Goal: Task Accomplishment & Management: Manage account settings

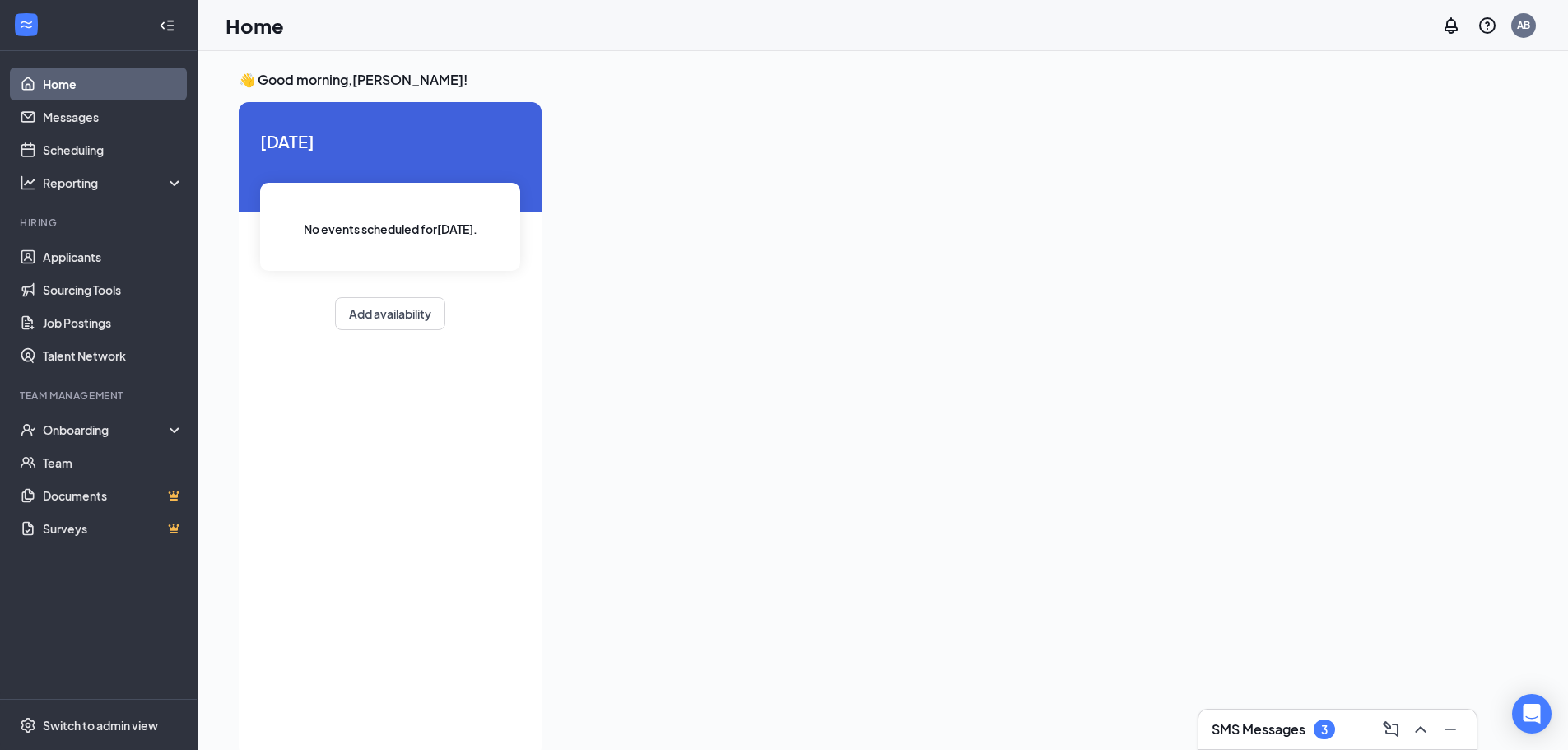
click at [1289, 734] on h3 "SMS Messages" at bounding box center [1258, 730] width 94 height 18
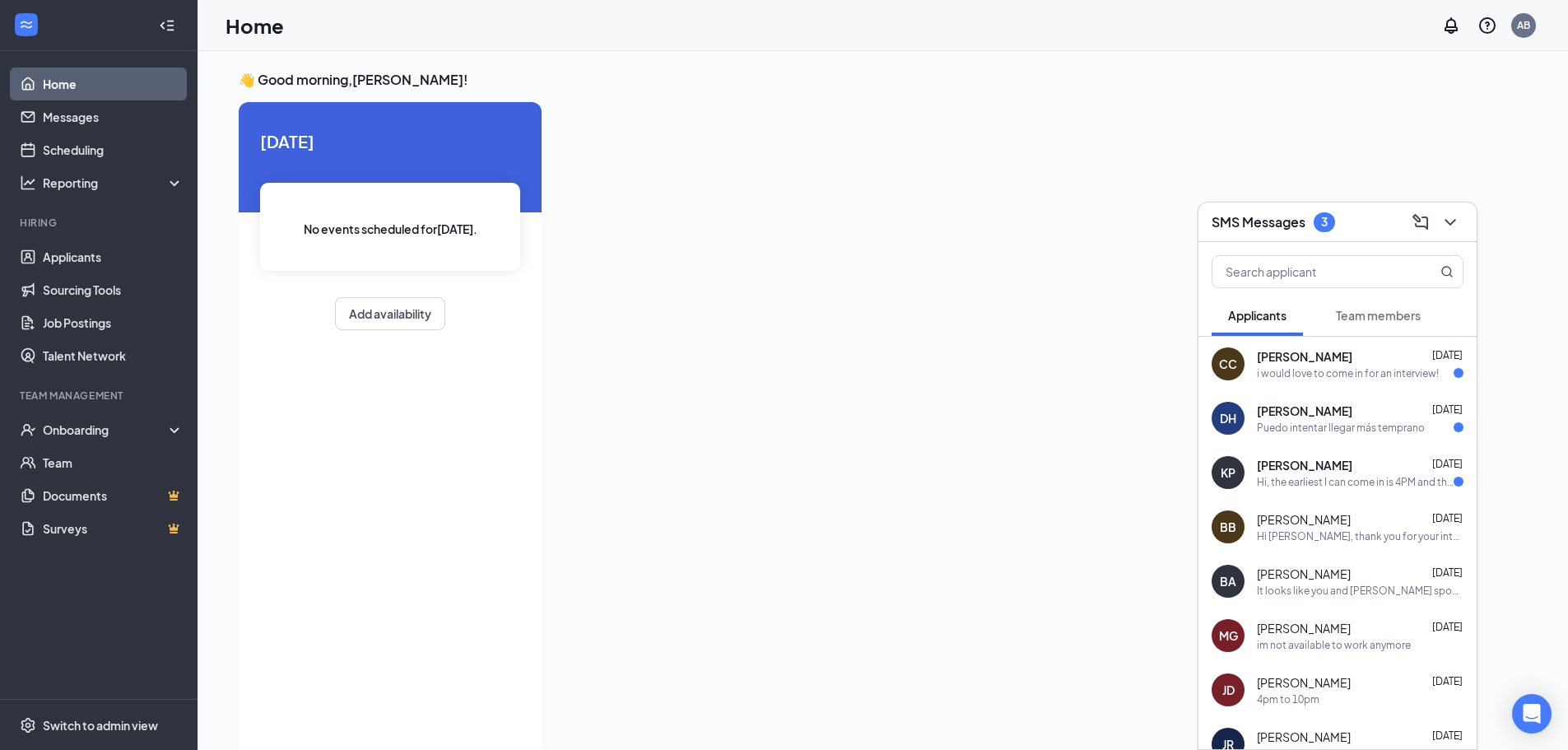
click at [1278, 489] on div "[PERSON_NAME] [DATE] Hi, the earliest I can come in is 4PM and the latest is 10…" at bounding box center [1337, 472] width 279 height 54
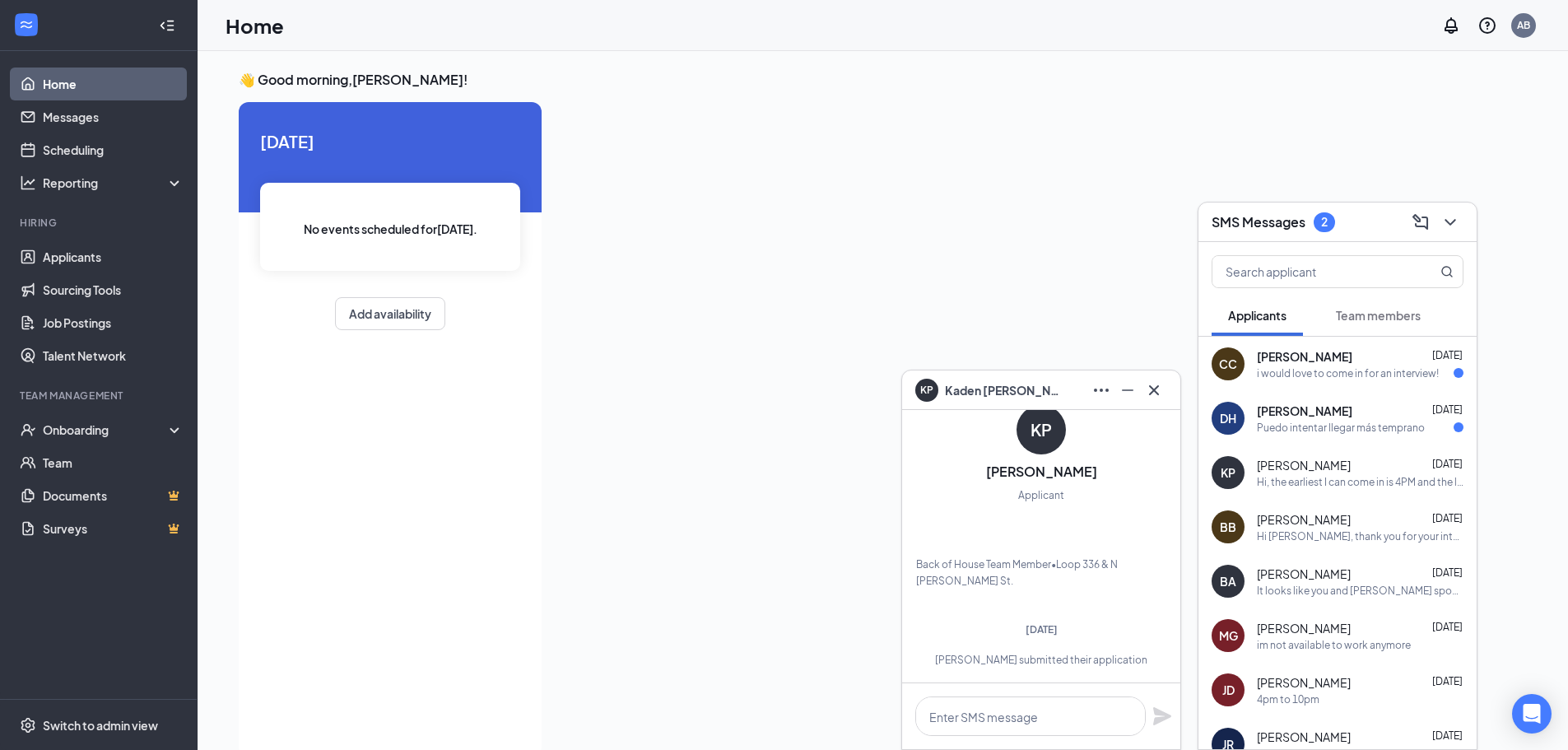
scroll to position [-505, 0]
click at [1306, 427] on div "Puedo intentar llegar más temprano" at bounding box center [1341, 428] width 168 height 14
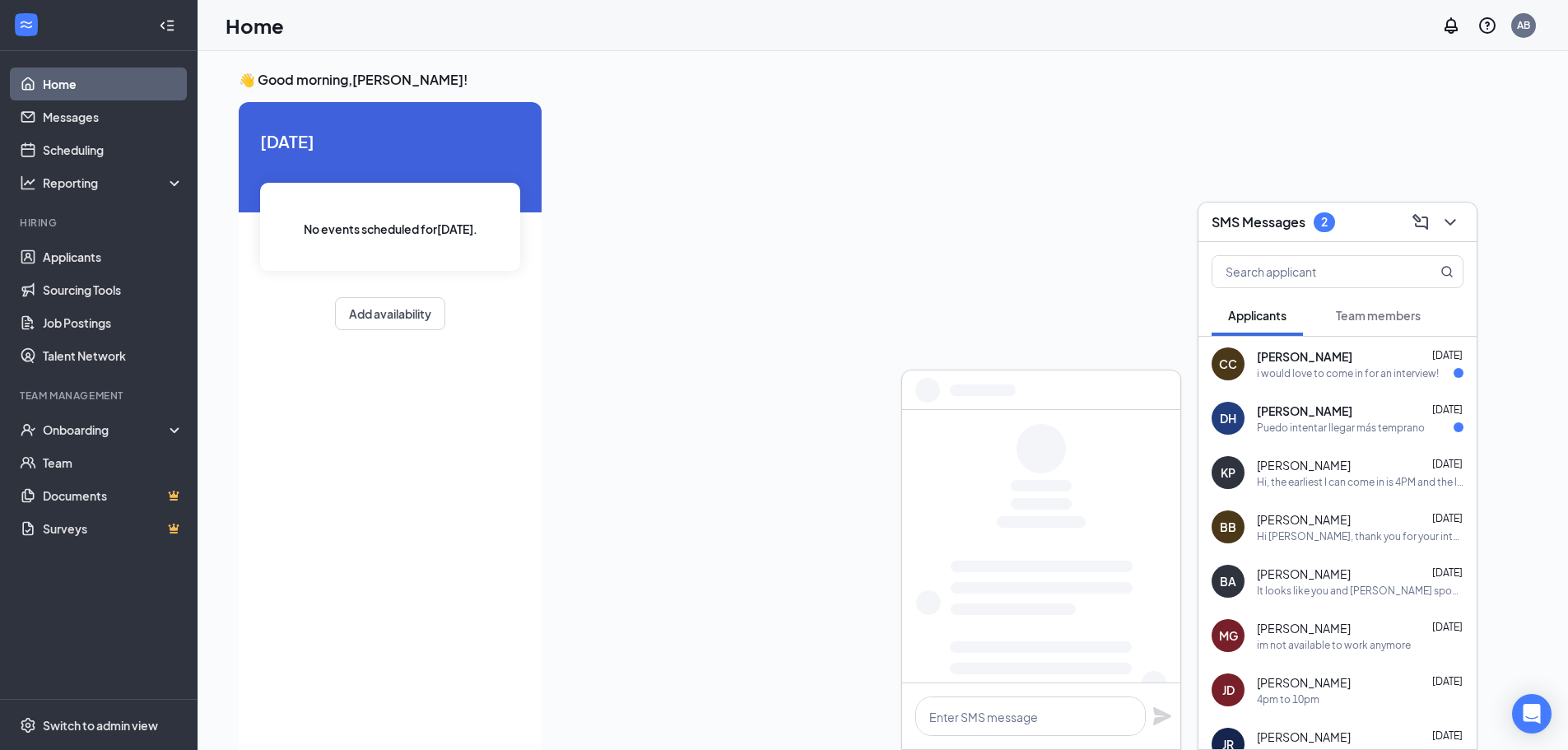
scroll to position [0, 0]
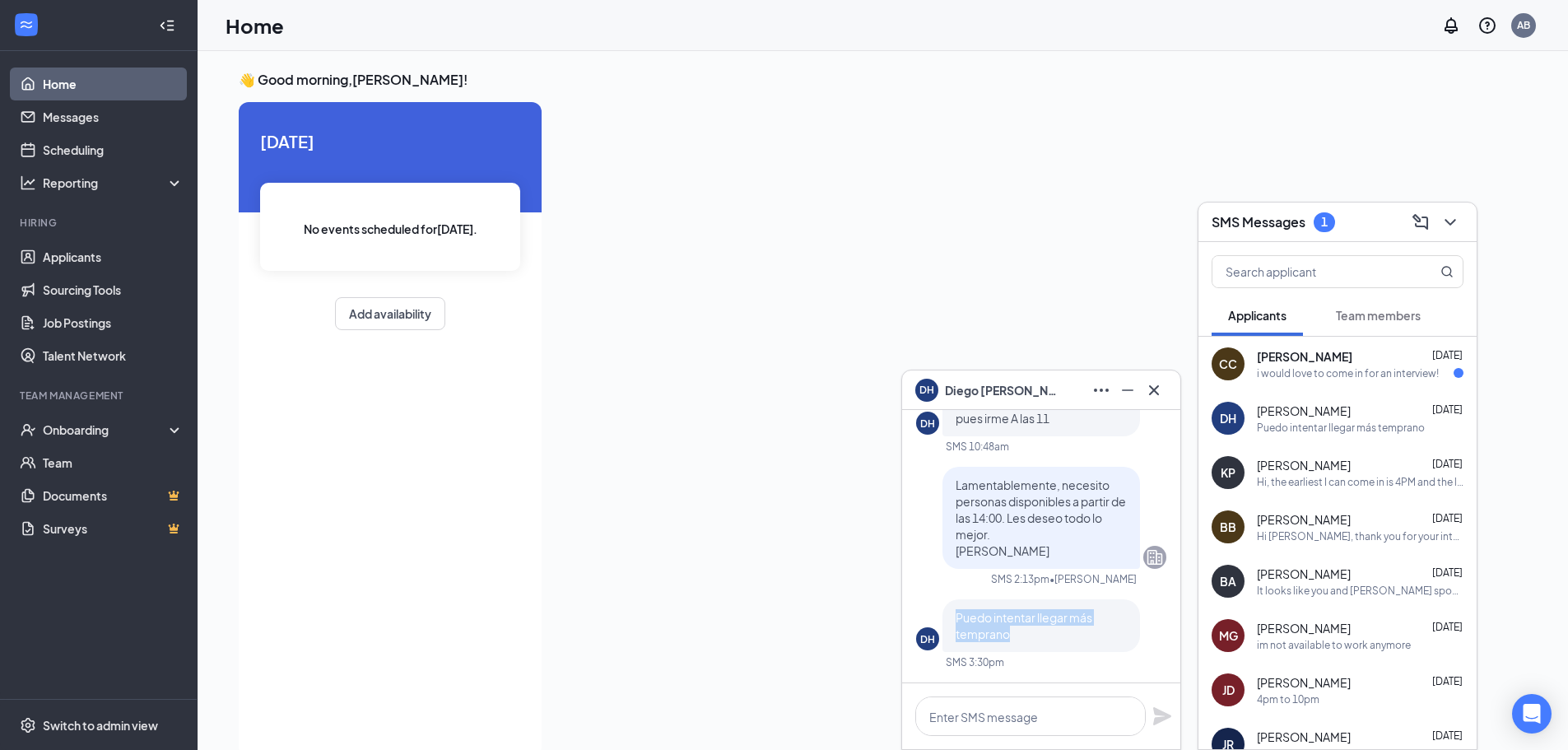
drag, startPoint x: 1015, startPoint y: 634, endPoint x: 950, endPoint y: 614, distance: 68.0
click at [950, 614] on div "Puedo intentar llegar más temprano" at bounding box center [1041, 626] width 197 height 53
copy span "Puedo intentar llegar más temprano"
click at [1155, 396] on icon "Cross" at bounding box center [1154, 390] width 20 height 20
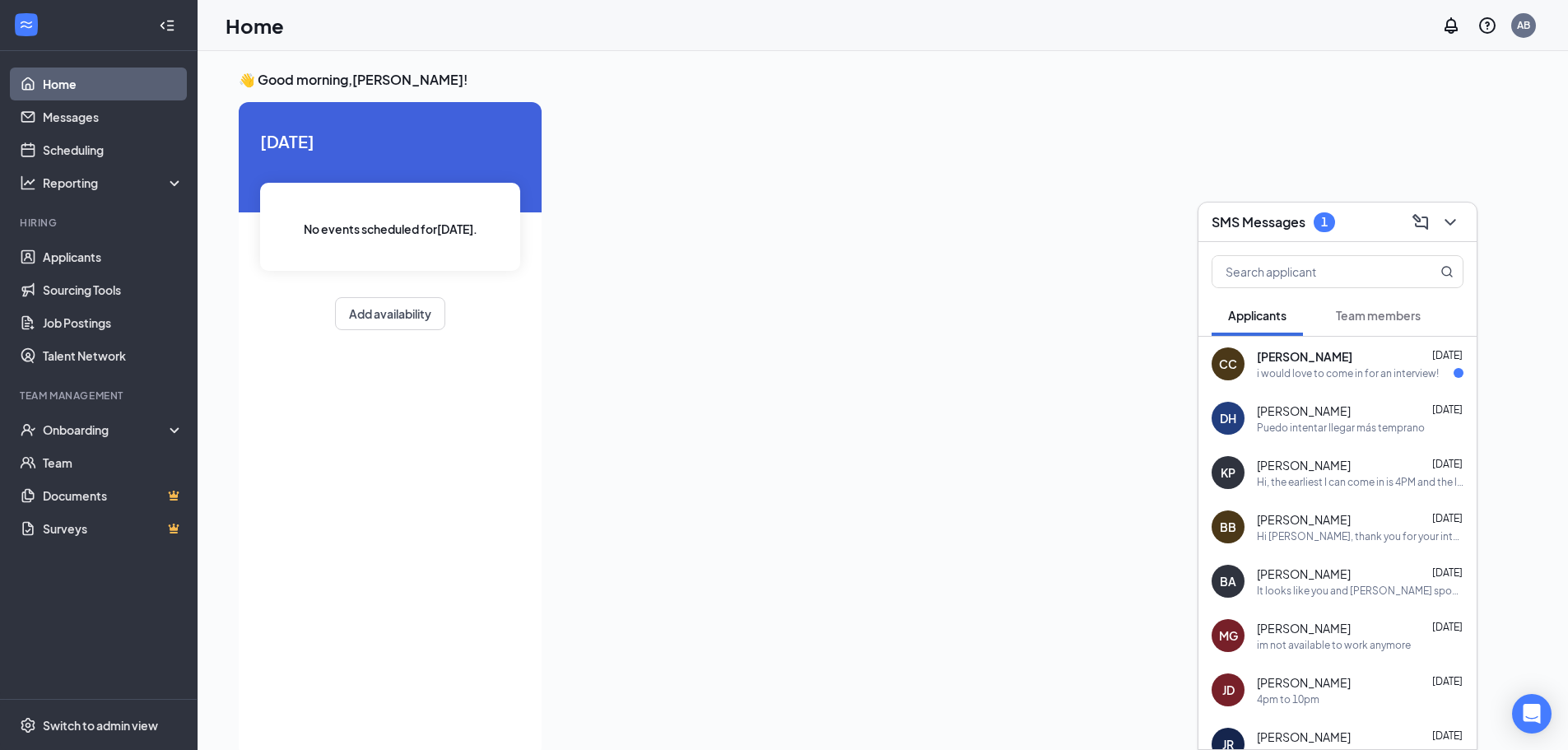
click at [1341, 370] on div "i would love to come in for an interview!" at bounding box center [1347, 373] width 182 height 14
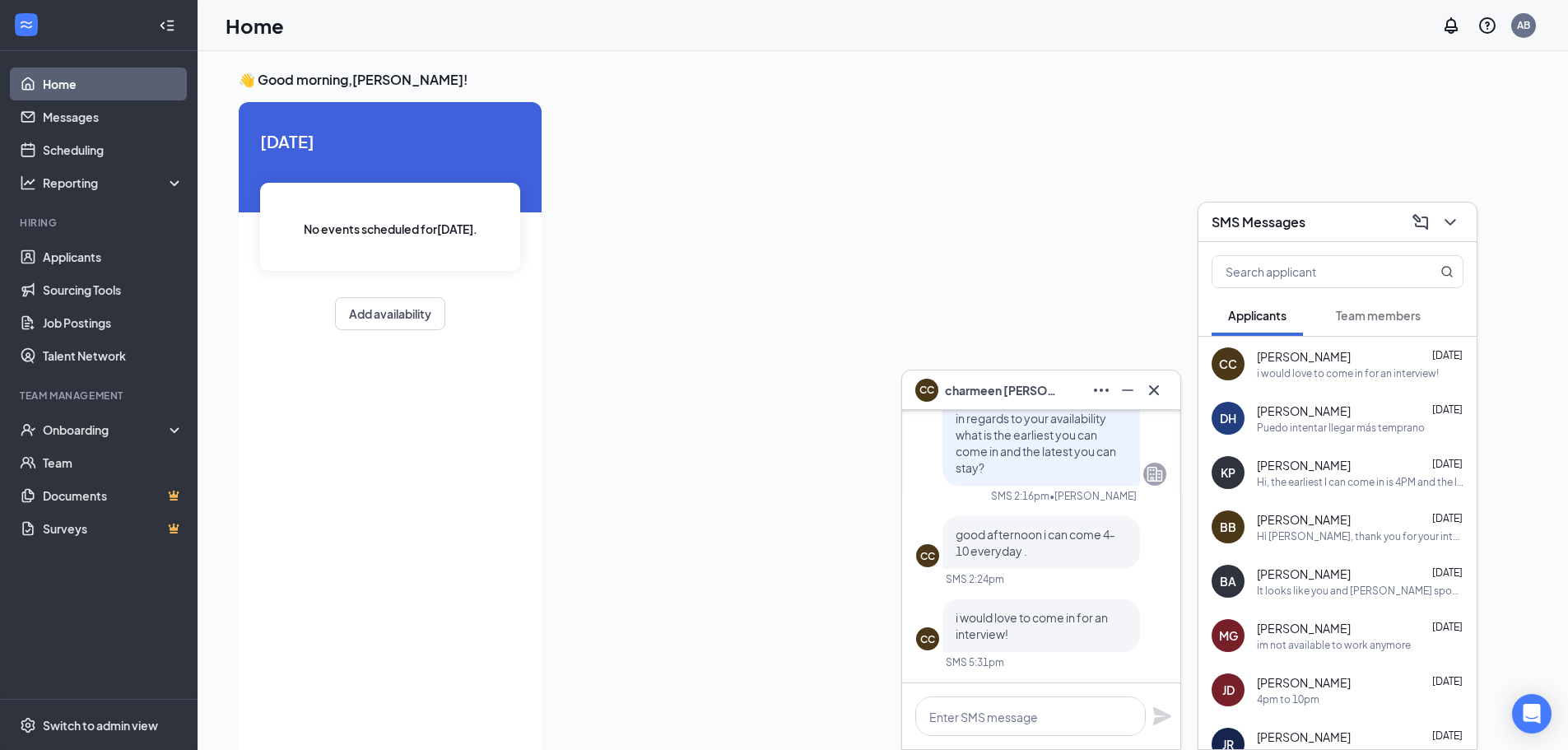
scroll to position [35, 0]
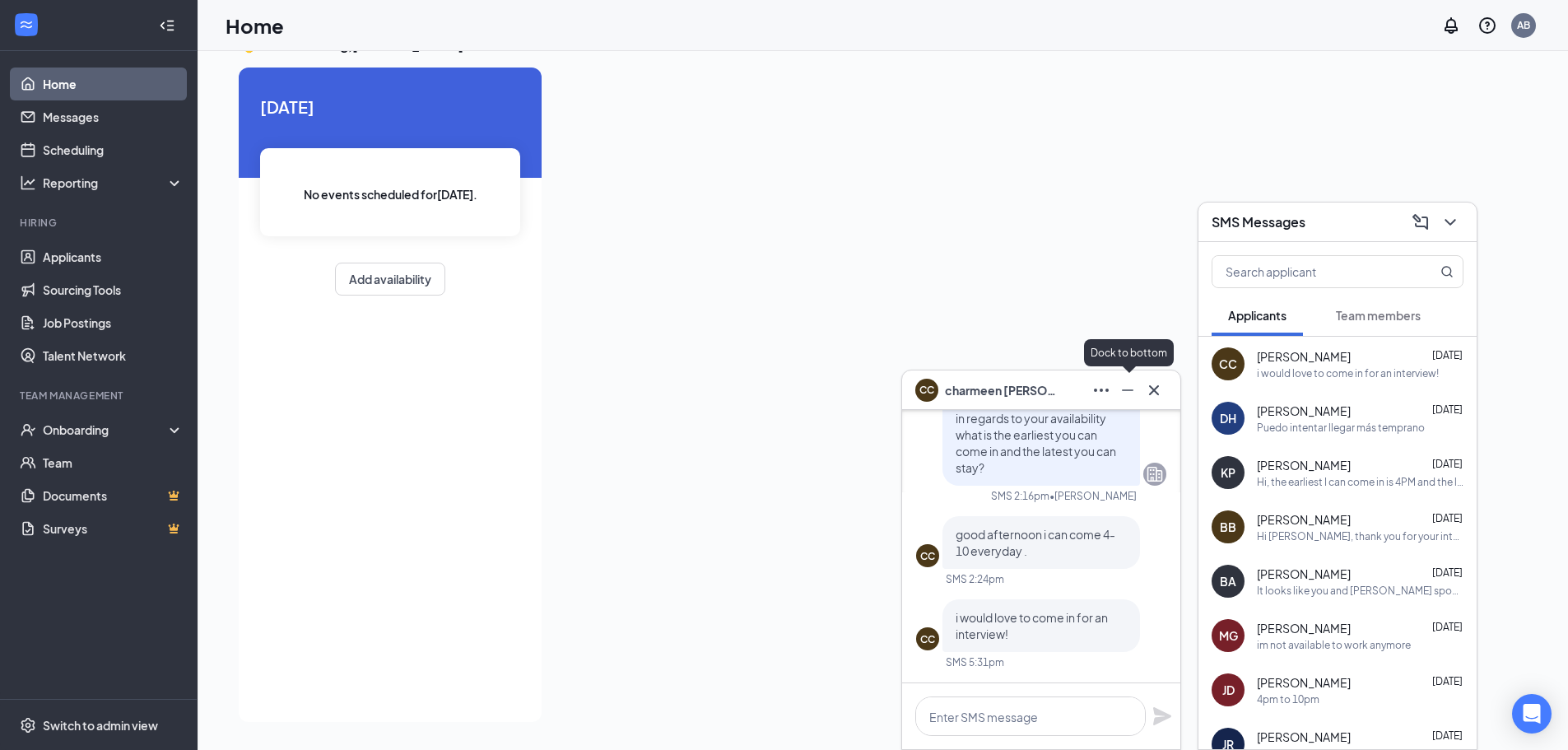
click at [1131, 396] on icon "Minimize" at bounding box center [1128, 390] width 20 height 20
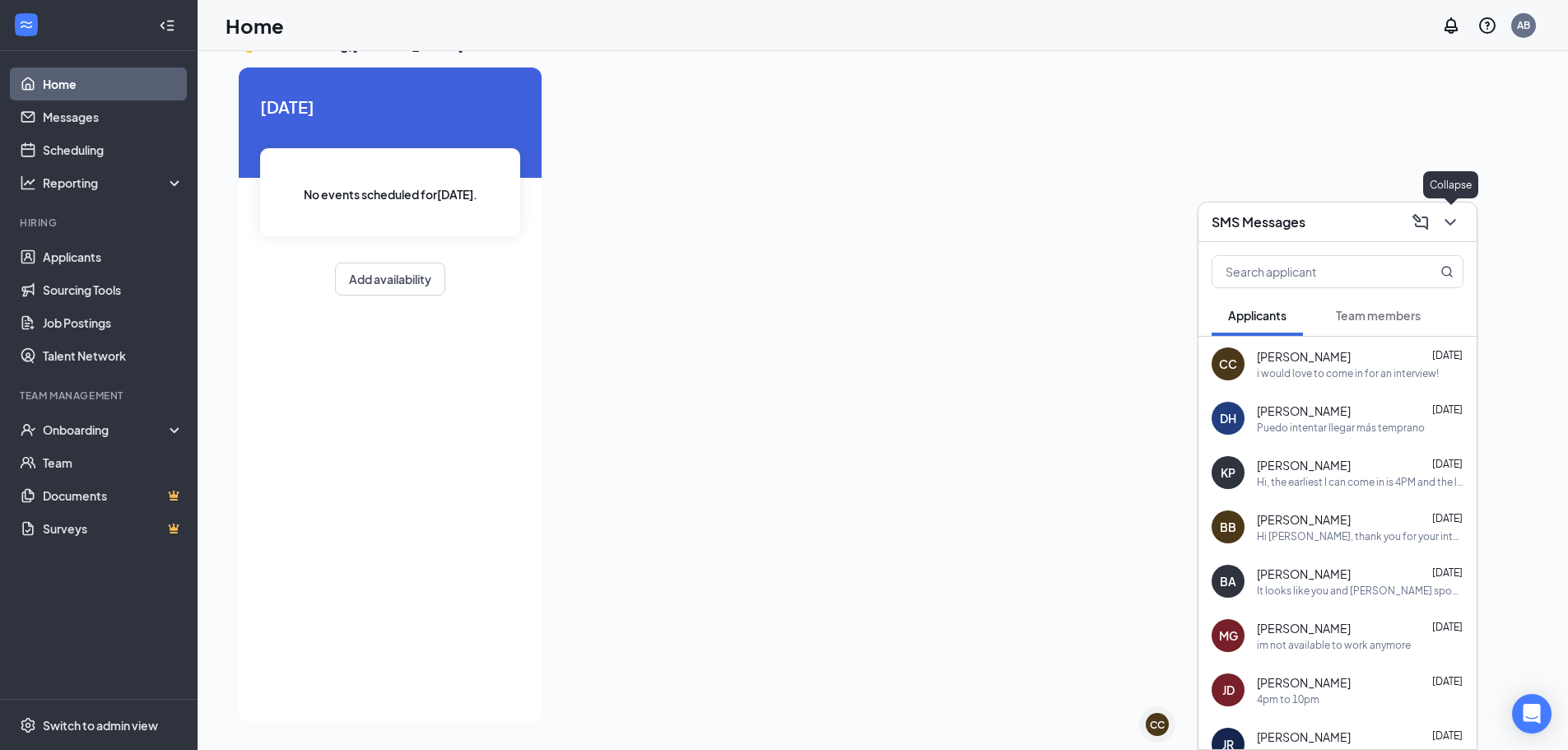
click at [1459, 227] on icon "ChevronDown" at bounding box center [1450, 223] width 20 height 20
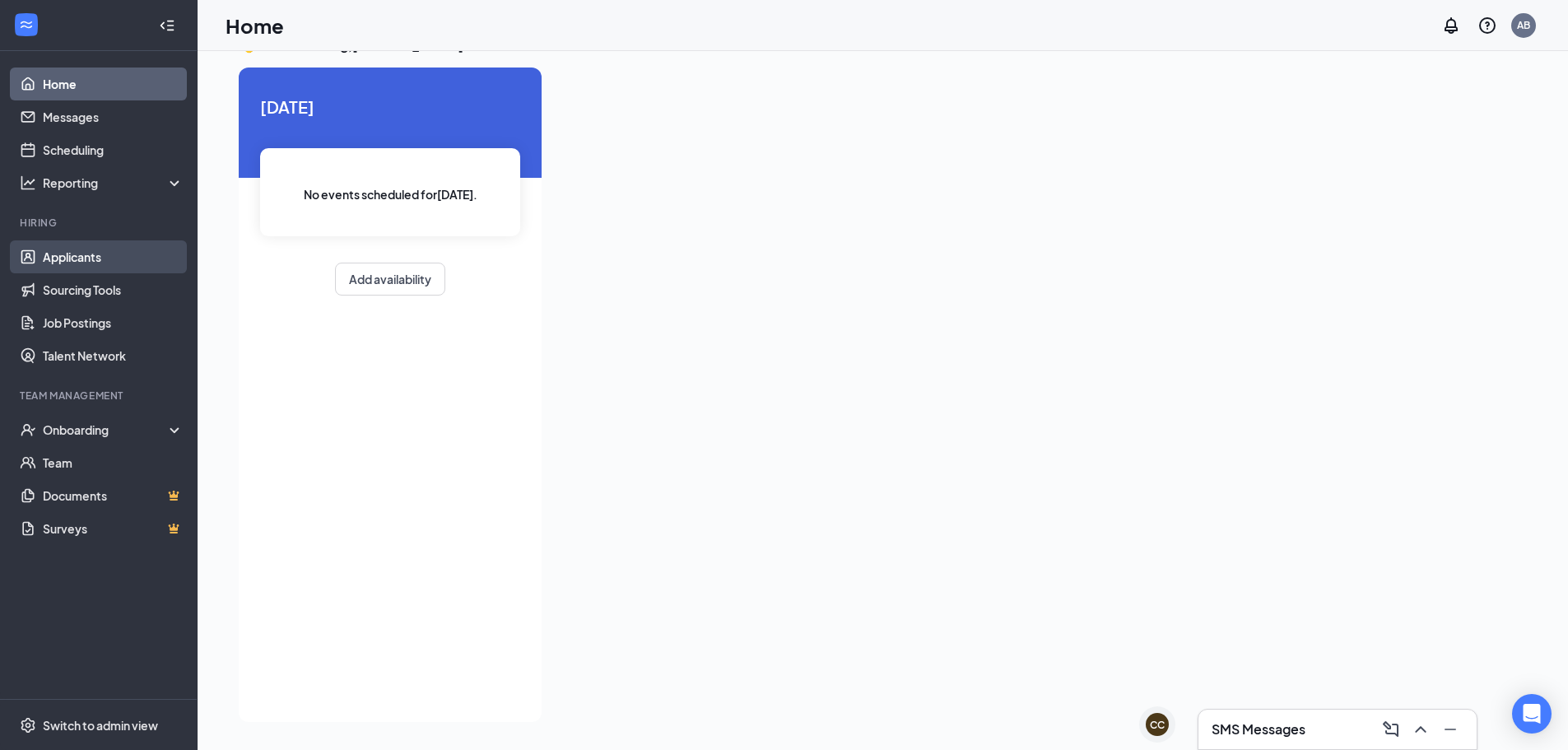
click at [62, 256] on link "Applicants" at bounding box center [113, 257] width 141 height 33
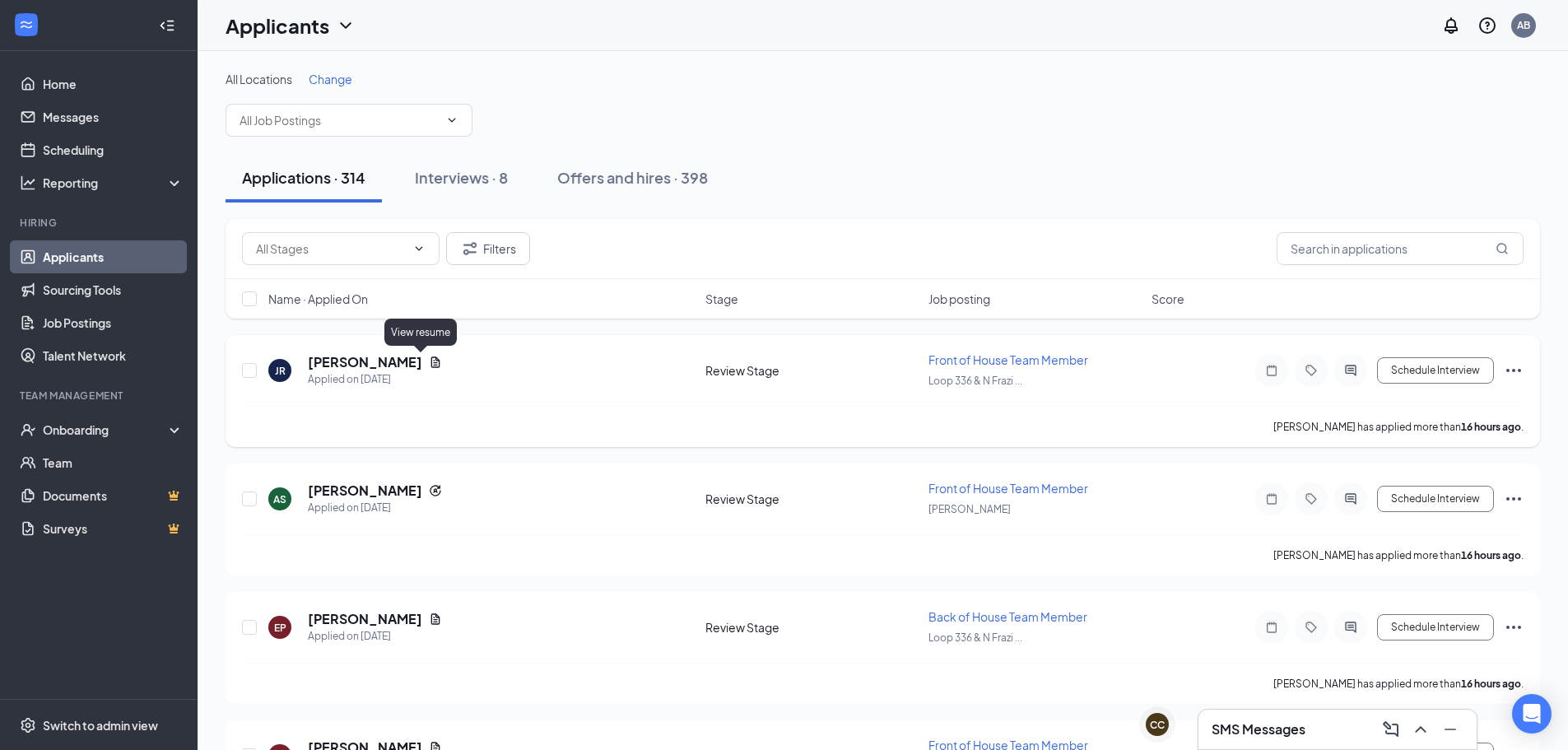
click at [429, 357] on icon "Document" at bounding box center [436, 362] width 13 height 13
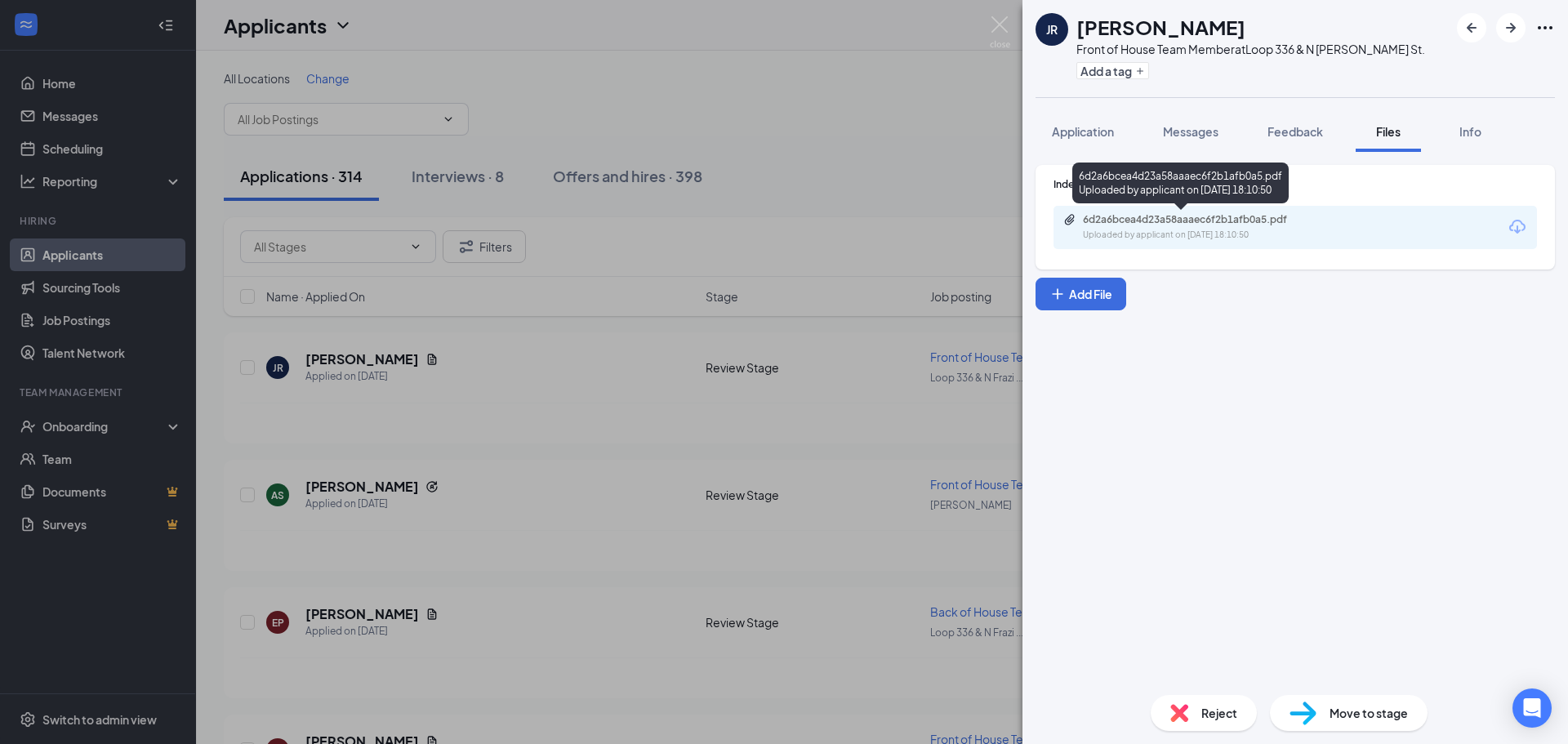
click at [1208, 241] on div "Uploaded by applicant on [DATE] 18:10:50" at bounding box center [1205, 235] width 245 height 13
click at [989, 24] on div "JR [PERSON_NAME] Front of House Team Member at Loop [GEOGRAPHIC_DATA][PERSON_NA…" at bounding box center [784, 372] width 1568 height 744
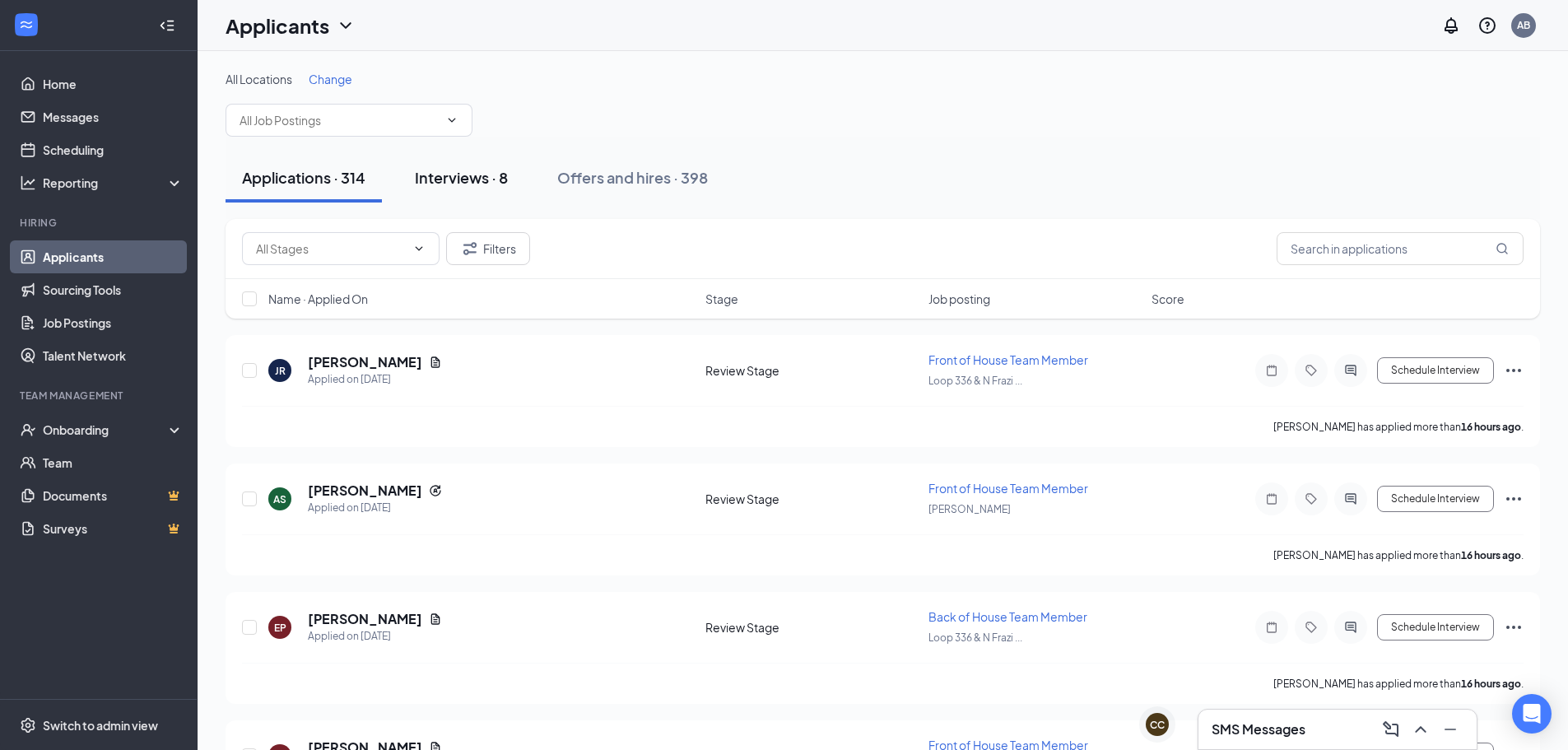
click at [469, 177] on div "Interviews · 8" at bounding box center [461, 177] width 93 height 21
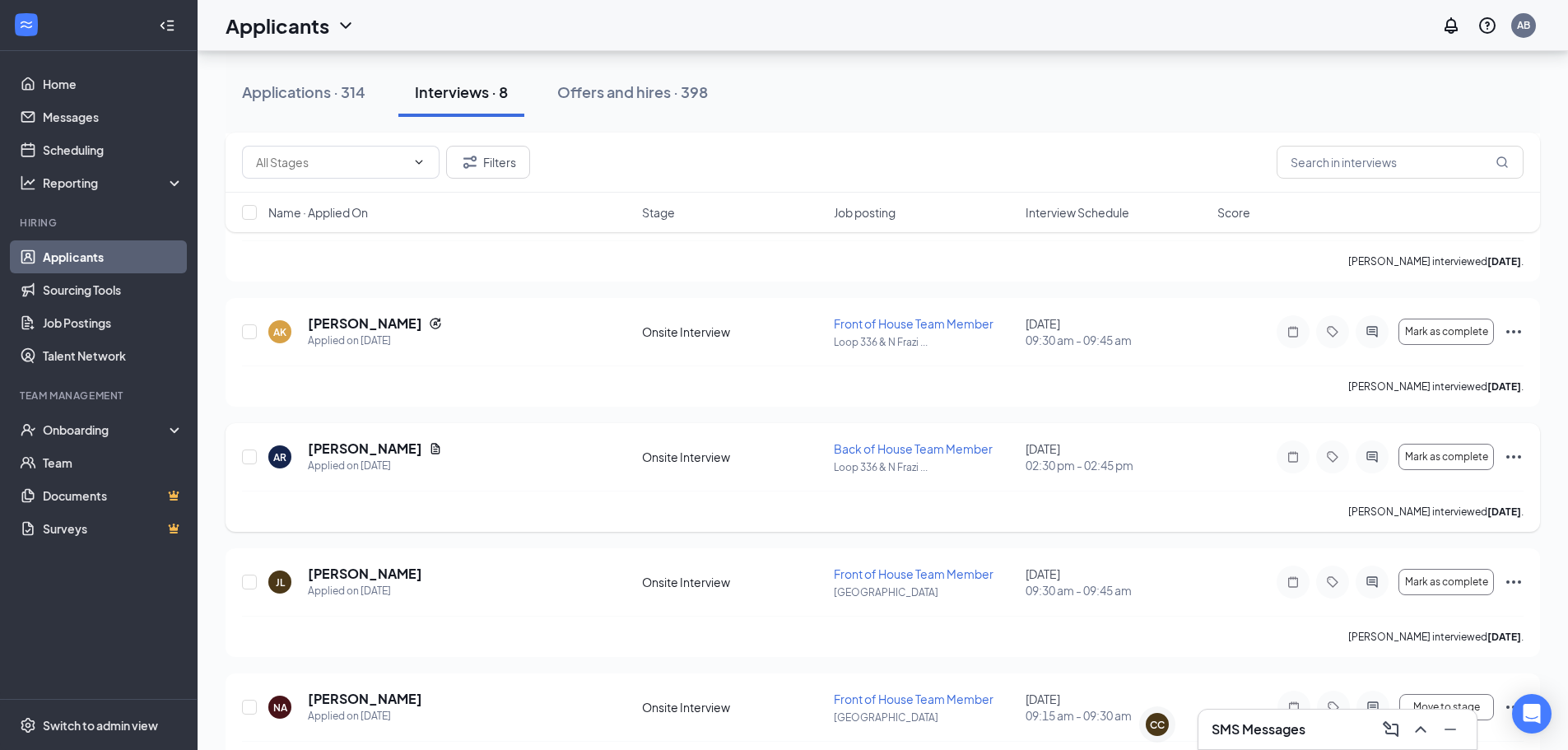
scroll to position [247, 0]
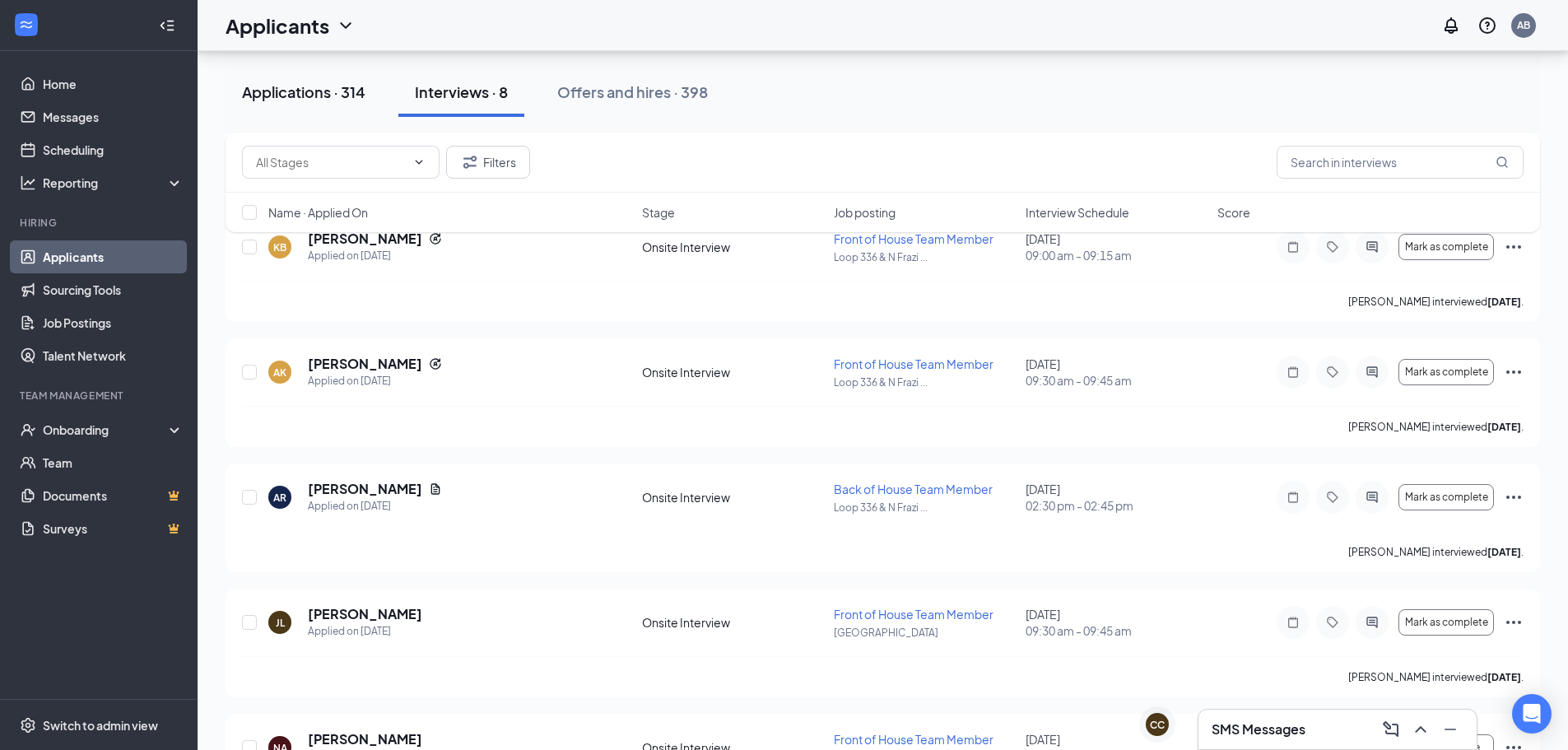
drag, startPoint x: 280, startPoint y: 94, endPoint x: 368, endPoint y: 189, distance: 129.5
click at [280, 94] on div "Applications · 314" at bounding box center [303, 91] width 123 height 21
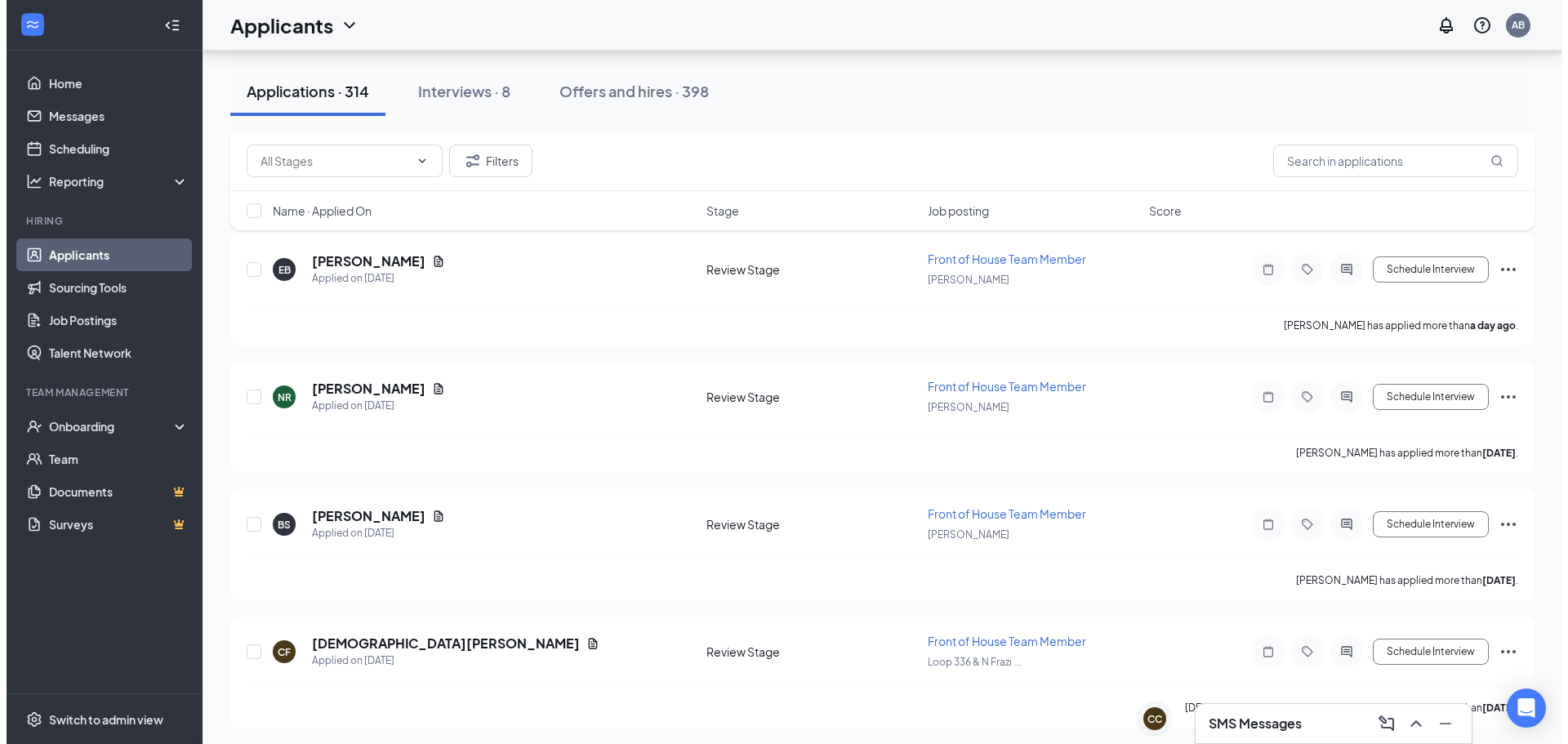
scroll to position [816, 0]
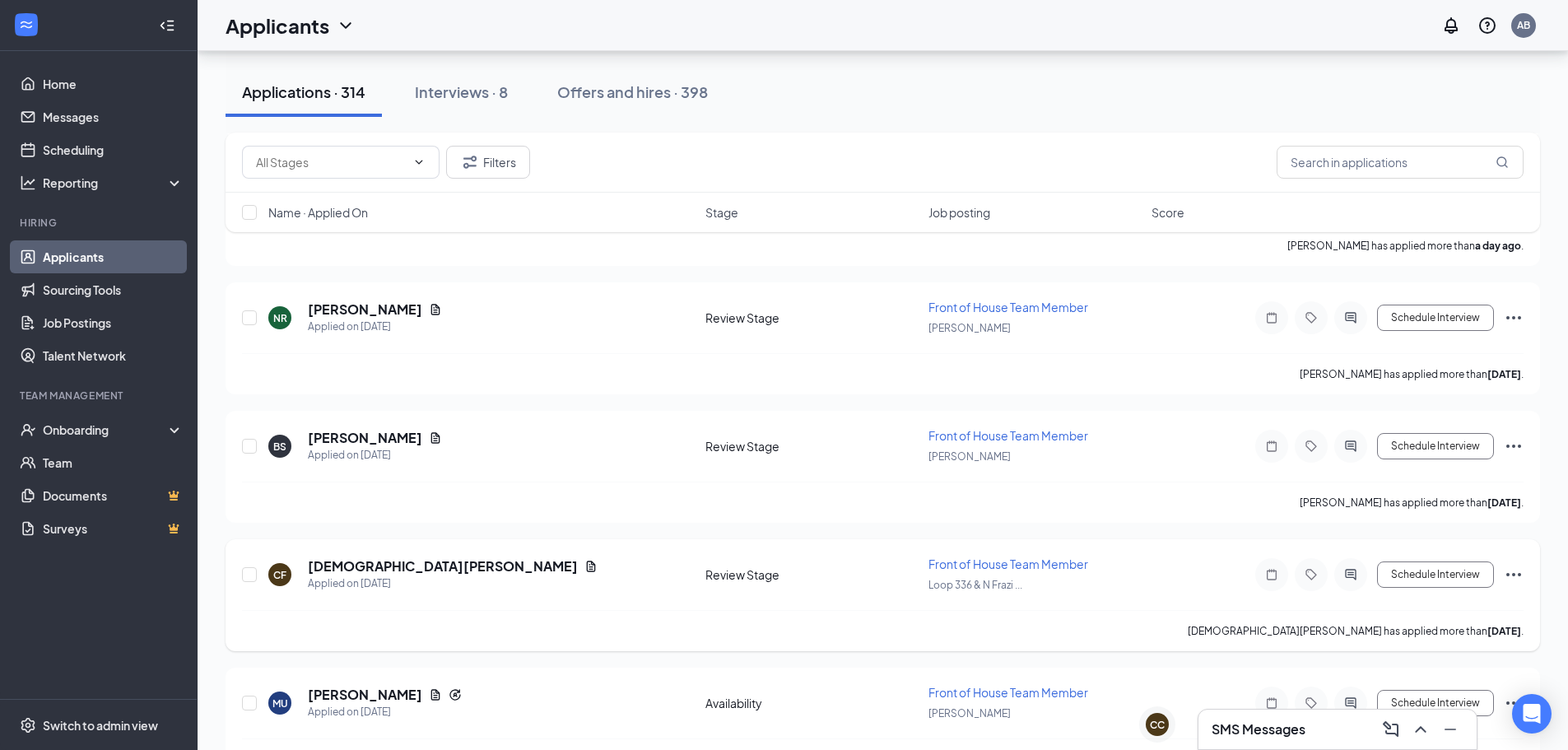
click at [408, 565] on div "[DEMOGRAPHIC_DATA][PERSON_NAME]" at bounding box center [452, 566] width 289 height 18
click at [587, 565] on icon "Document" at bounding box center [592, 566] width 9 height 11
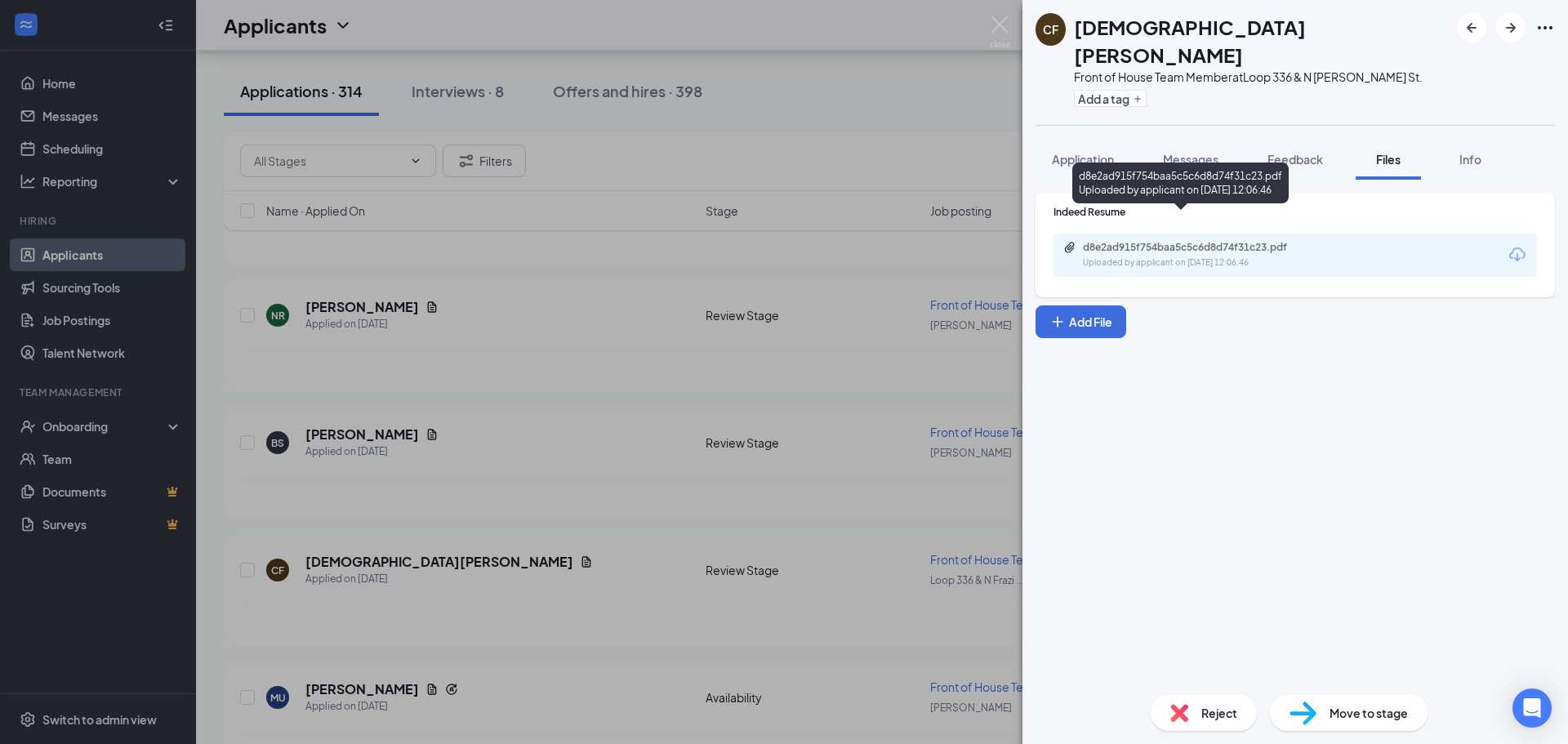
click at [1205, 256] on div "Uploaded by applicant on [DATE] 12:06:46" at bounding box center [1205, 263] width 245 height 13
click at [1079, 152] on span "Application" at bounding box center [1082, 159] width 63 height 14
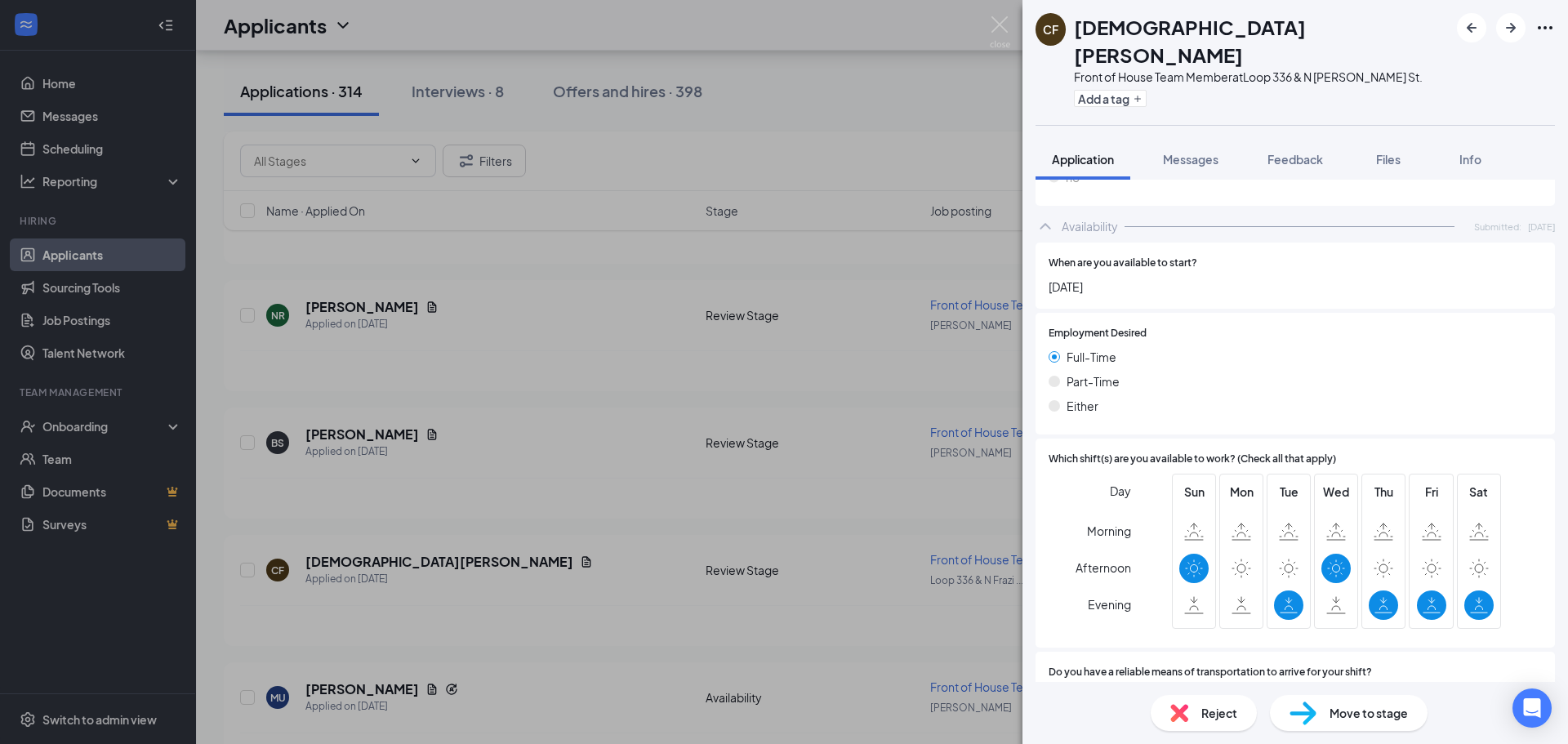
scroll to position [1001, 0]
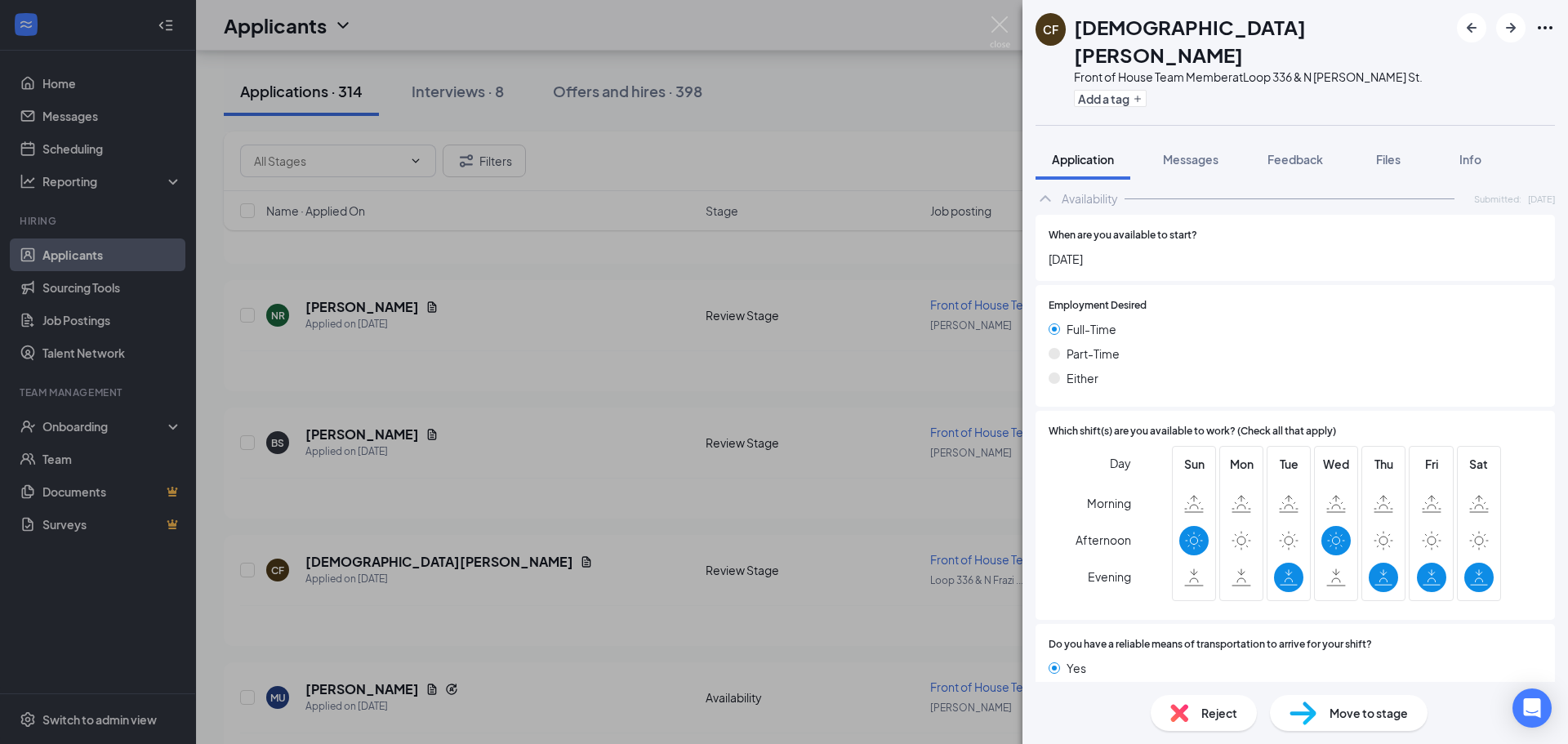
click at [1188, 156] on div "CF [DEMOGRAPHIC_DATA][PERSON_NAME] Front of House Team Member at Loop [GEOGRAPH…" at bounding box center [1294, 372] width 545 height 744
click at [1203, 152] on span "Messages" at bounding box center [1190, 159] width 55 height 14
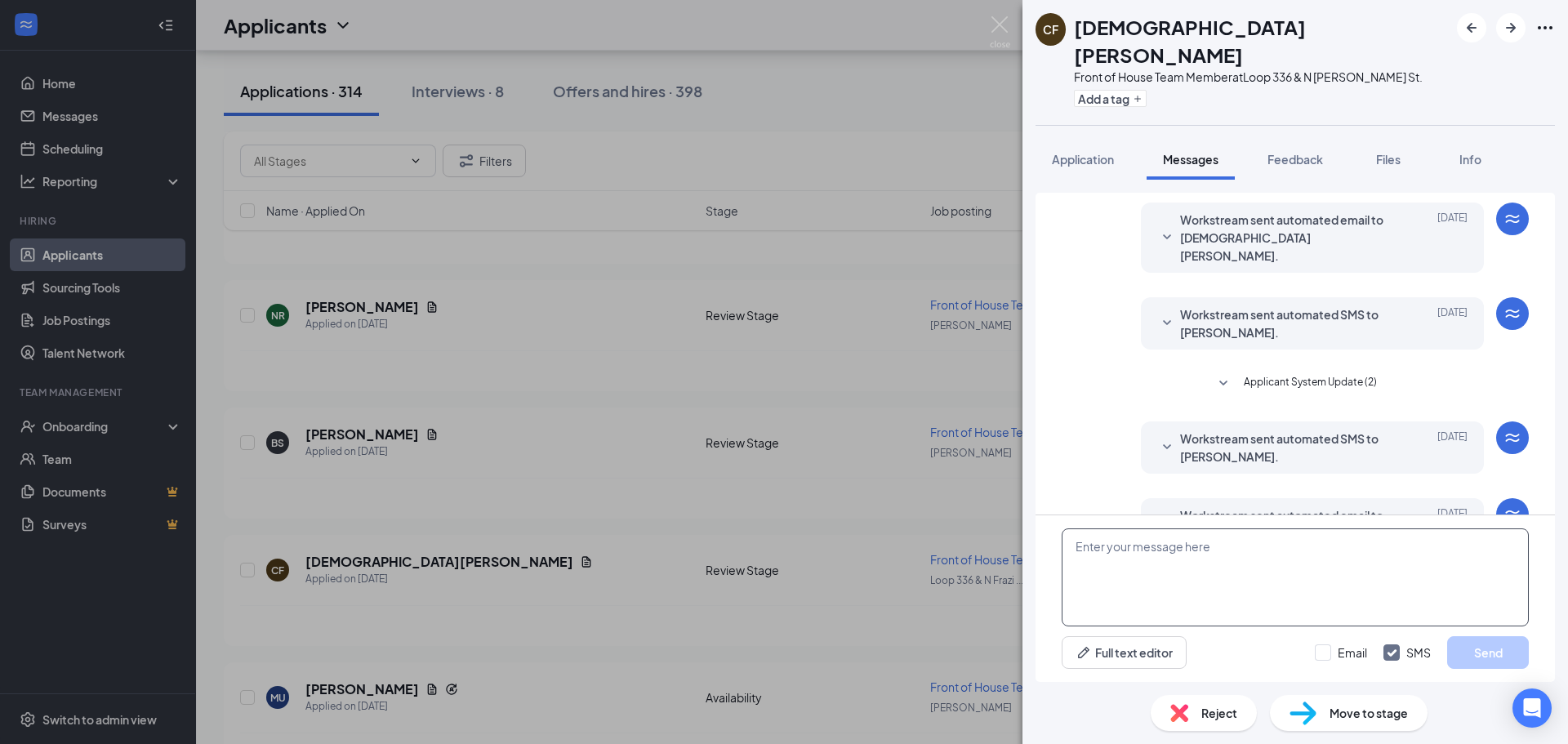
scroll to position [53, 0]
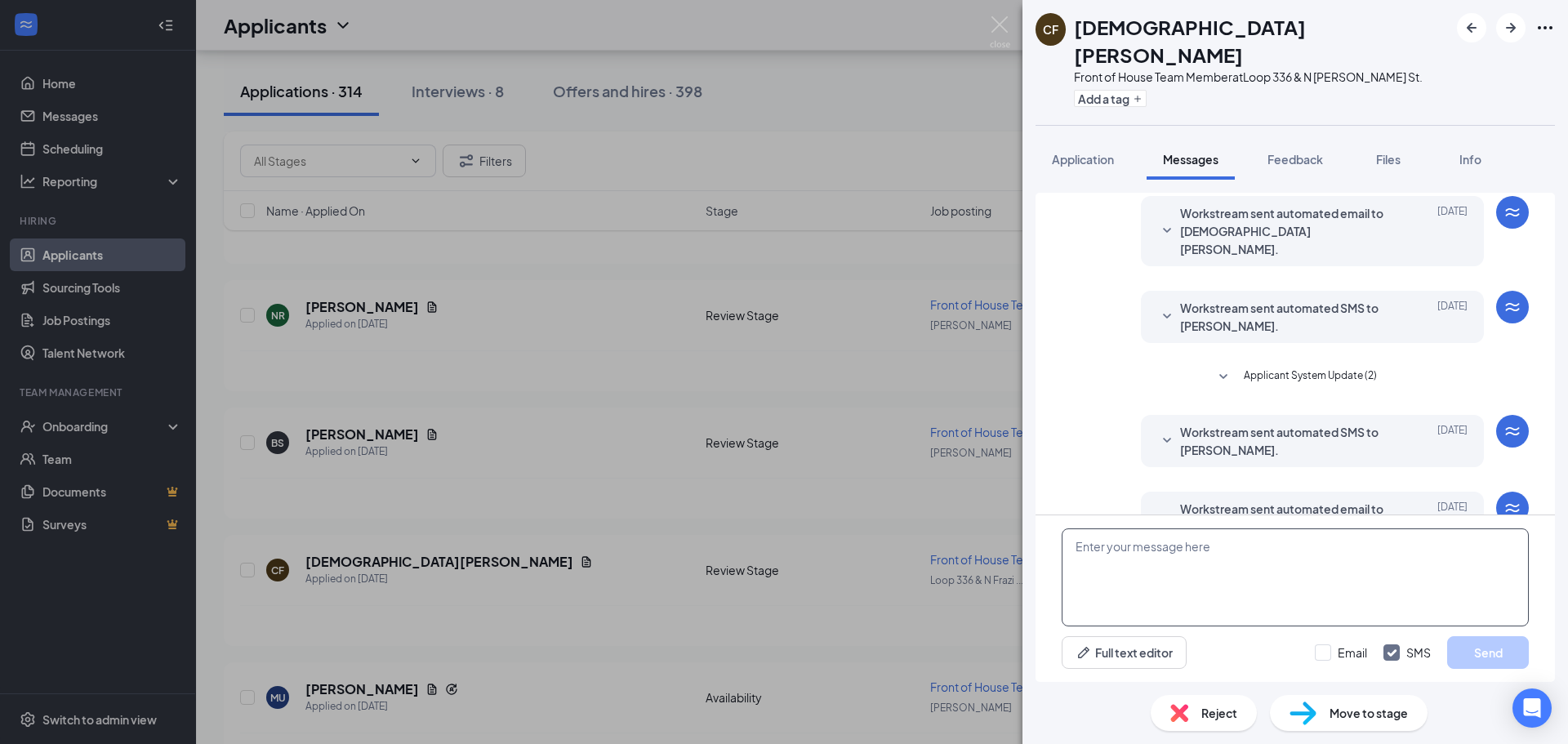
click at [1252, 577] on textarea at bounding box center [1295, 577] width 467 height 98
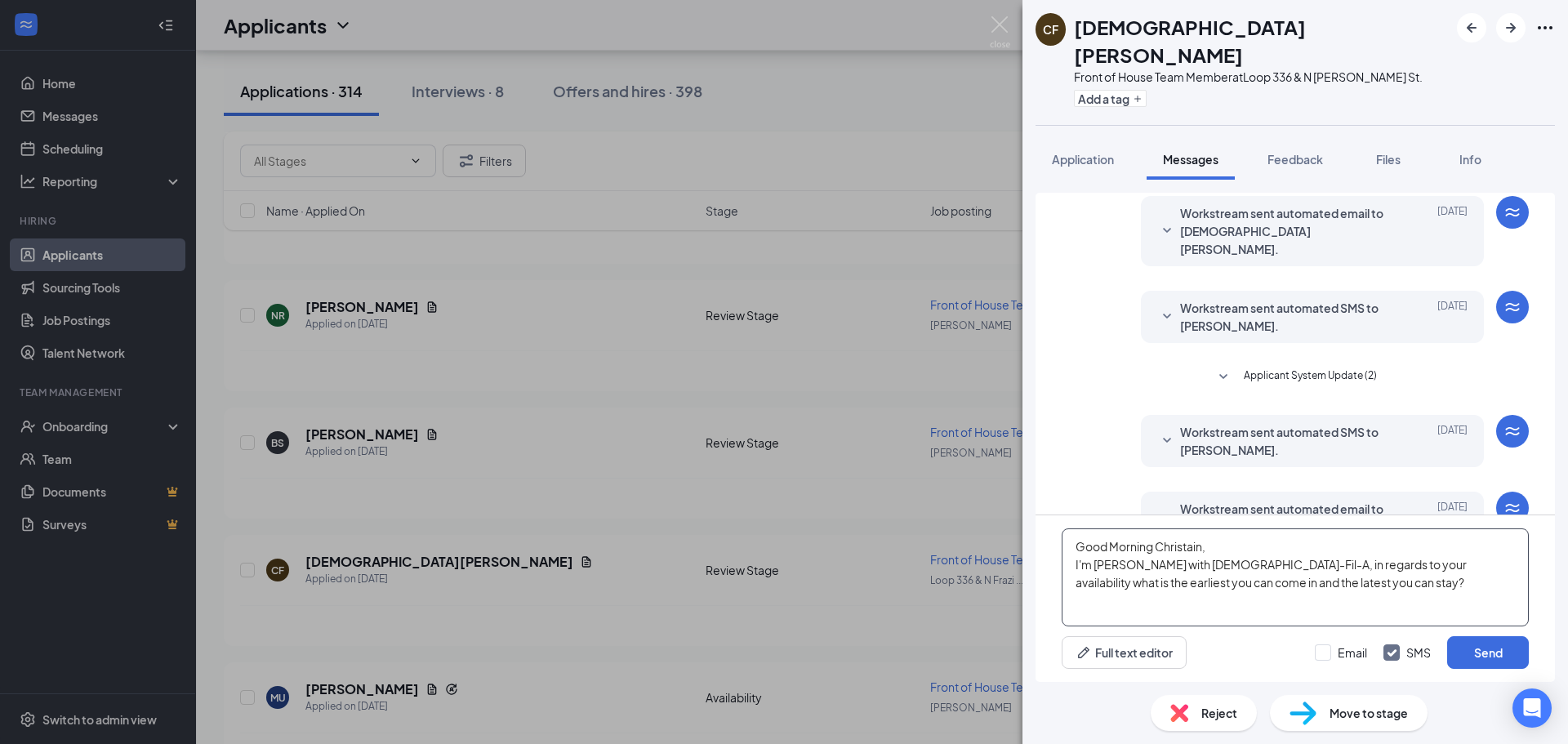
click at [1193, 551] on textarea "Good Morning Christain, I'm [PERSON_NAME] with [DEMOGRAPHIC_DATA]-Fil-A, in reg…" at bounding box center [1295, 577] width 467 height 98
type textarea "Good Morning [DEMOGRAPHIC_DATA], I'm [PERSON_NAME] with [DEMOGRAPHIC_DATA]-Fil-…"
click at [1491, 652] on button "Send" at bounding box center [1487, 652] width 82 height 33
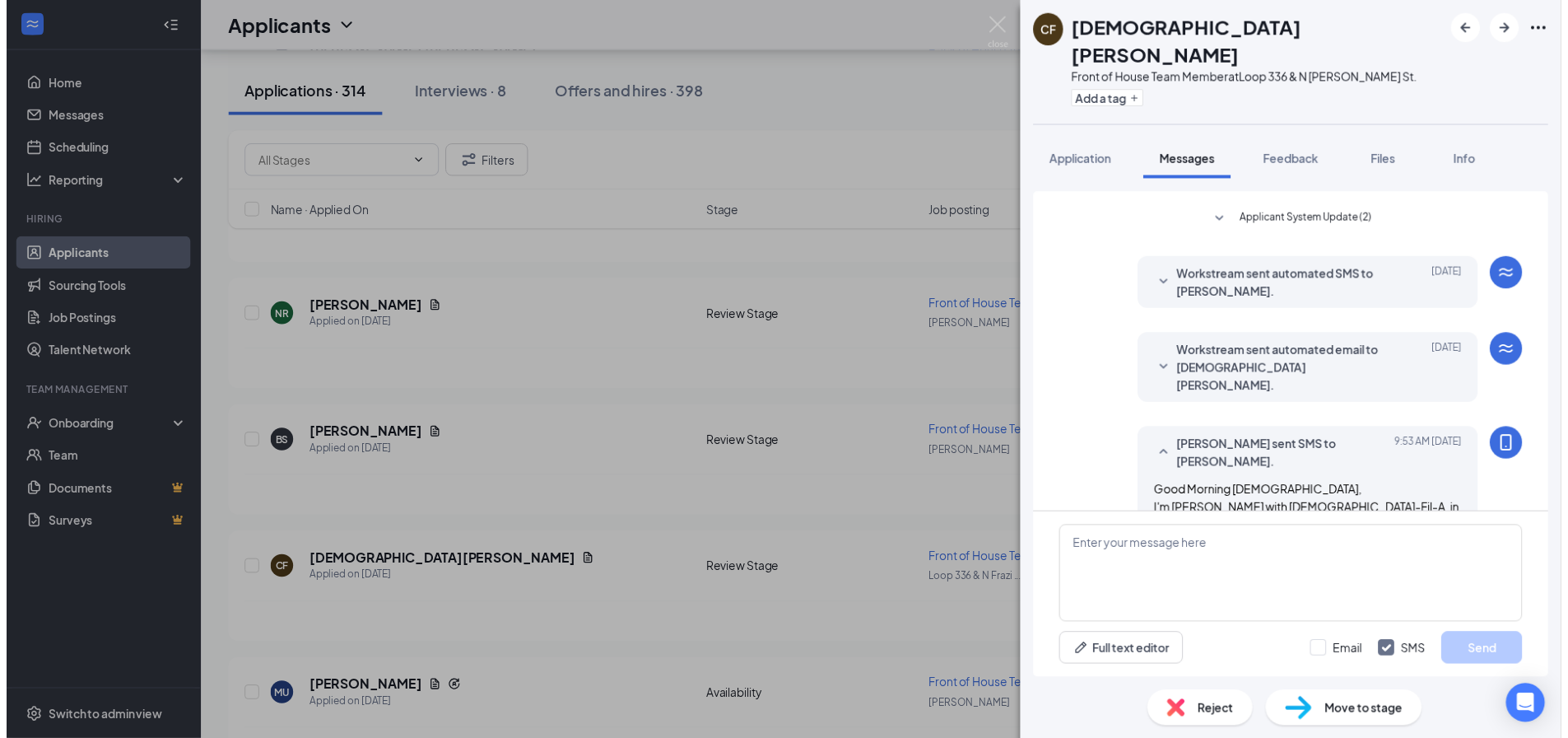
scroll to position [213, 0]
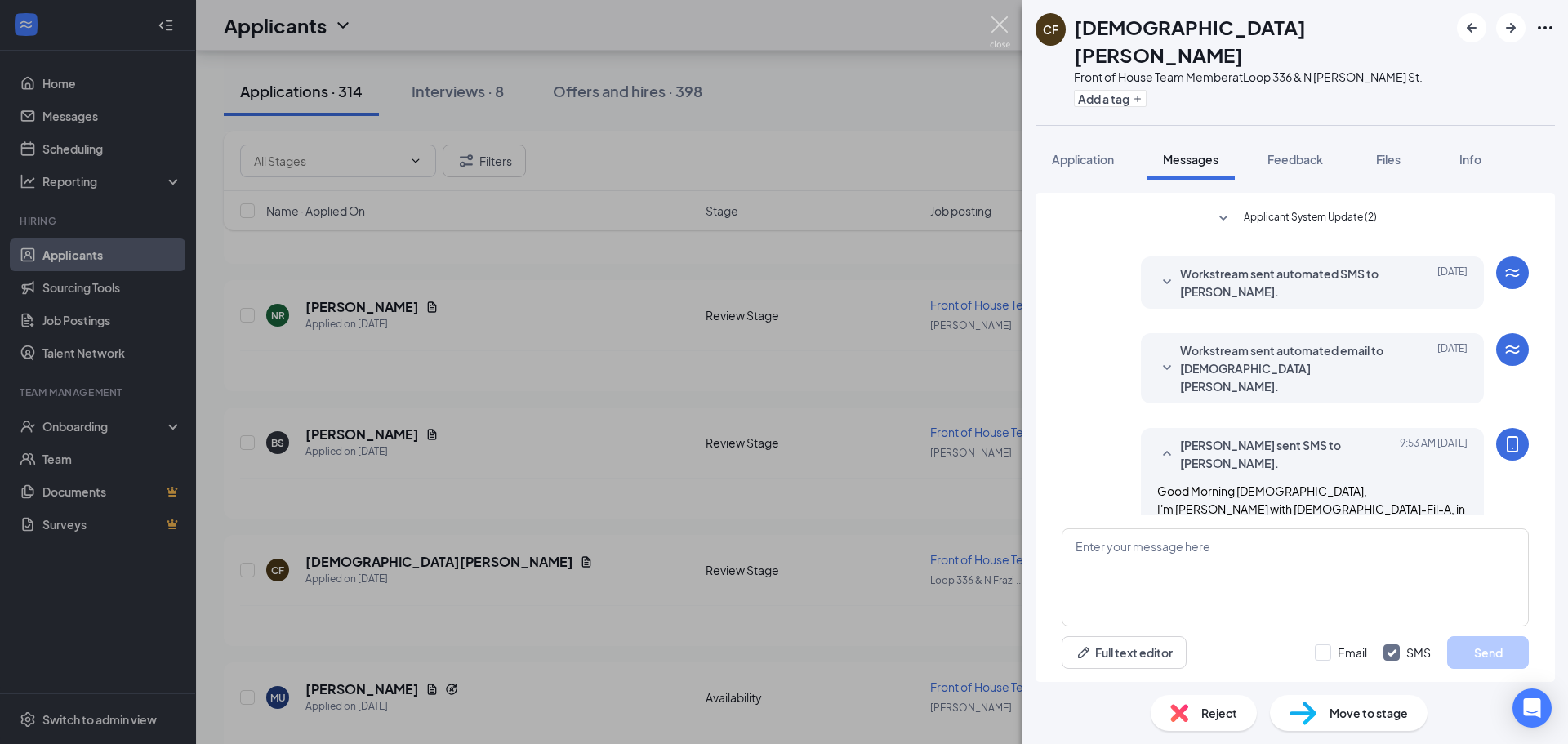
click at [999, 41] on img at bounding box center [999, 32] width 21 height 32
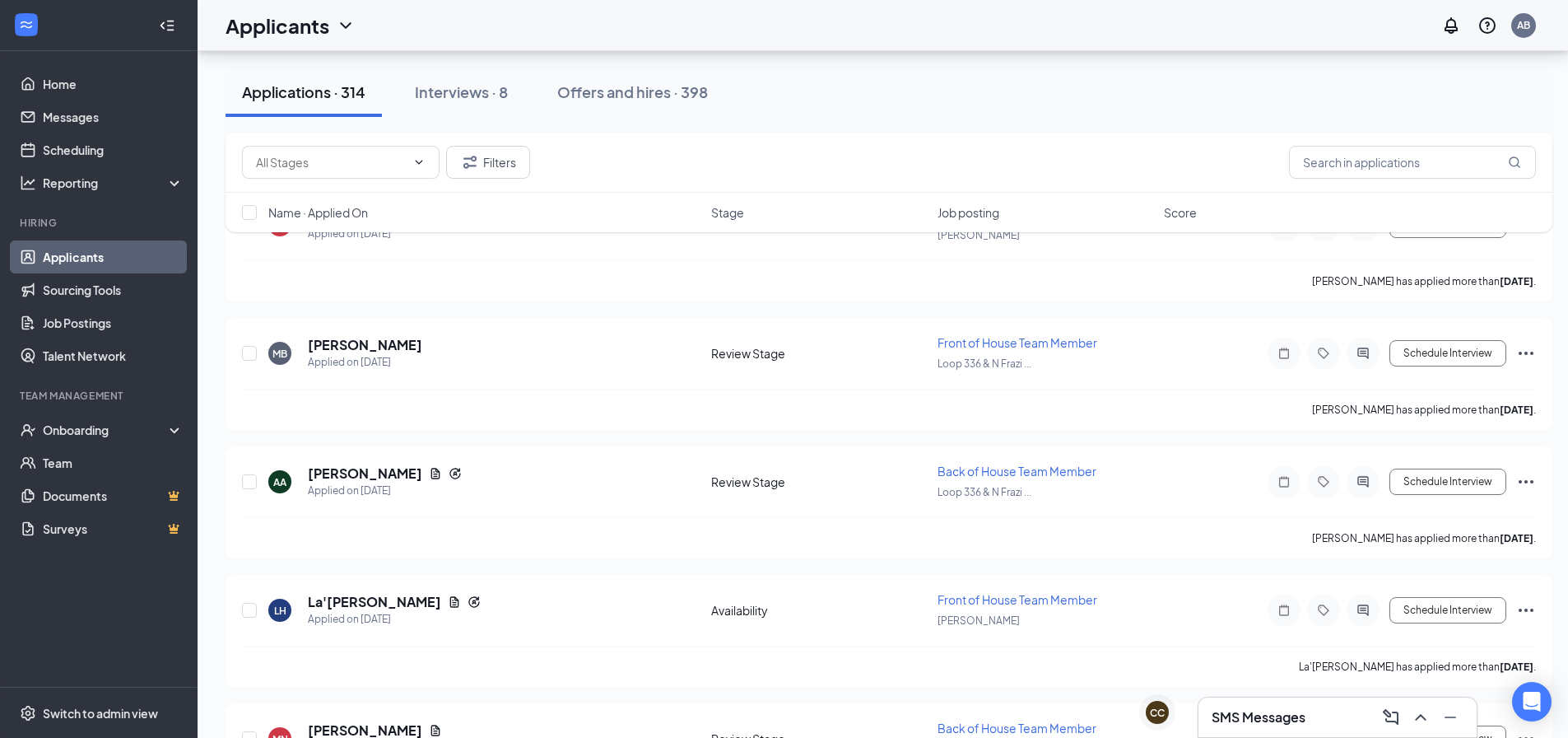
scroll to position [1565, 0]
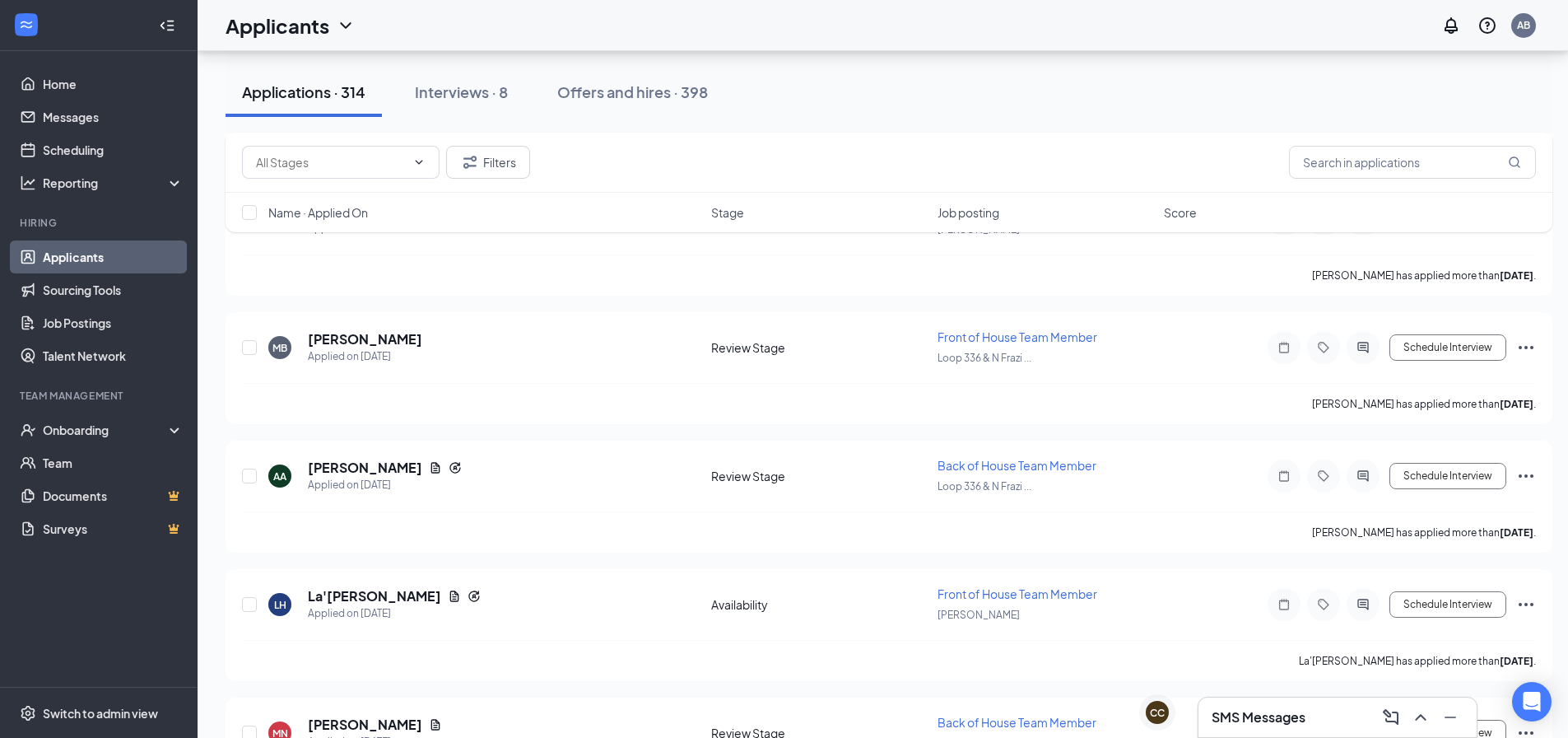
click at [1265, 730] on div "SMS Messages" at bounding box center [1337, 716] width 279 height 39
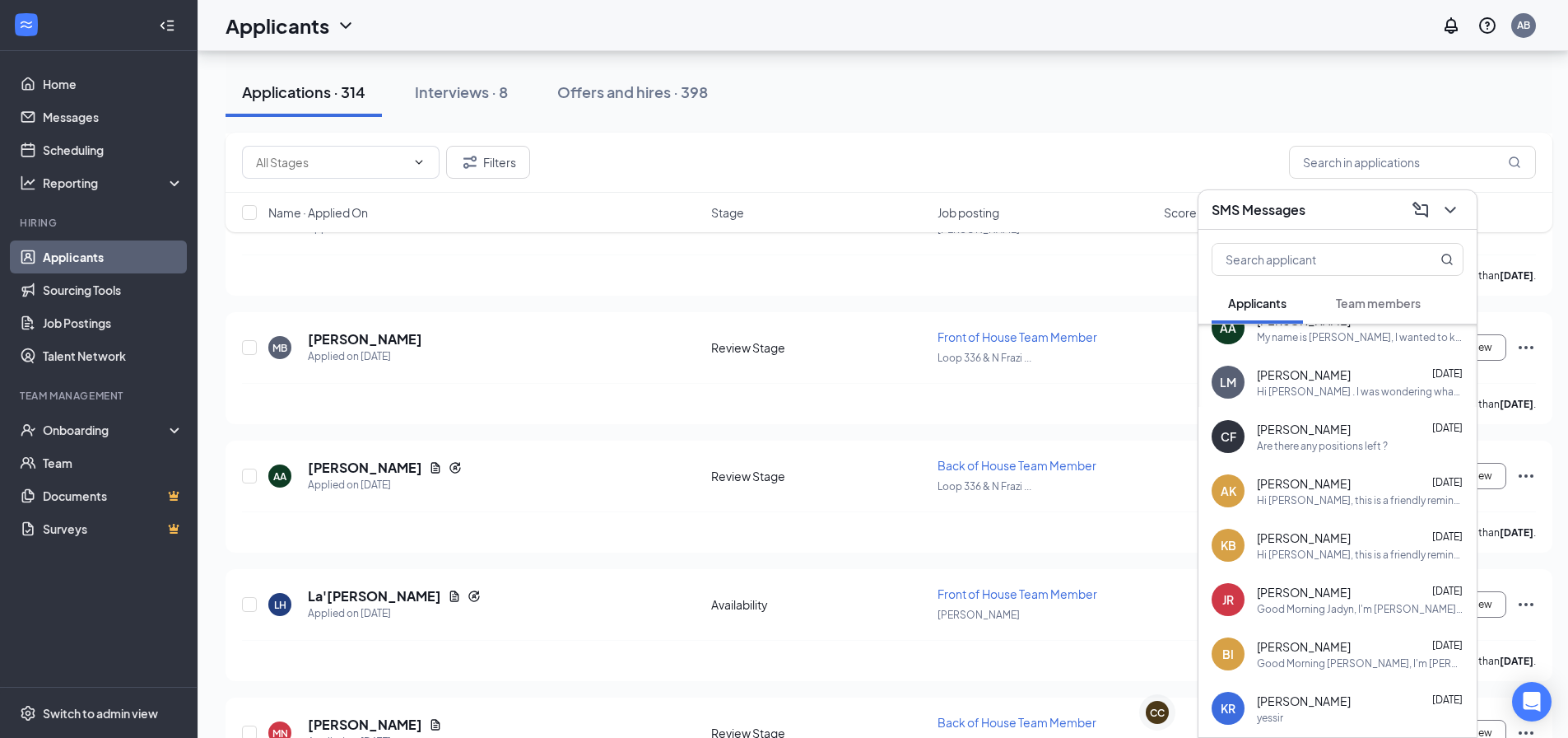
scroll to position [756, 0]
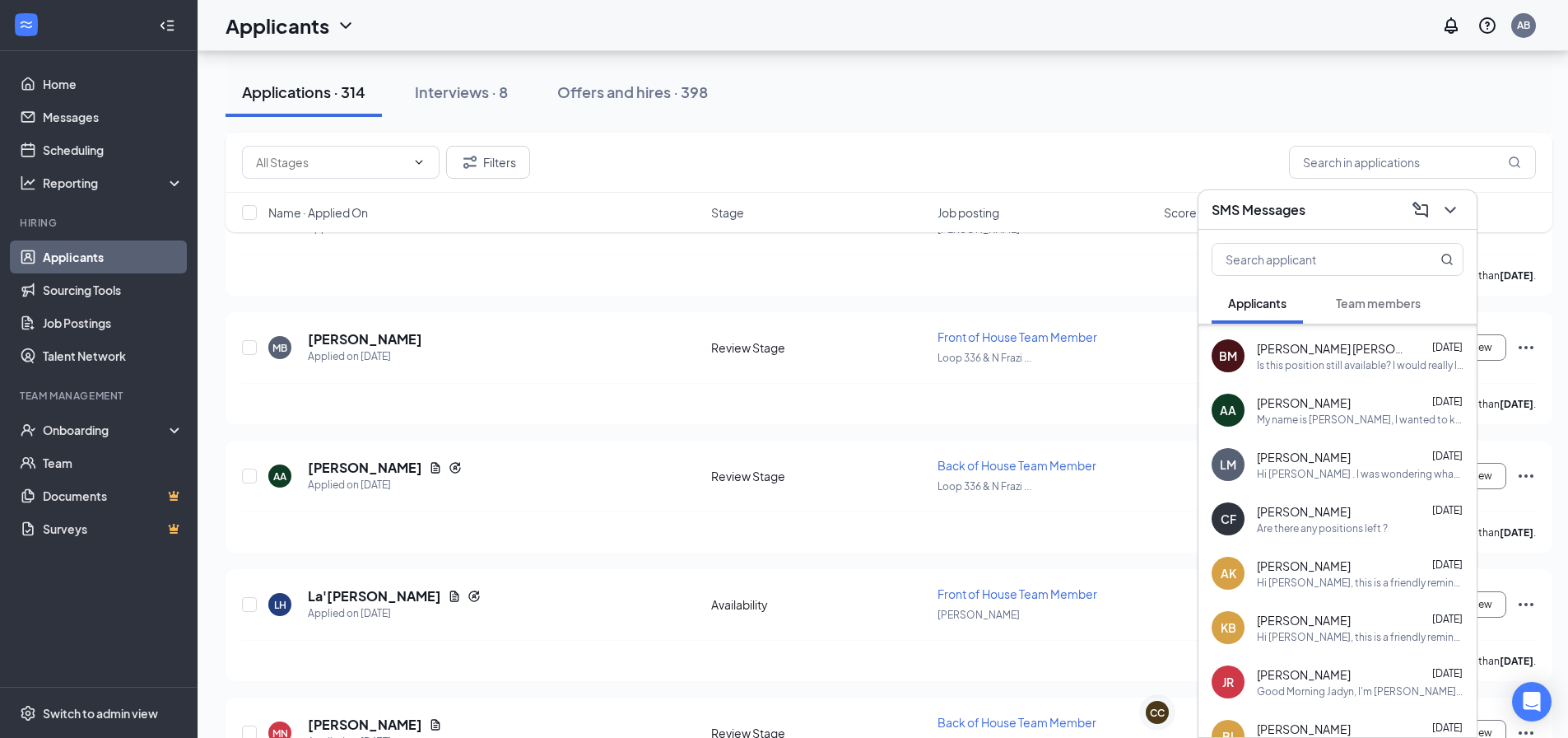
click at [1325, 484] on div "[PERSON_NAME] [DATE] Hi Alyssa . I was wondering what days during the week are …" at bounding box center [1337, 464] width 279 height 54
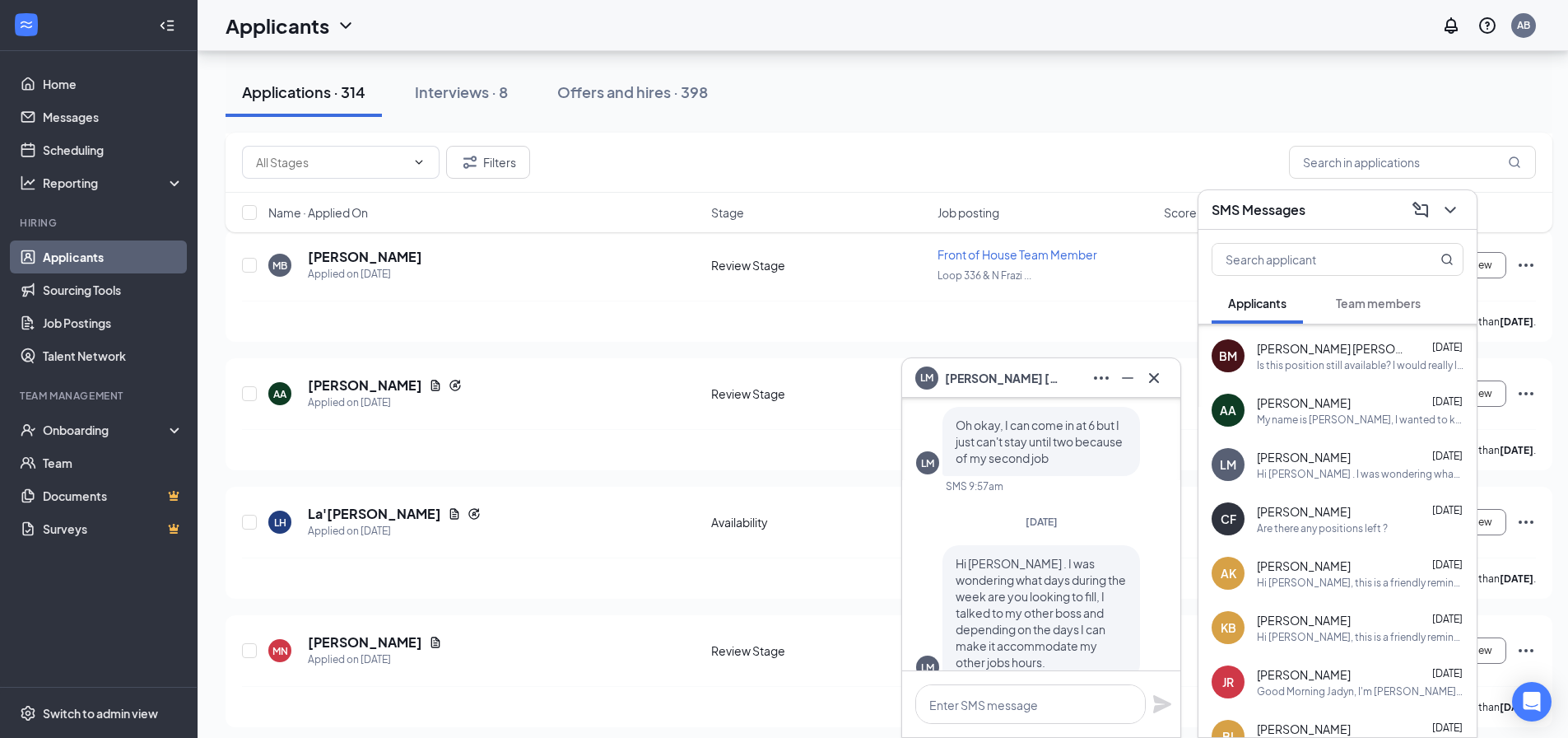
scroll to position [0, 0]
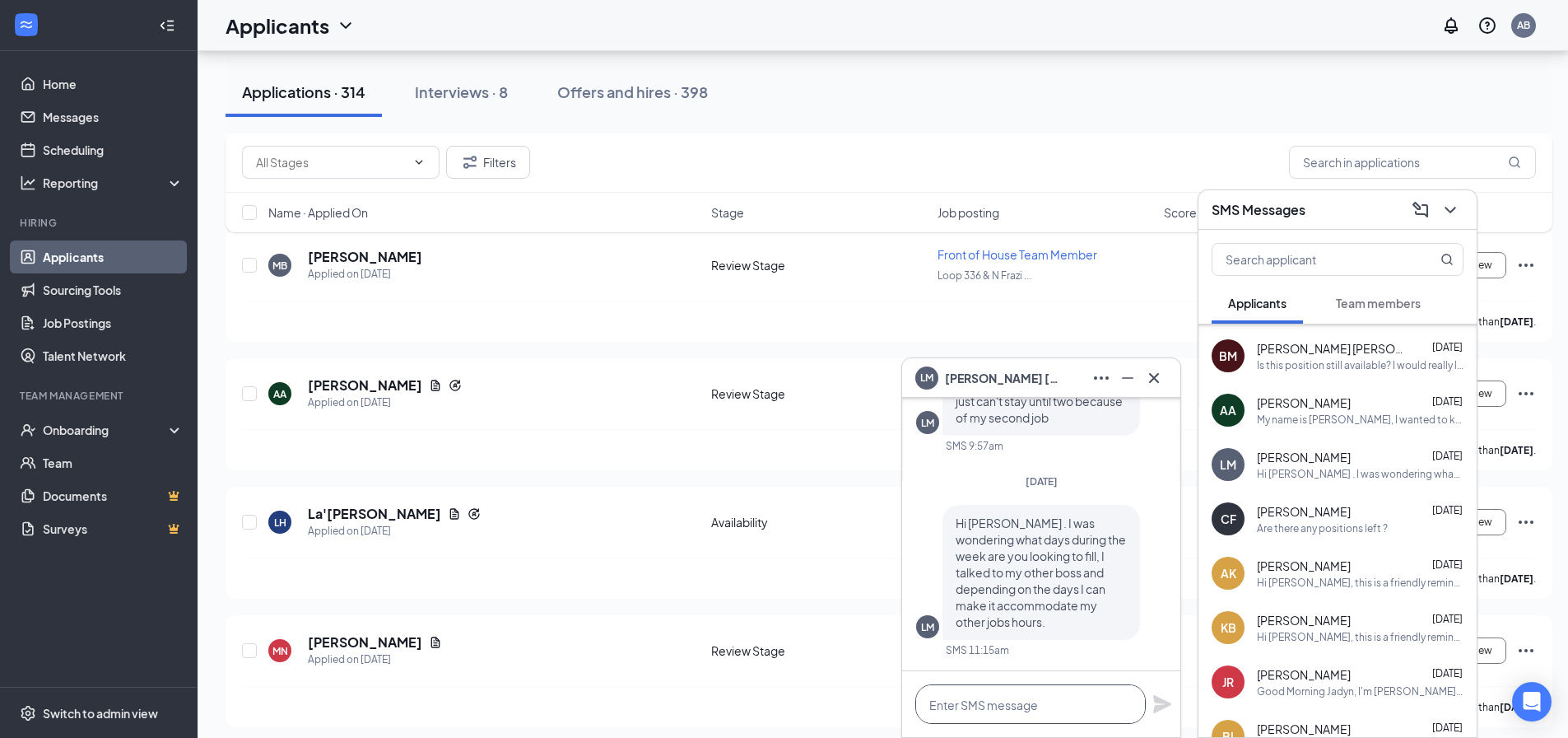
click at [1110, 702] on textarea at bounding box center [1030, 703] width 230 height 39
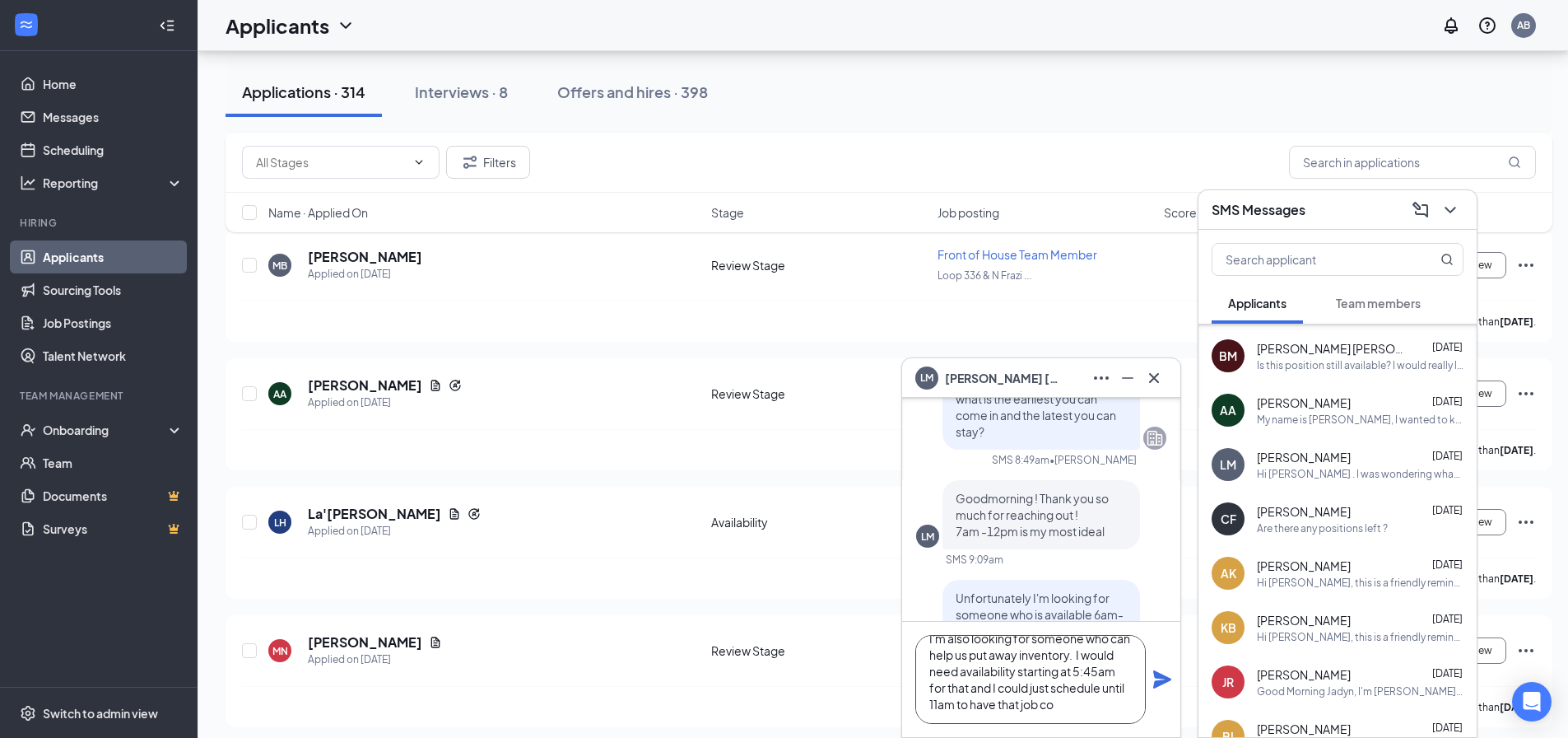
scroll to position [50, 0]
click at [1022, 697] on textarea "I don't have set days that I need, but I'm also looking for someone who can hel…" at bounding box center [1030, 679] width 230 height 89
type textarea "I don't have set days that I need, but I'm also looking for someone who can hel…"
drag, startPoint x: 937, startPoint y: 706, endPoint x: 1166, endPoint y: 681, distance: 230.4
click at [1166, 686] on icon "Plane" at bounding box center [1163, 680] width 20 height 20
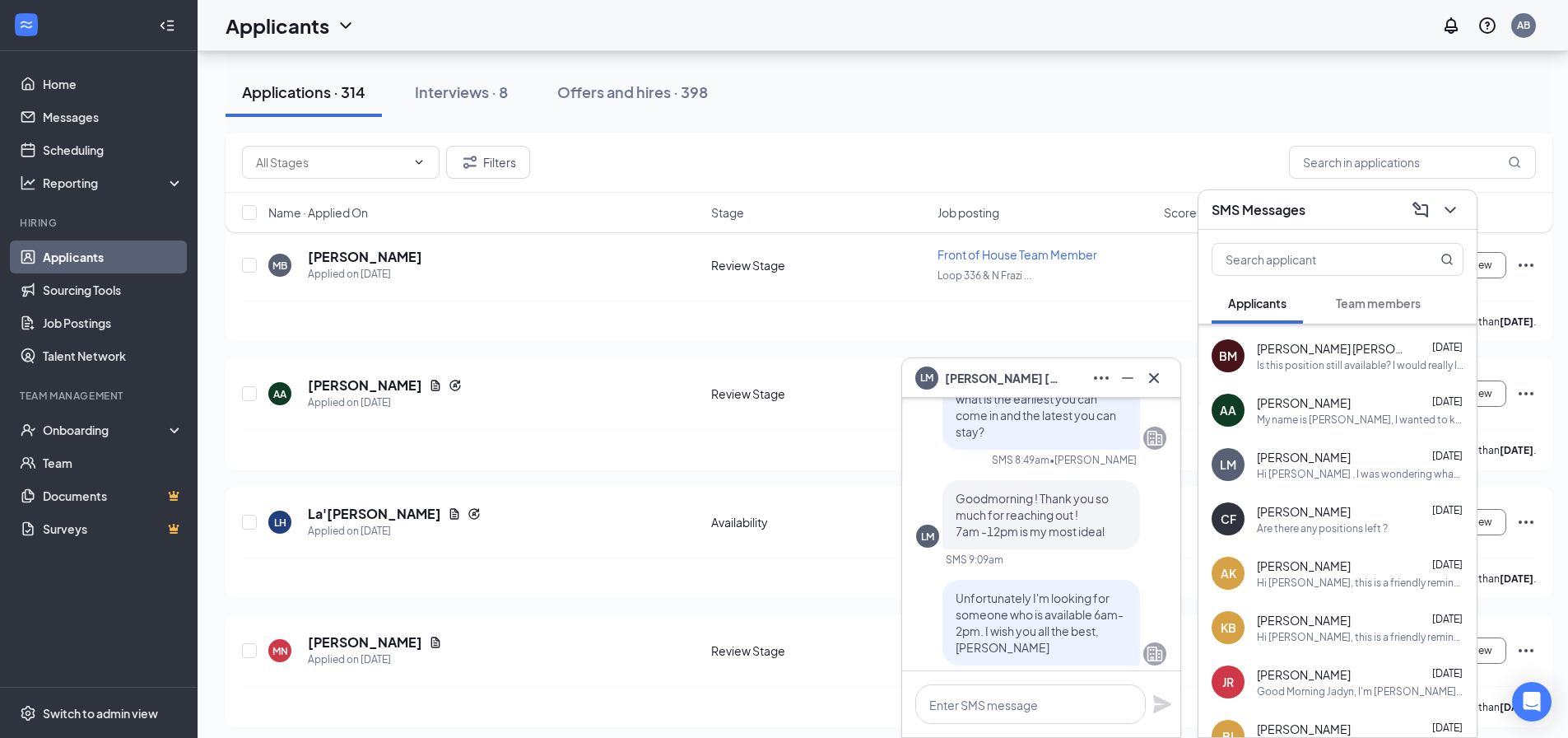
scroll to position [-705, 0]
click at [1155, 381] on icon "Cross" at bounding box center [1154, 378] width 20 height 20
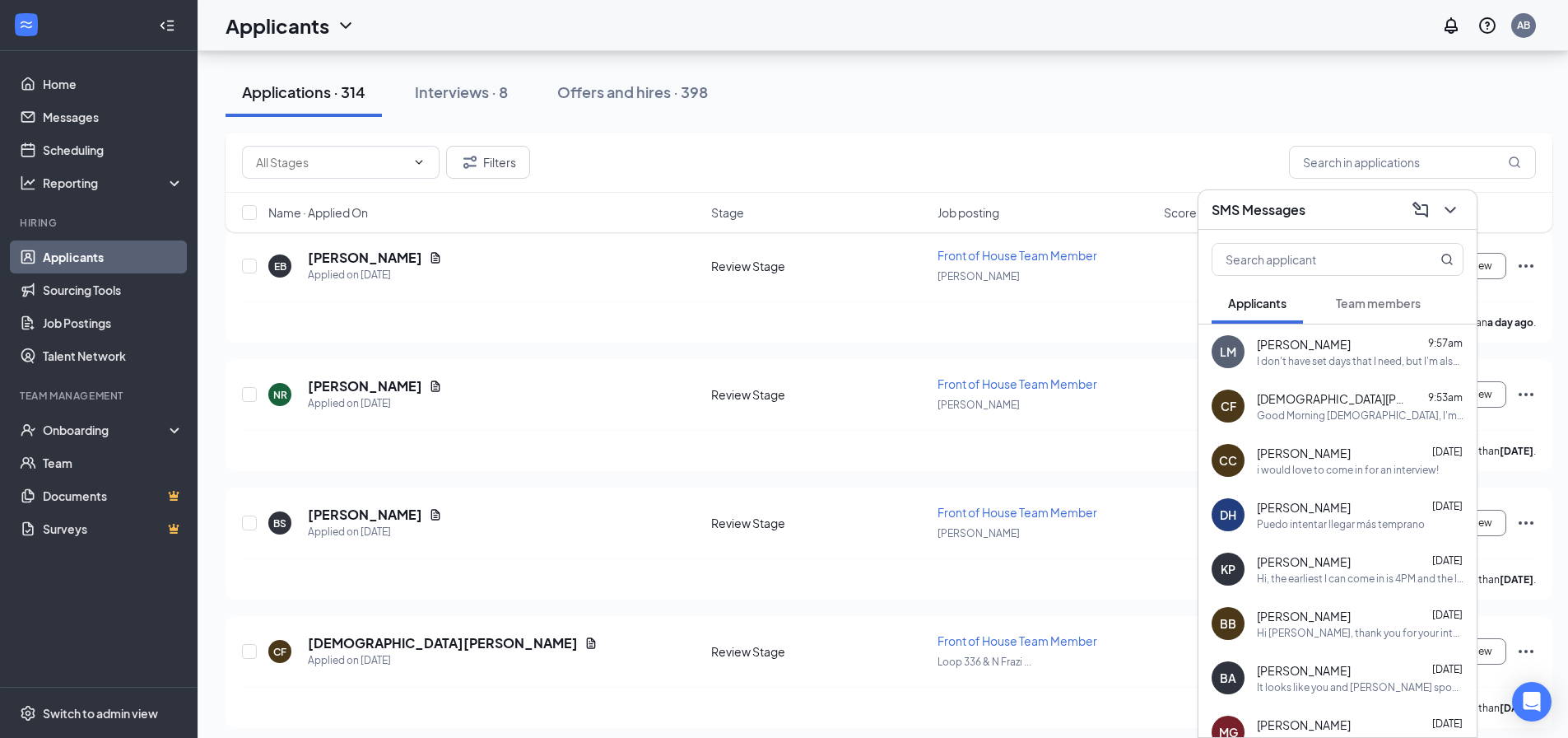
scroll to position [741, 0]
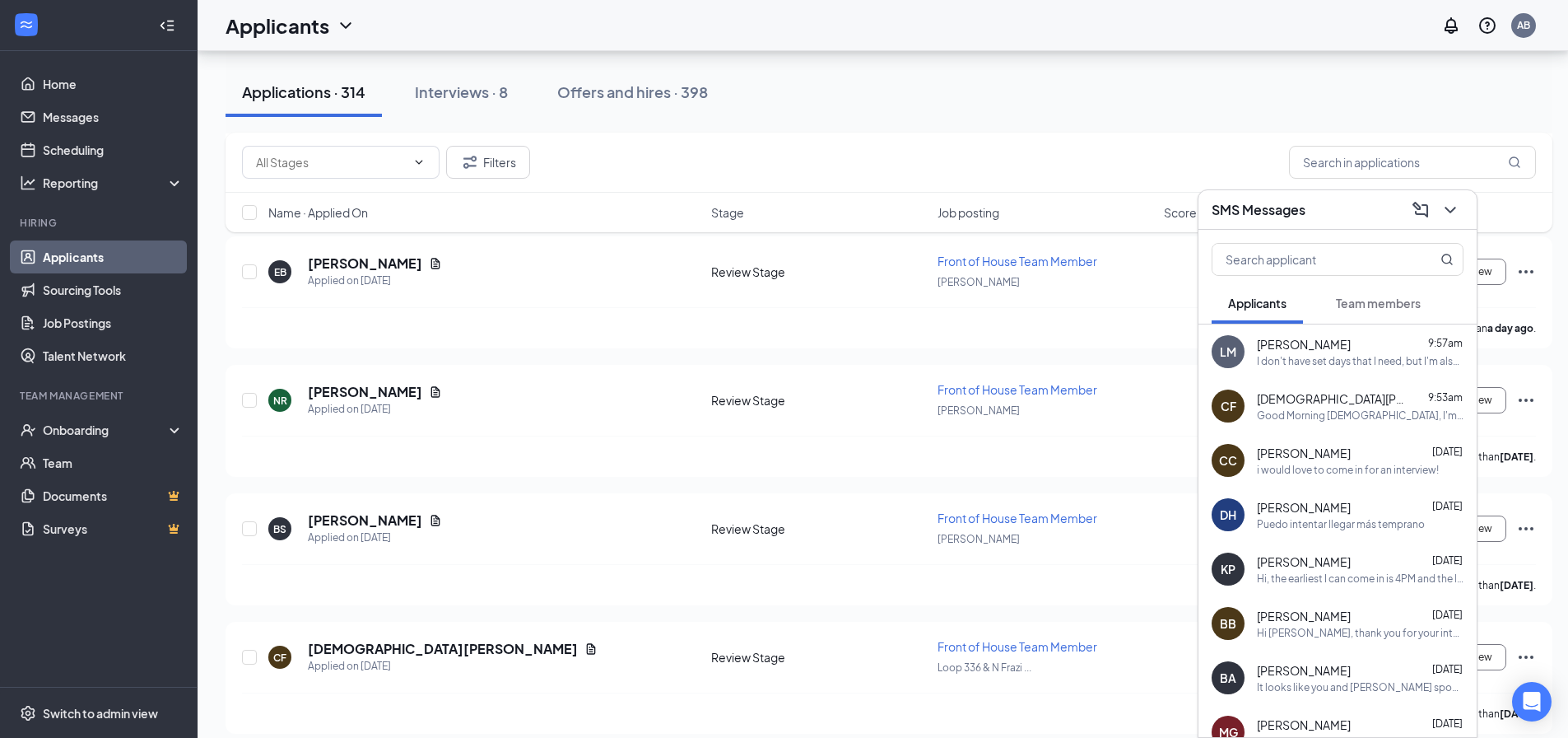
click at [1464, 216] on div "SMS Messages" at bounding box center [1337, 209] width 279 height 39
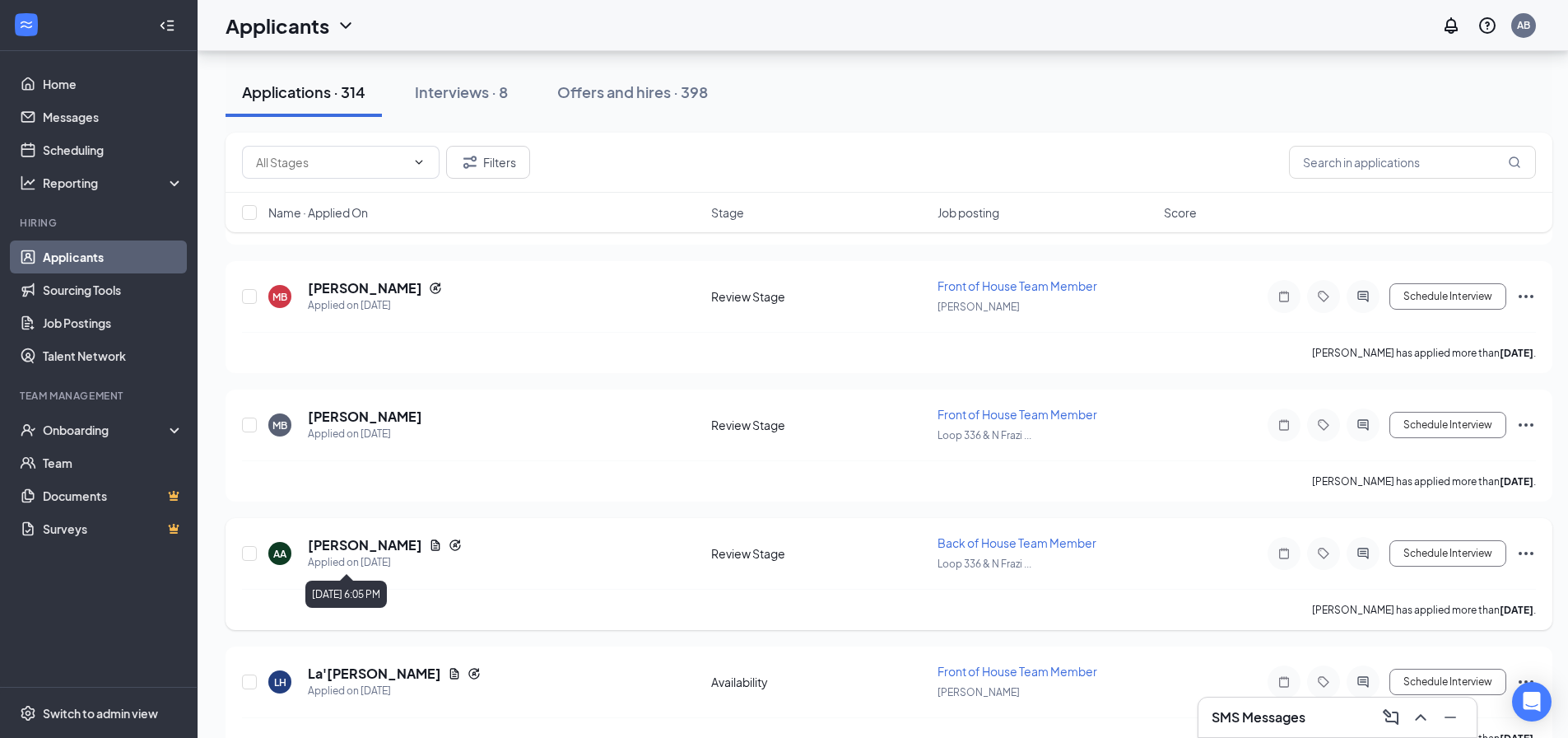
scroll to position [1565, 0]
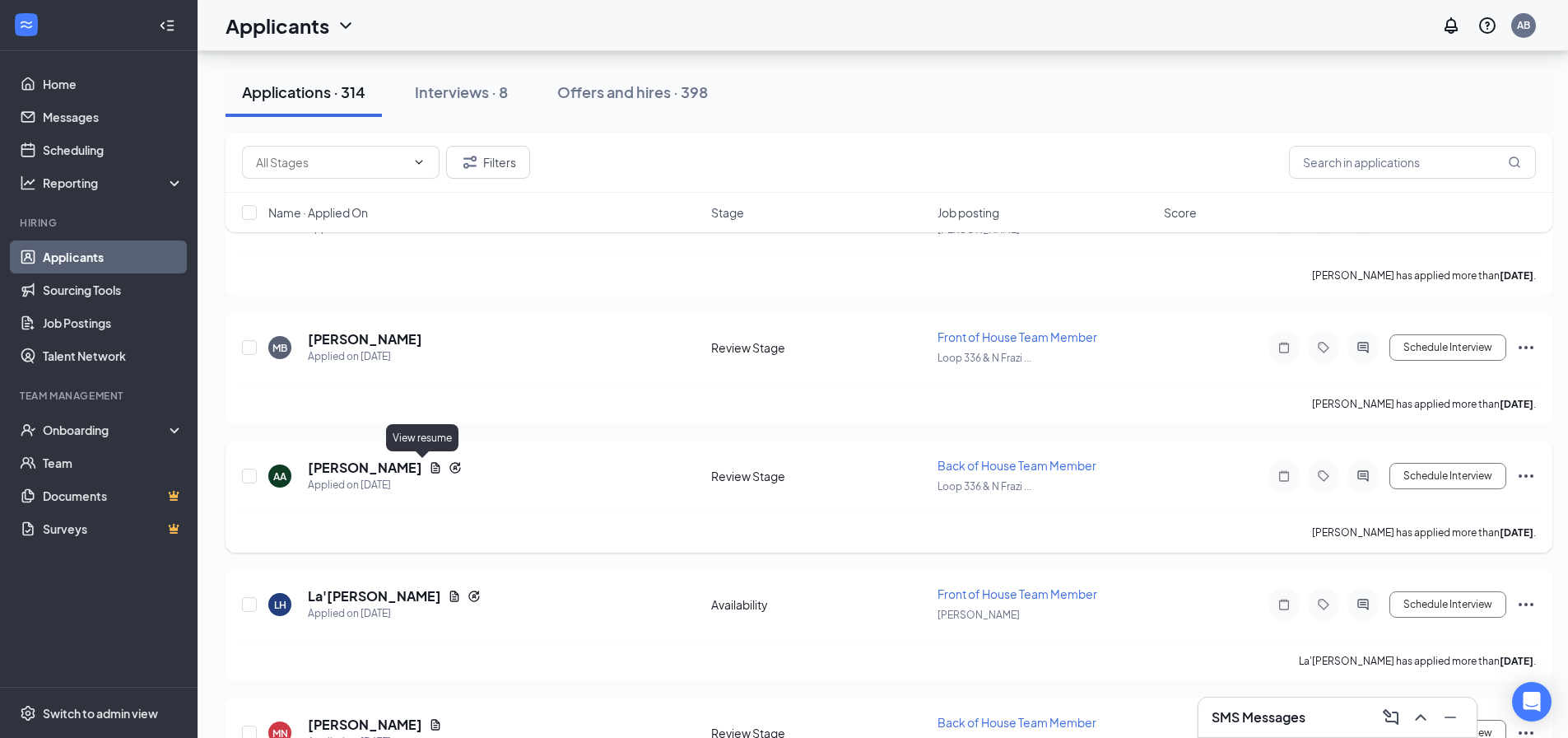
click at [429, 467] on icon "Document" at bounding box center [436, 468] width 13 height 13
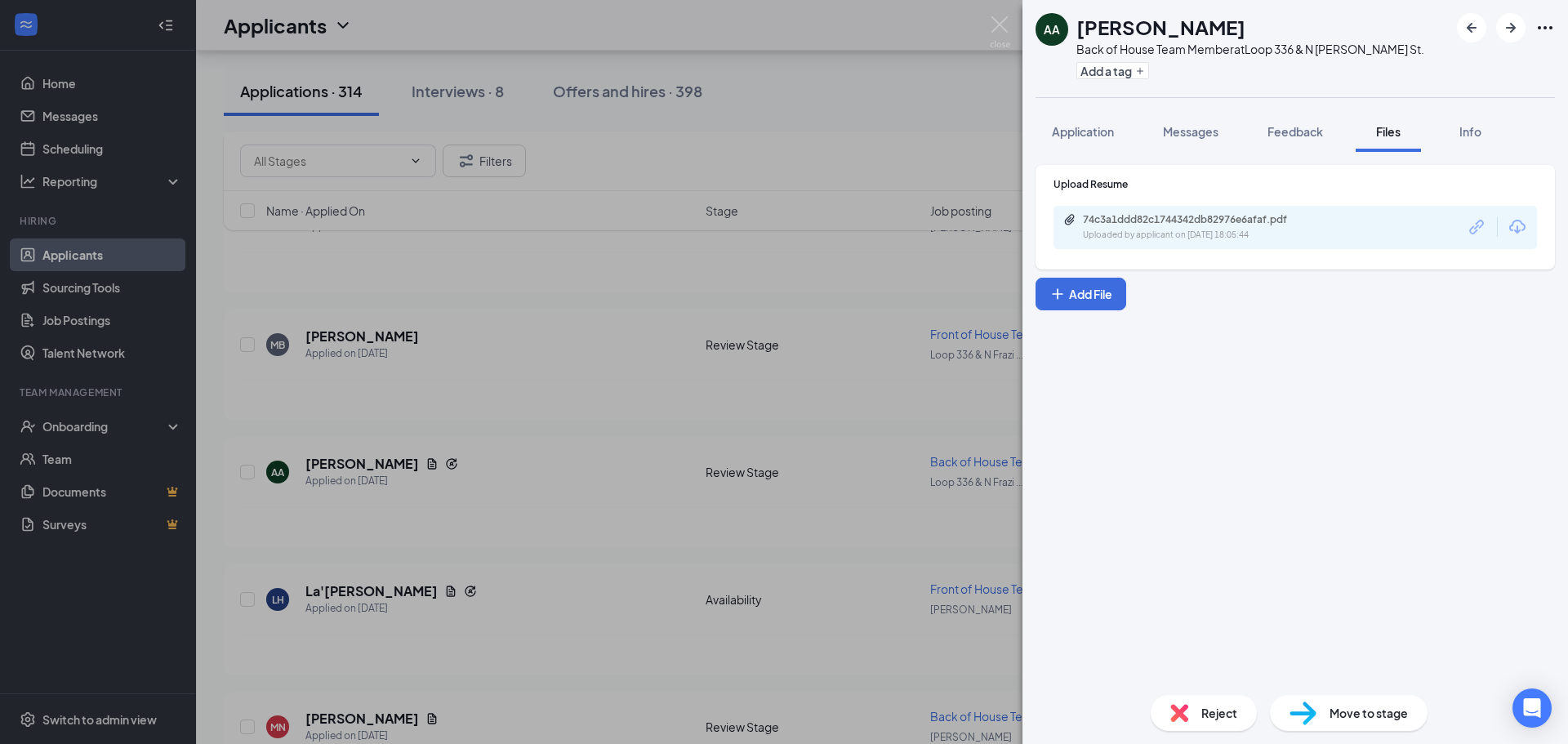
click at [1150, 246] on div "74c3a1ddd82c1744342db82976e6afaf.pdf Uploaded by applicant on [DATE] 18:05:44" at bounding box center [1295, 227] width 484 height 43
click at [1140, 227] on div "74c3a1ddd82c1744342db82976e6afaf.pdf Uploaded by applicant on [DATE] 18:05:44" at bounding box center [1196, 227] width 265 height 29
drag, startPoint x: 990, startPoint y: 29, endPoint x: 995, endPoint y: 39, distance: 11.2
click at [993, 29] on img at bounding box center [999, 32] width 21 height 32
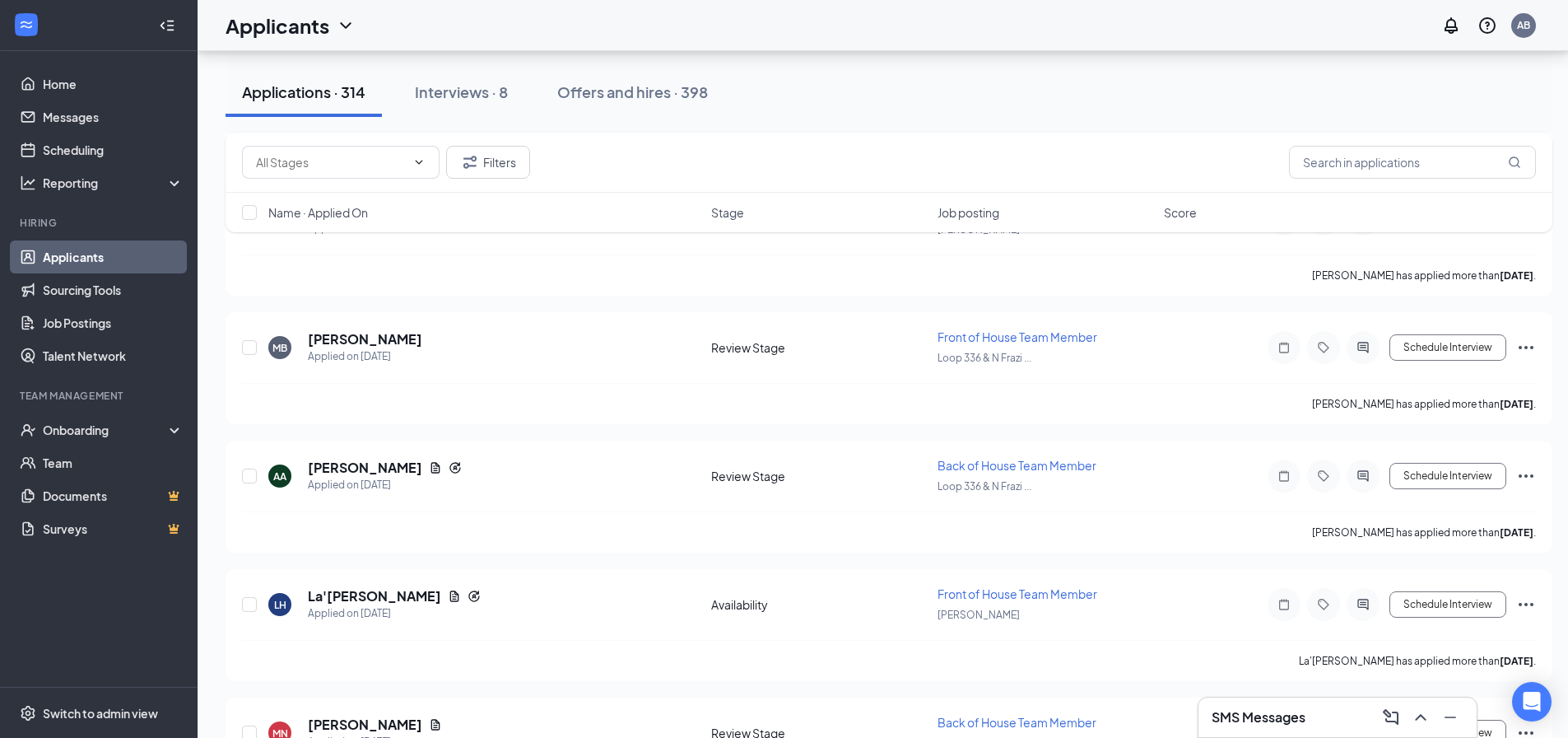
click at [1283, 709] on h3 "SMS Messages" at bounding box center [1258, 717] width 94 height 18
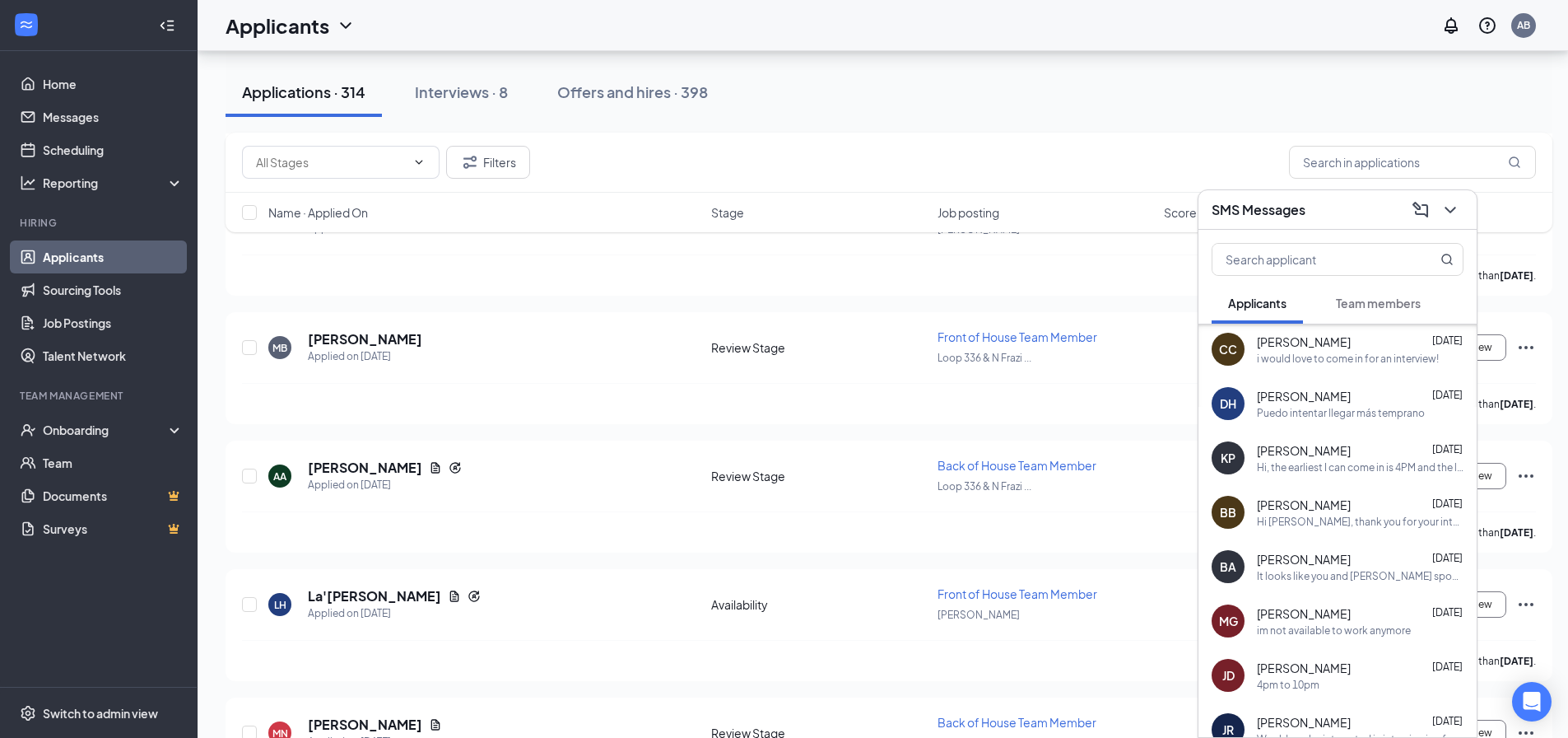
scroll to position [164, 0]
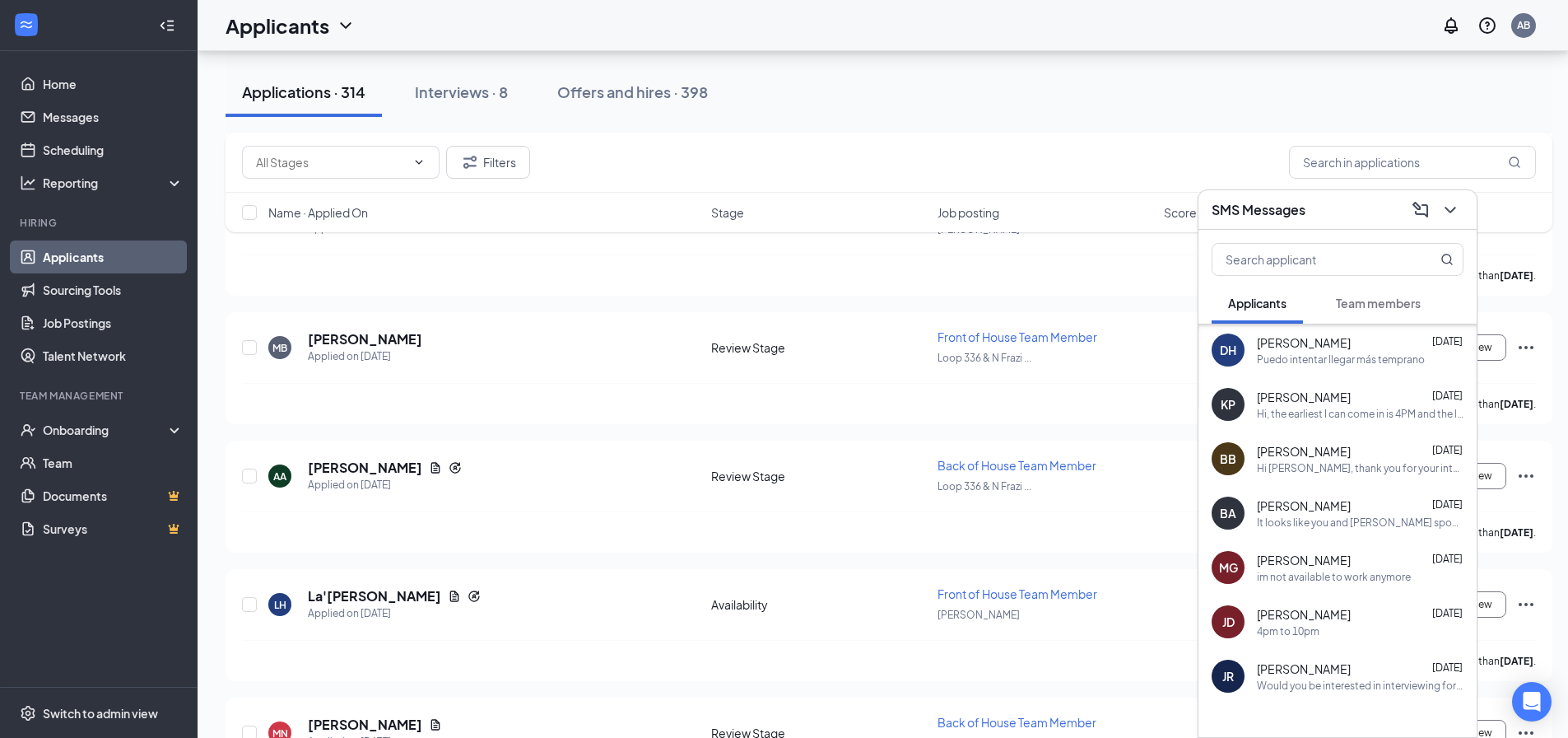
click at [1311, 627] on div "4pm to 10pm" at bounding box center [1288, 630] width 63 height 14
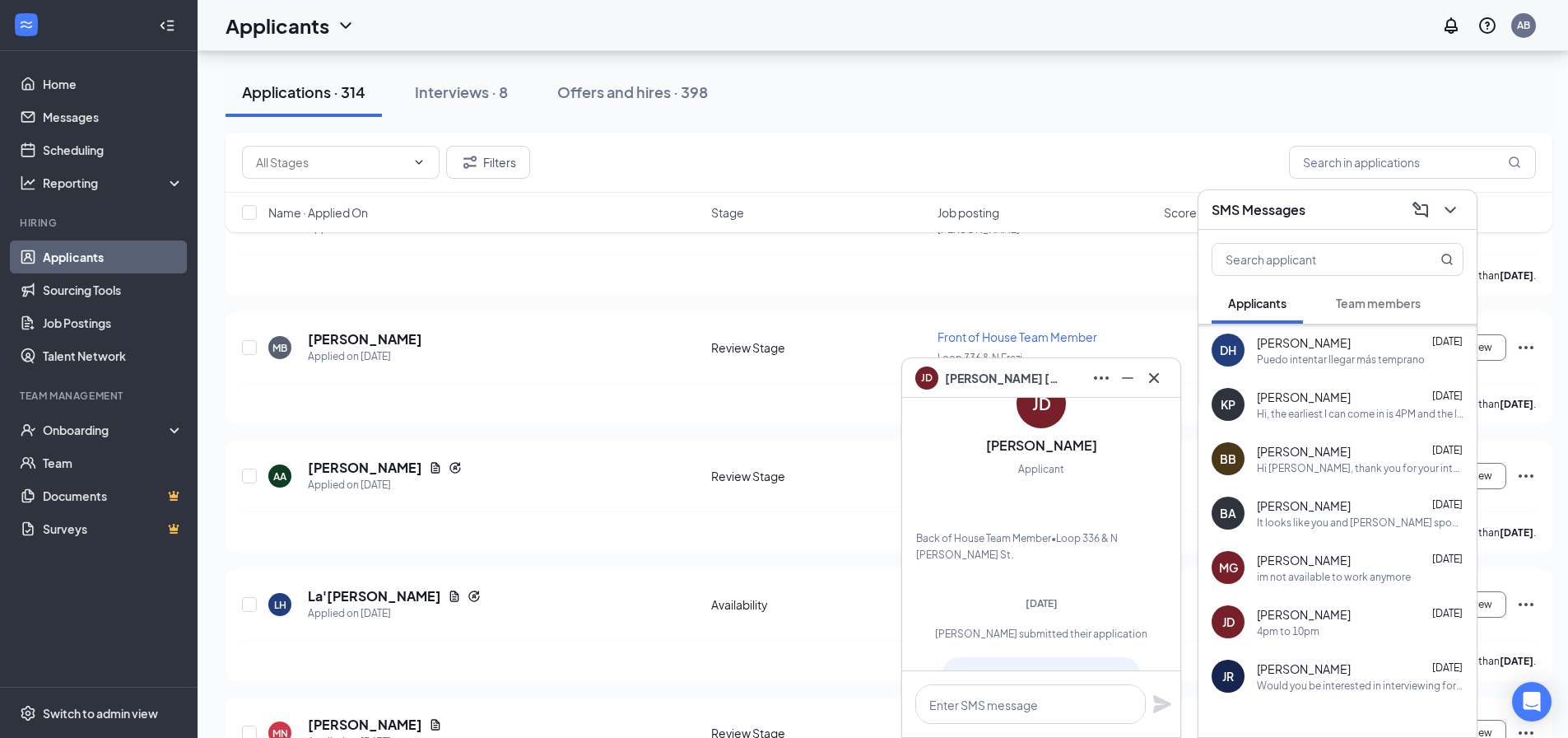
scroll to position [0, 0]
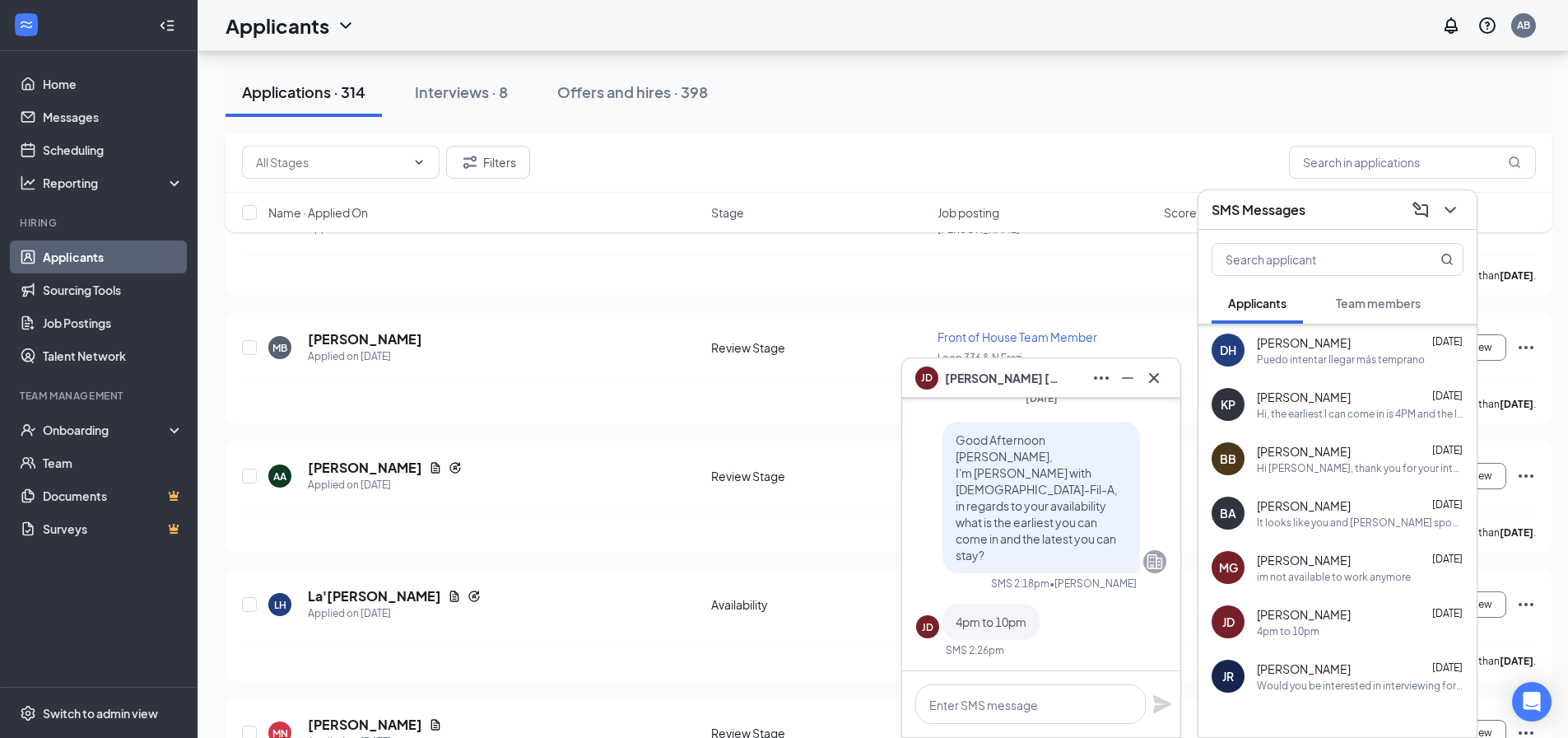
click at [1354, 519] on div "It looks like you and [PERSON_NAME] spoke about the interview being at 2:30. Un…" at bounding box center [1360, 522] width 206 height 14
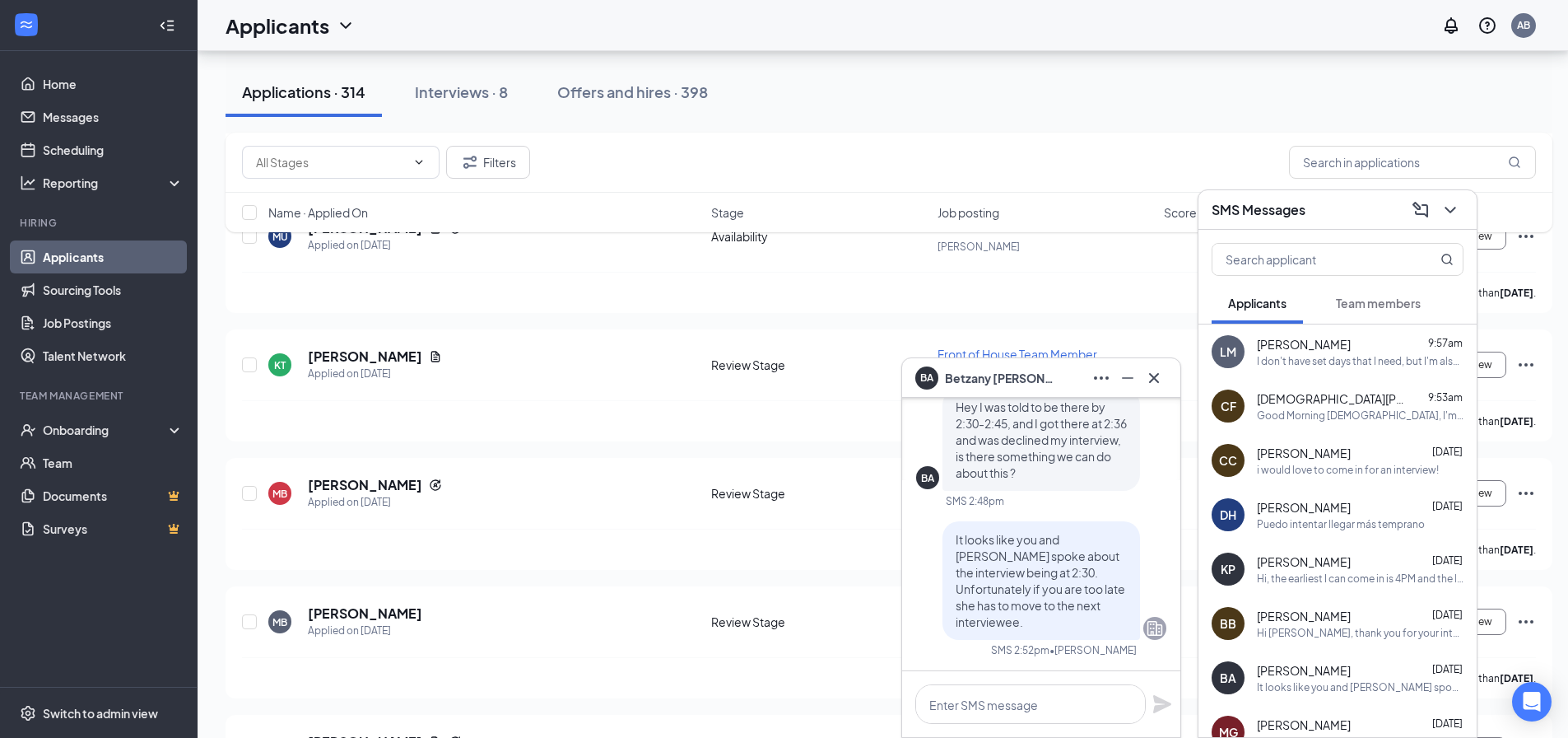
scroll to position [1235, 0]
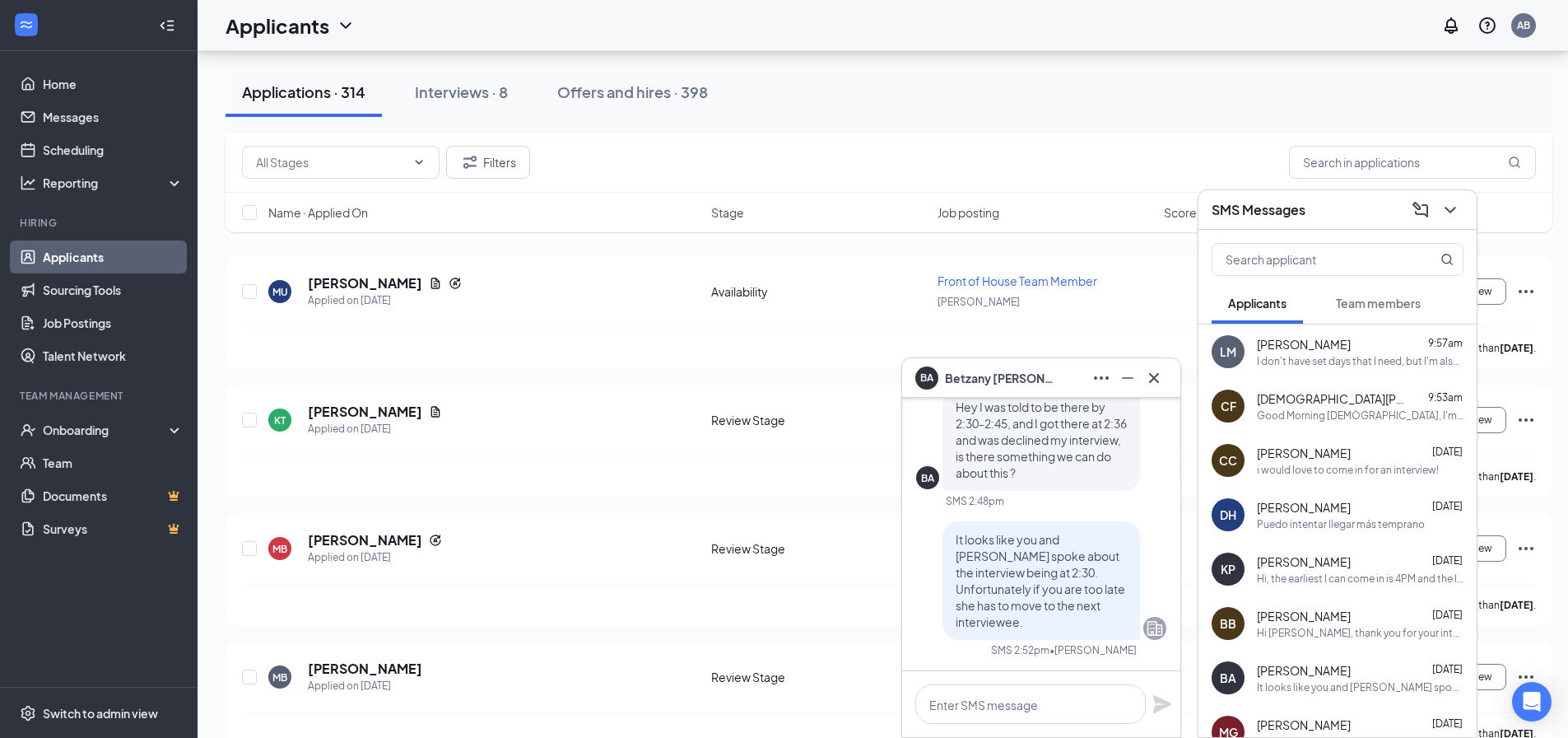
click at [1367, 362] on div "I don't have set days that I need, but I'm also looking for someone who can hel…" at bounding box center [1360, 361] width 206 height 14
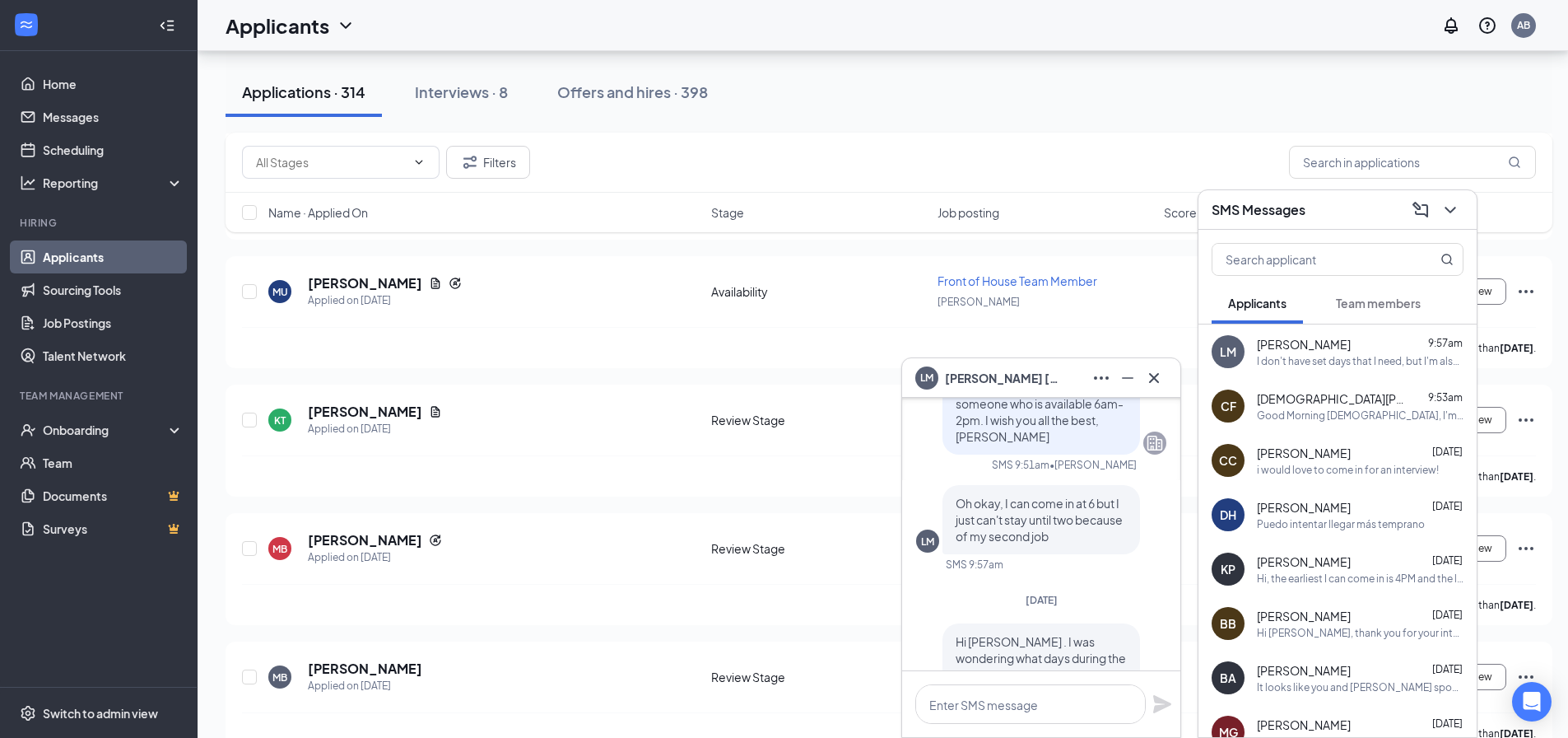
scroll to position [-604, 0]
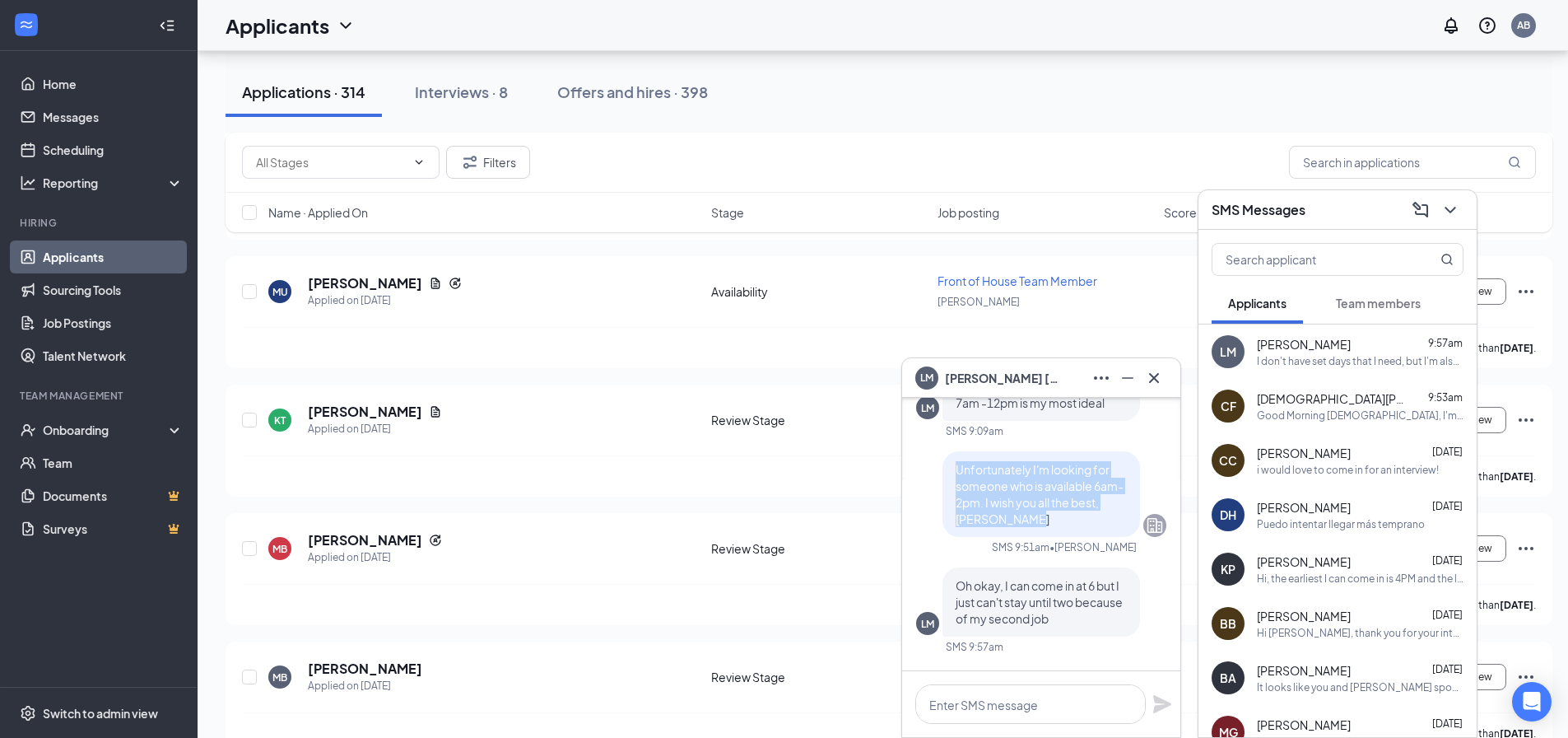
drag, startPoint x: 1035, startPoint y: 524, endPoint x: 928, endPoint y: 468, distance: 120.8
click at [928, 468] on div "Unfortunately I'm looking for someone who is available 6am-2pm. I wish you all …" at bounding box center [1041, 494] width 250 height 86
copy span "Unfortunately I'm looking for someone who is available 6am-2pm. I wish you all …"
click at [1163, 377] on icon "Cross" at bounding box center [1154, 378] width 20 height 20
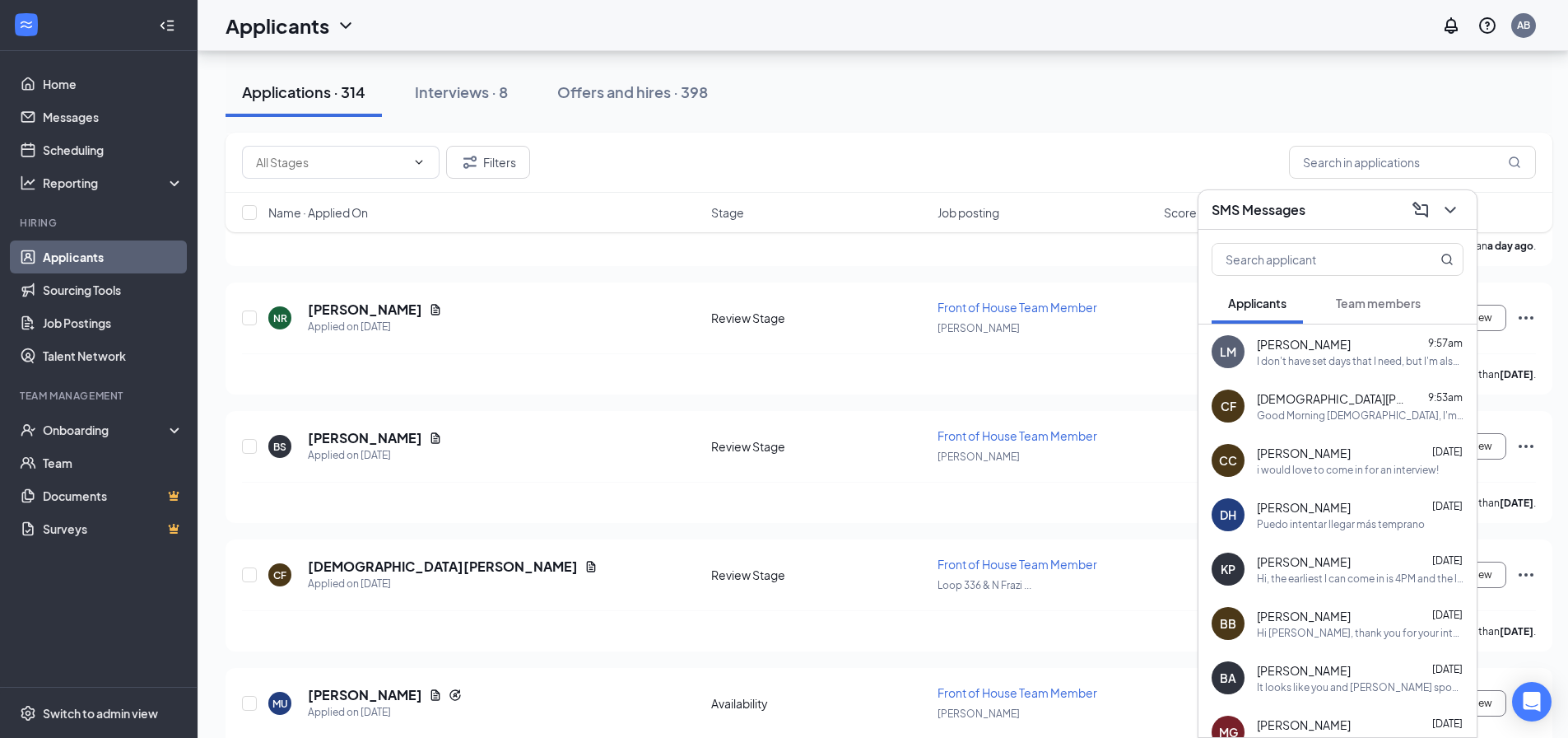
scroll to position [82, 0]
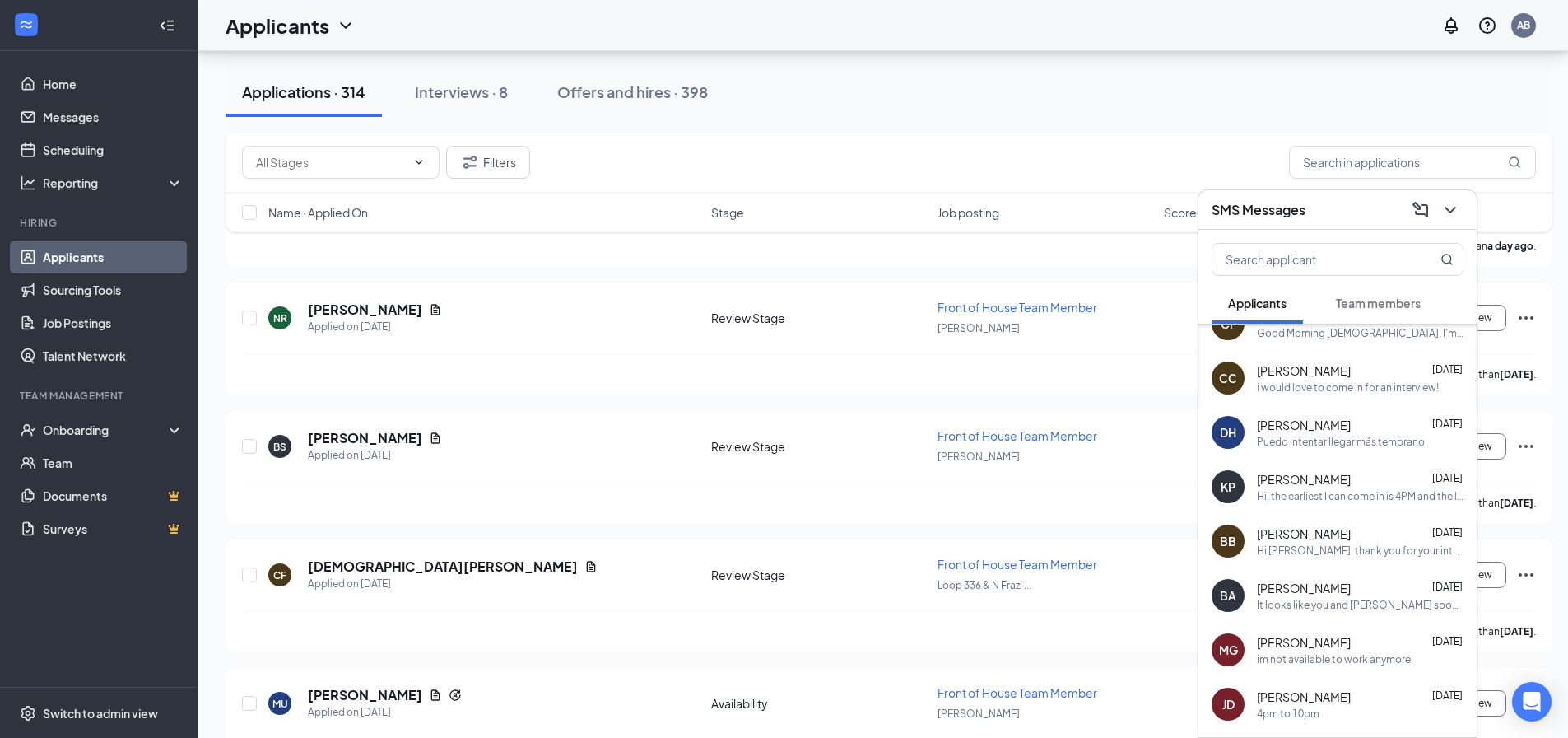
click at [1312, 706] on div "4pm to 10pm" at bounding box center [1288, 712] width 63 height 14
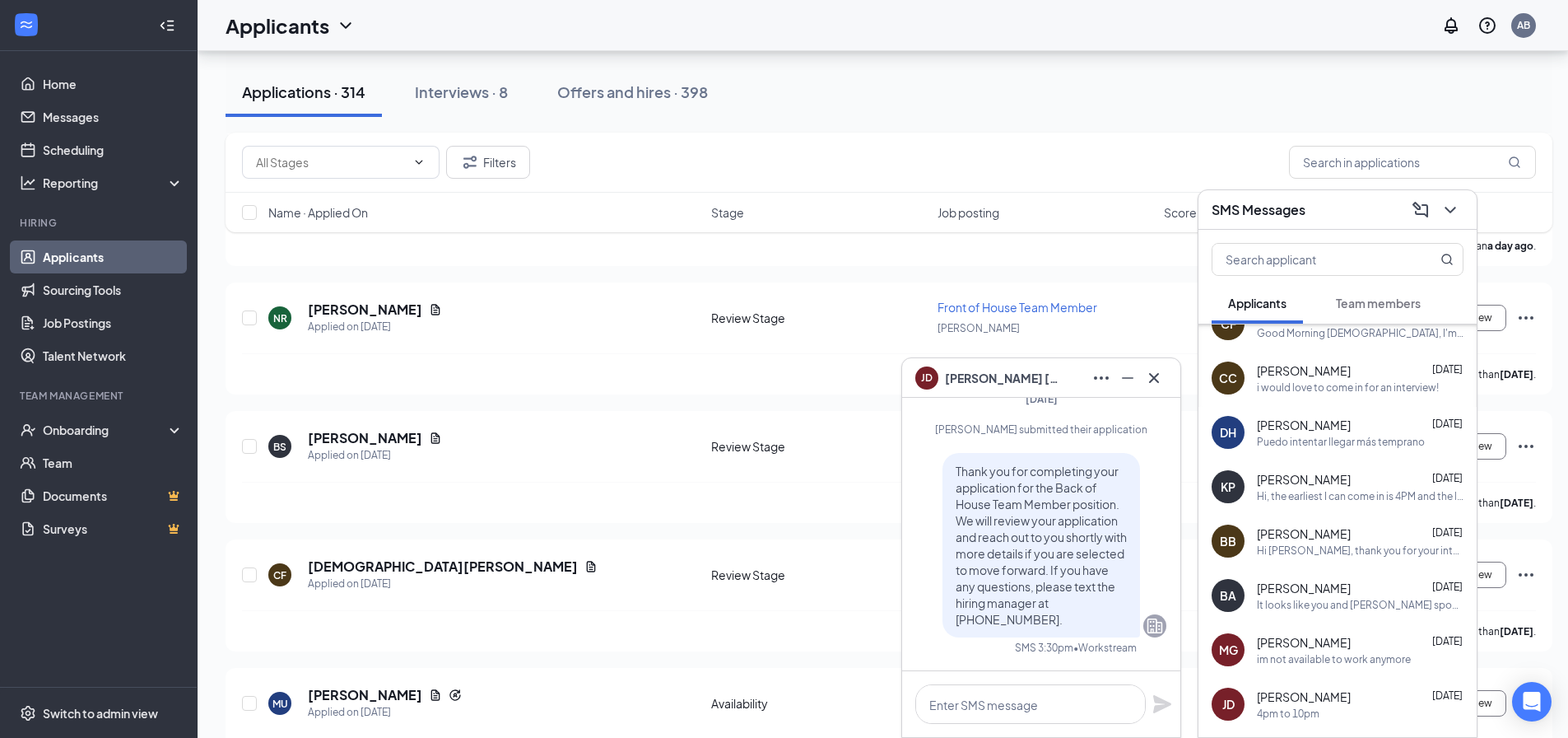
scroll to position [0, 0]
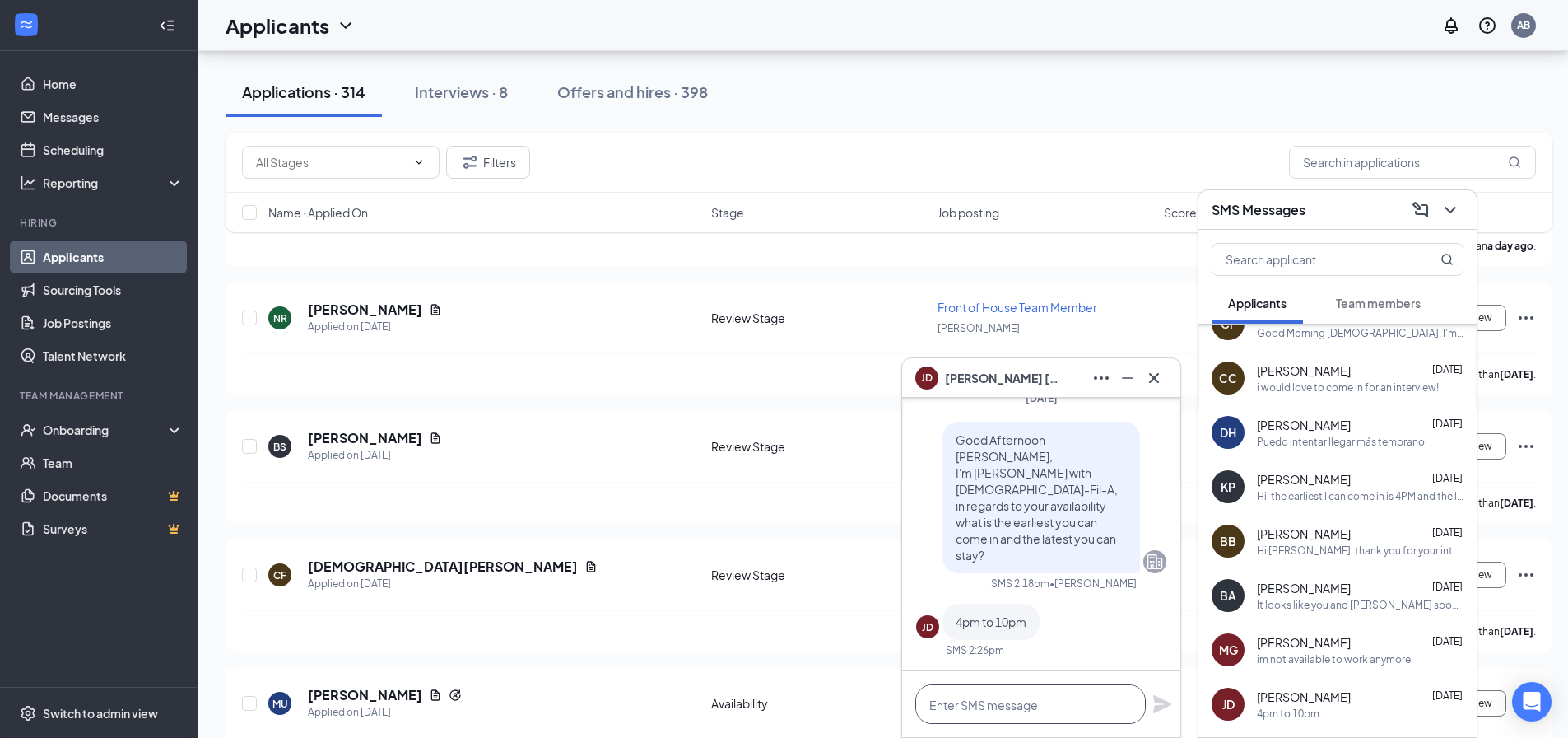
click at [1011, 701] on textarea at bounding box center [1030, 703] width 230 height 39
paste textarea "Unfortunately I'm looking for someone who is available 6am-2pm. I wish you all …"
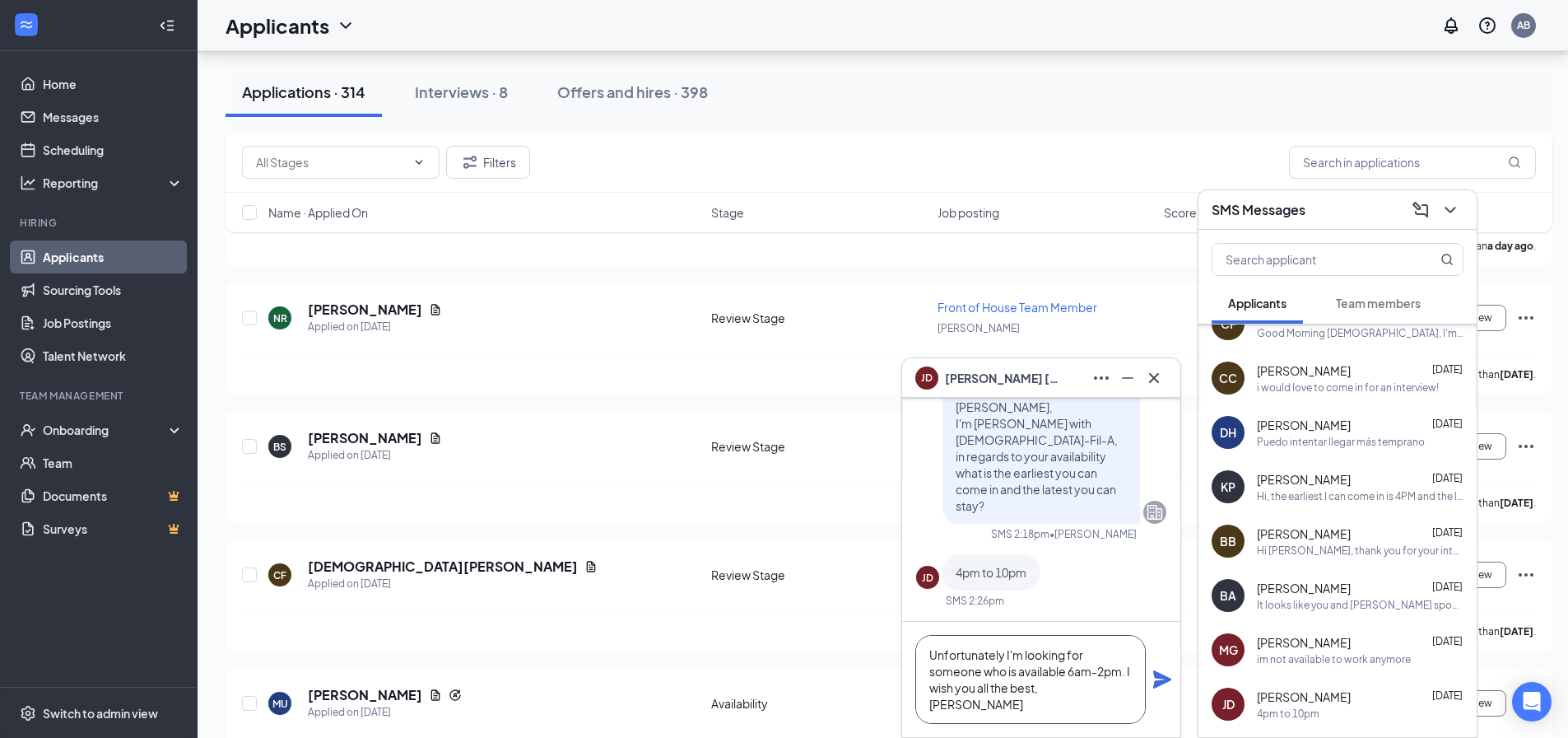
drag, startPoint x: 1106, startPoint y: 675, endPoint x: 1072, endPoint y: 678, distance: 34.1
click at [1072, 678] on textarea "Unfortunately I'm looking for someone who is available 6am-2pm. I wish you all …" at bounding box center [1030, 679] width 230 height 89
drag, startPoint x: 1063, startPoint y: 713, endPoint x: 925, endPoint y: 654, distance: 150.1
click at [925, 654] on textarea "Unfortunately I'm looking for someone who is available 2pm-10:30pm. I wish you …" at bounding box center [1030, 679] width 230 height 89
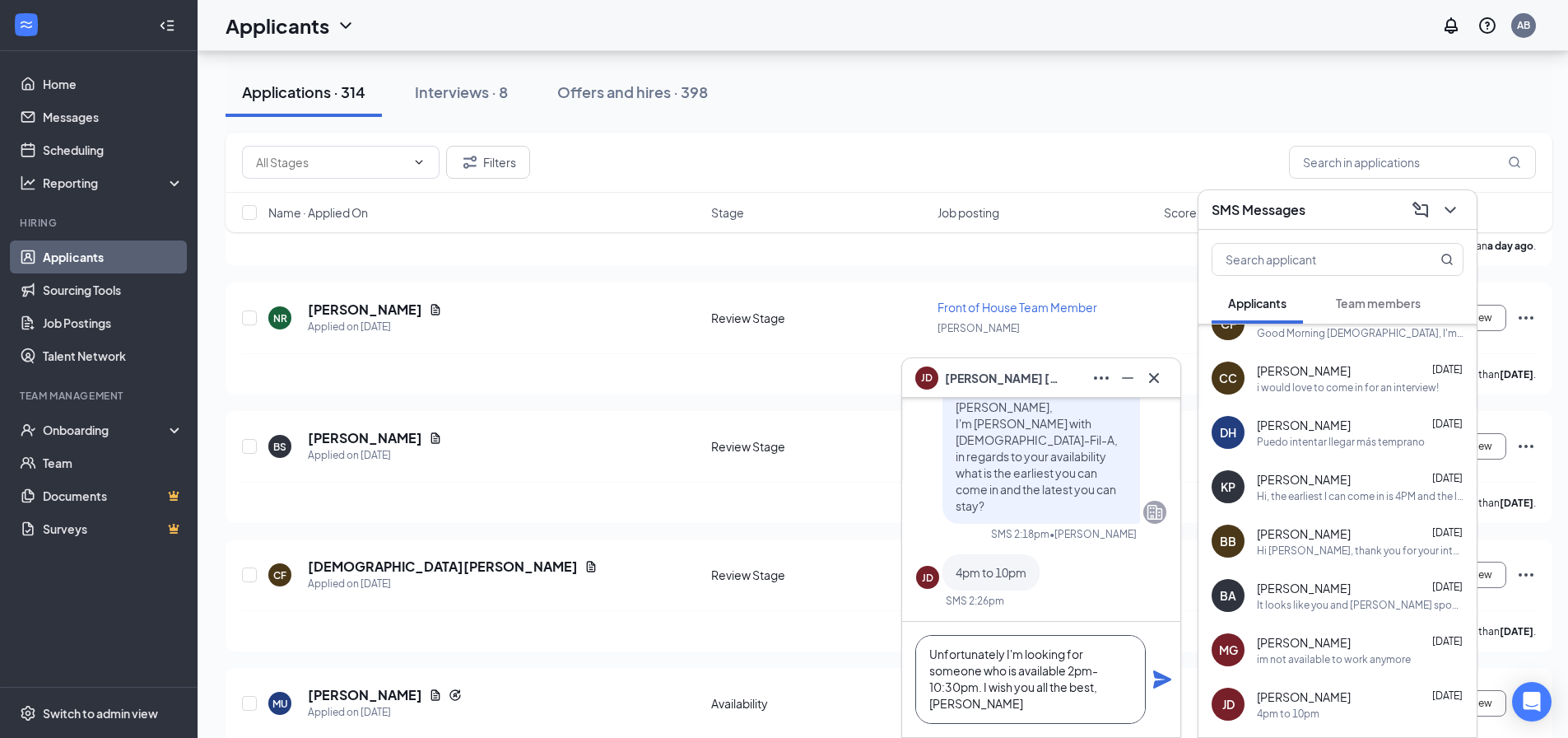
type textarea "Unfortunately I'm looking for someone who is available 2pm-10:30pm. I wish you …"
click at [1156, 681] on icon "Plane" at bounding box center [1163, 680] width 18 height 18
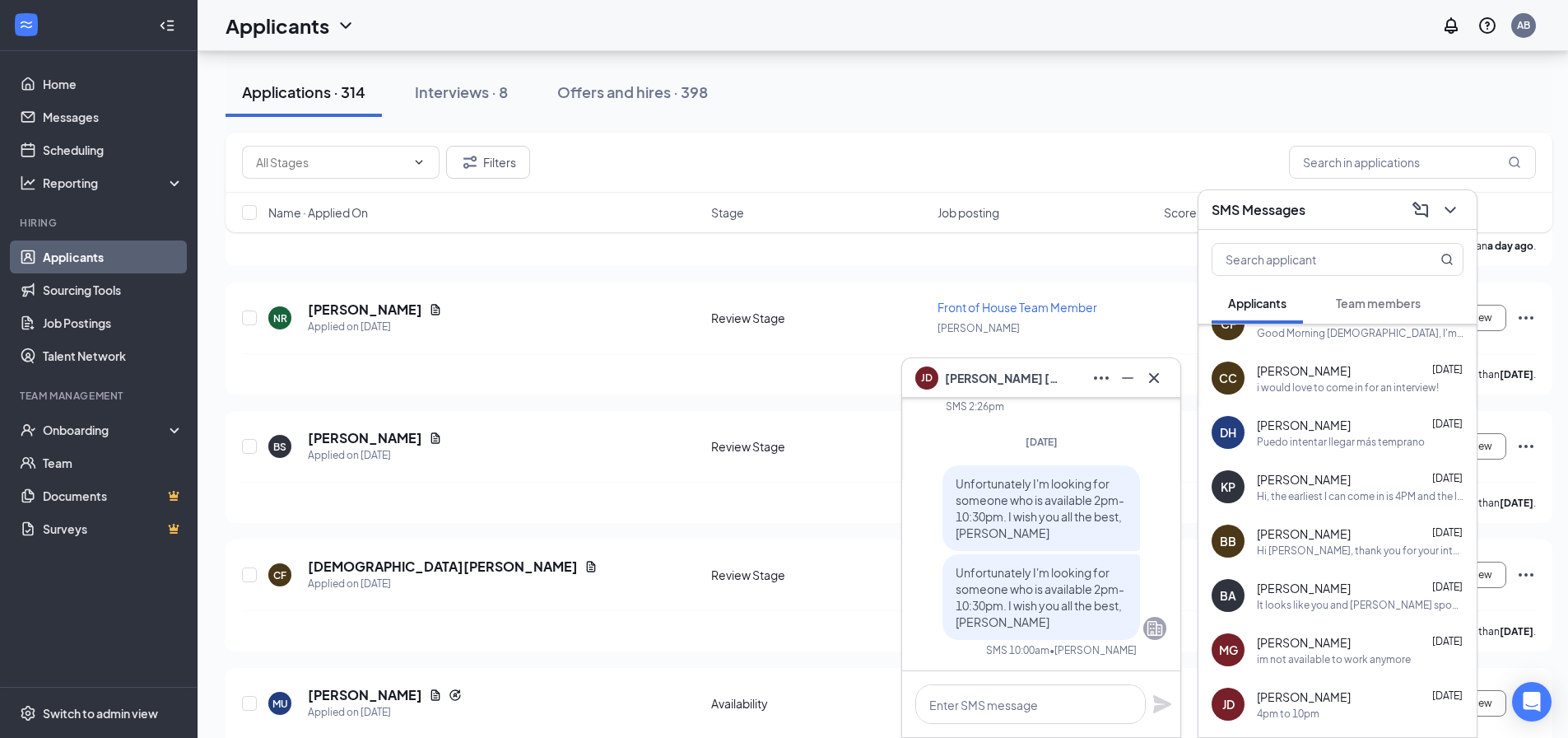
click at [1307, 387] on div "i would love to come in for an interview!" at bounding box center [1347, 386] width 182 height 14
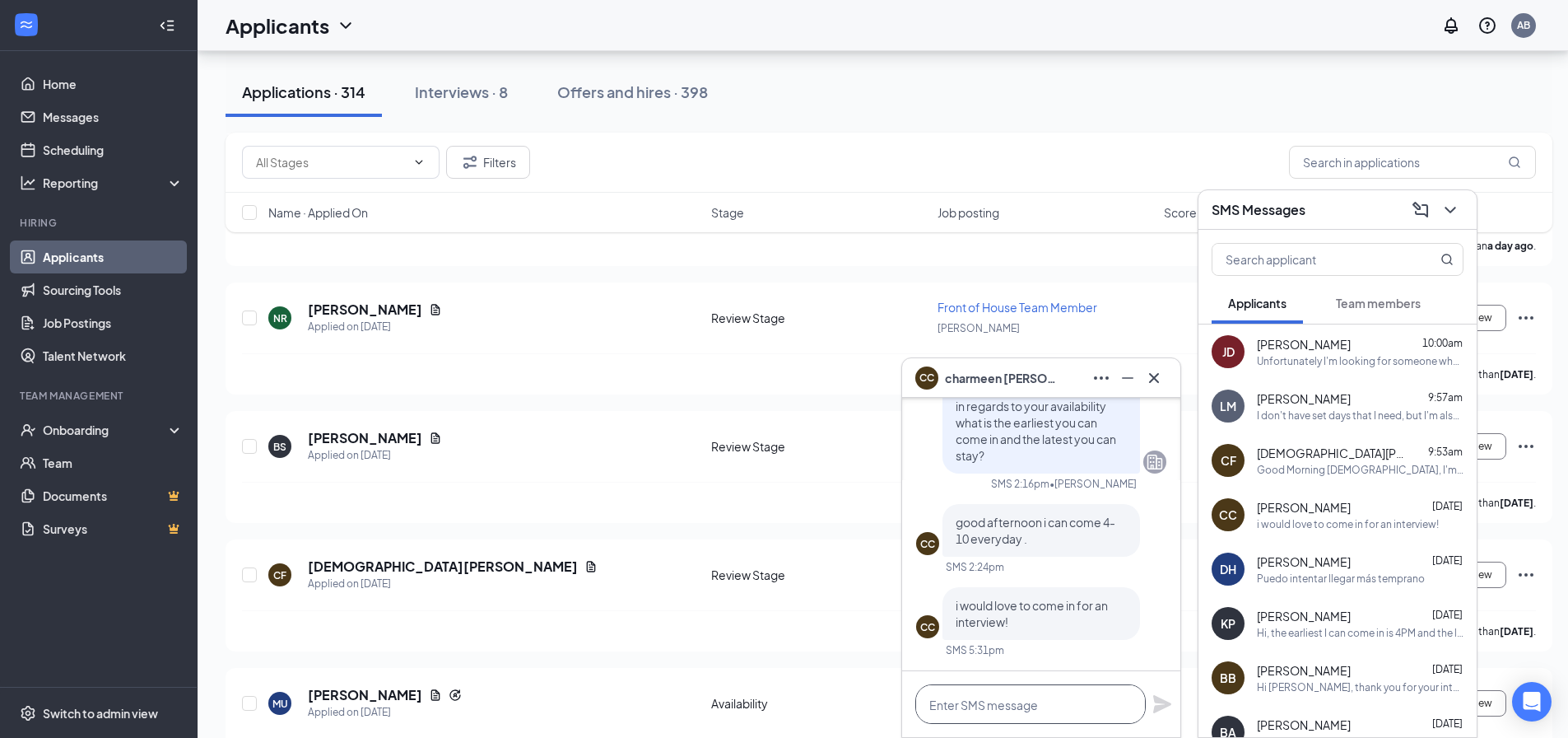
click at [1033, 704] on textarea at bounding box center [1030, 703] width 230 height 39
paste textarea "Unfortunately I'm looking for someone who is available 2pm-10:30pm. I wish you …"
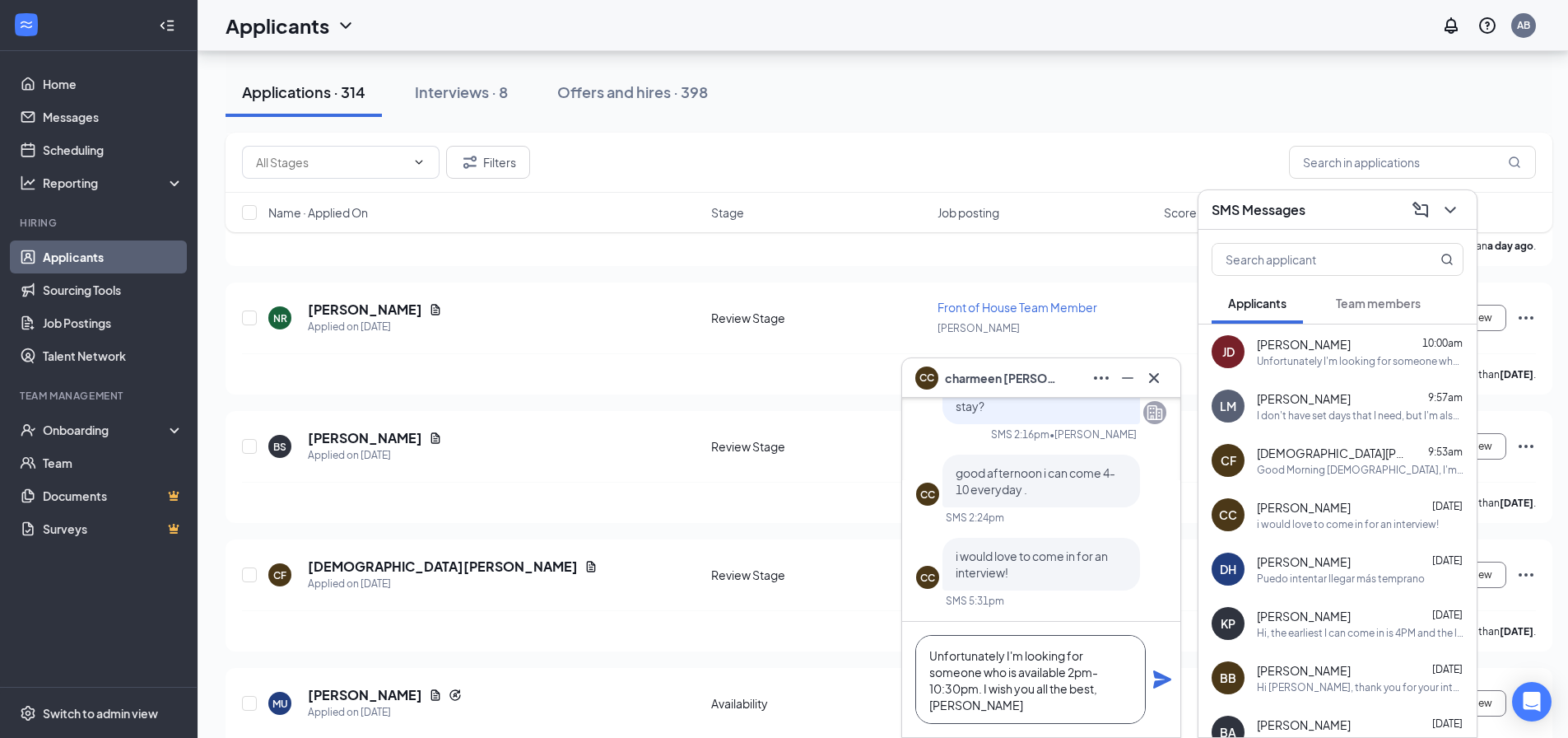
scroll to position [1, 0]
type textarea "Unfortunately I'm looking for someone who is available 2pm-10:30pm. I wish you …"
click at [1163, 673] on icon "Plane" at bounding box center [1163, 680] width 20 height 20
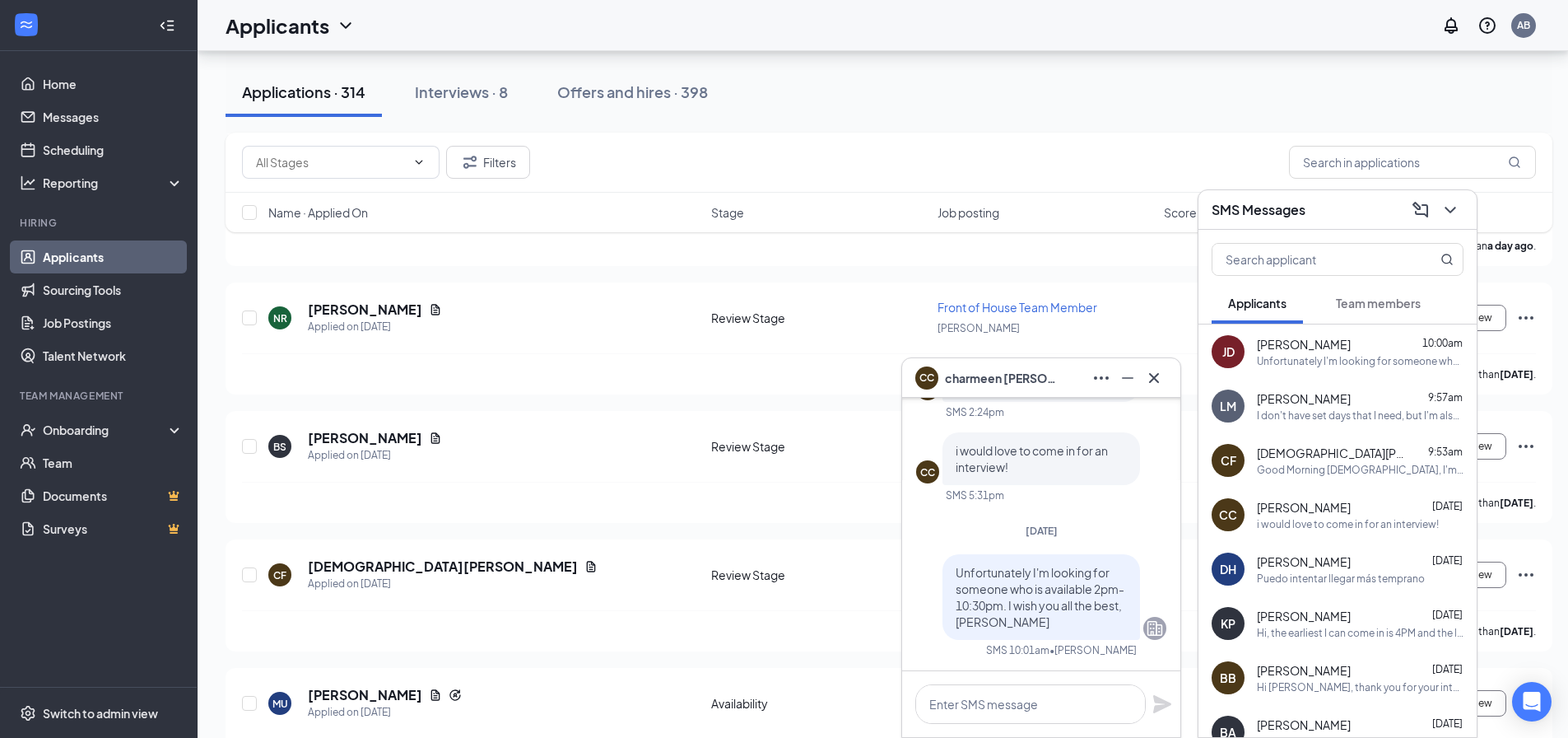
scroll to position [0, 0]
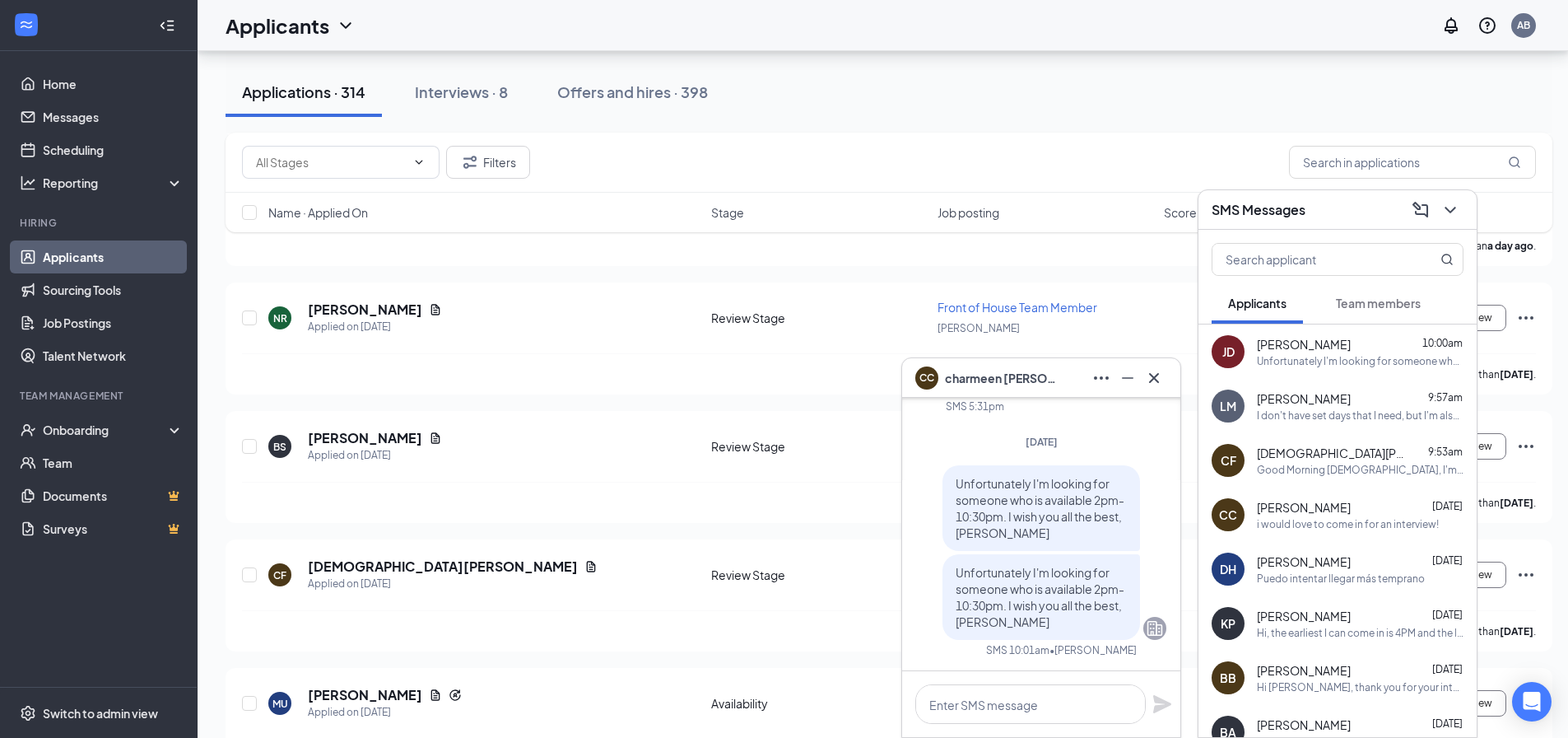
click at [1392, 531] on div "CC [PERSON_NAME] [DATE] i would love to come in for an interview!" at bounding box center [1337, 514] width 279 height 54
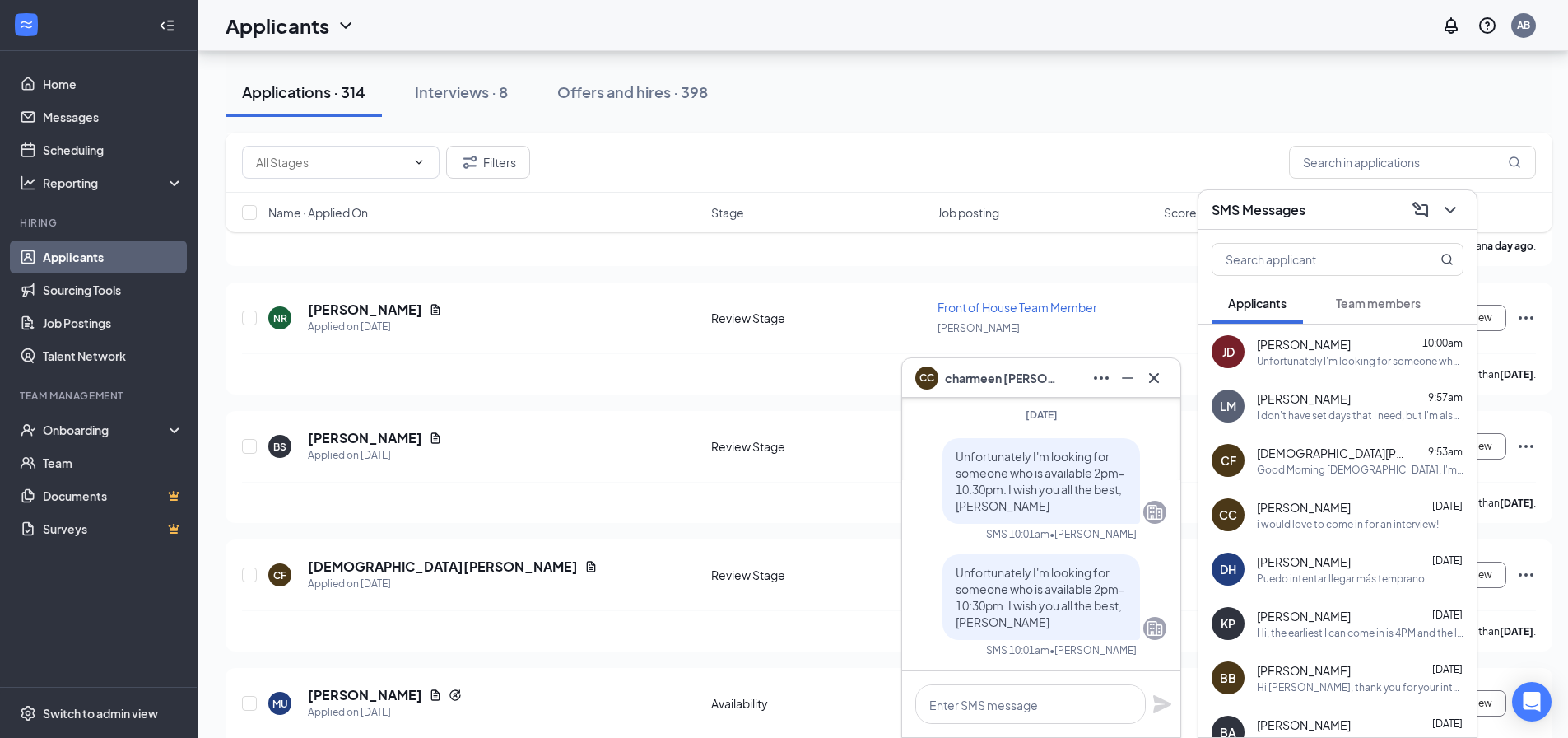
click at [1314, 629] on div "Hi, the earliest I can come in is 4PM and the latest is 10PM" at bounding box center [1360, 632] width 206 height 14
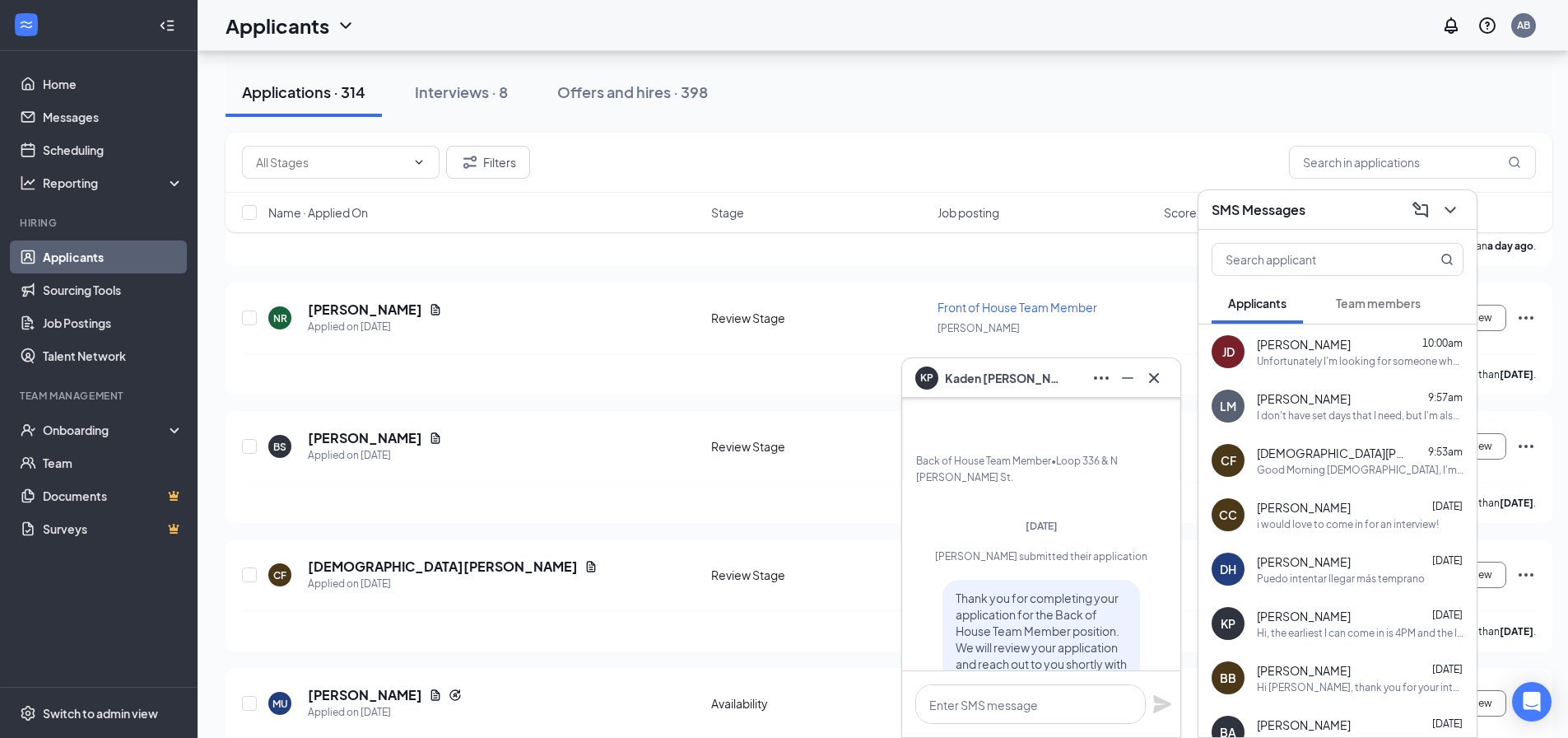
scroll to position [-82, 0]
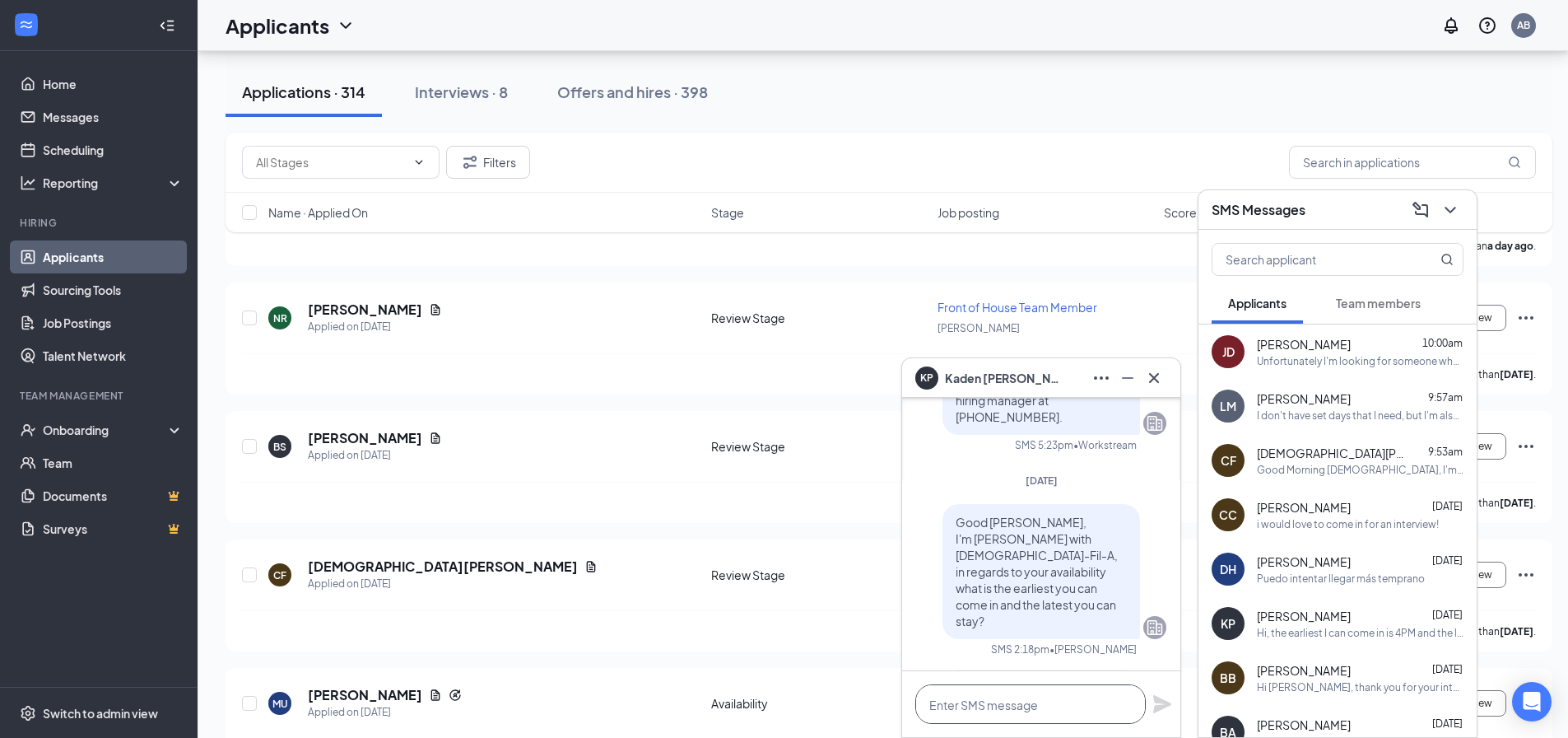
click at [968, 713] on textarea at bounding box center [1030, 703] width 230 height 39
paste textarea "Unfortunately I'm looking for someone who is available 2pm-10:30pm. I wish you …"
type textarea "Unfortunately I'm looking for someone who is available 2pm-10:30pm. I wish you …"
click at [1164, 680] on icon "Plane" at bounding box center [1163, 680] width 18 height 18
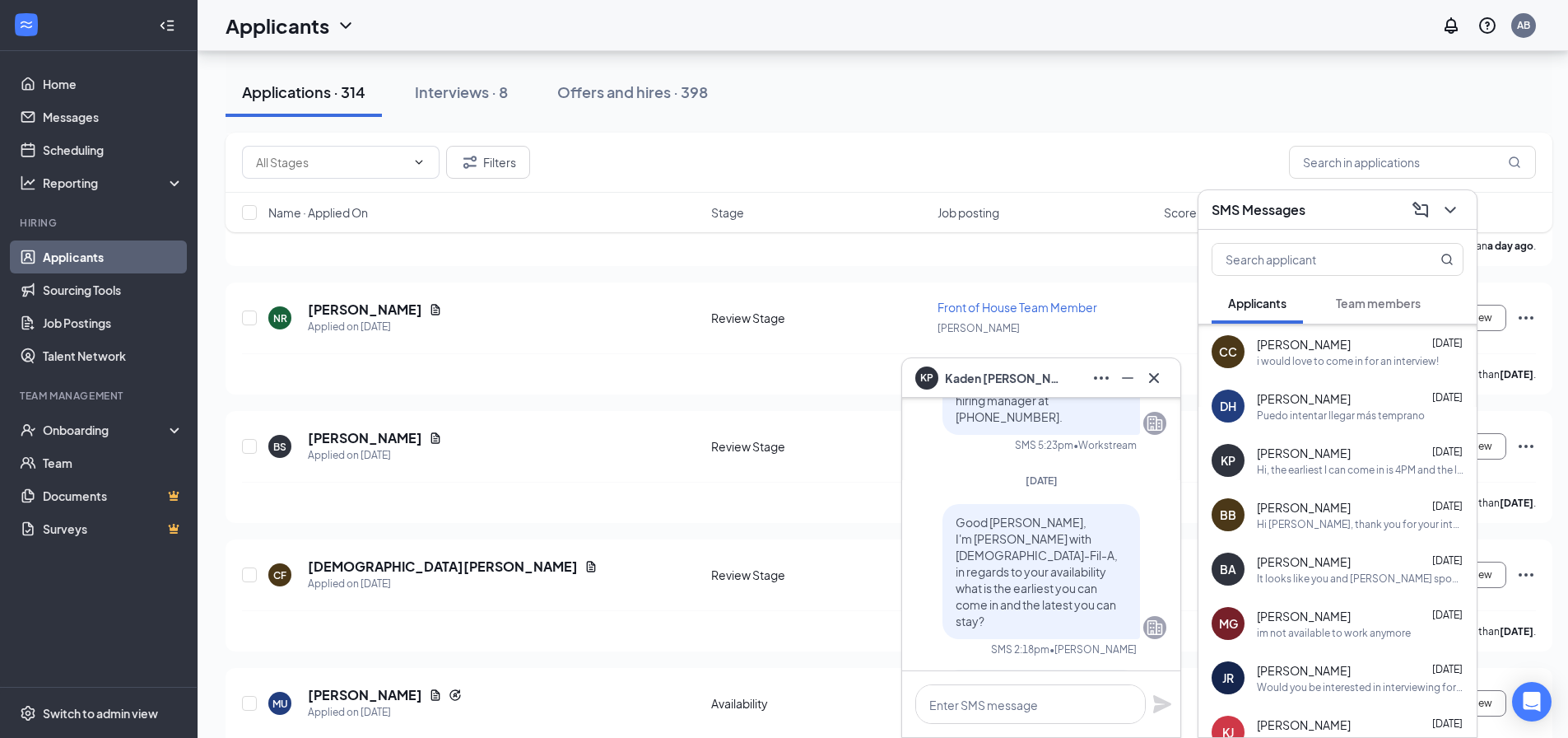
scroll to position [247, 0]
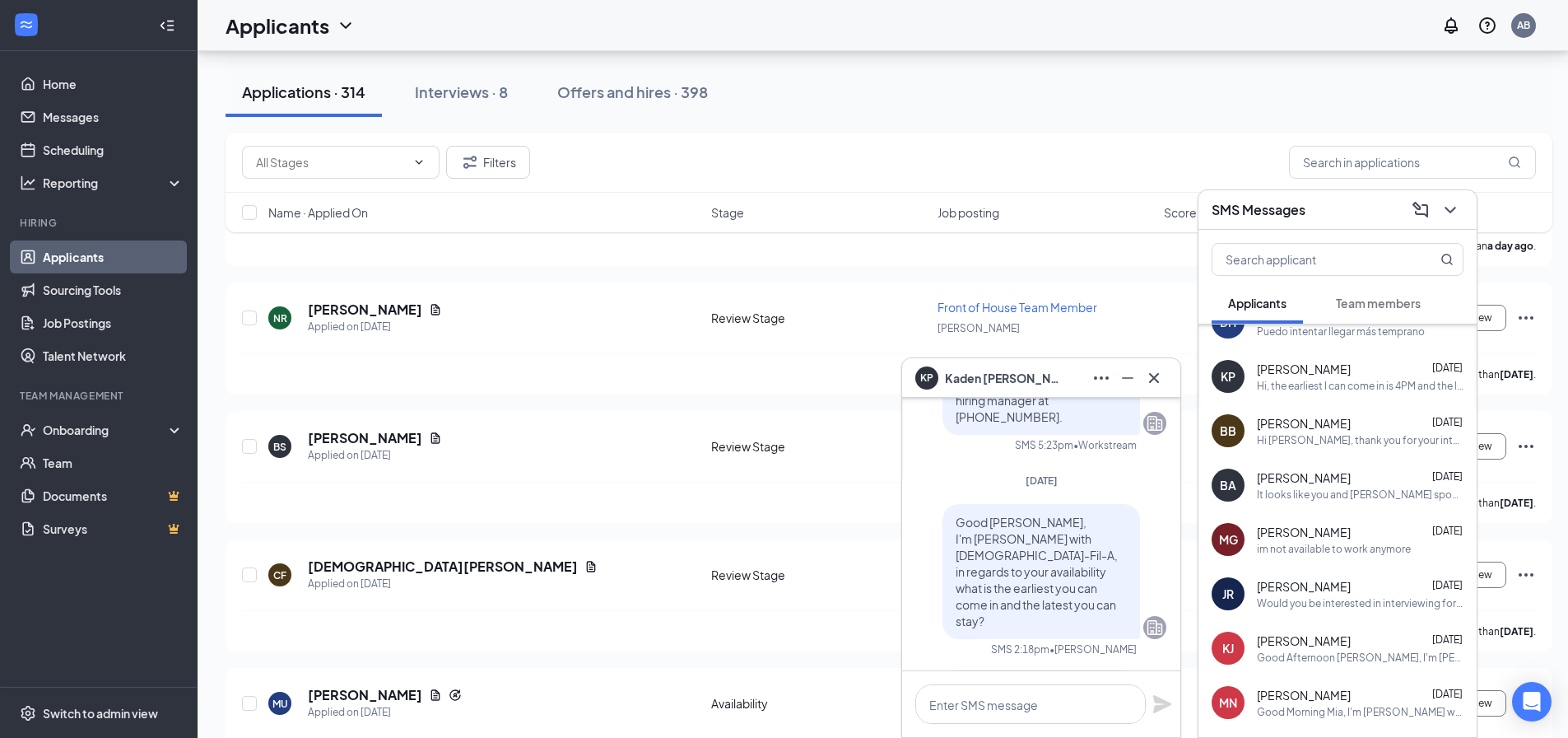
click at [1334, 428] on span "[PERSON_NAME]" at bounding box center [1303, 423] width 94 height 16
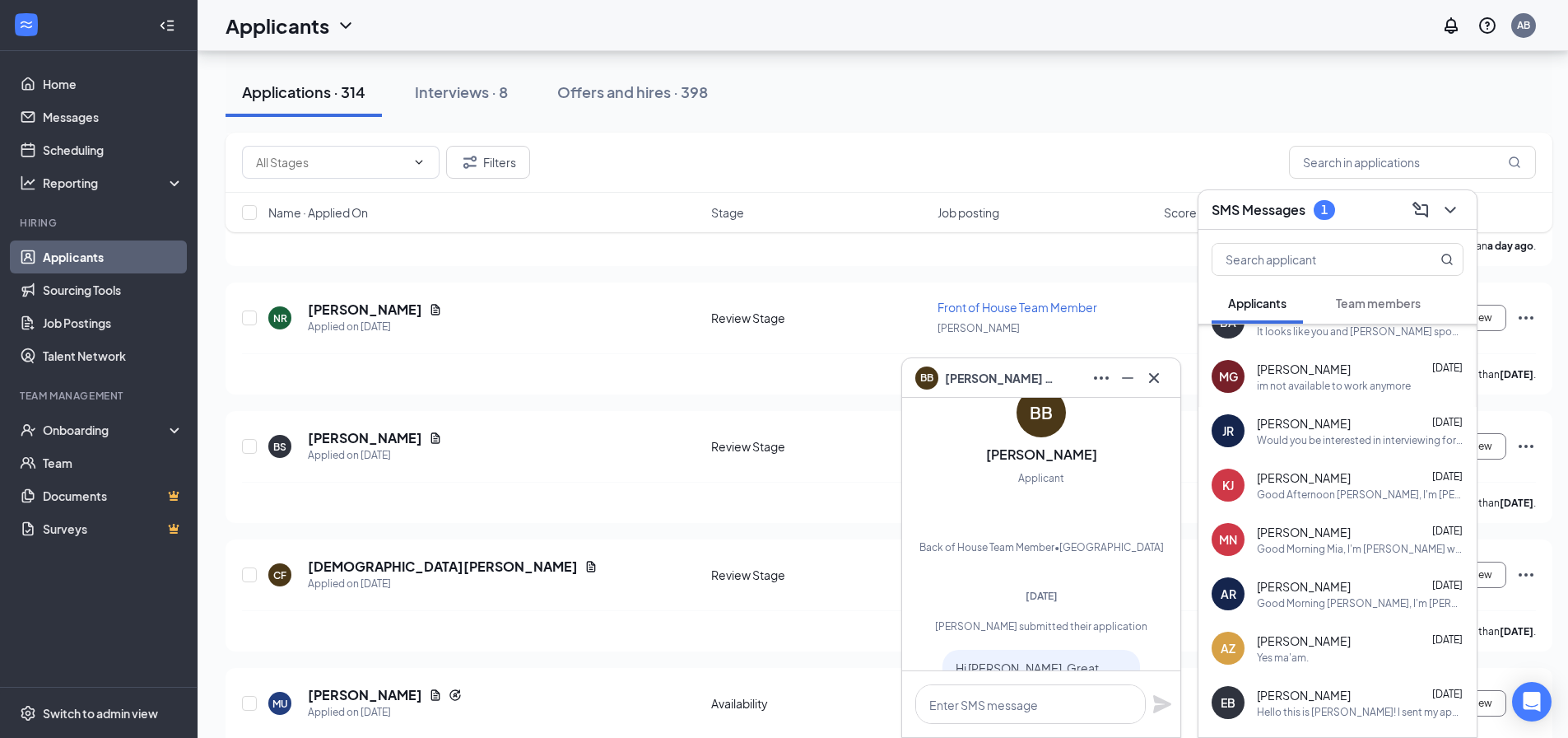
scroll to position [412, 0]
click at [1292, 646] on span "[PERSON_NAME]" at bounding box center [1303, 638] width 94 height 16
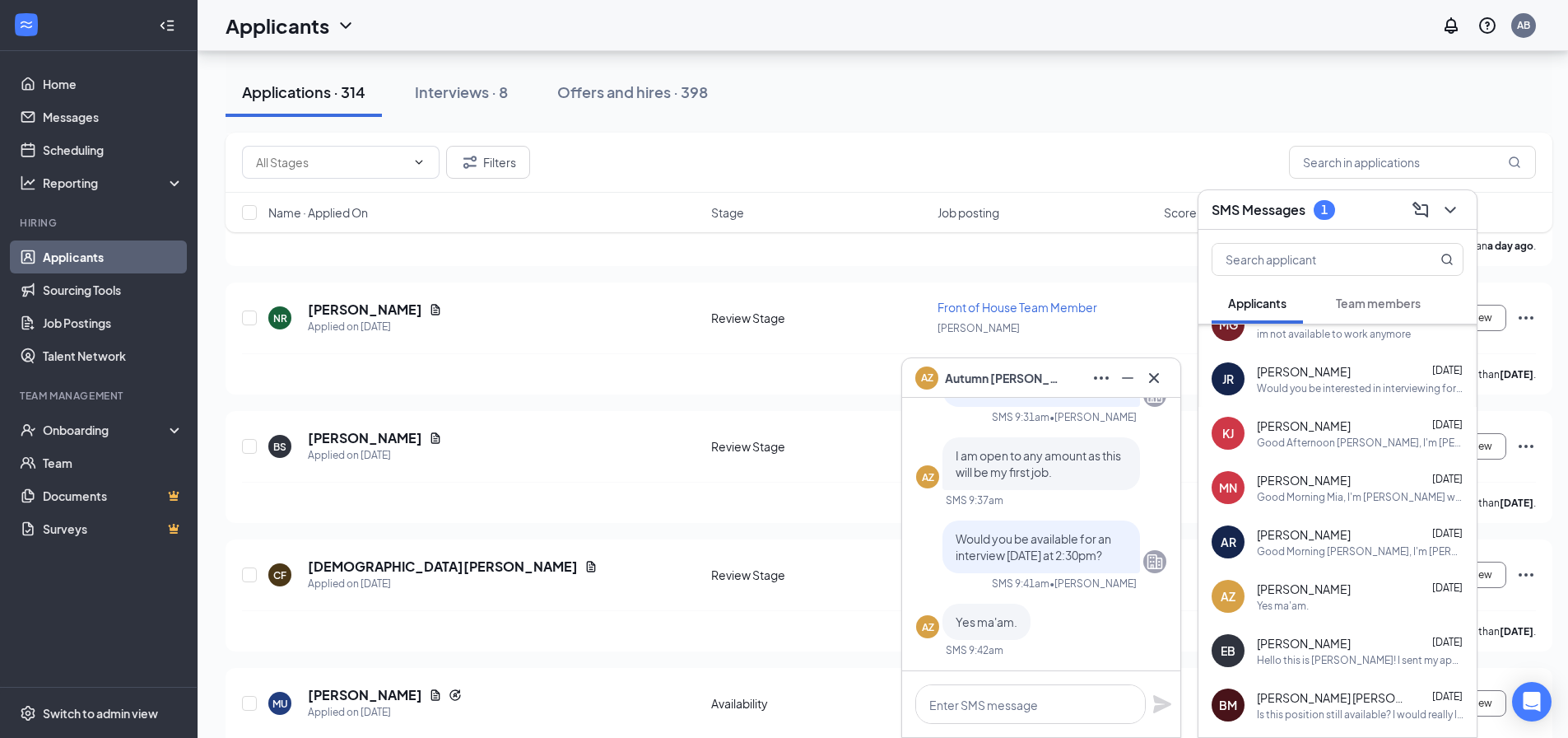
scroll to position [494, 0]
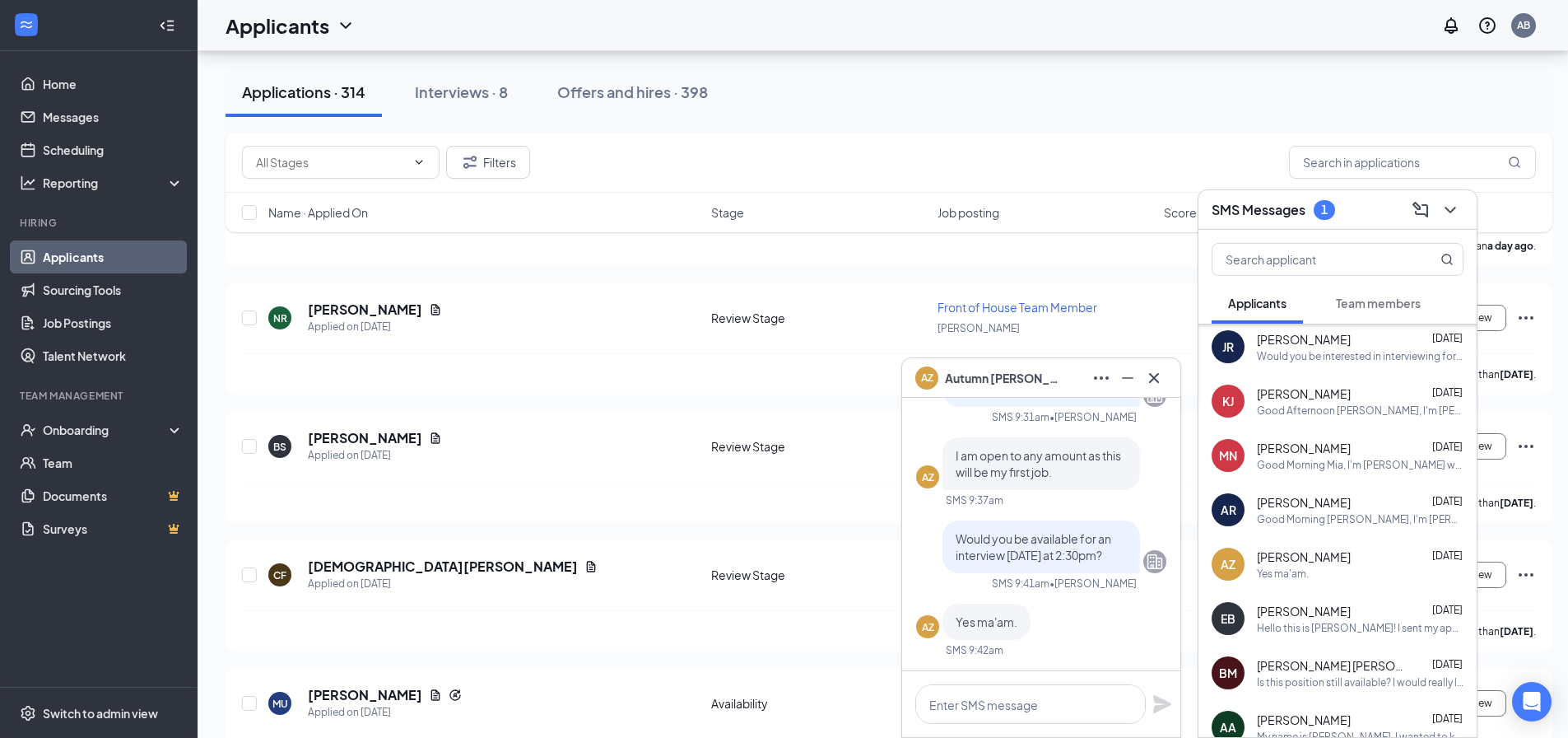
click at [1364, 670] on span "[PERSON_NAME] [PERSON_NAME]" at bounding box center [1331, 665] width 148 height 16
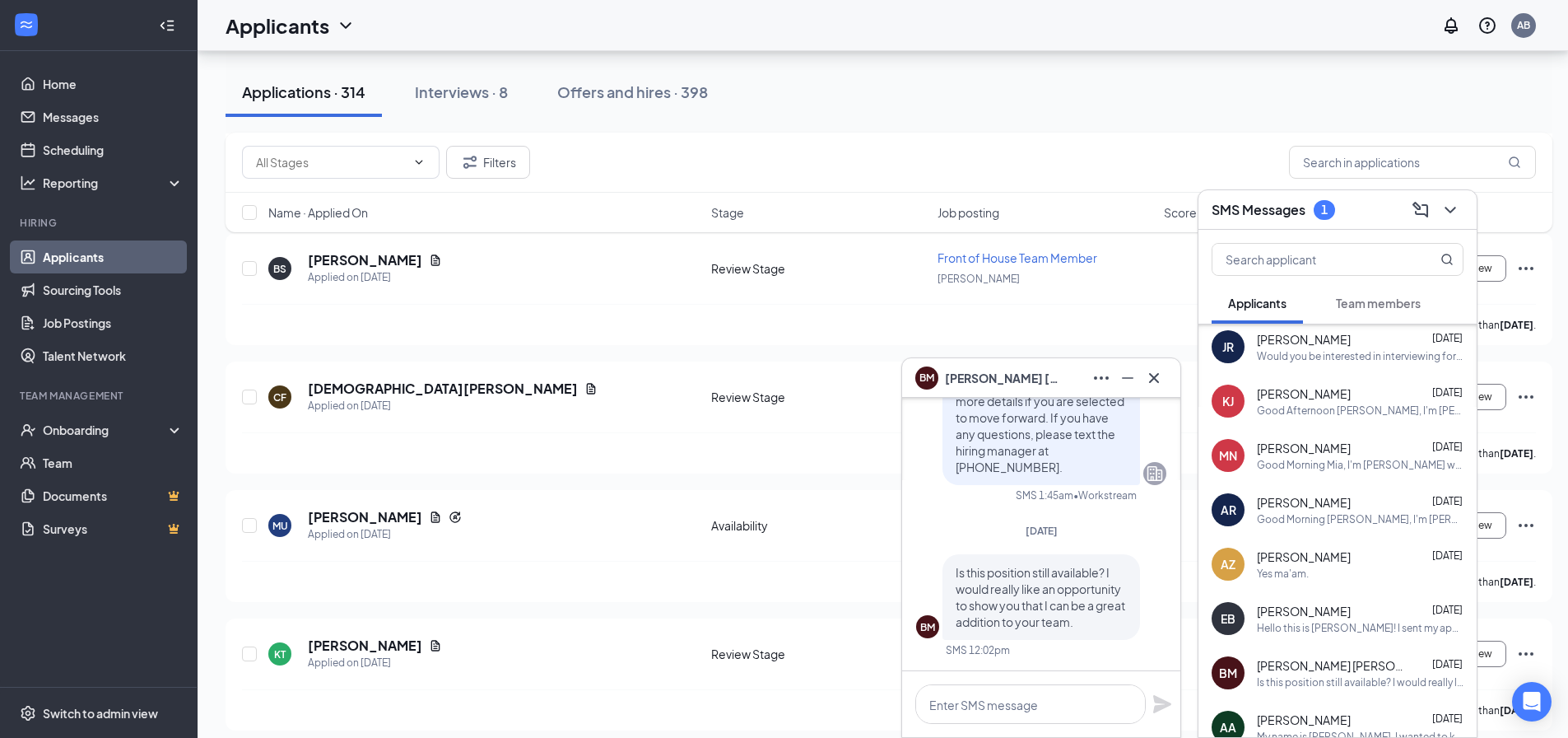
scroll to position [1070, 0]
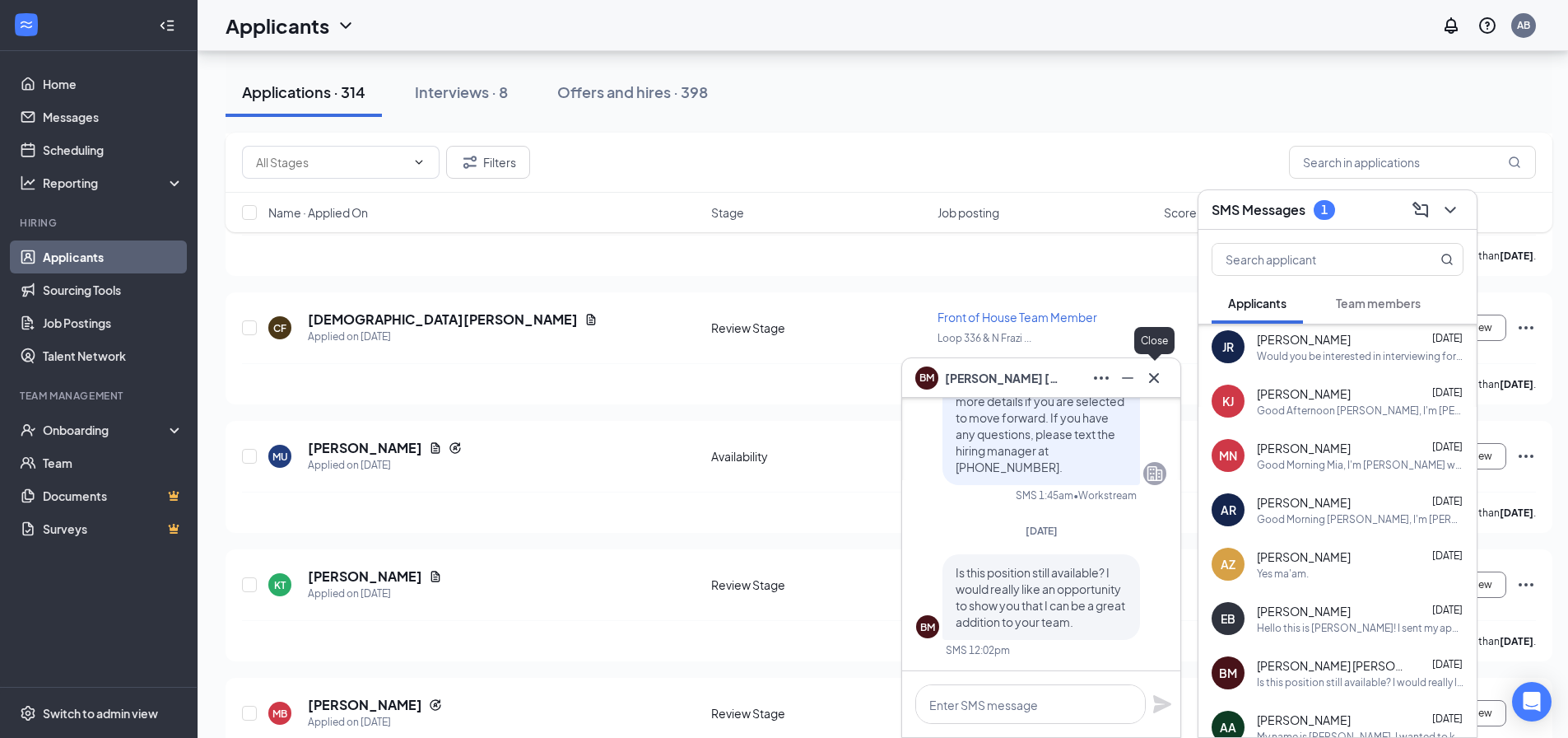
click at [1154, 382] on icon "Cross" at bounding box center [1154, 378] width 20 height 20
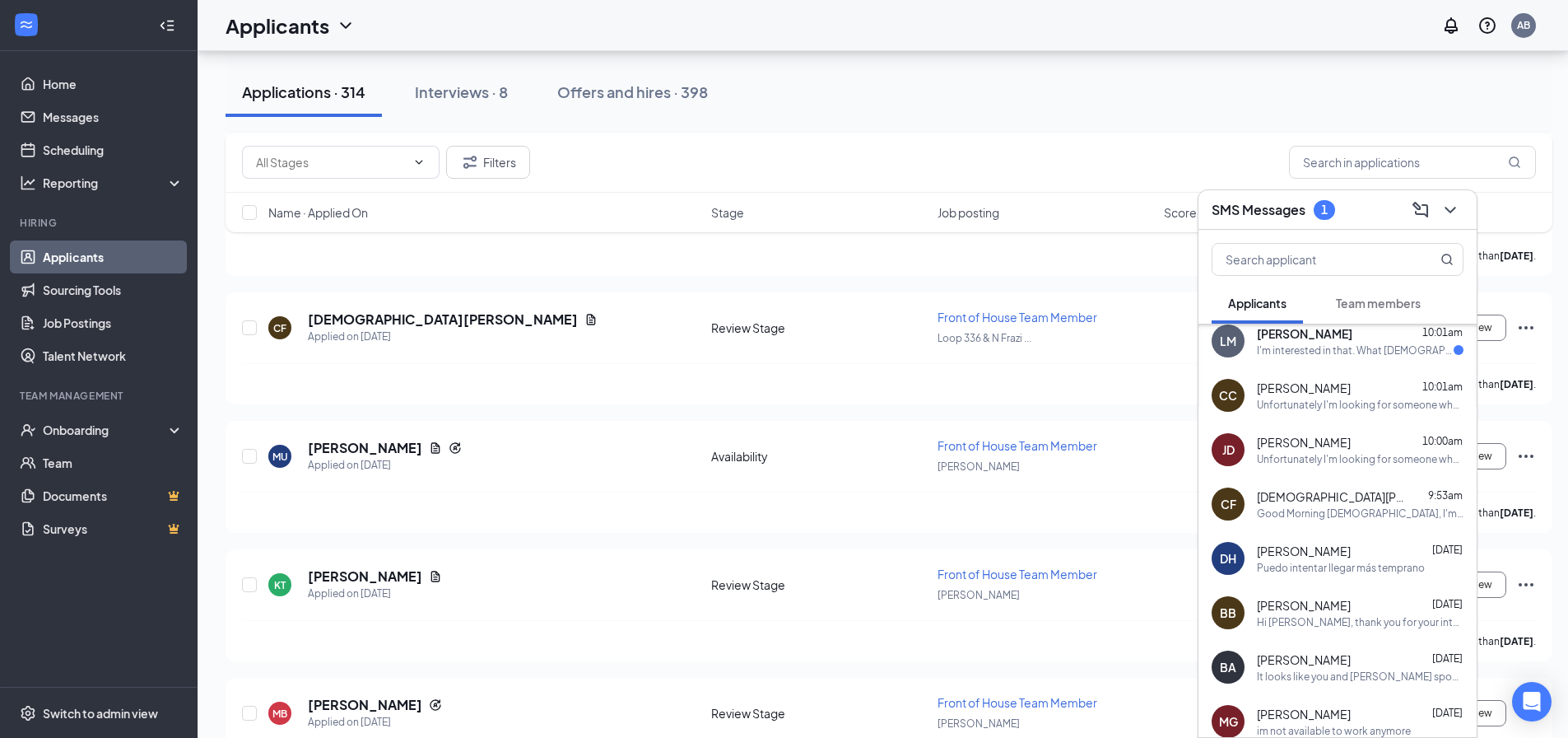
scroll to position [0, 0]
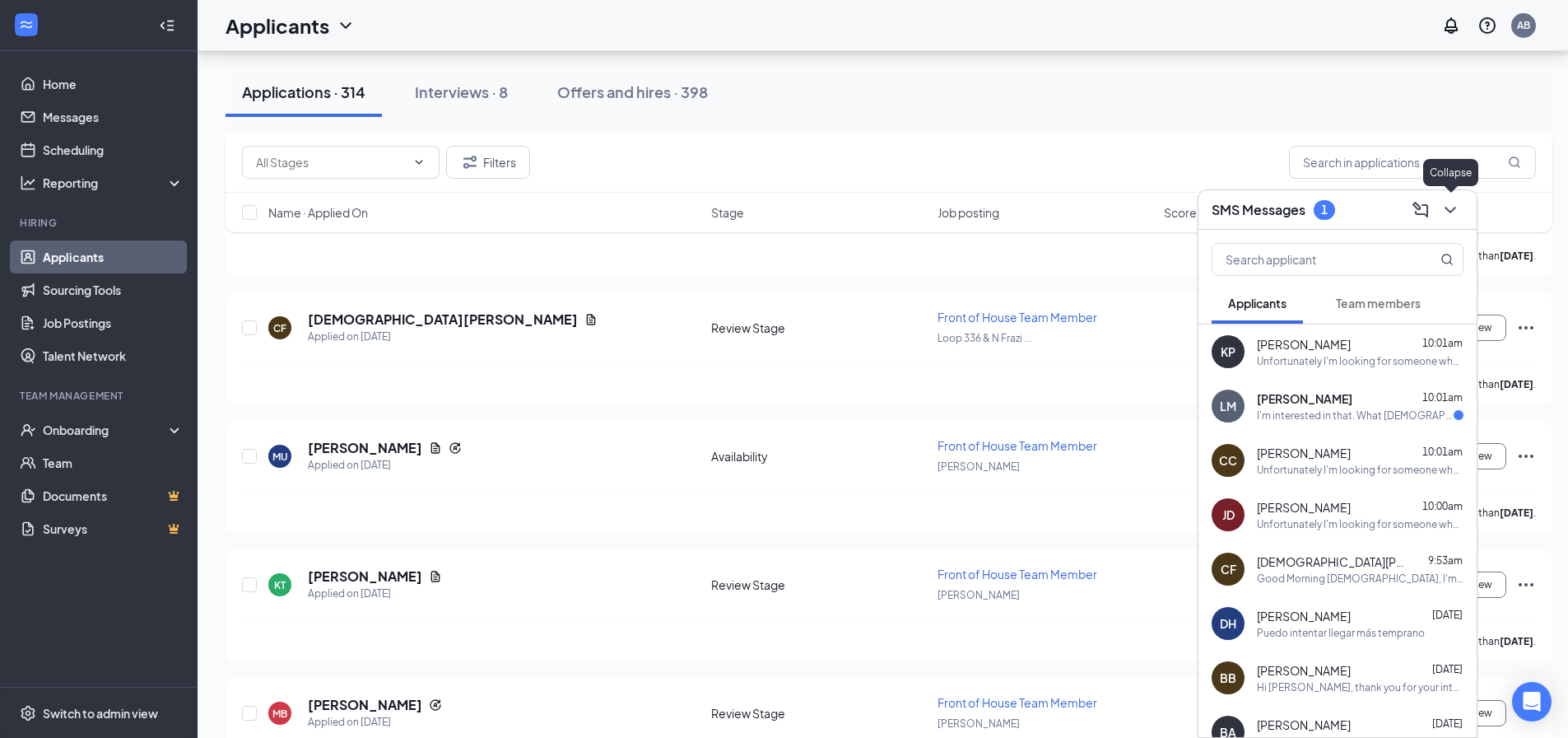
click at [1452, 212] on icon "ChevronDown" at bounding box center [1450, 210] width 20 height 20
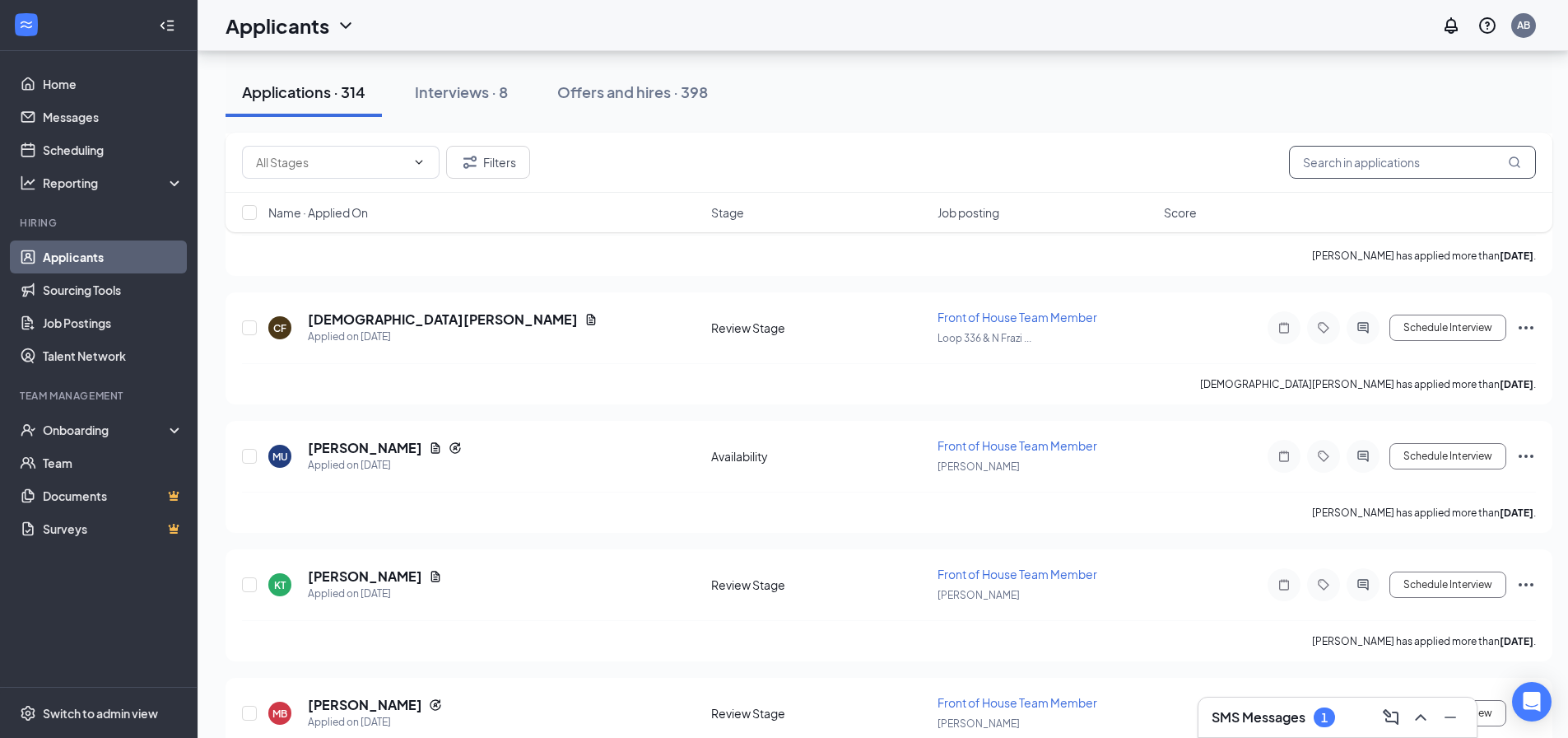
click at [1406, 172] on input "text" at bounding box center [1413, 163] width 247 height 33
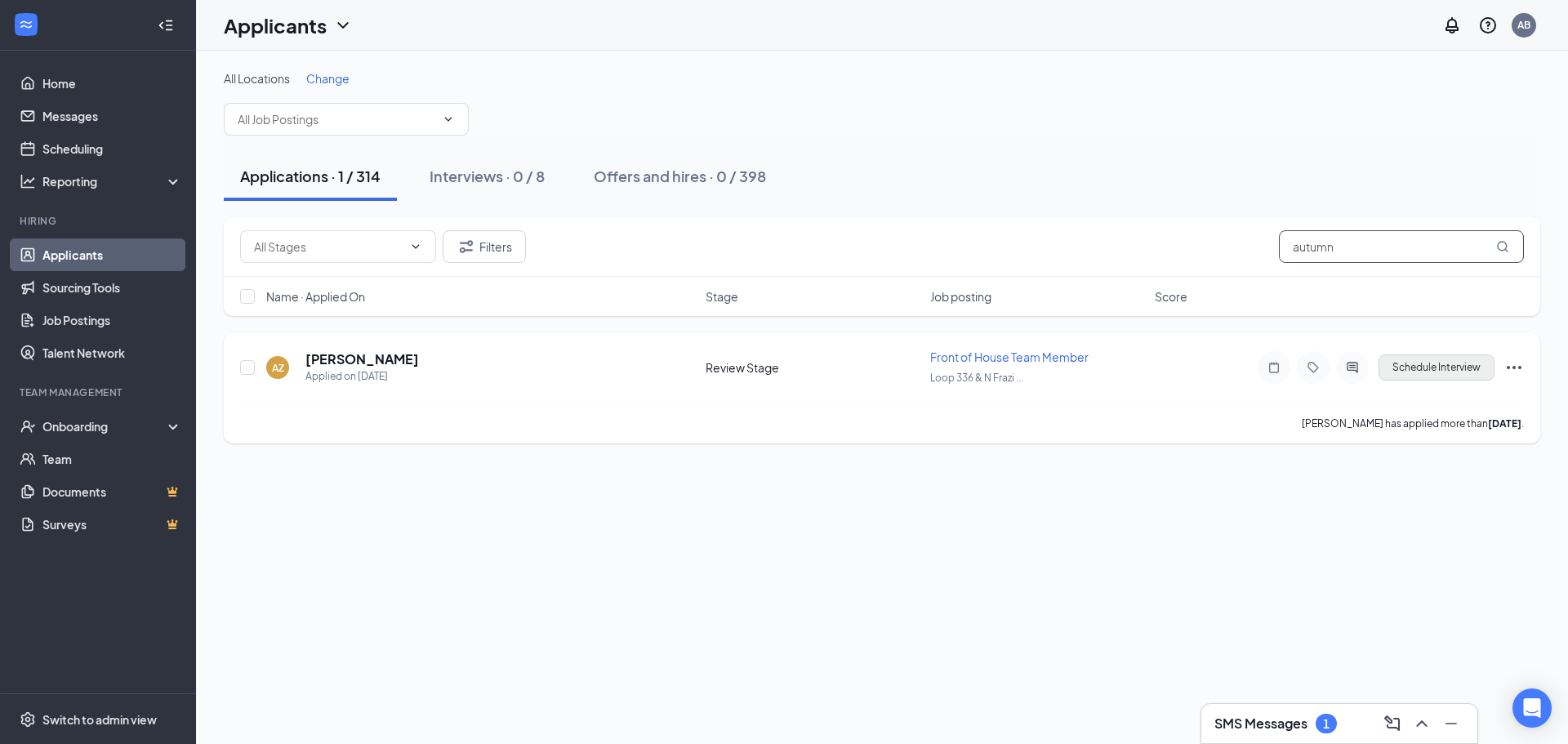
type input "autumn"
click at [1447, 361] on button "Schedule Interview" at bounding box center [1436, 367] width 116 height 26
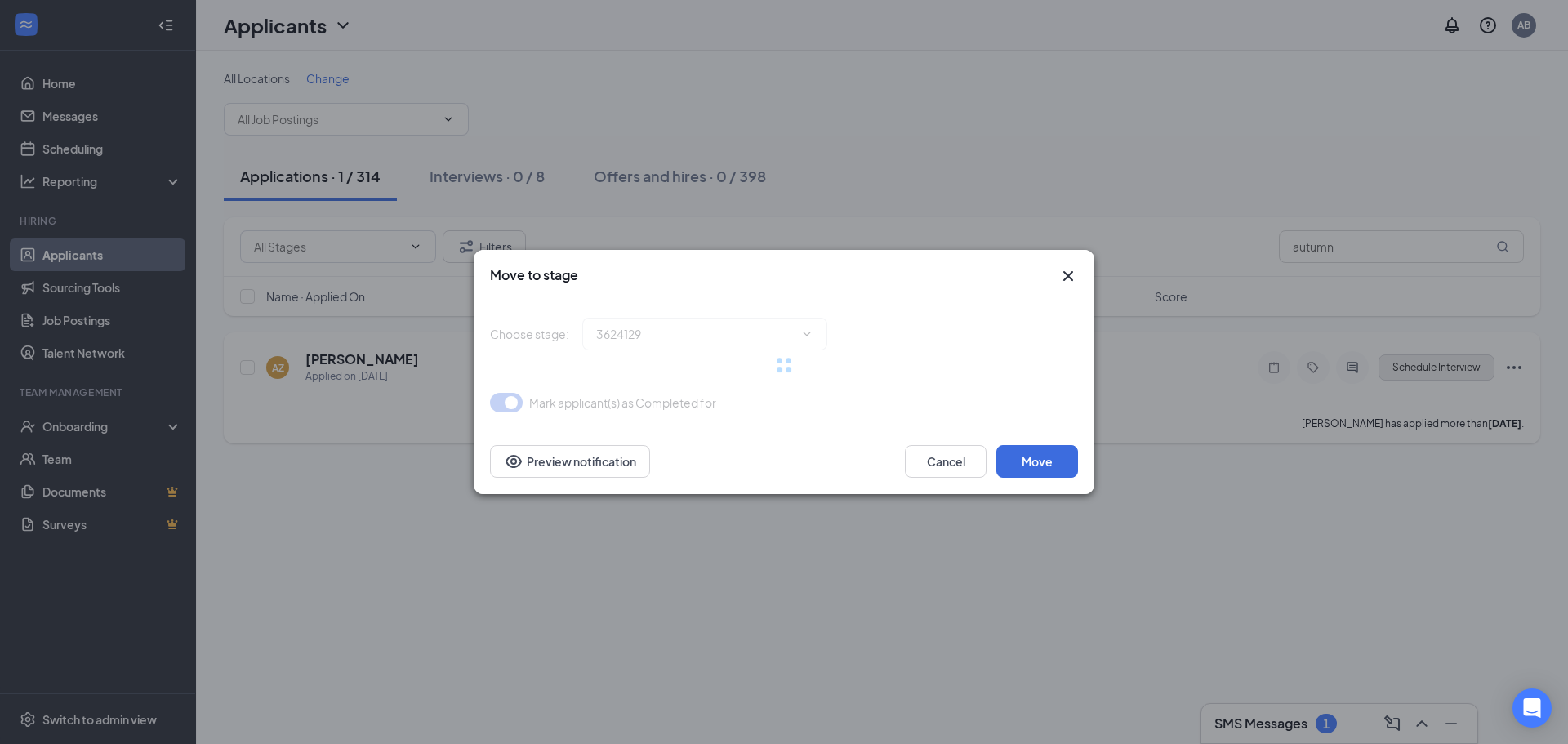
type input "Onsite Interview (next stage)"
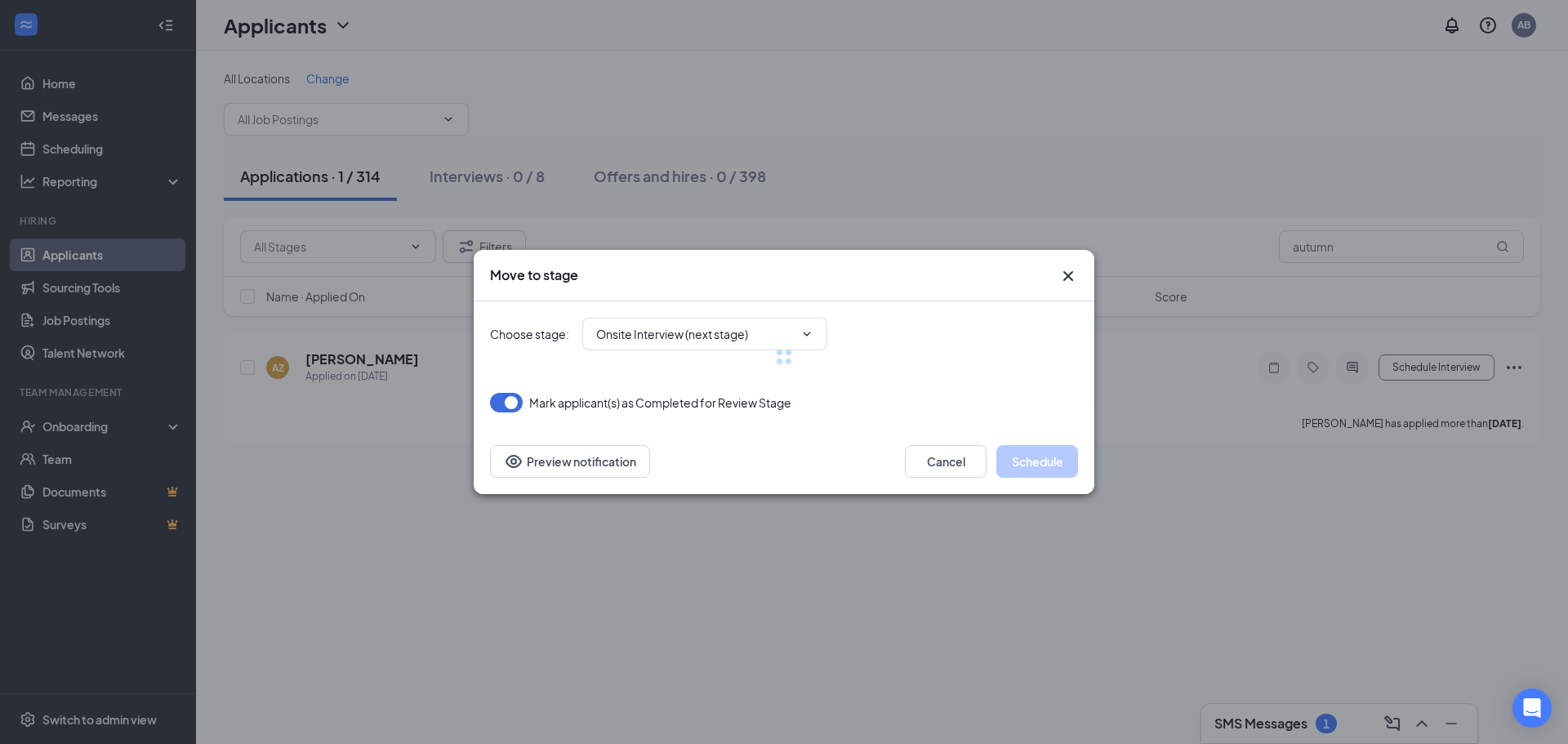
click at [691, 333] on div at bounding box center [784, 357] width 588 height 111
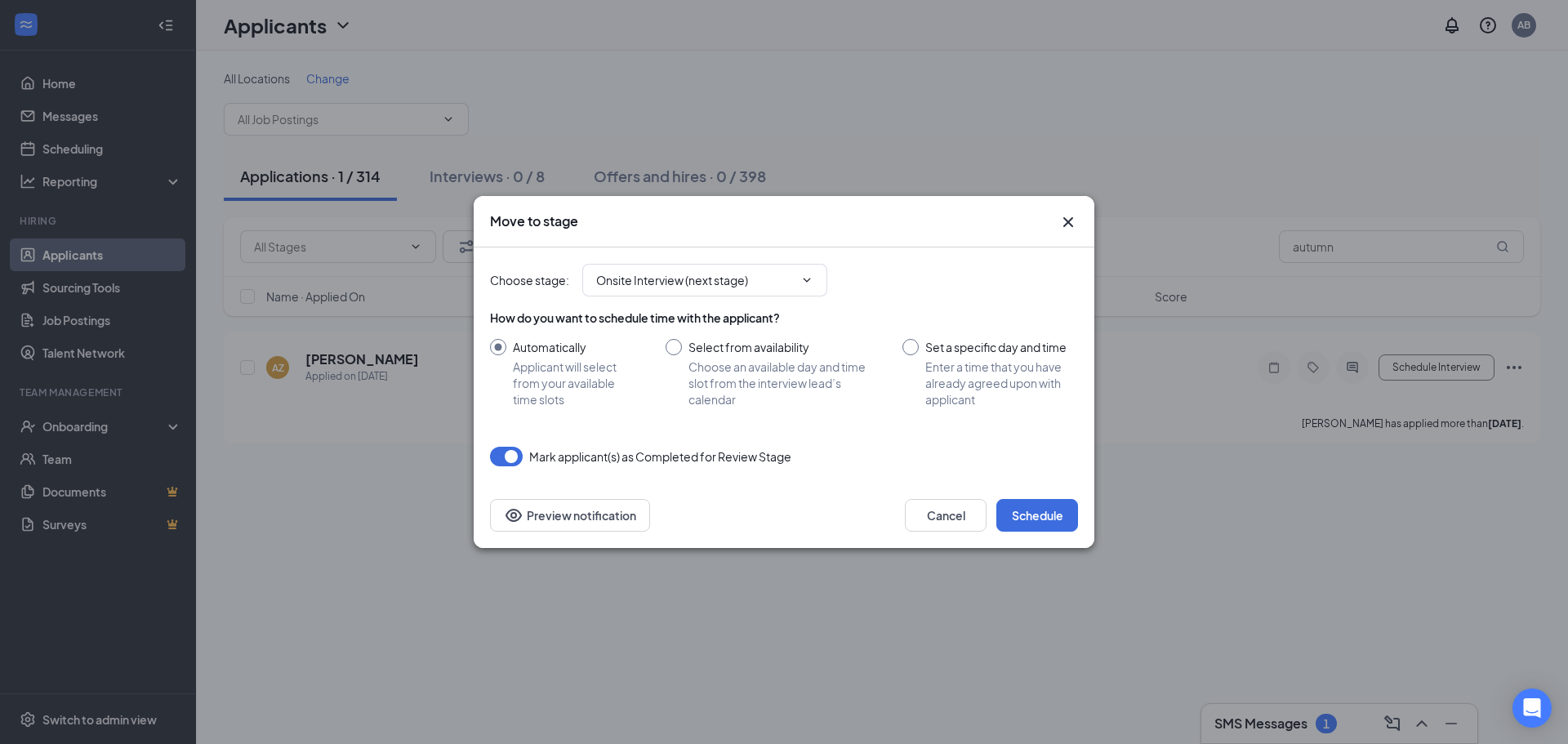
click at [906, 348] on input "Set a specific day and time Enter a time that you have already agreed upon with…" at bounding box center [990, 373] width 176 height 69
radio input "true"
radio input "false"
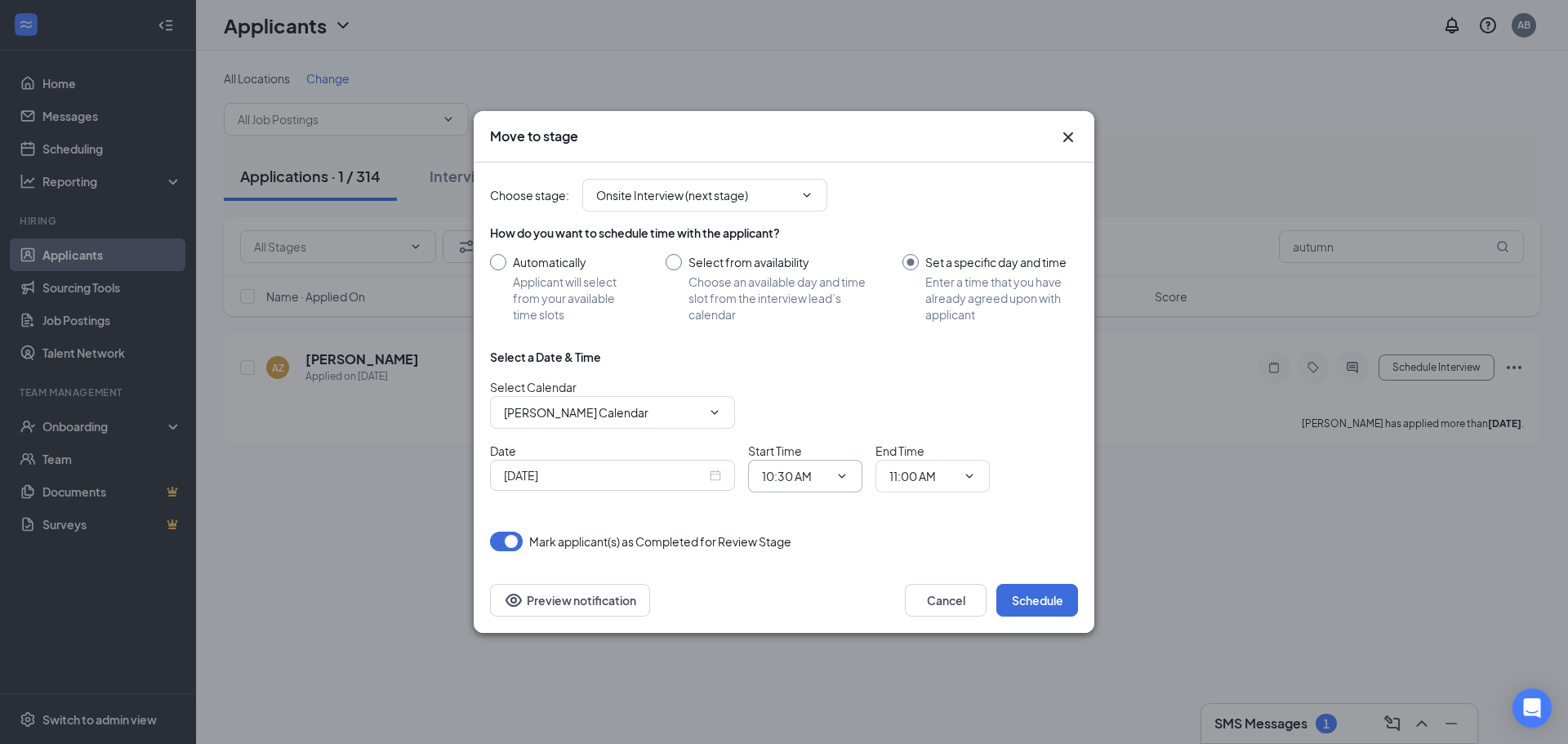
click at [837, 474] on icon "ChevronDown" at bounding box center [842, 476] width 13 height 13
click at [719, 476] on div "[DATE]" at bounding box center [612, 476] width 217 height 18
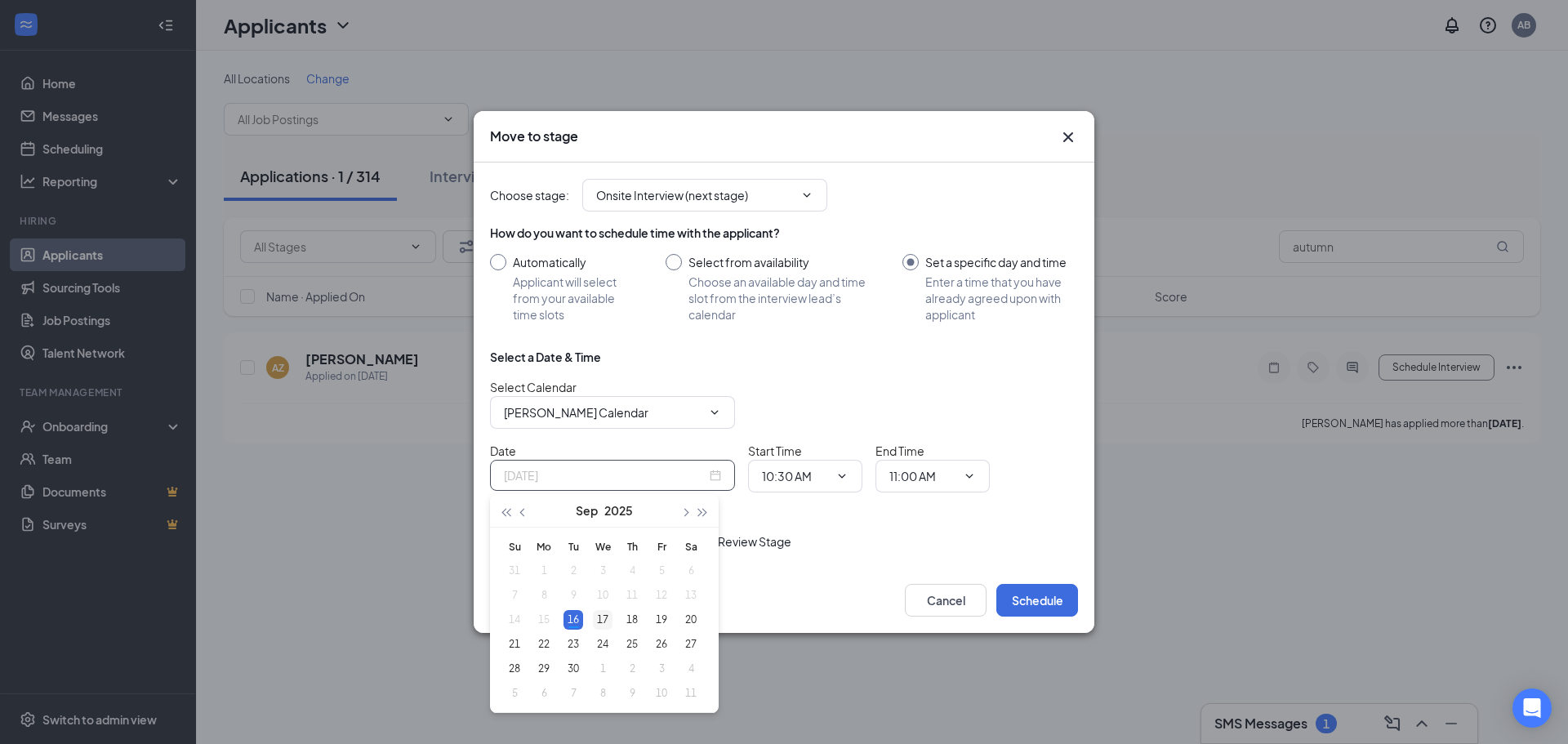
type input "[DATE]"
click at [602, 622] on div "17" at bounding box center [602, 620] width 20 height 20
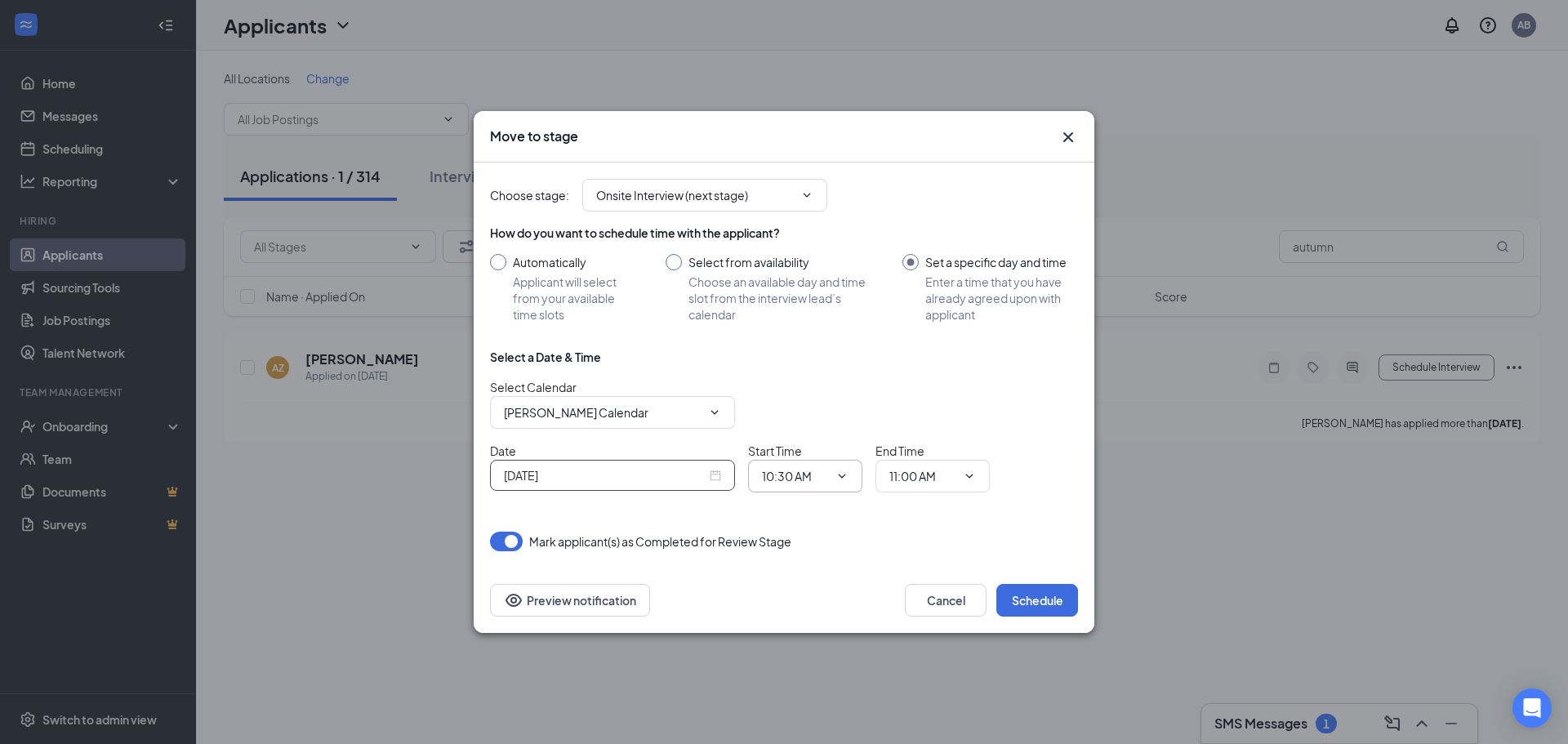
click at [846, 476] on icon "ChevronDown" at bounding box center [842, 476] width 13 height 13
click at [809, 476] on input "10:30 AM" at bounding box center [795, 477] width 67 height 18
click at [815, 455] on div "02:30 PM" at bounding box center [798, 457] width 48 height 18
type input "02:30 PM"
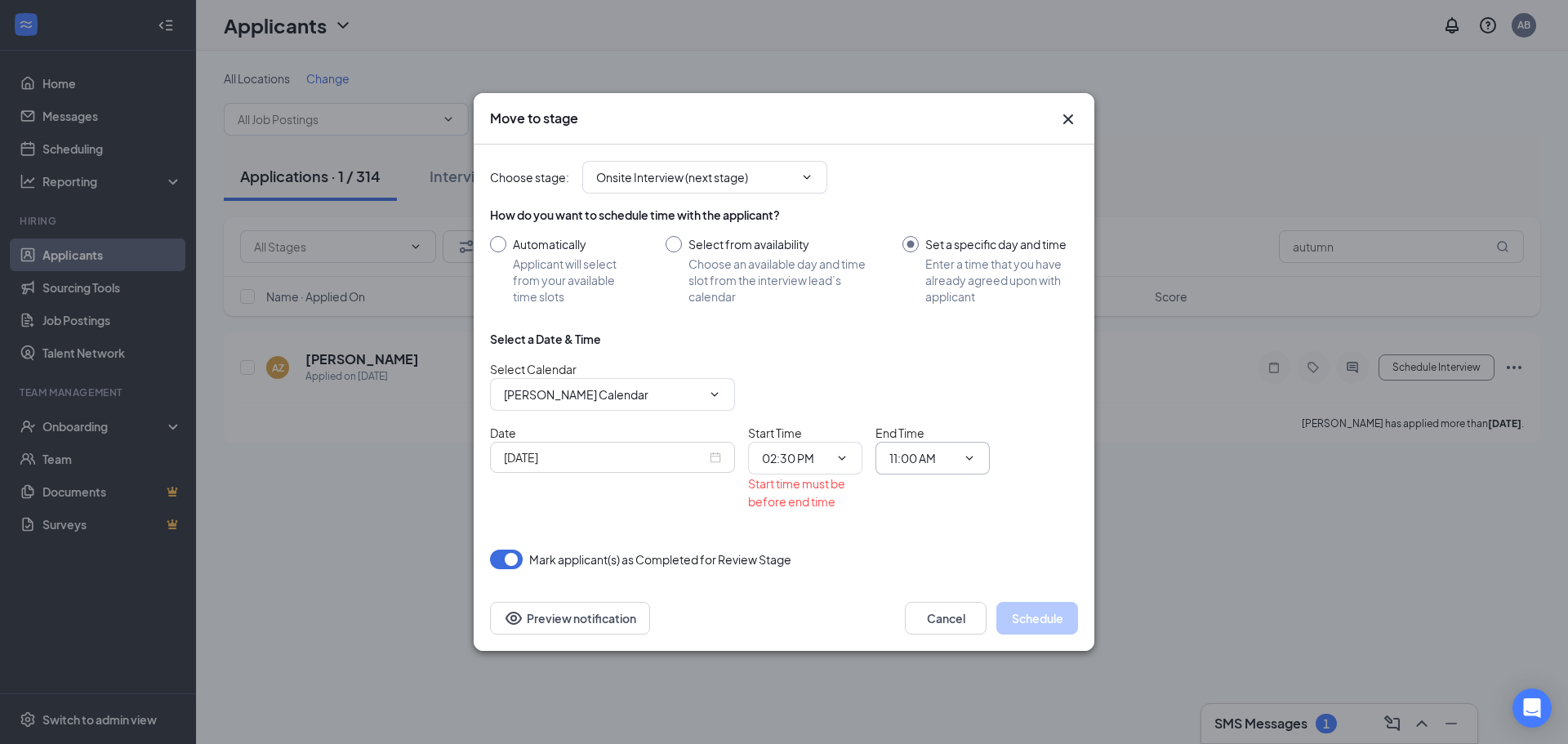
click at [966, 457] on icon "ChevronDown" at bounding box center [969, 458] width 7 height 5
click at [967, 461] on icon "ChevronDown" at bounding box center [969, 458] width 13 height 13
click at [923, 454] on input "11:00 AM" at bounding box center [923, 459] width 67 height 18
click at [937, 387] on div "02:45 PM" at bounding box center [926, 394] width 48 height 18
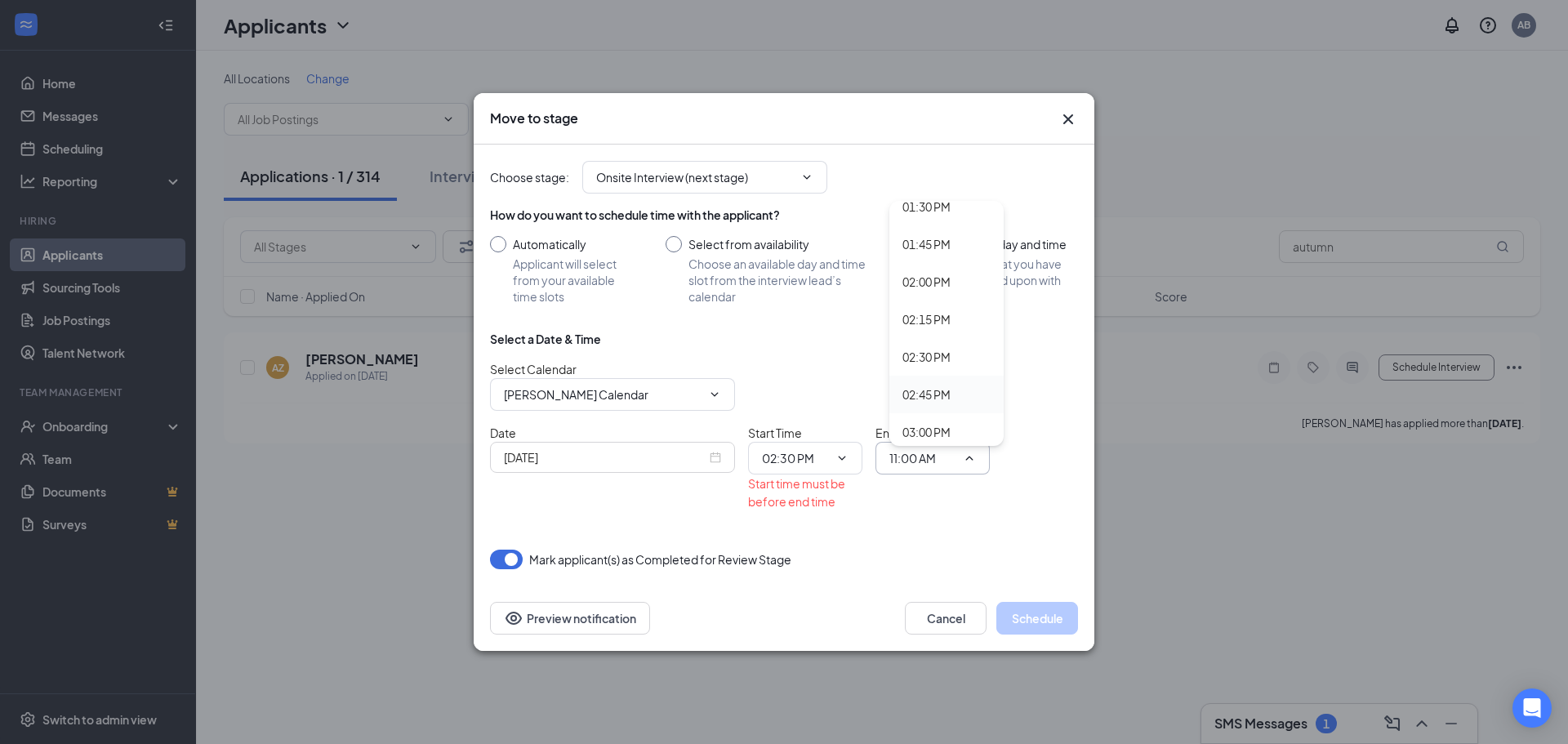
type input "02:45 PM"
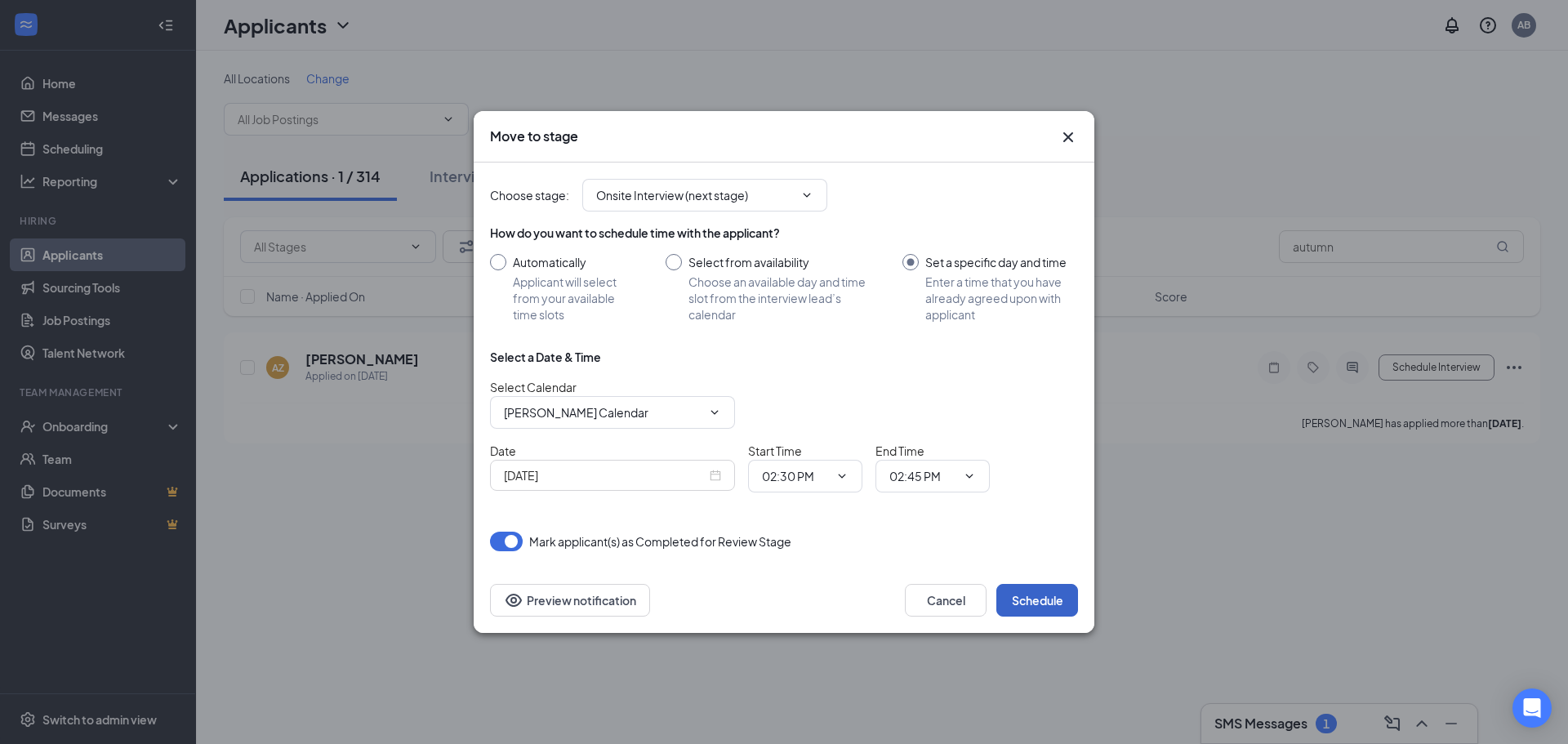
click at [1044, 597] on button "Schedule" at bounding box center [1037, 600] width 82 height 33
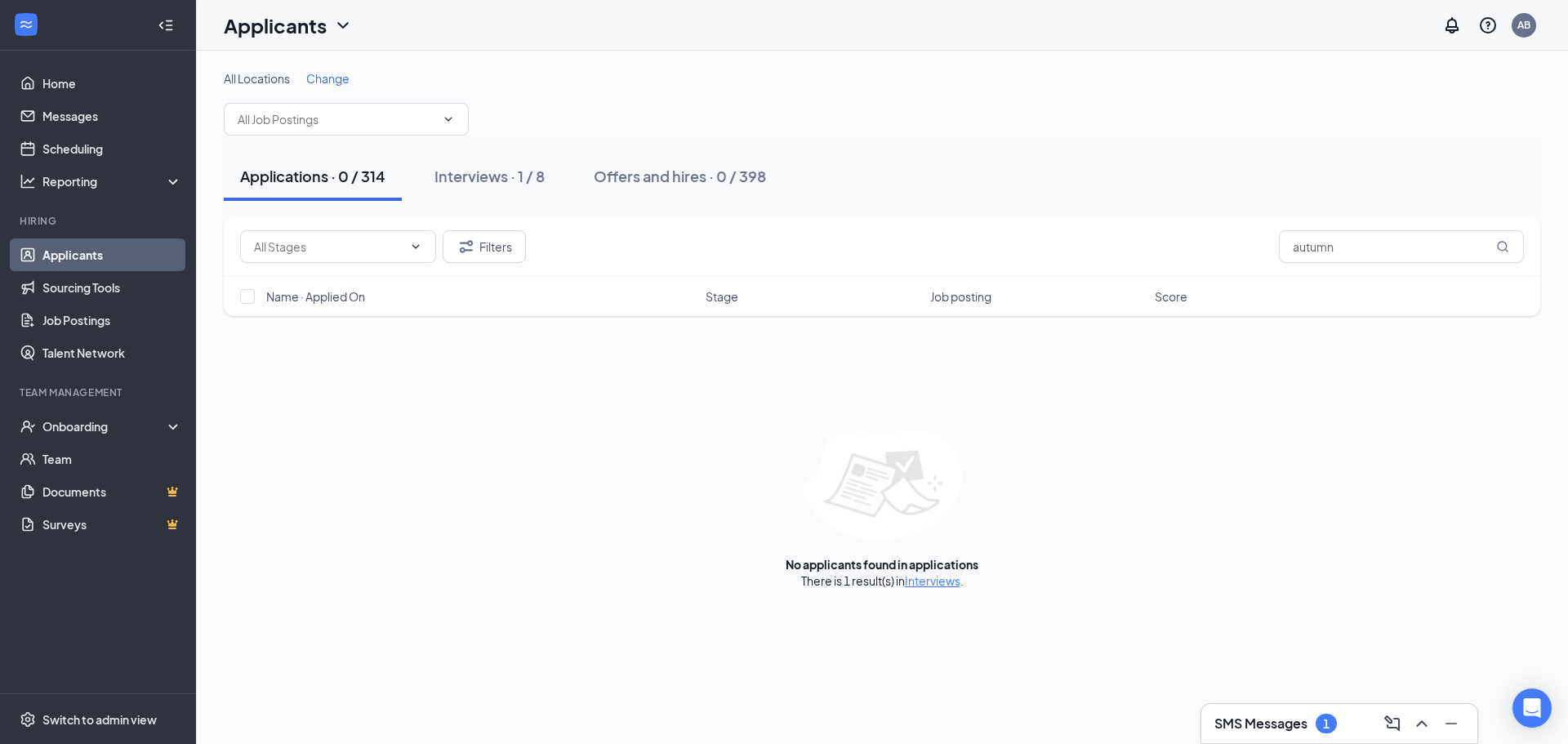
click at [1266, 723] on h3 "SMS Messages" at bounding box center [1260, 724] width 93 height 18
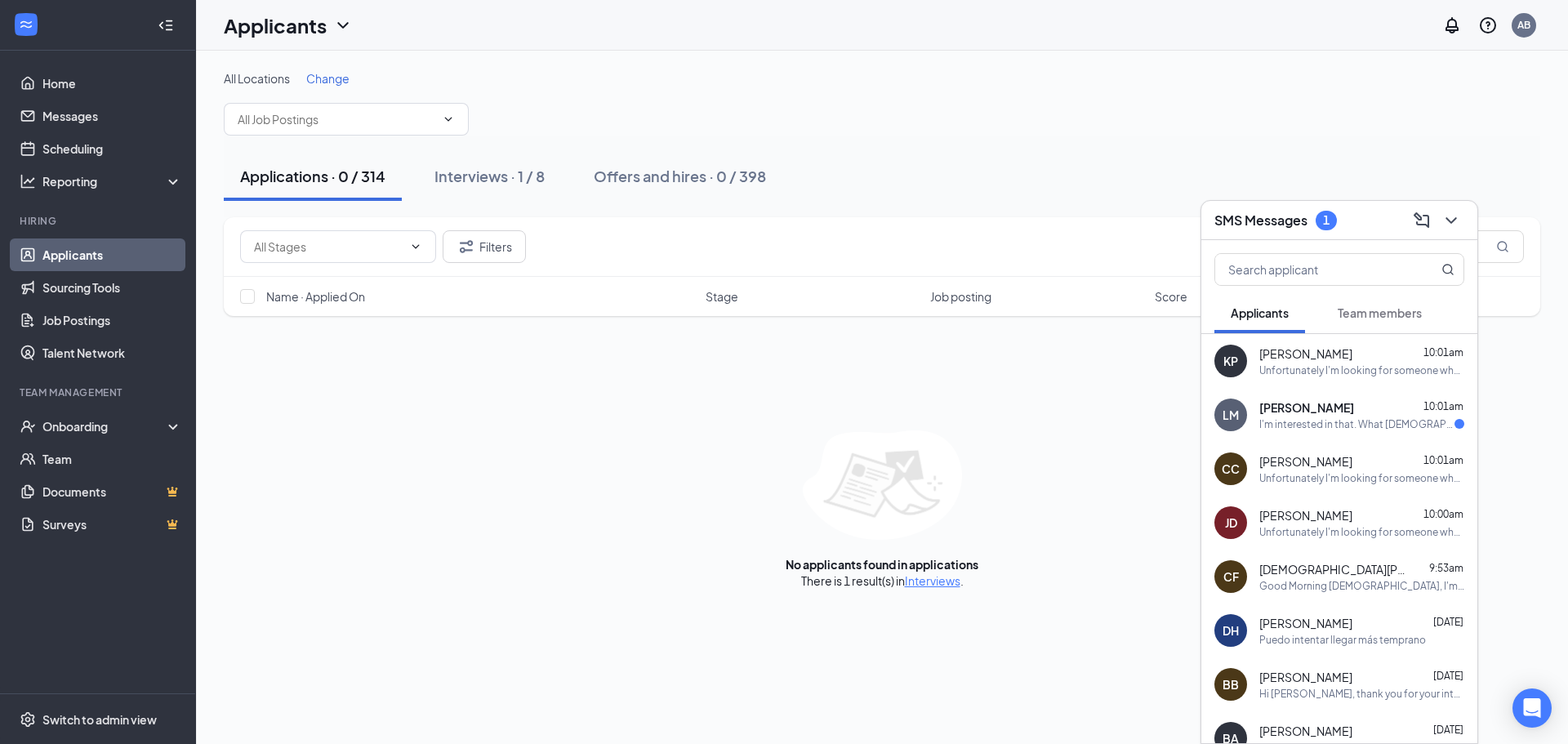
click at [1259, 427] on div "I'm interested in that. What [DEMOGRAPHIC_DATA] location are you guys ?" at bounding box center [1356, 424] width 195 height 14
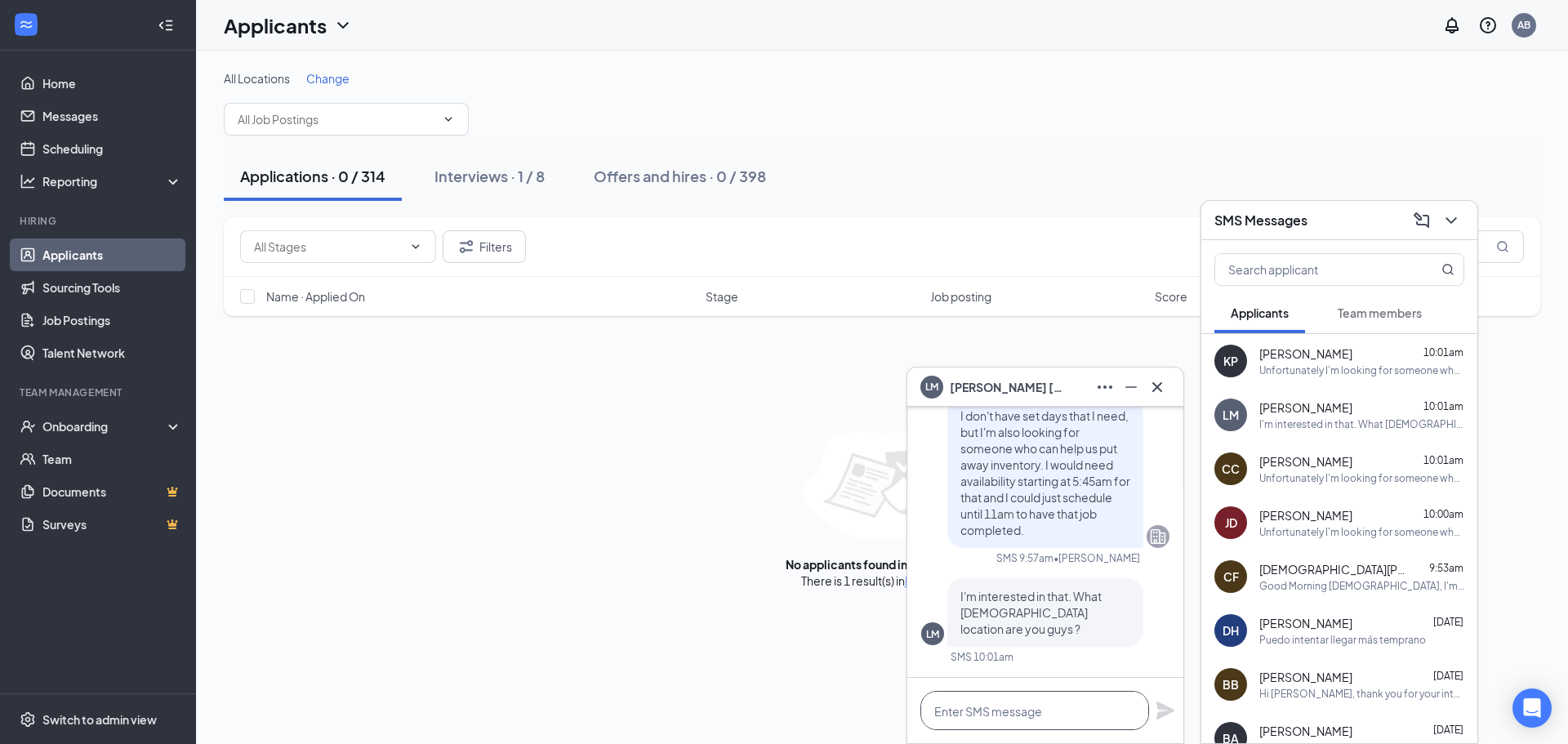
click at [992, 710] on textarea at bounding box center [1034, 710] width 228 height 39
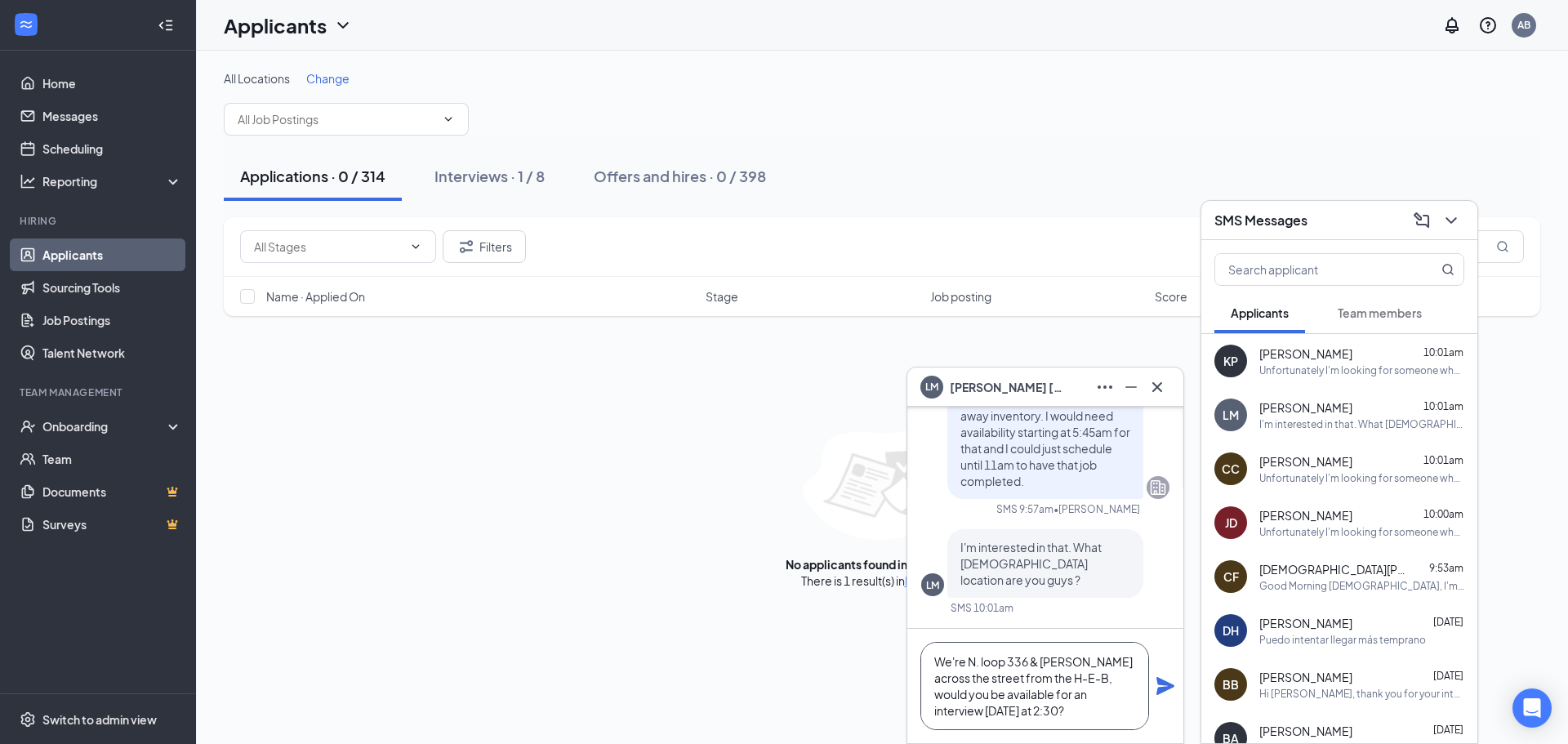
type textarea "We're N. loop 336 & [PERSON_NAME] across the street from the H-E-B, would you b…"
click at [1160, 690] on icon "Plane" at bounding box center [1165, 686] width 18 height 18
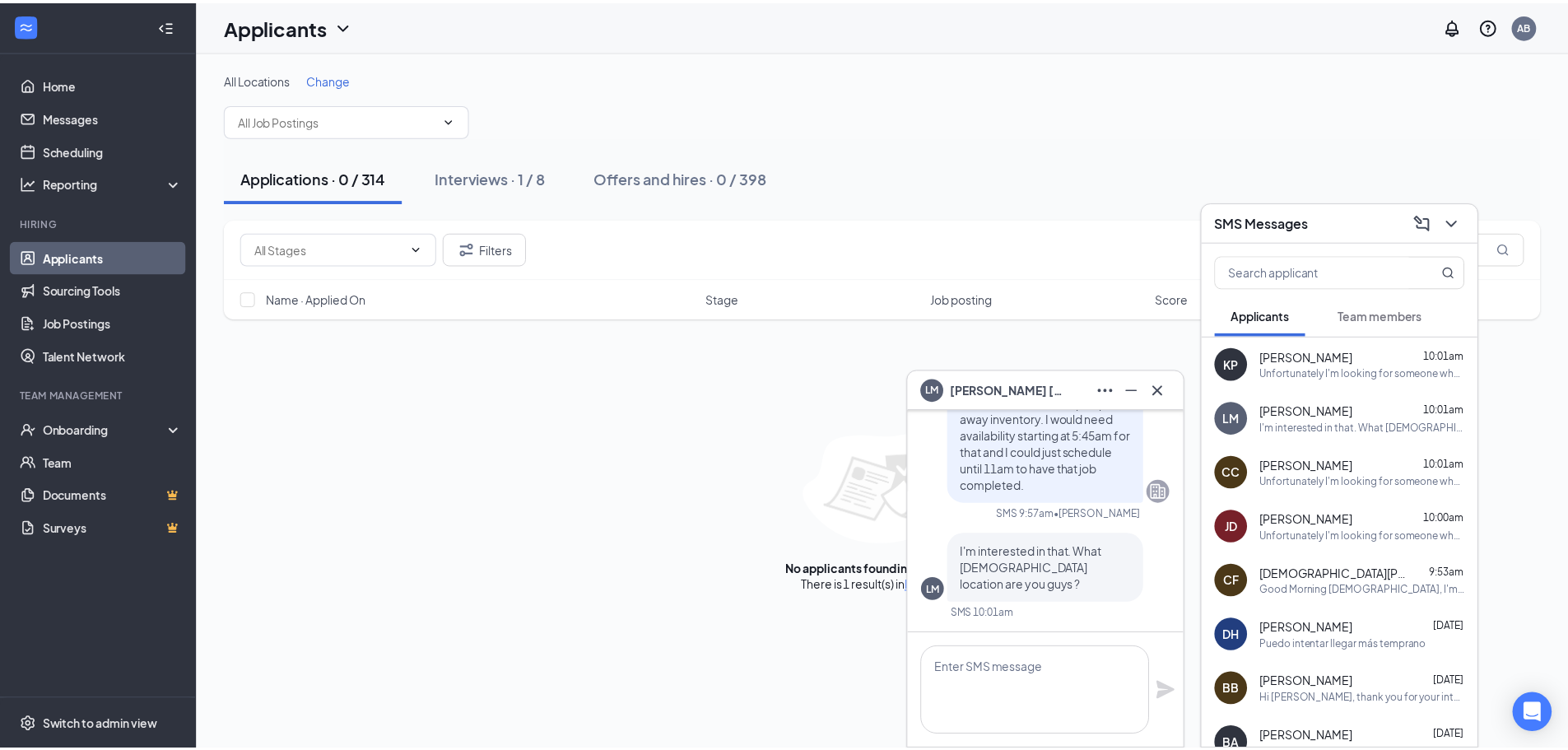
scroll to position [0, 0]
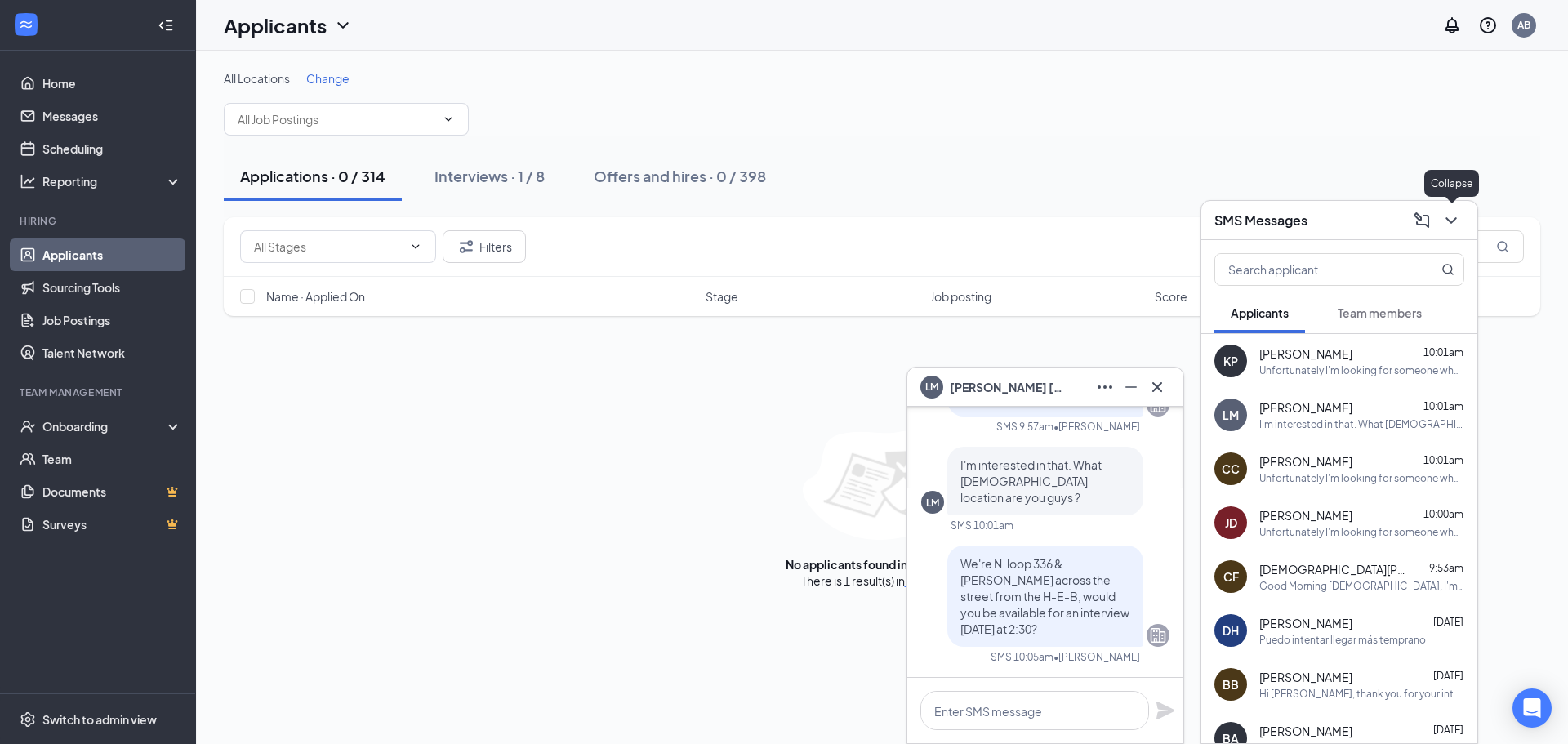
click at [1450, 228] on icon "ChevronDown" at bounding box center [1451, 221] width 20 height 20
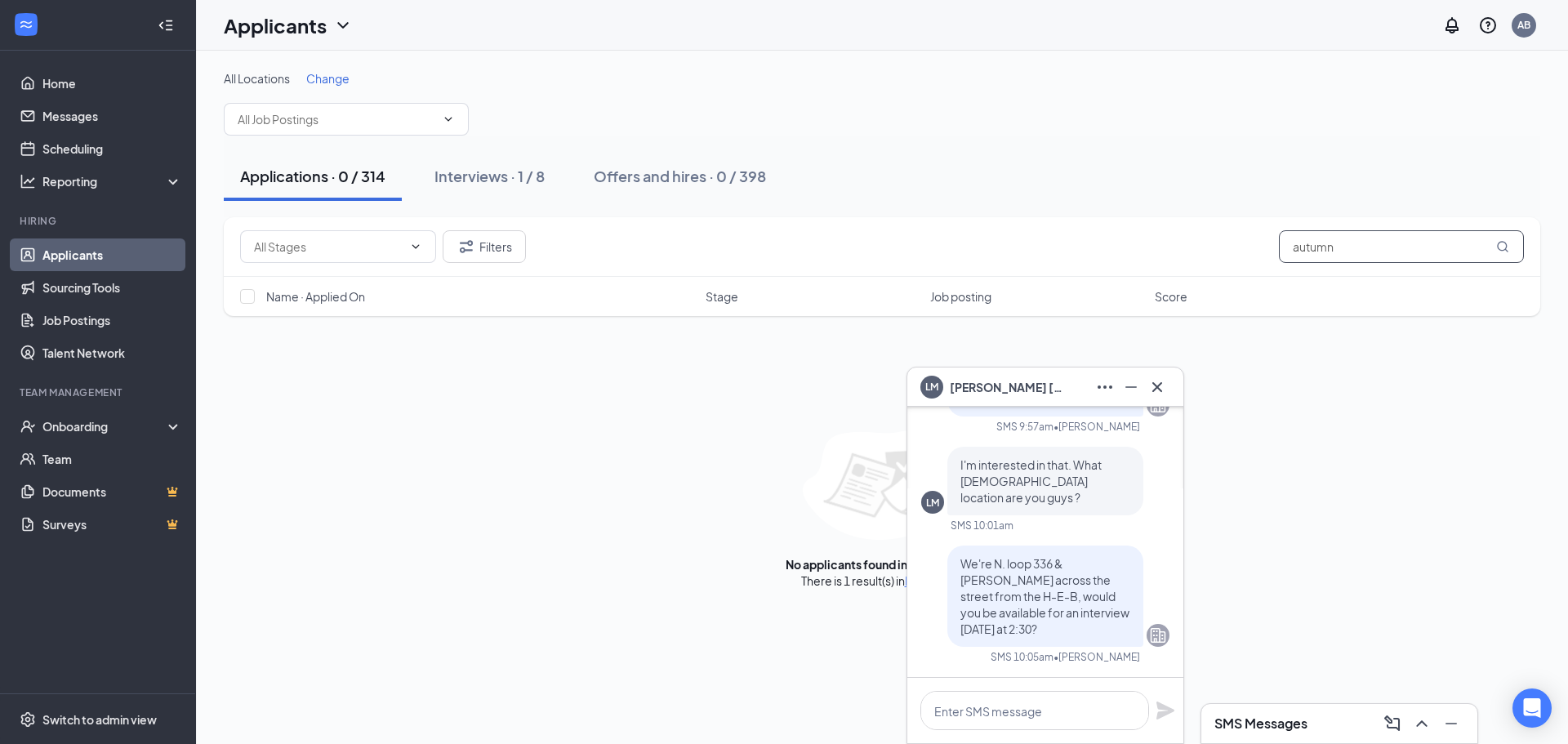
drag, startPoint x: 1418, startPoint y: 253, endPoint x: 931, endPoint y: 304, distance: 489.7
click at [932, 304] on div "Filters autumn Name · Applied On Stage Job posting Score" at bounding box center [881, 266] width 1316 height 99
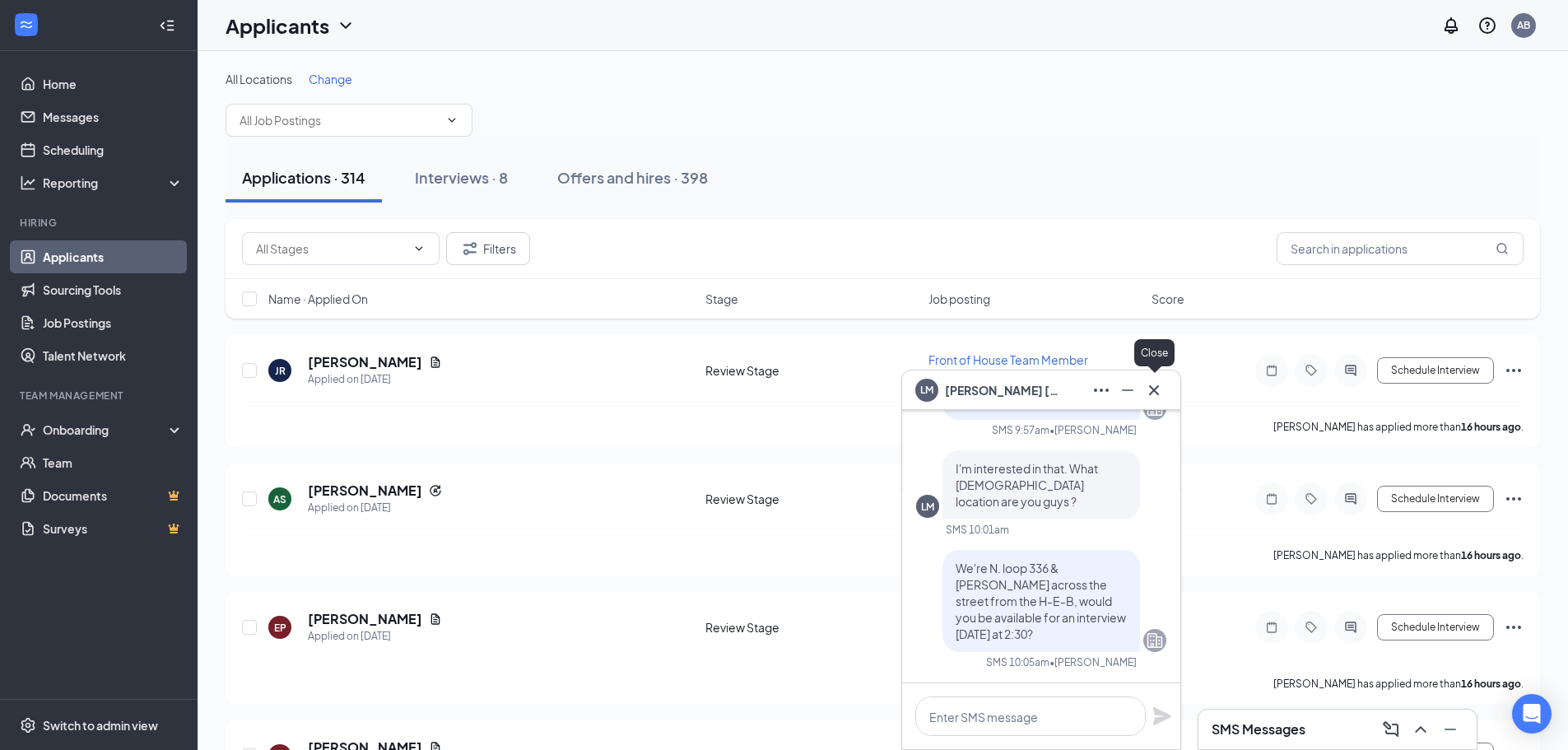
click at [1157, 391] on icon "Cross" at bounding box center [1154, 390] width 20 height 20
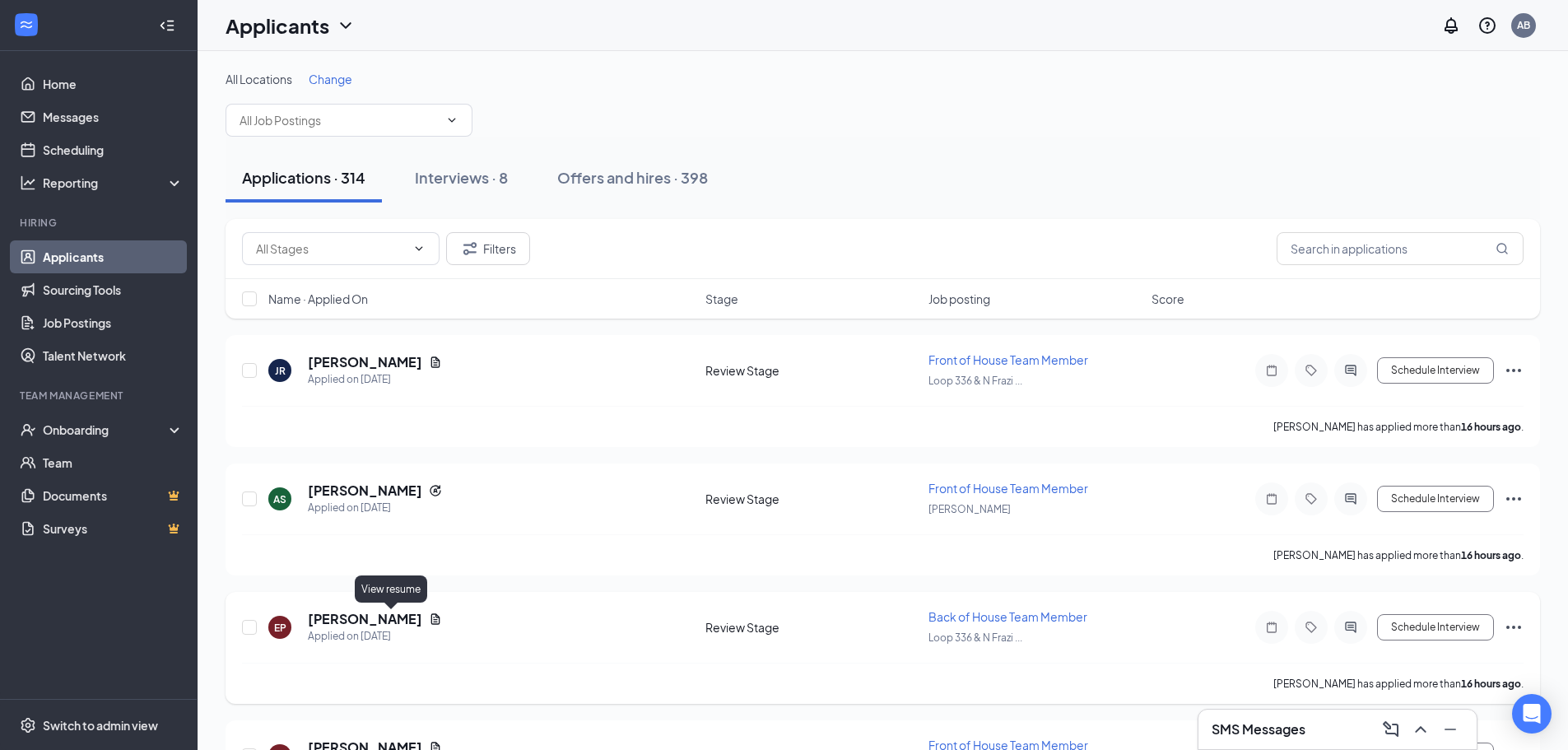
click at [429, 618] on icon "Document" at bounding box center [436, 619] width 13 height 13
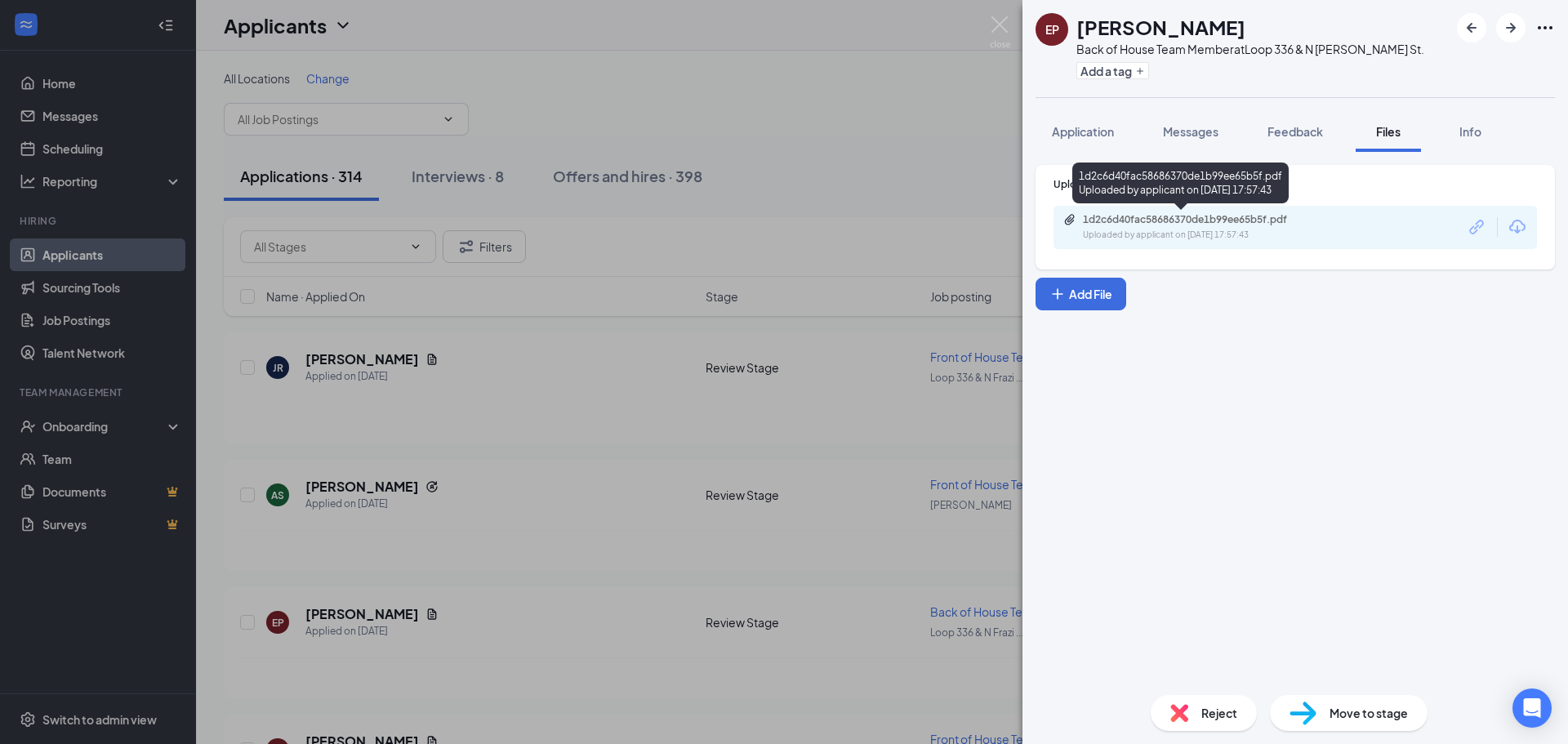
click at [1192, 228] on div "Uploaded by applicant on [DATE] 17:57:43" at bounding box center [1205, 235] width 245 height 13
click at [707, 374] on div "EP [PERSON_NAME] Back of House Team Member at Loop 336 & N [PERSON_NAME] St. Ad…" at bounding box center [784, 372] width 1568 height 744
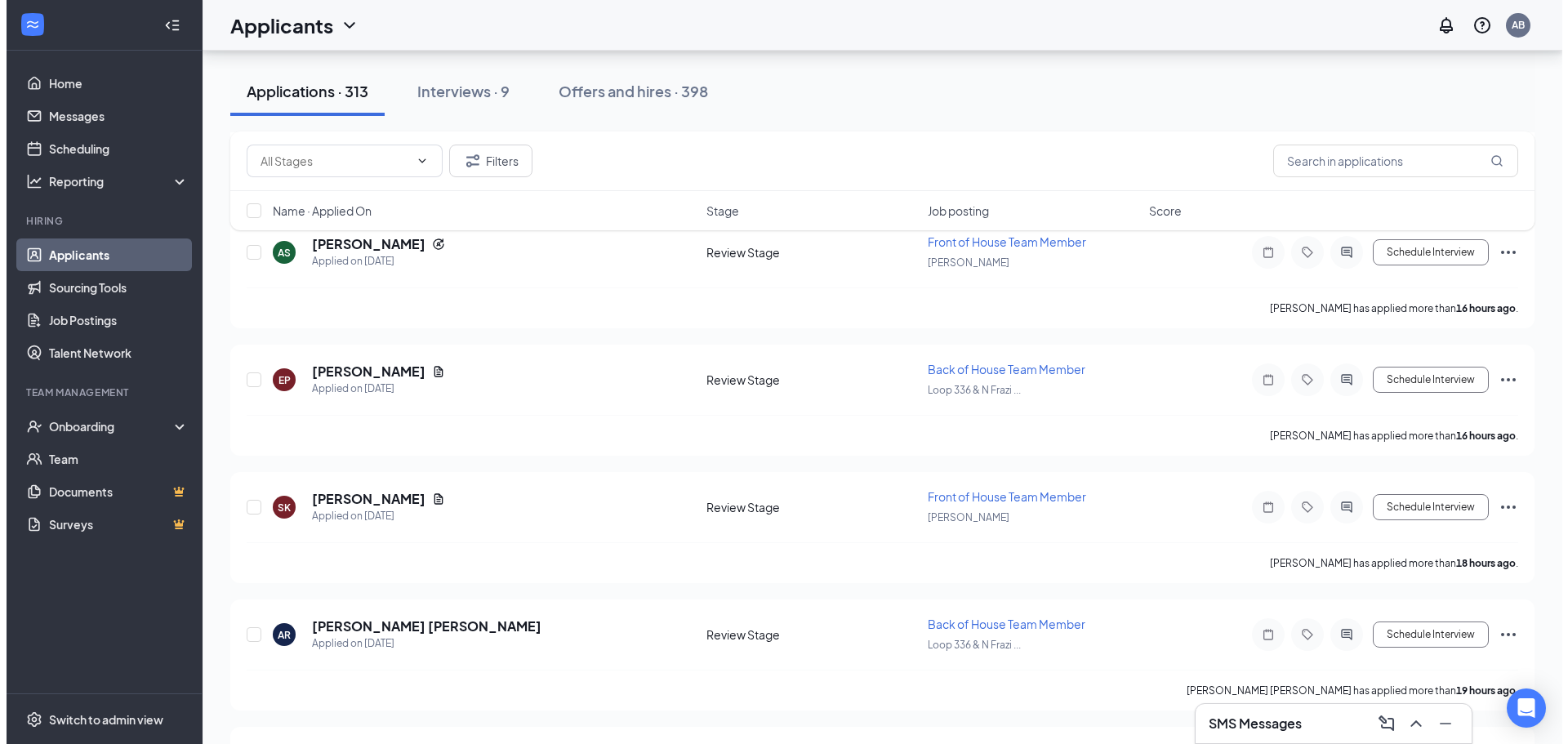
scroll to position [245, 0]
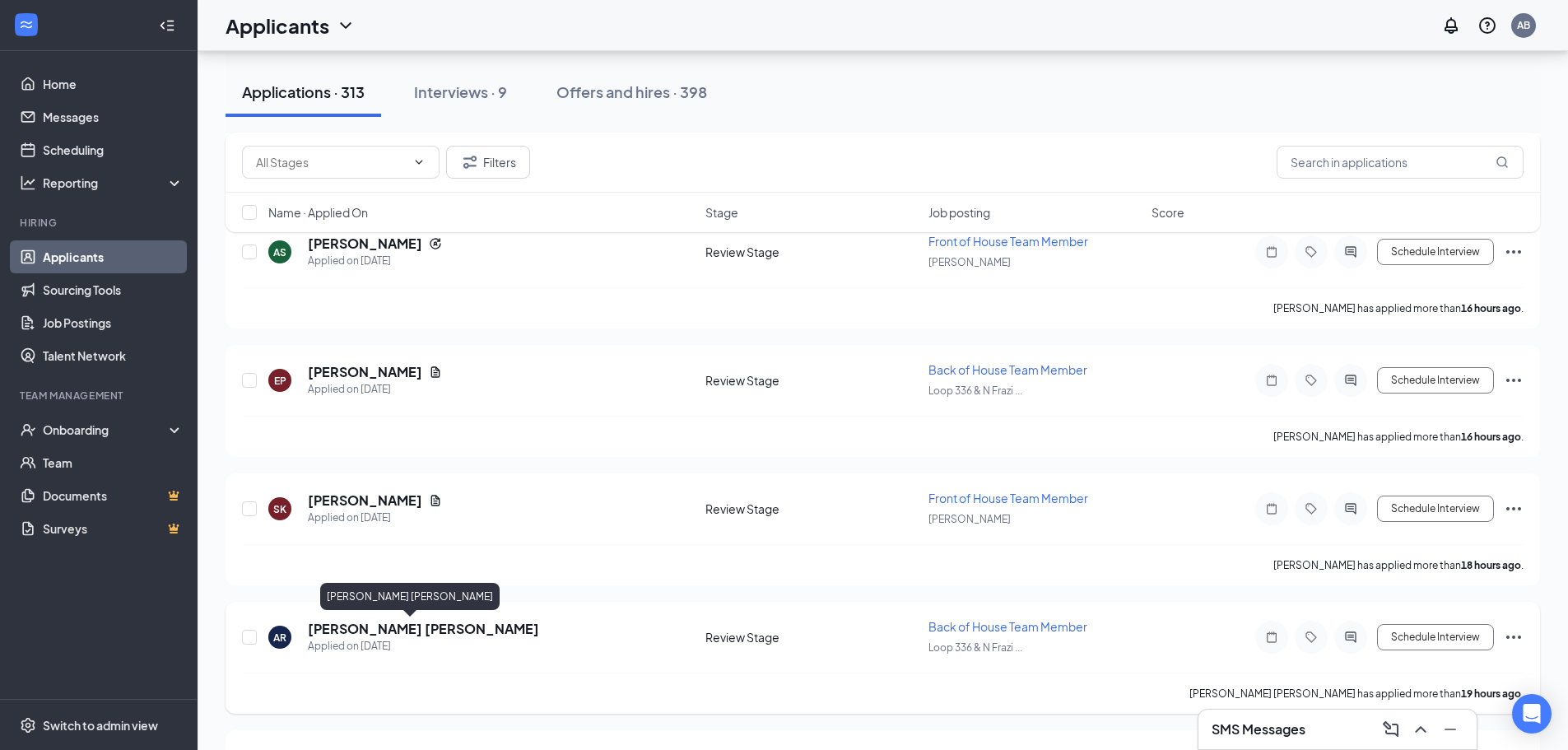
click at [386, 626] on h5 "[PERSON_NAME] [PERSON_NAME]" at bounding box center [423, 629] width 231 height 18
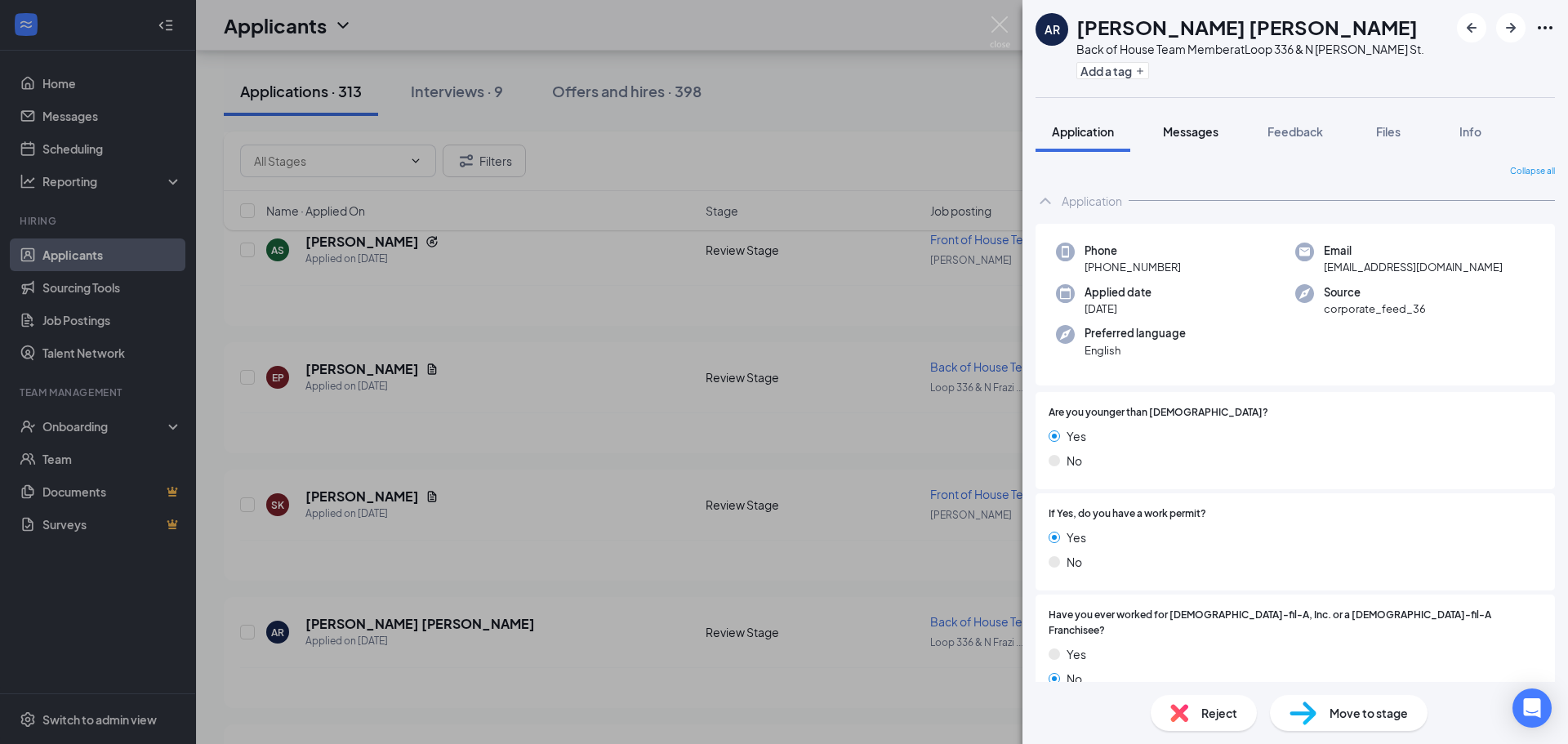
click at [1205, 127] on span "Messages" at bounding box center [1190, 131] width 55 height 14
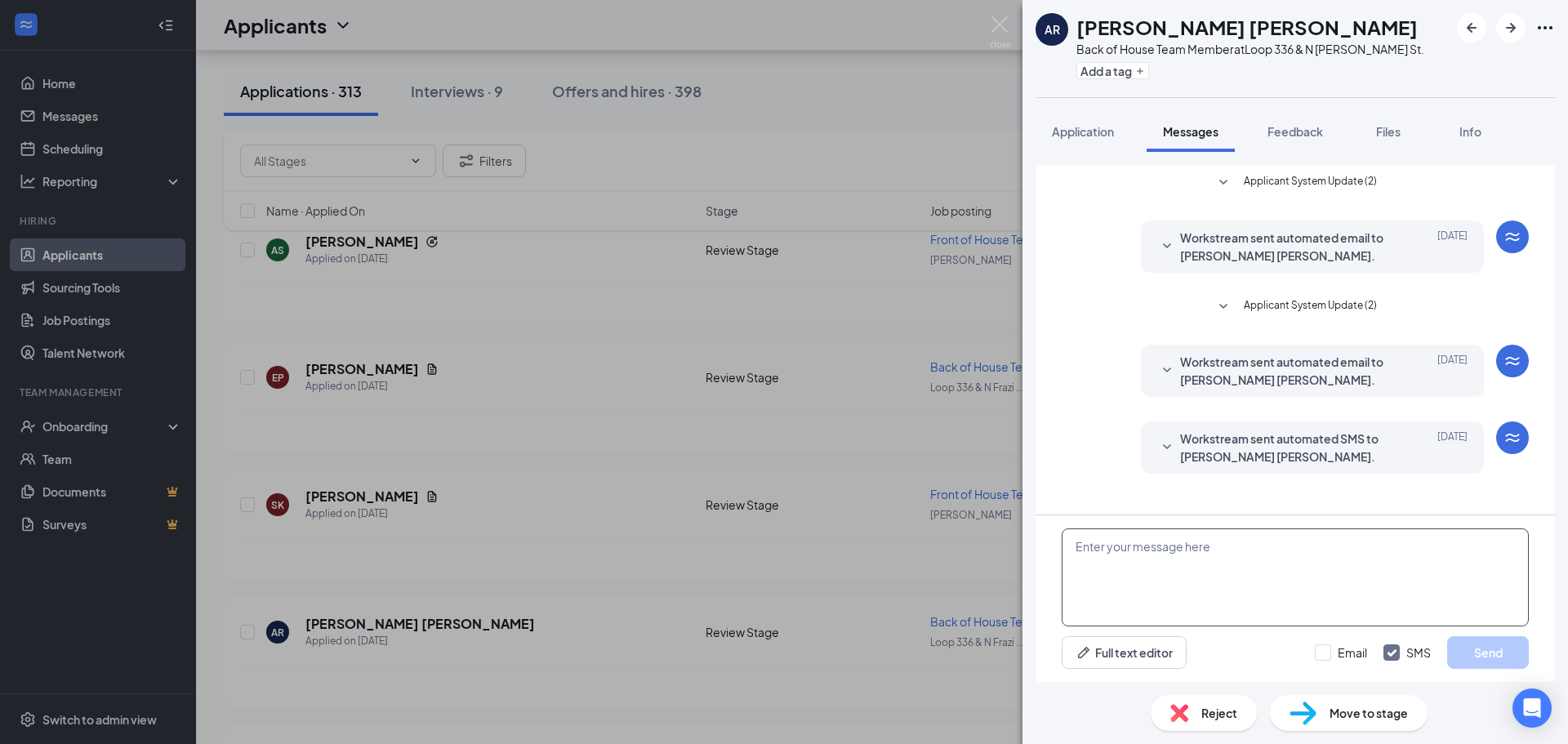
click at [1229, 580] on textarea at bounding box center [1295, 577] width 467 height 98
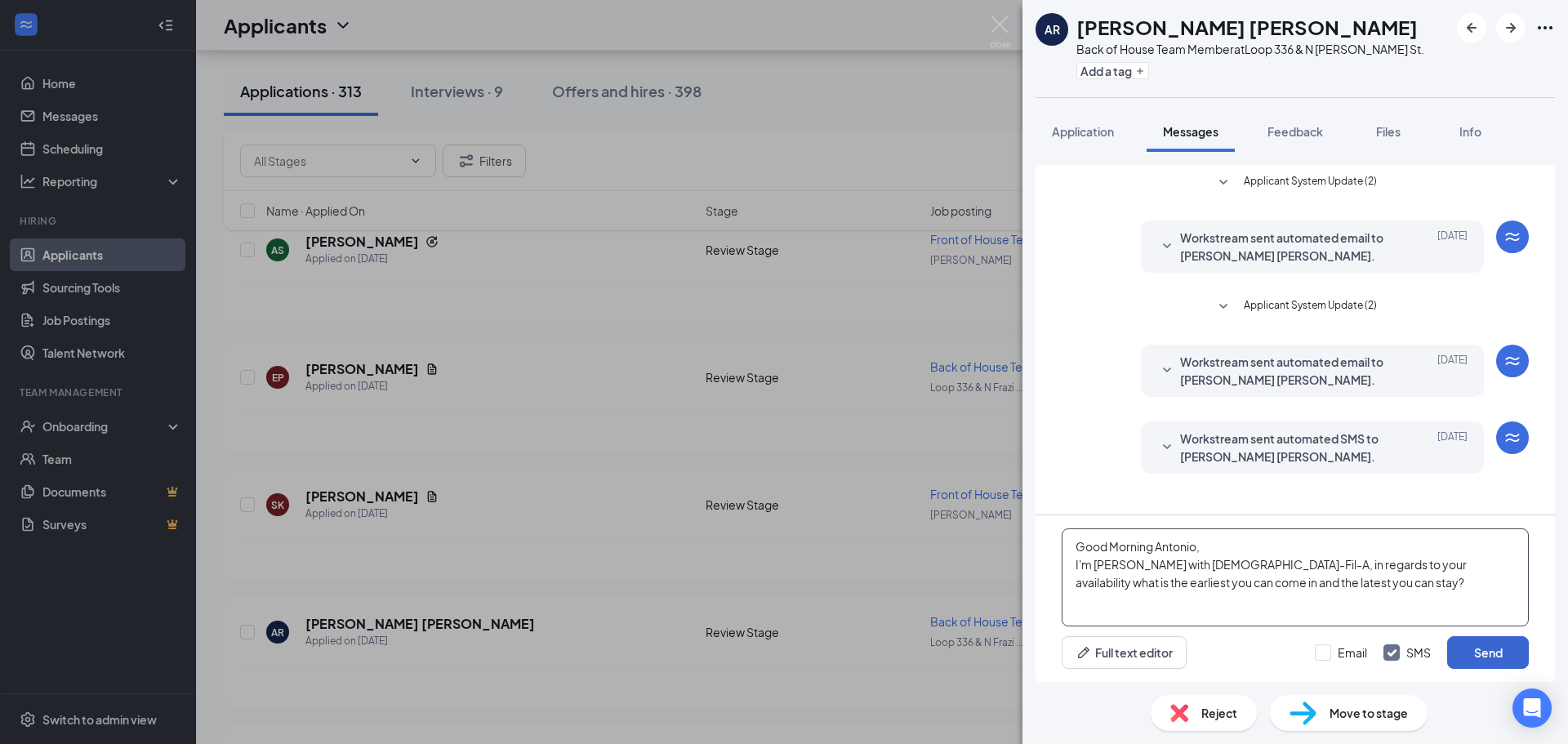
type textarea "Good Morning Antonio, I'm [PERSON_NAME] with [DEMOGRAPHIC_DATA]-Fil-A, in regar…"
click at [1482, 652] on button "Send" at bounding box center [1487, 652] width 82 height 33
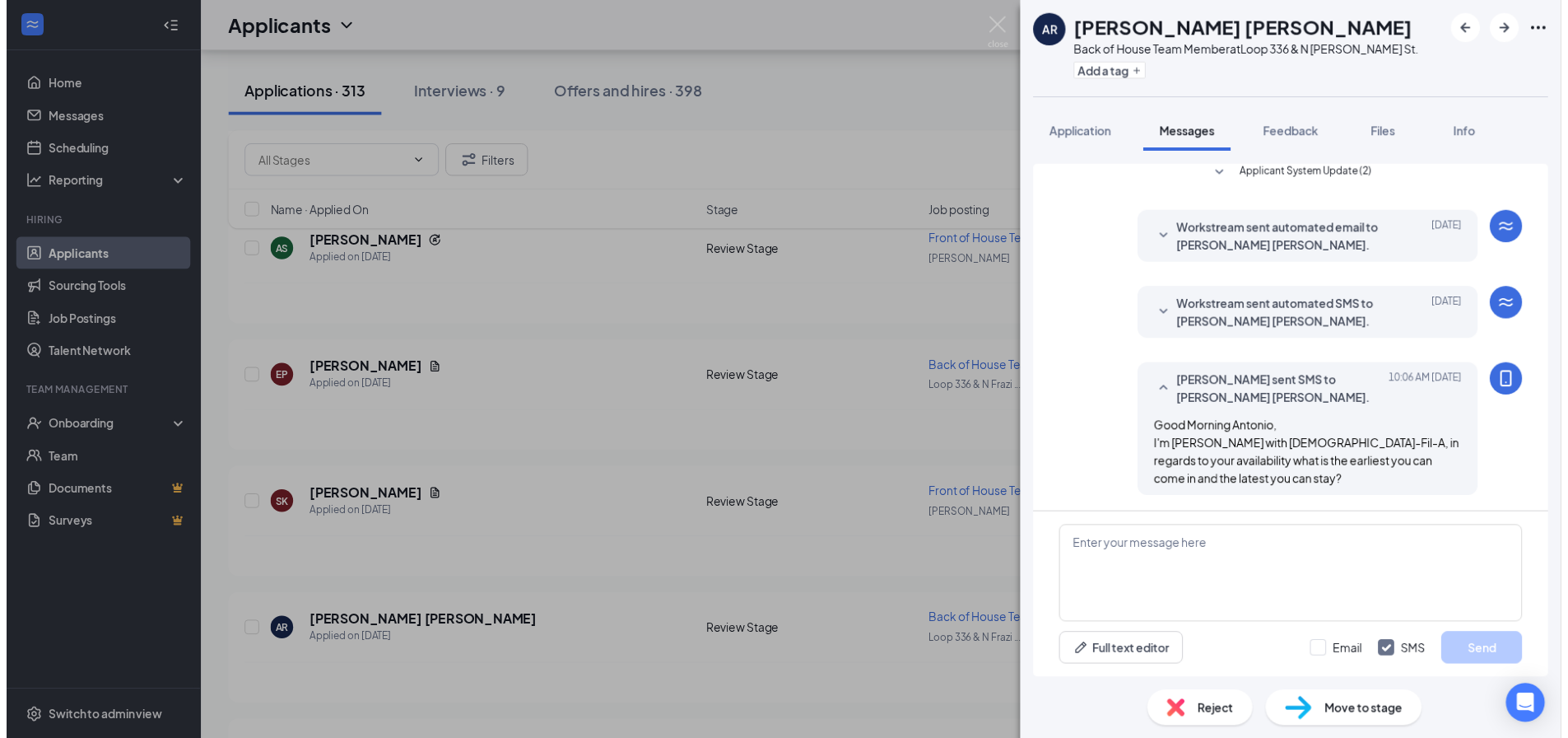
scroll to position [135, 0]
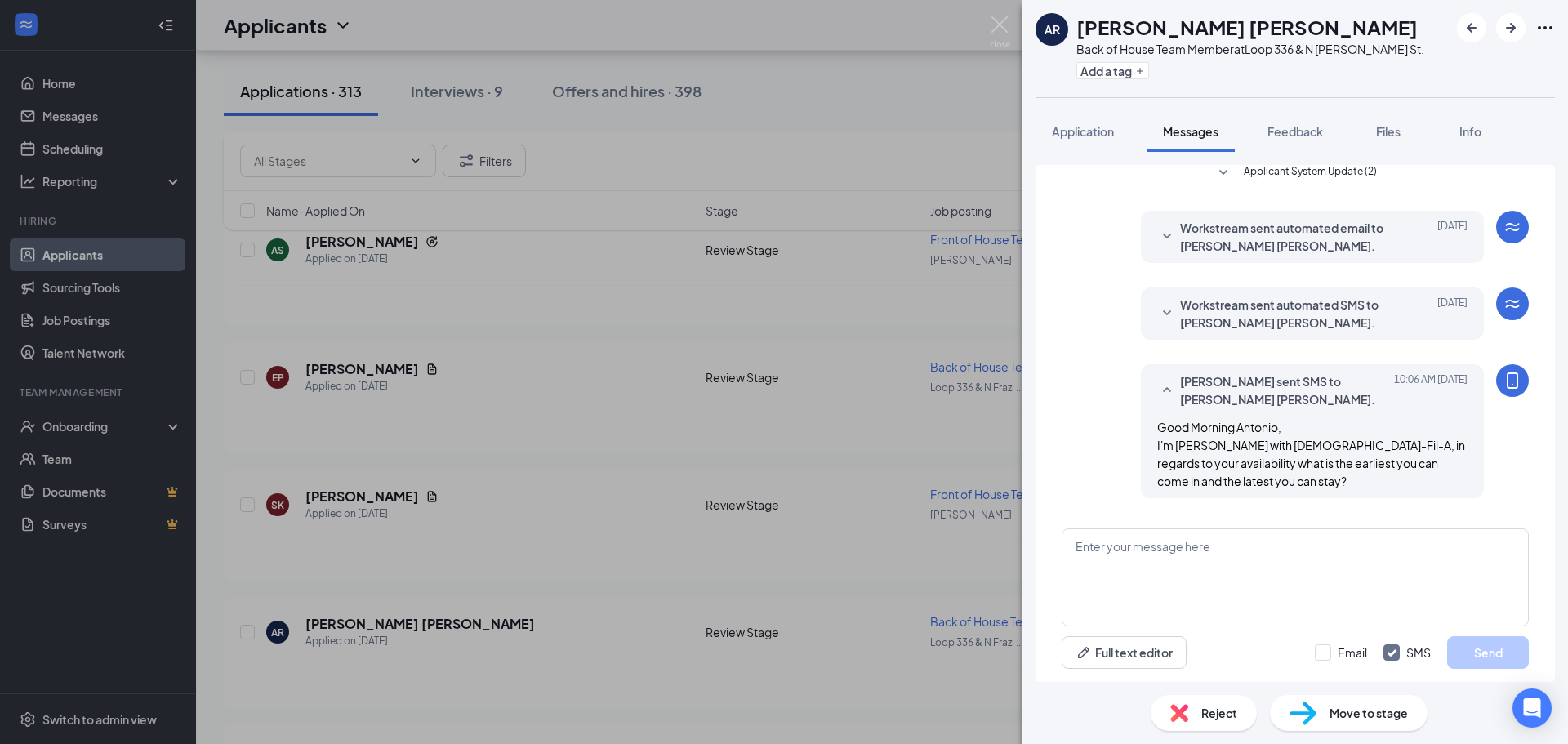
click at [980, 24] on div "AR [PERSON_NAME] [PERSON_NAME] Back of House Team Member at Loop [GEOGRAPHIC_DA…" at bounding box center [784, 372] width 1568 height 744
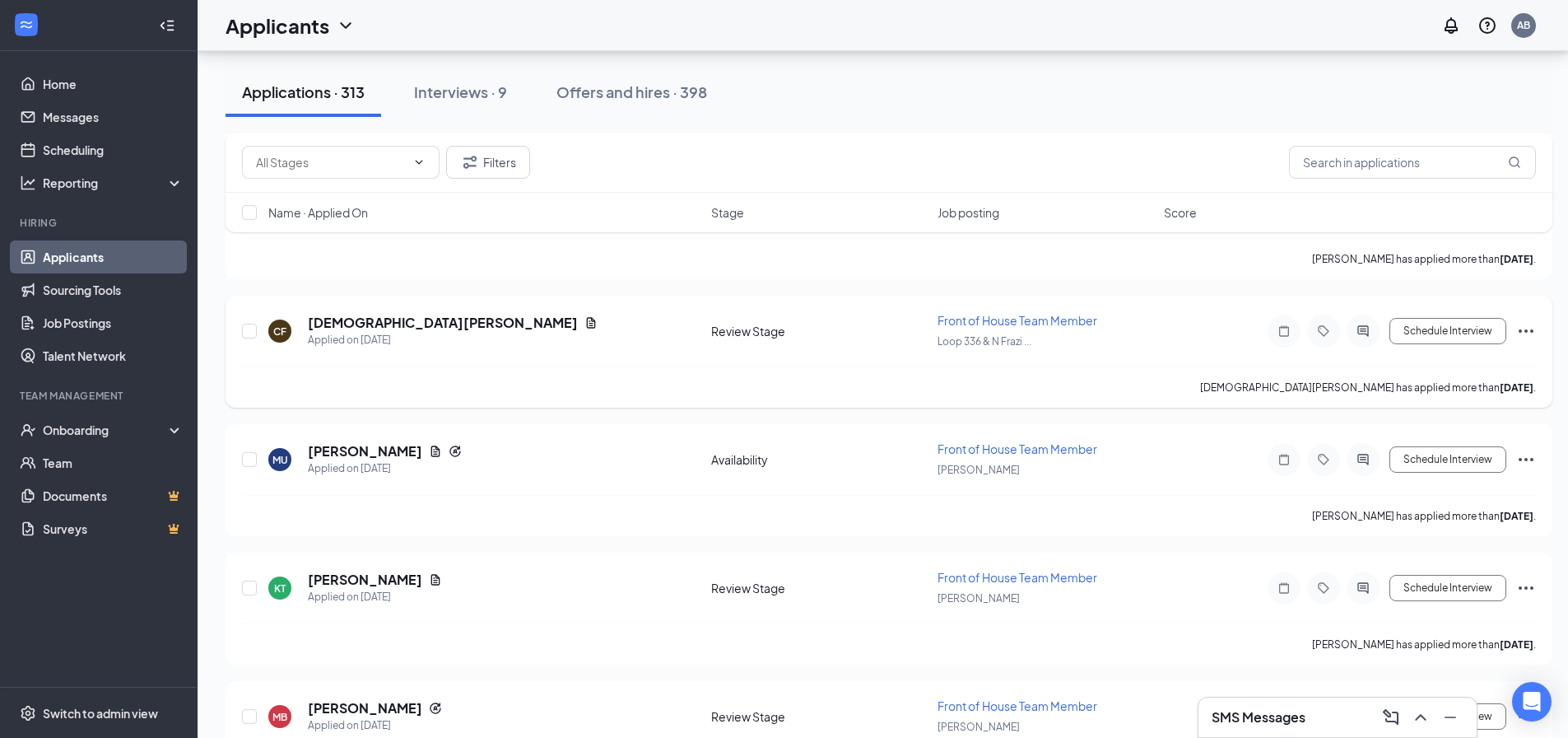
scroll to position [1153, 0]
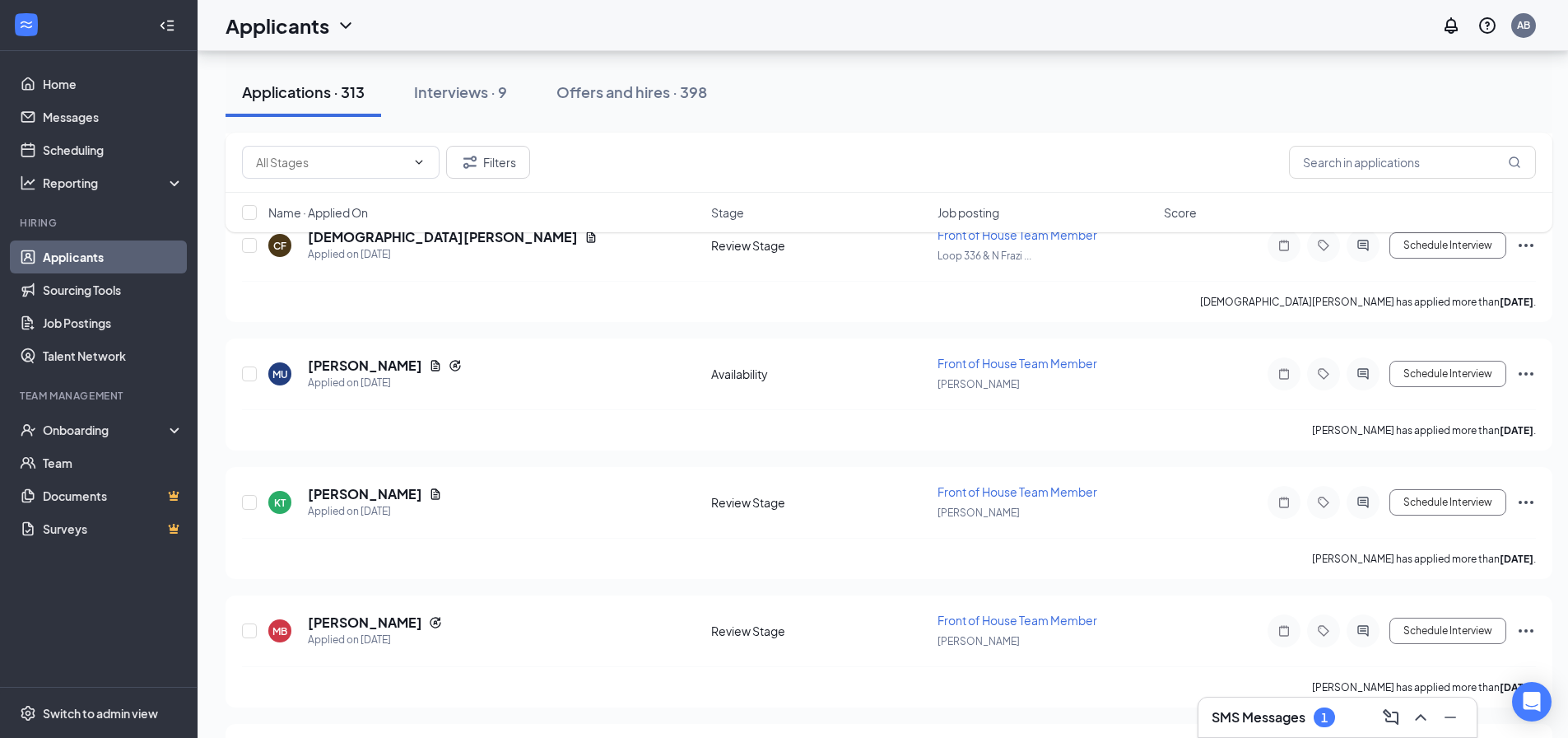
click at [1222, 716] on h3 "SMS Messages" at bounding box center [1258, 717] width 94 height 18
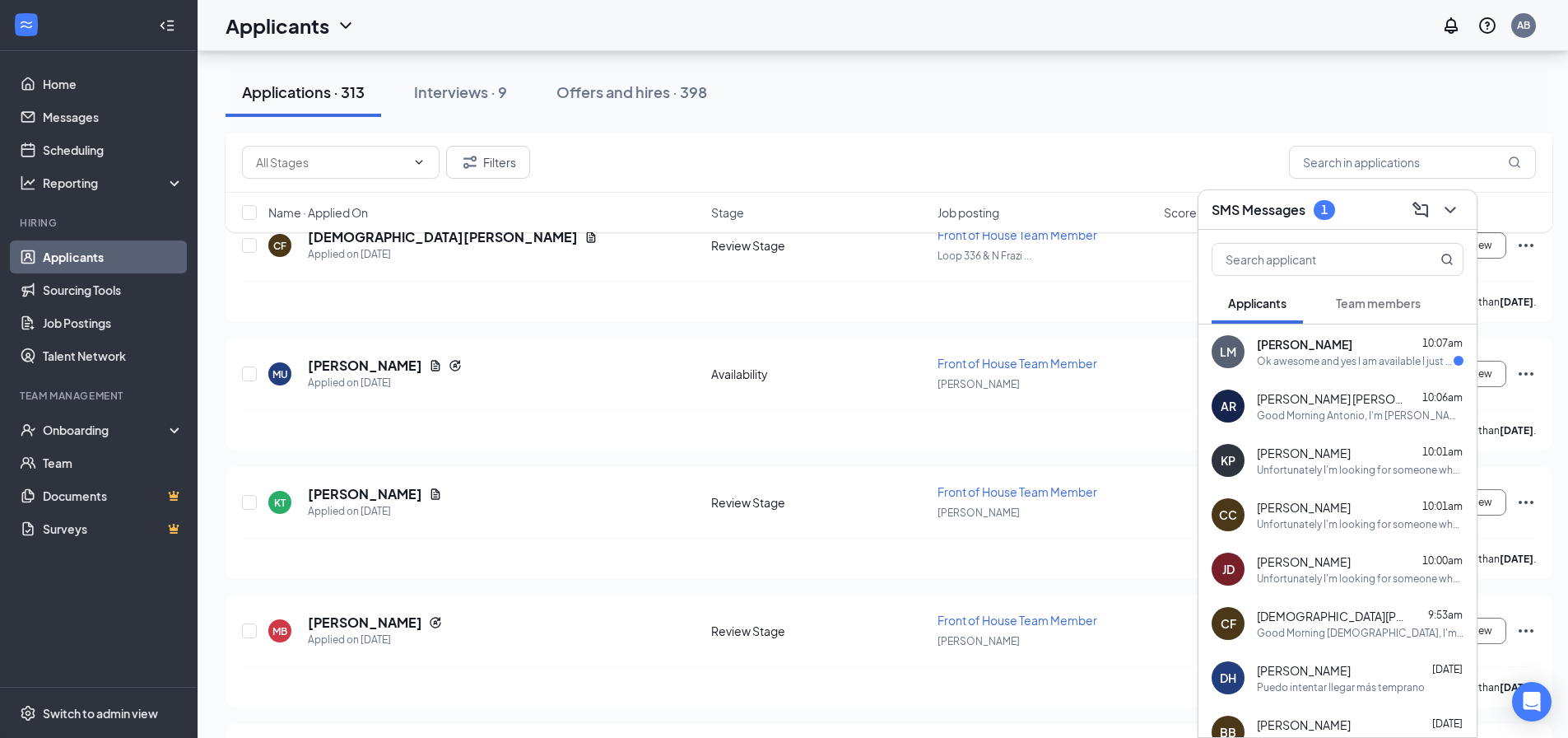
click at [1331, 370] on div "[PERSON_NAME] 10:07am Ok awesome and yes I am available I just have to be at my…" at bounding box center [1337, 351] width 279 height 54
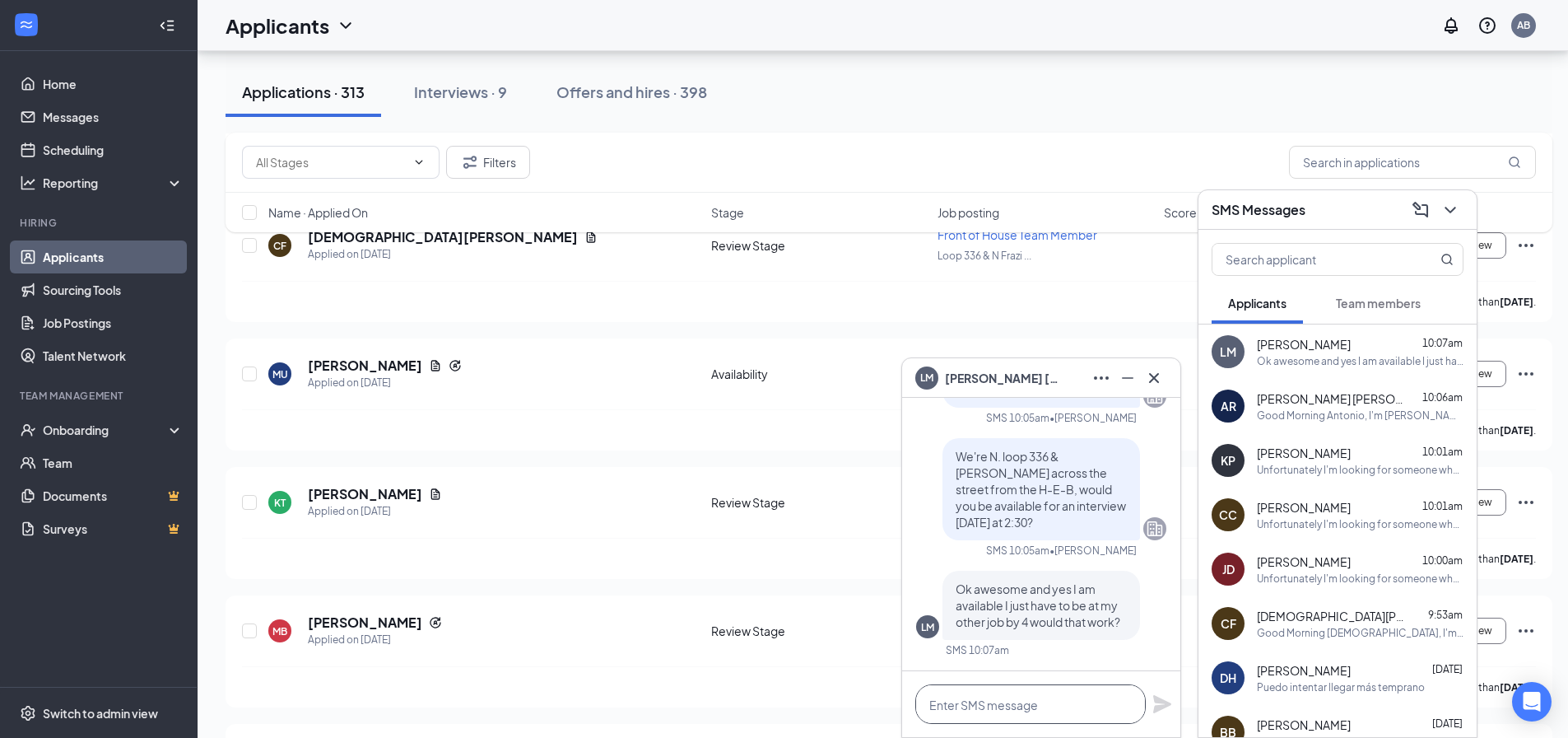
click at [1047, 697] on textarea at bounding box center [1030, 703] width 230 height 39
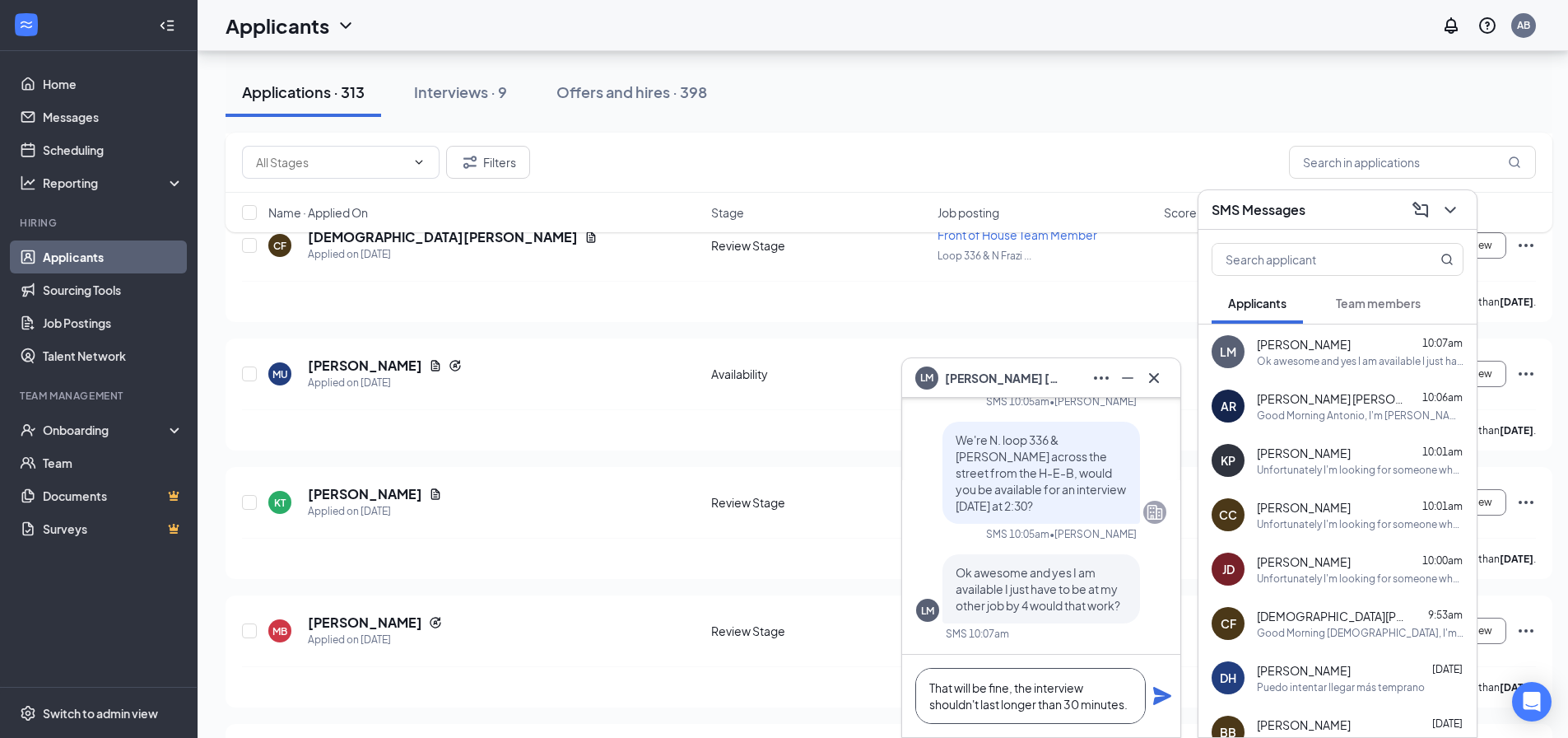
type textarea "That will be fine, the interview shouldn't last longer than 30 minutes."
click at [1163, 697] on icon "Plane" at bounding box center [1163, 696] width 18 height 18
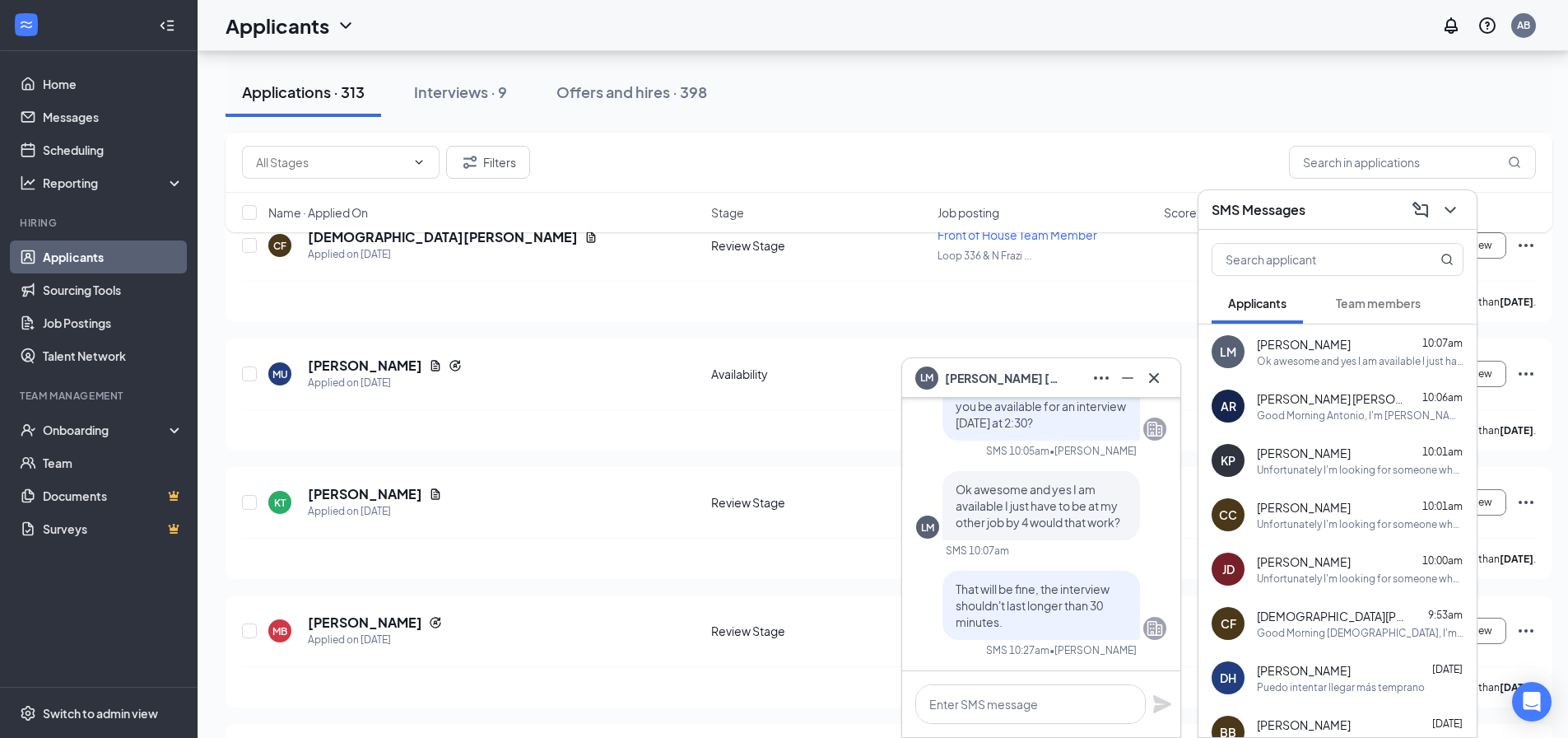
scroll to position [0, 0]
click at [1458, 205] on icon "ChevronDown" at bounding box center [1450, 210] width 20 height 20
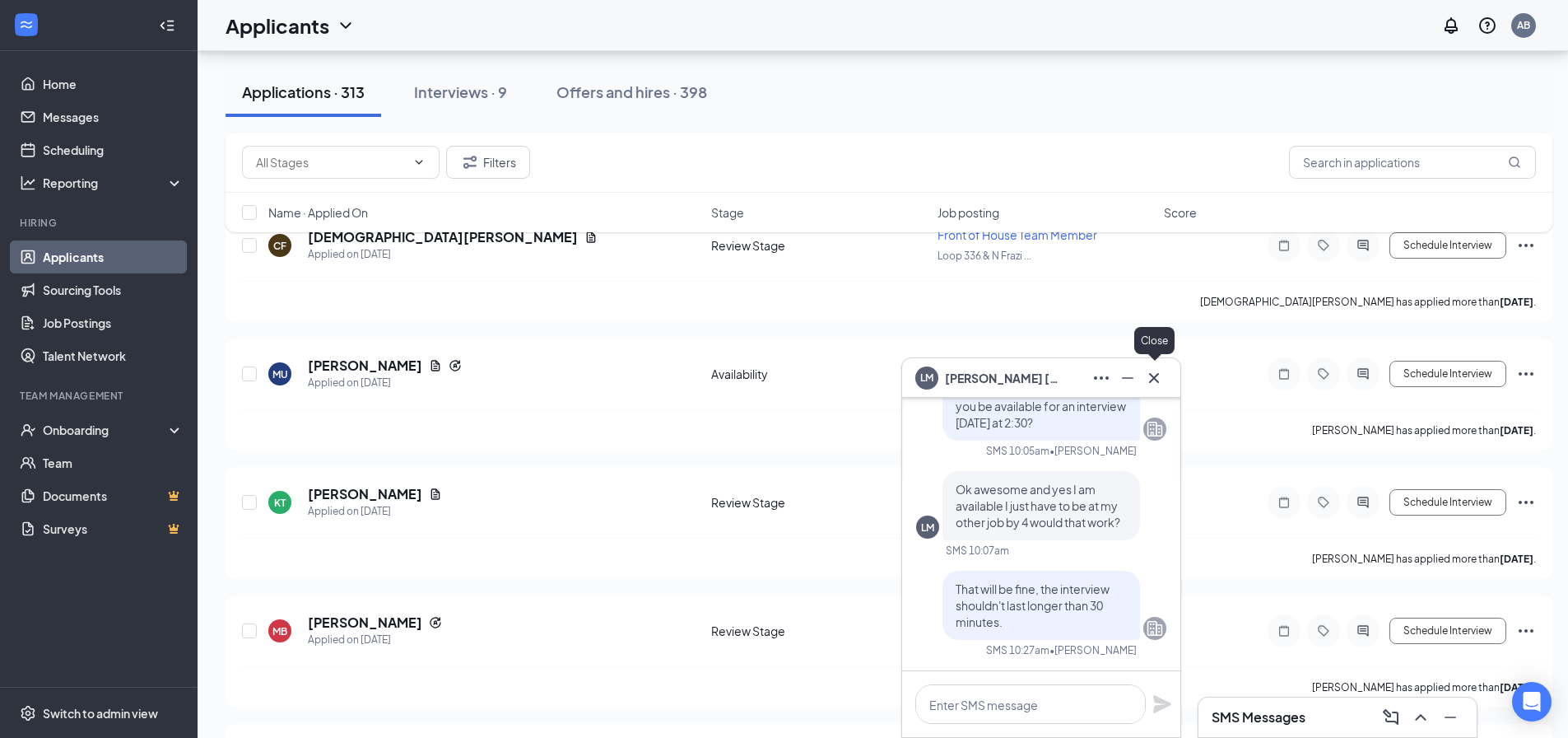
click at [1153, 380] on icon "Cross" at bounding box center [1154, 378] width 20 height 20
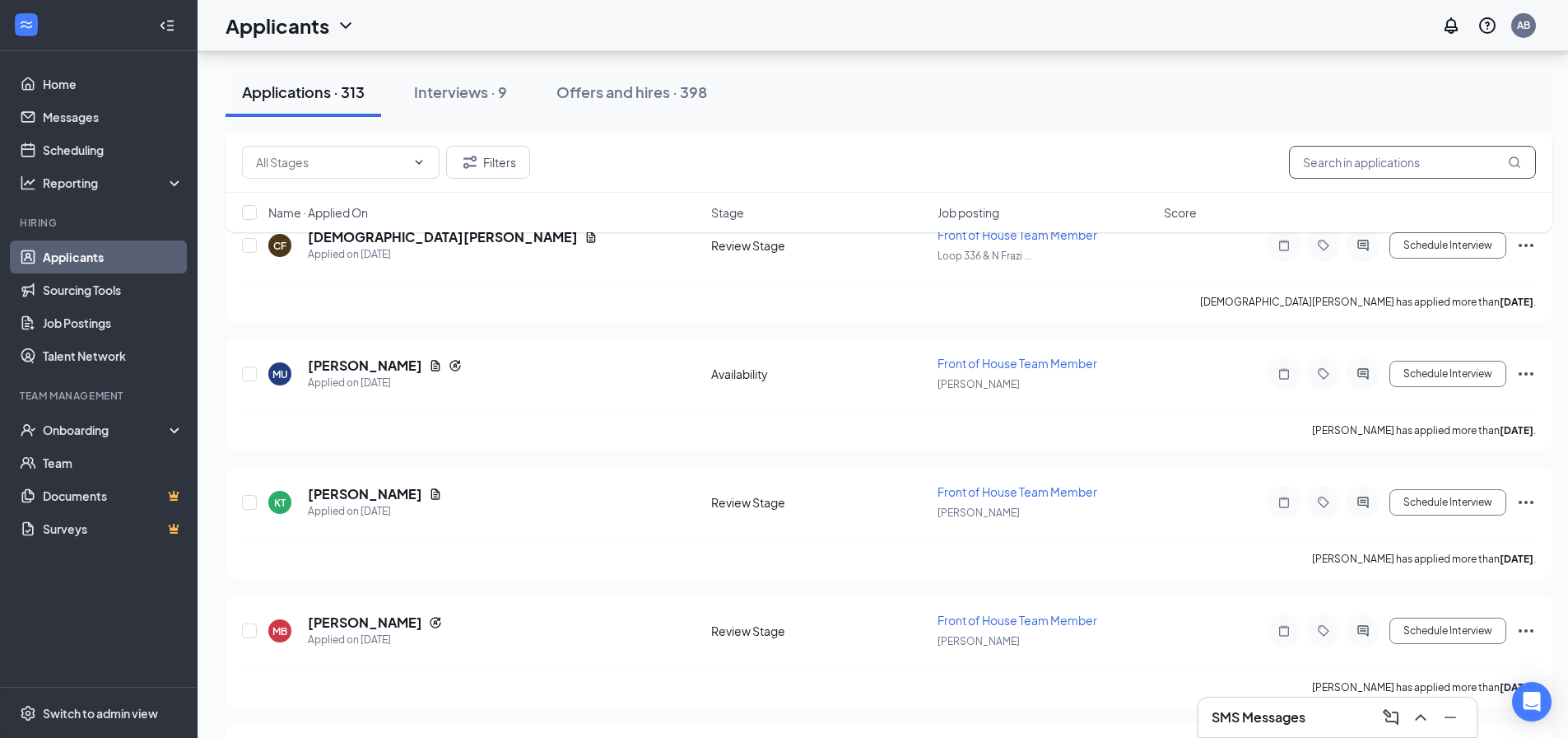
click at [1381, 157] on input "text" at bounding box center [1413, 163] width 247 height 33
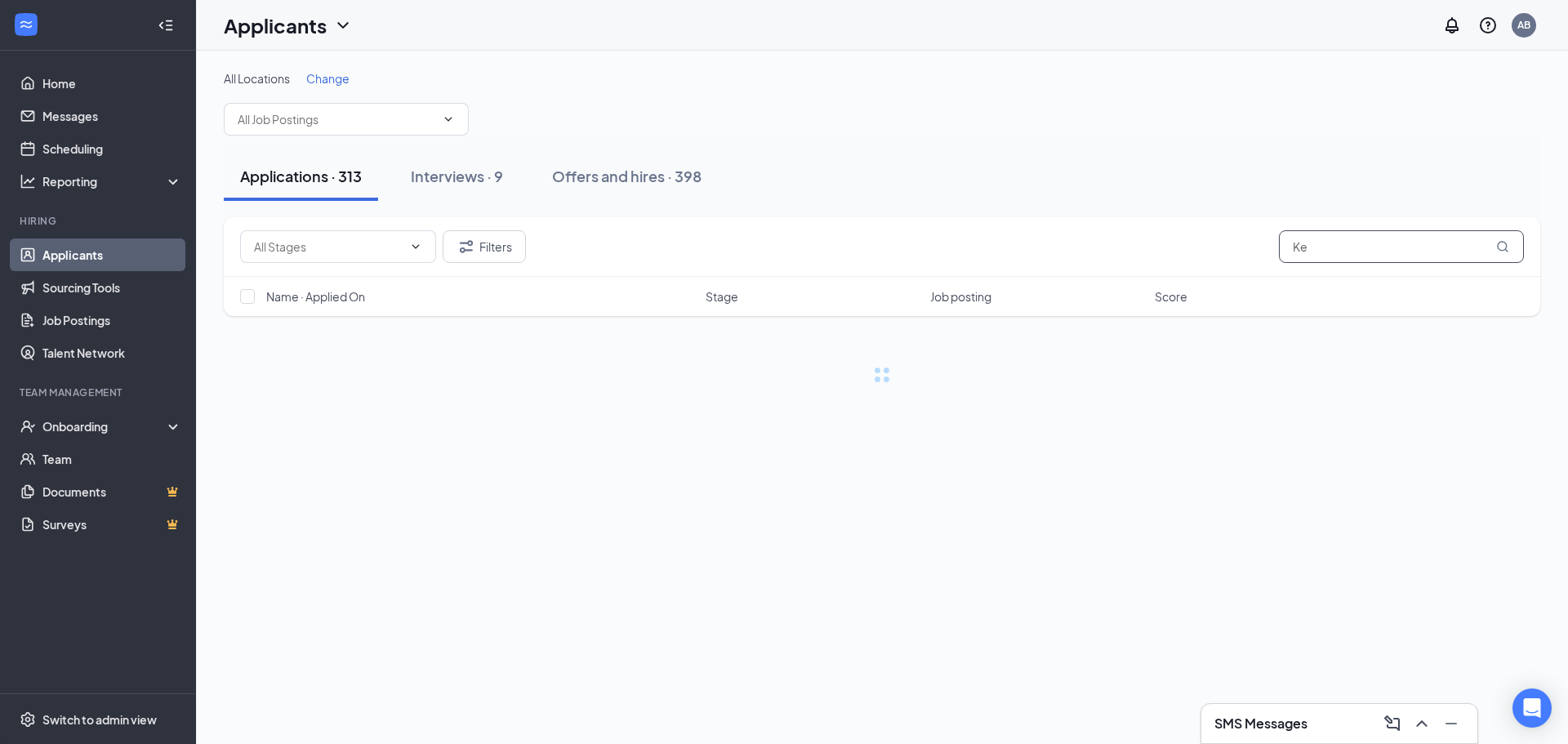
type input "K"
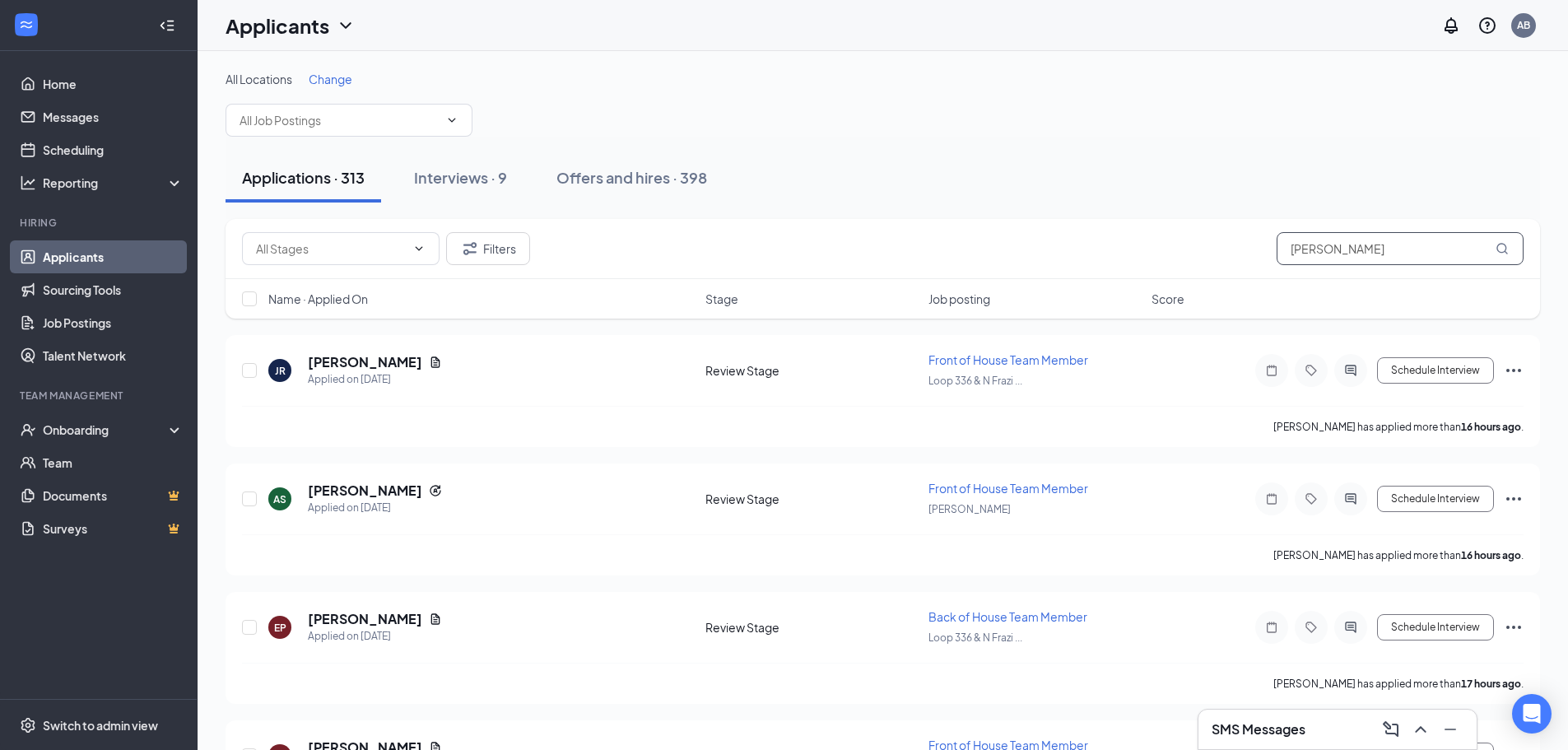
type input "[PERSON_NAME]"
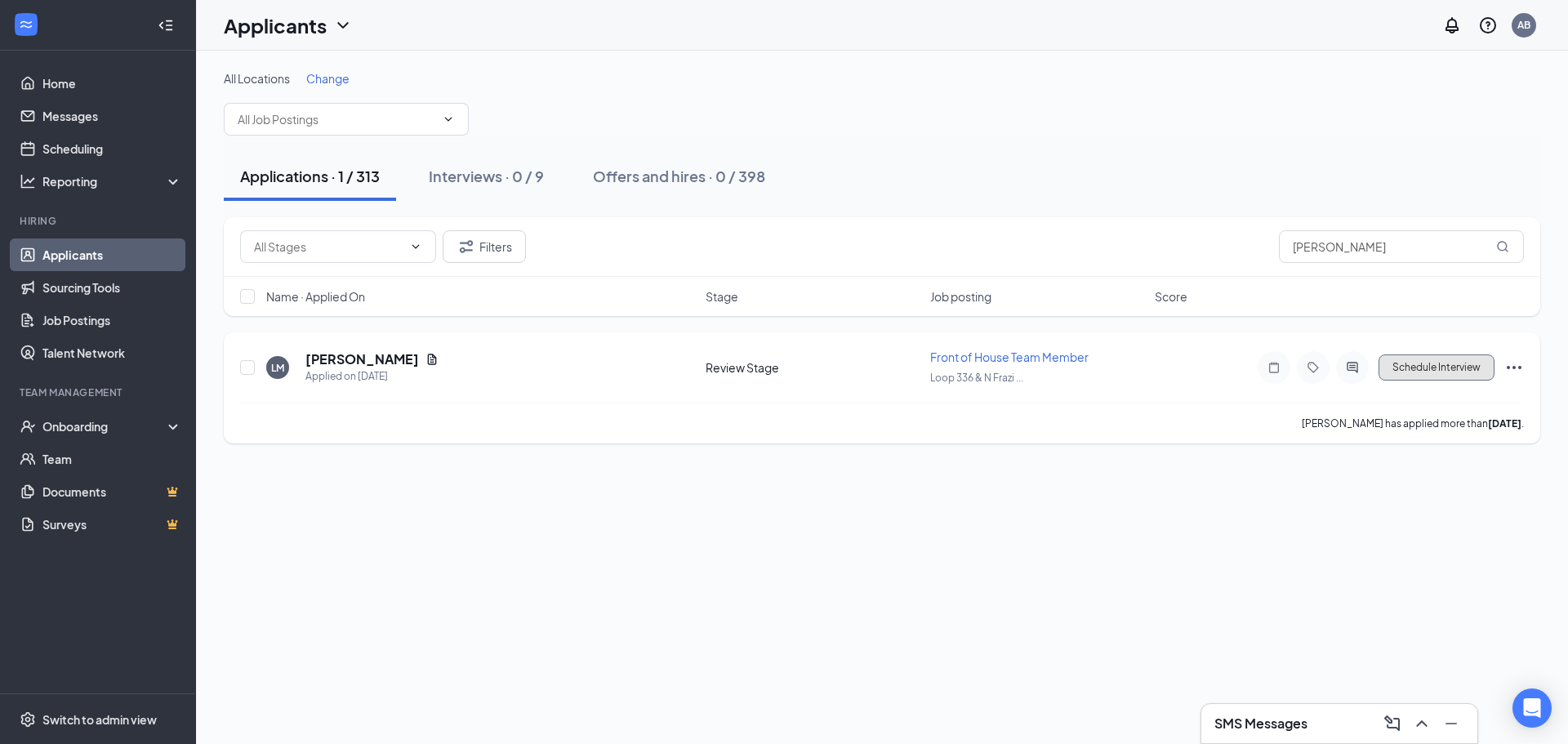
click at [1445, 356] on button "Schedule Interview" at bounding box center [1436, 367] width 116 height 26
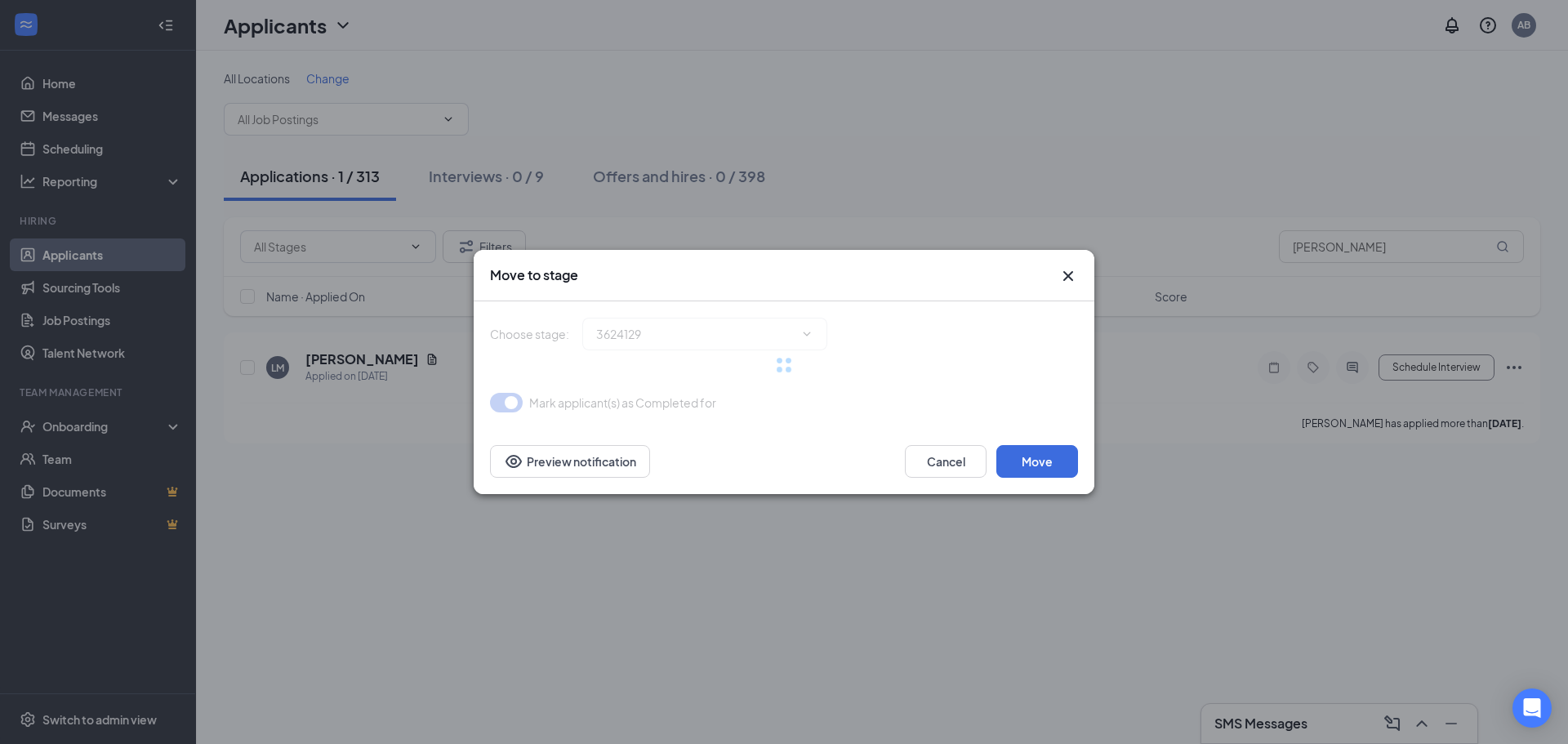
type input "Onsite Interview (next stage)"
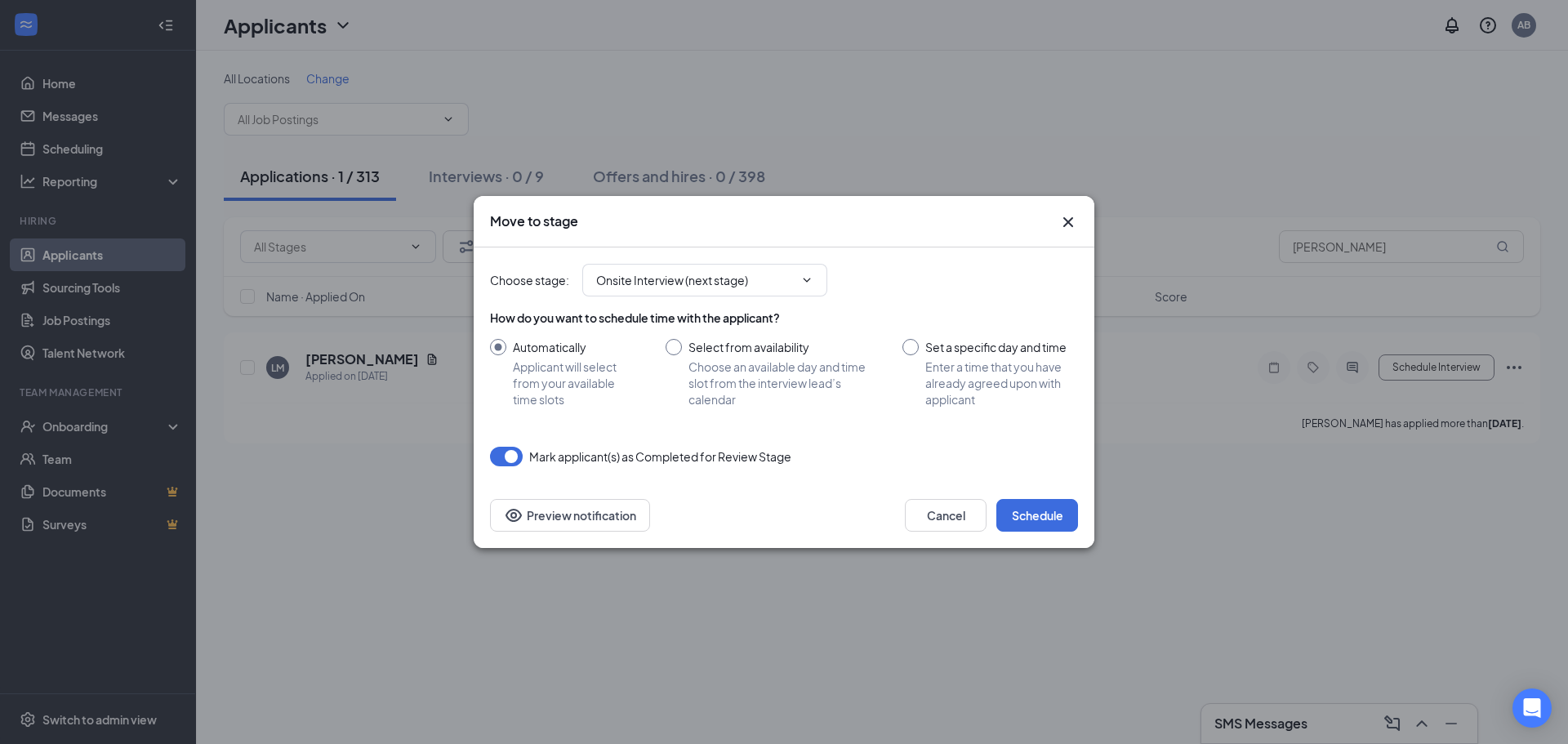
click at [914, 351] on input "Set a specific day and time Enter a time that you have already agreed upon with…" at bounding box center [990, 373] width 176 height 69
radio input "true"
radio input "false"
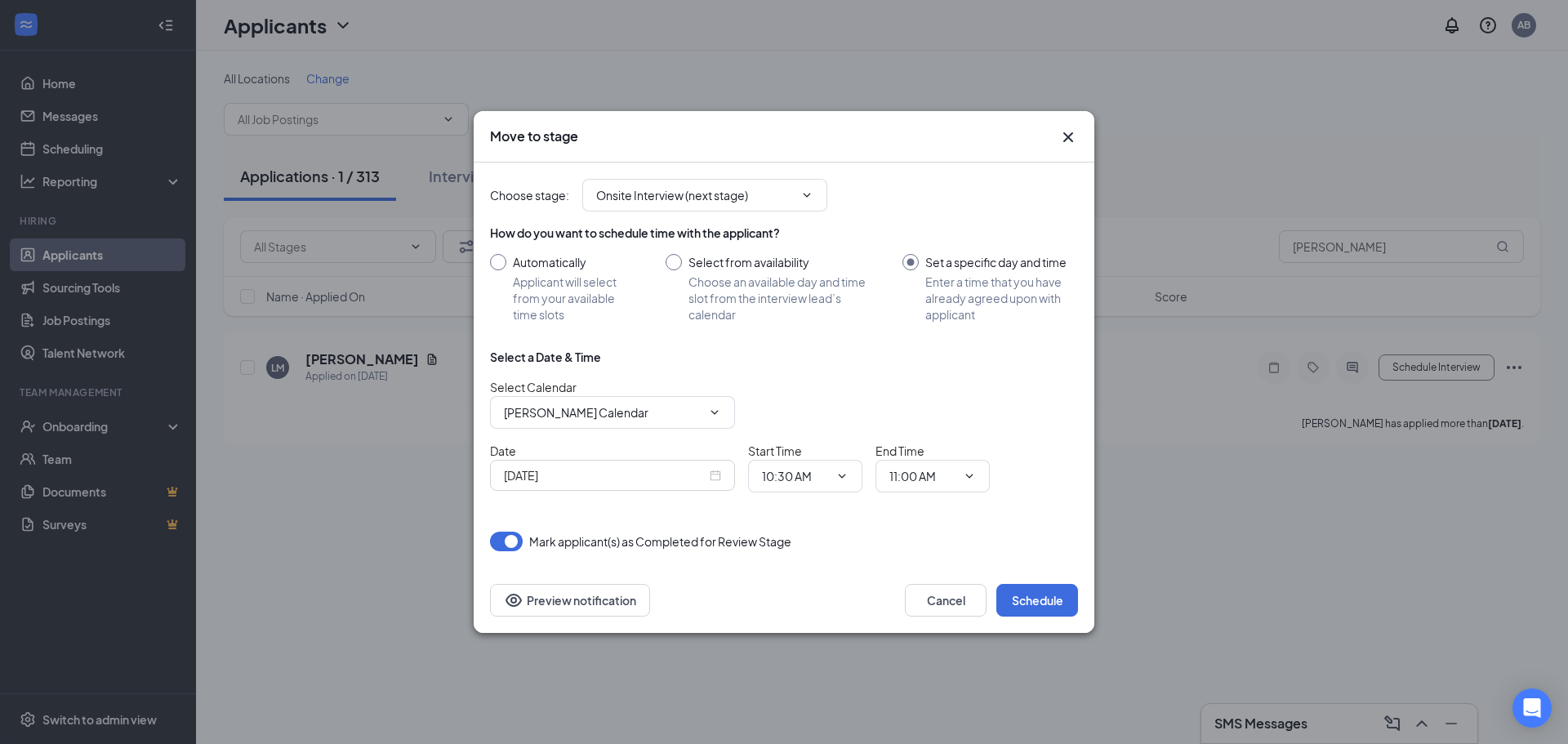
click at [724, 478] on div "[DATE]" at bounding box center [612, 475] width 245 height 31
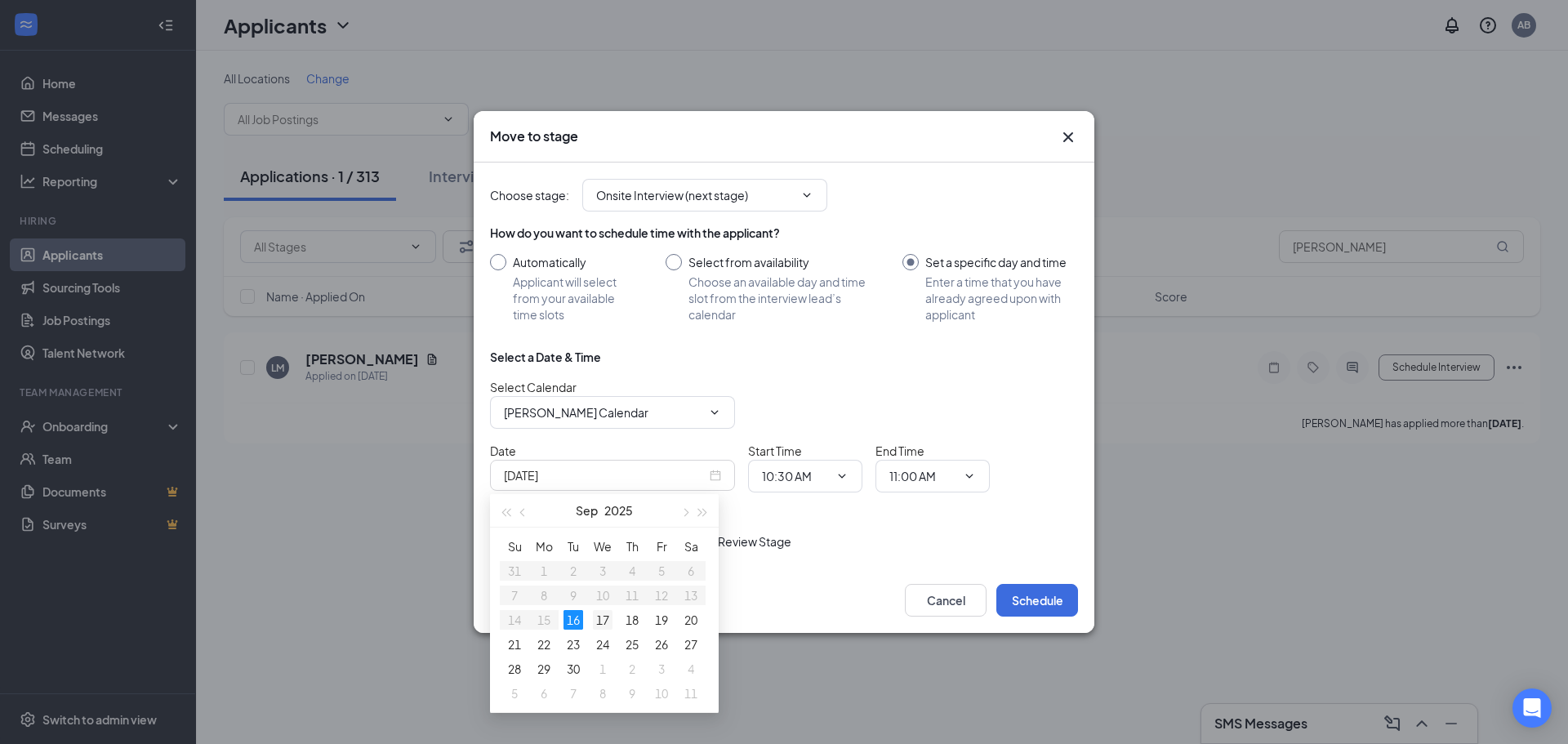
type input "[DATE]"
click at [606, 623] on div "17" at bounding box center [602, 620] width 20 height 20
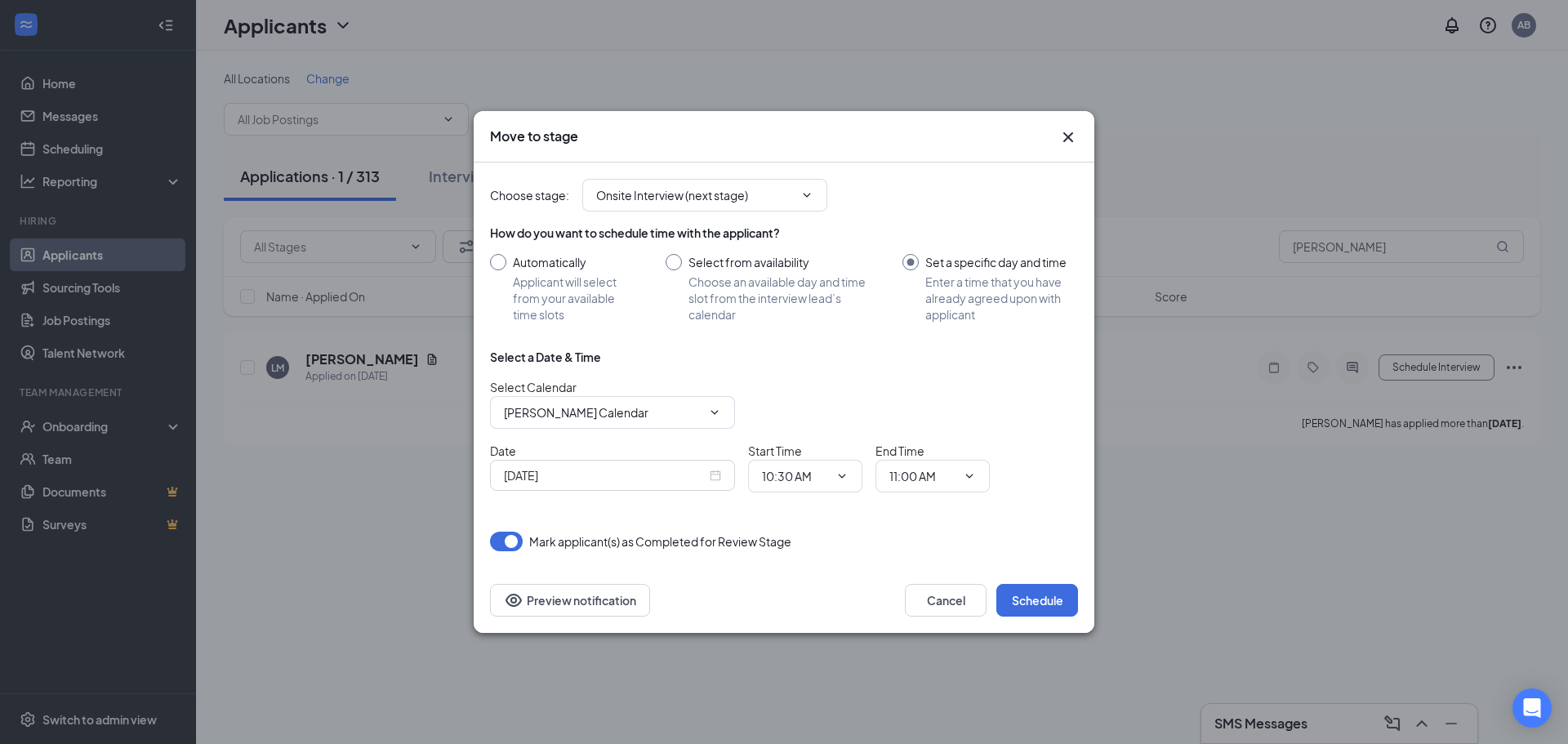
click at [1064, 136] on icon "Cross" at bounding box center [1068, 138] width 20 height 20
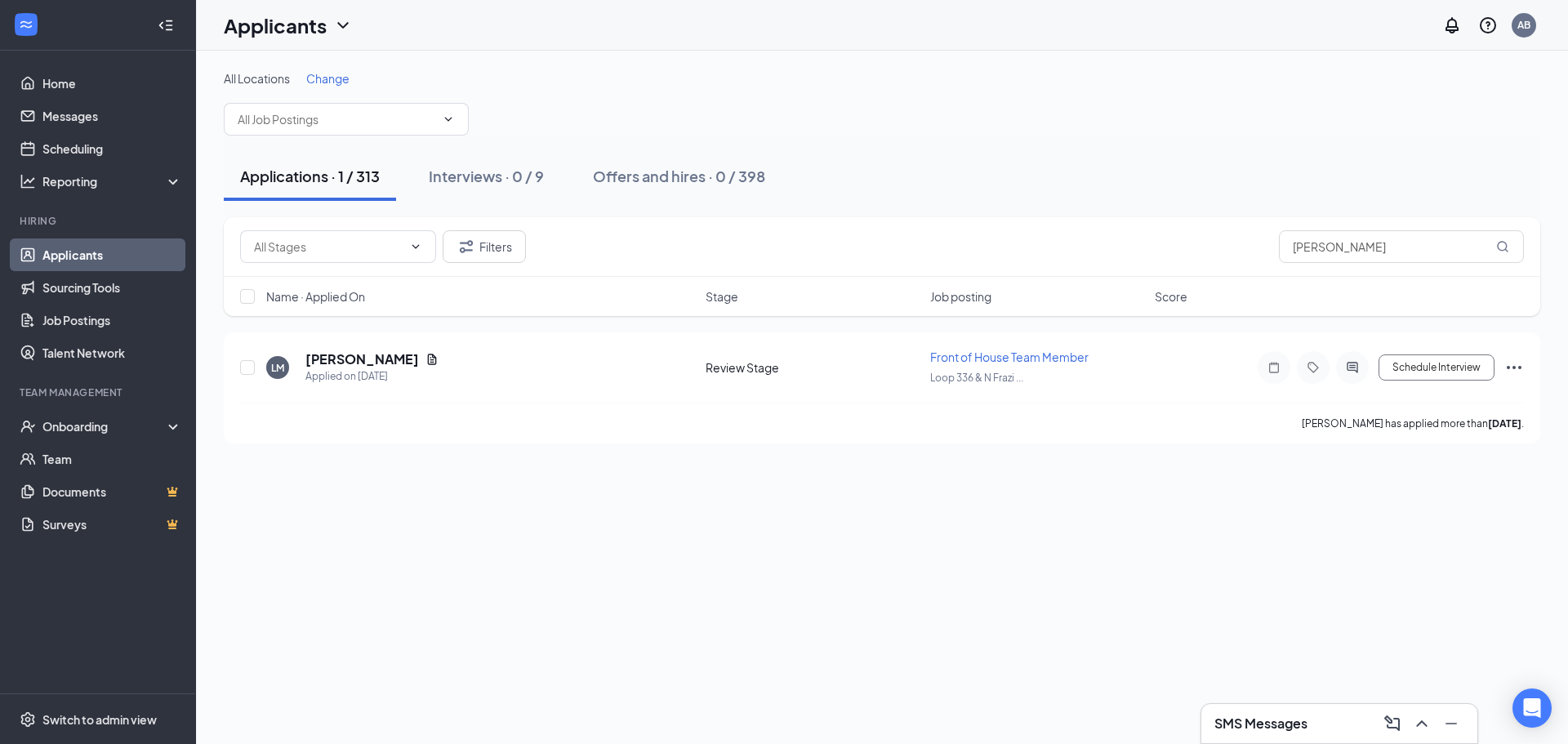
click at [1253, 724] on h3 "SMS Messages" at bounding box center [1260, 724] width 93 height 18
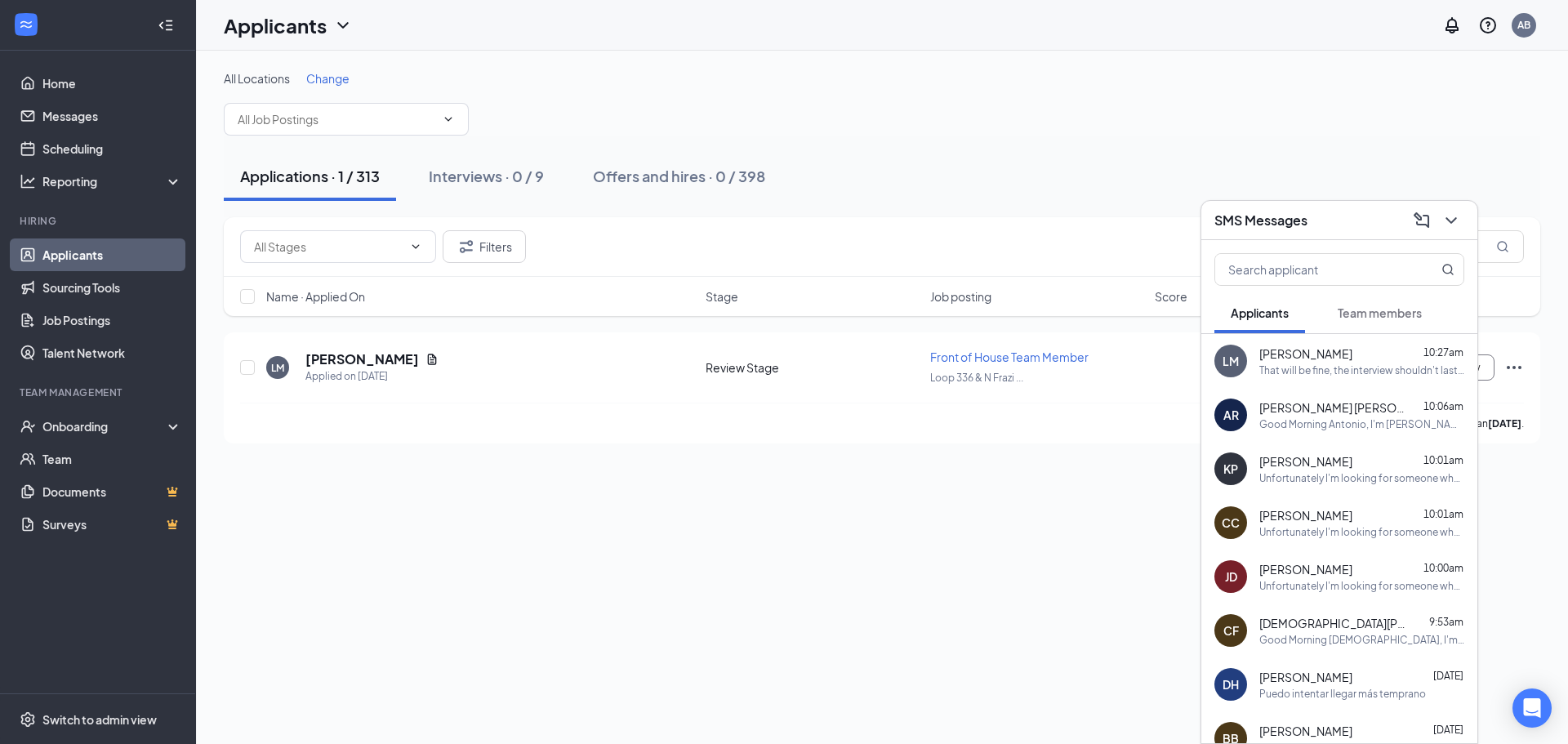
click at [1330, 369] on div "That will be fine, the interview shouldn't last longer than 30 minutes." at bounding box center [1361, 370] width 205 height 14
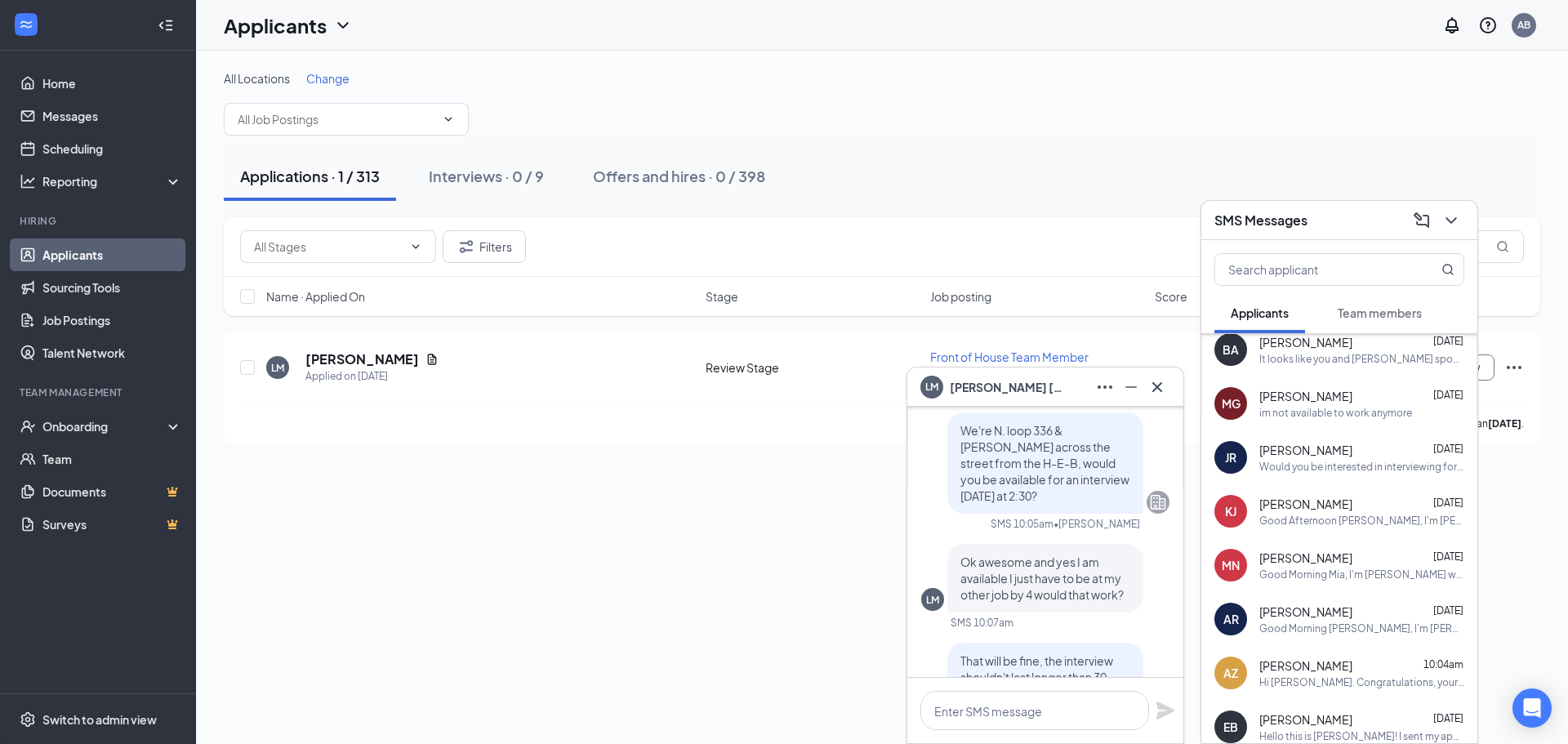
scroll to position [457, 0]
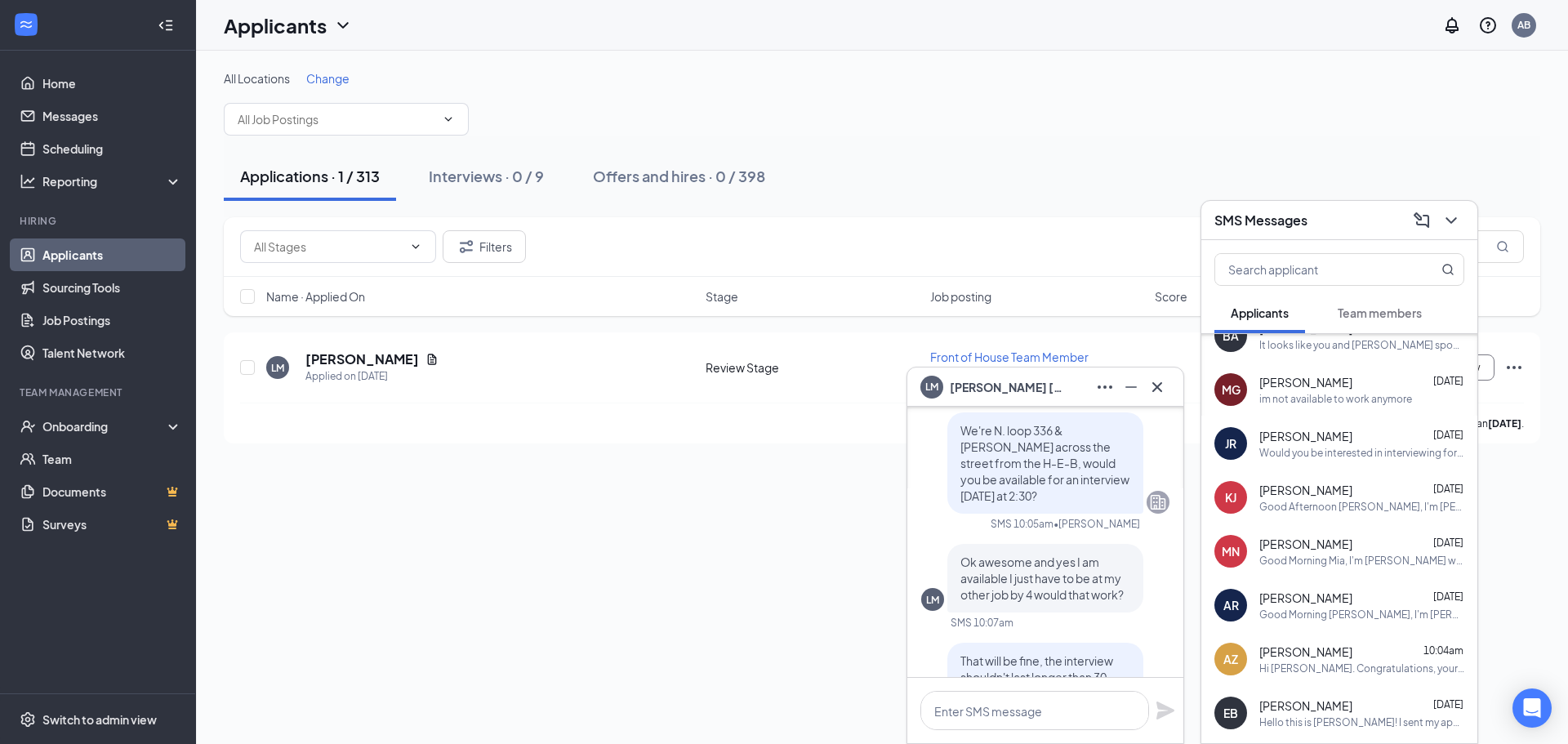
click at [1349, 672] on div "Hi [PERSON_NAME]. Congratulations, your onsite interview with [DEMOGRAPHIC_DATA…" at bounding box center [1361, 668] width 205 height 14
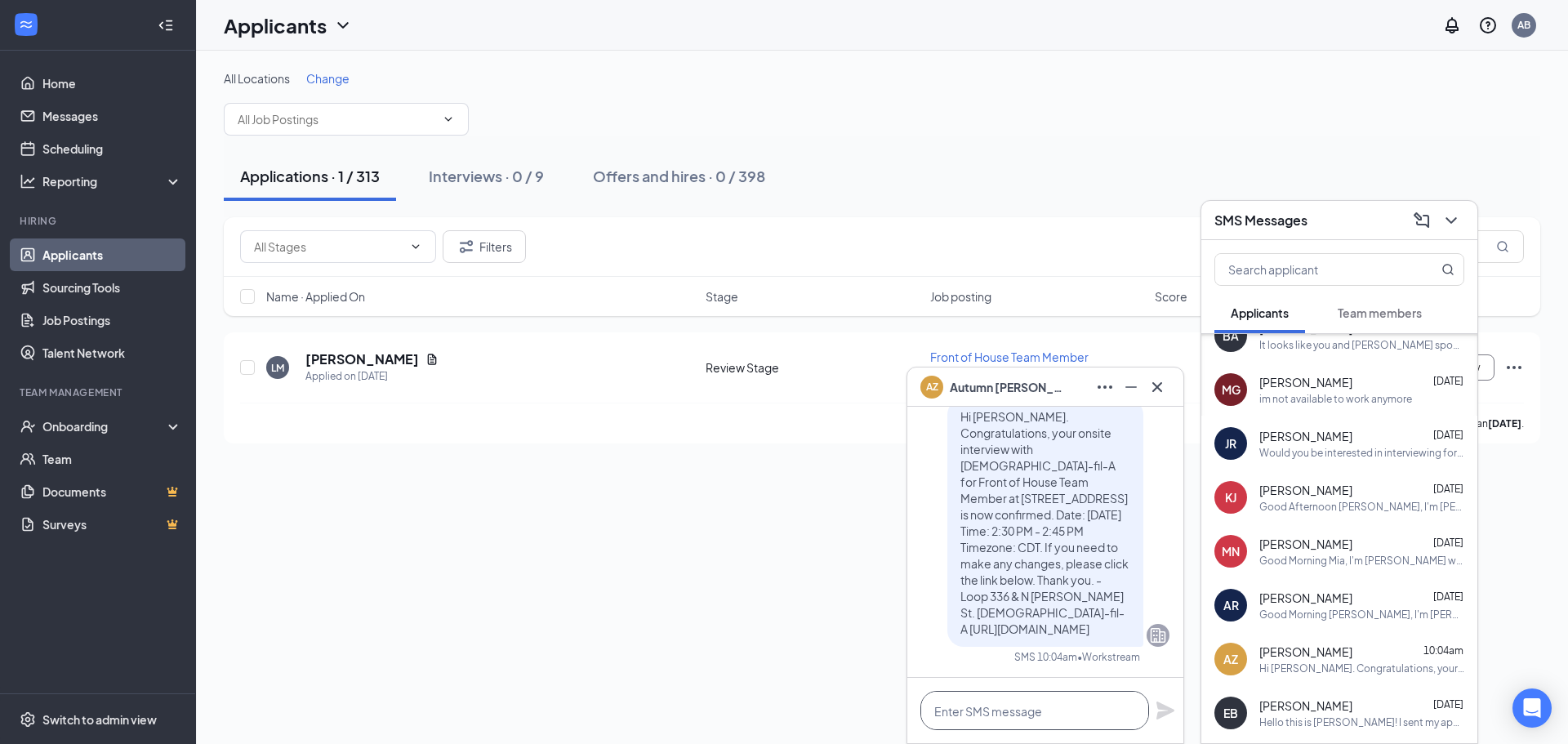
click at [985, 715] on textarea at bounding box center [1034, 710] width 228 height 39
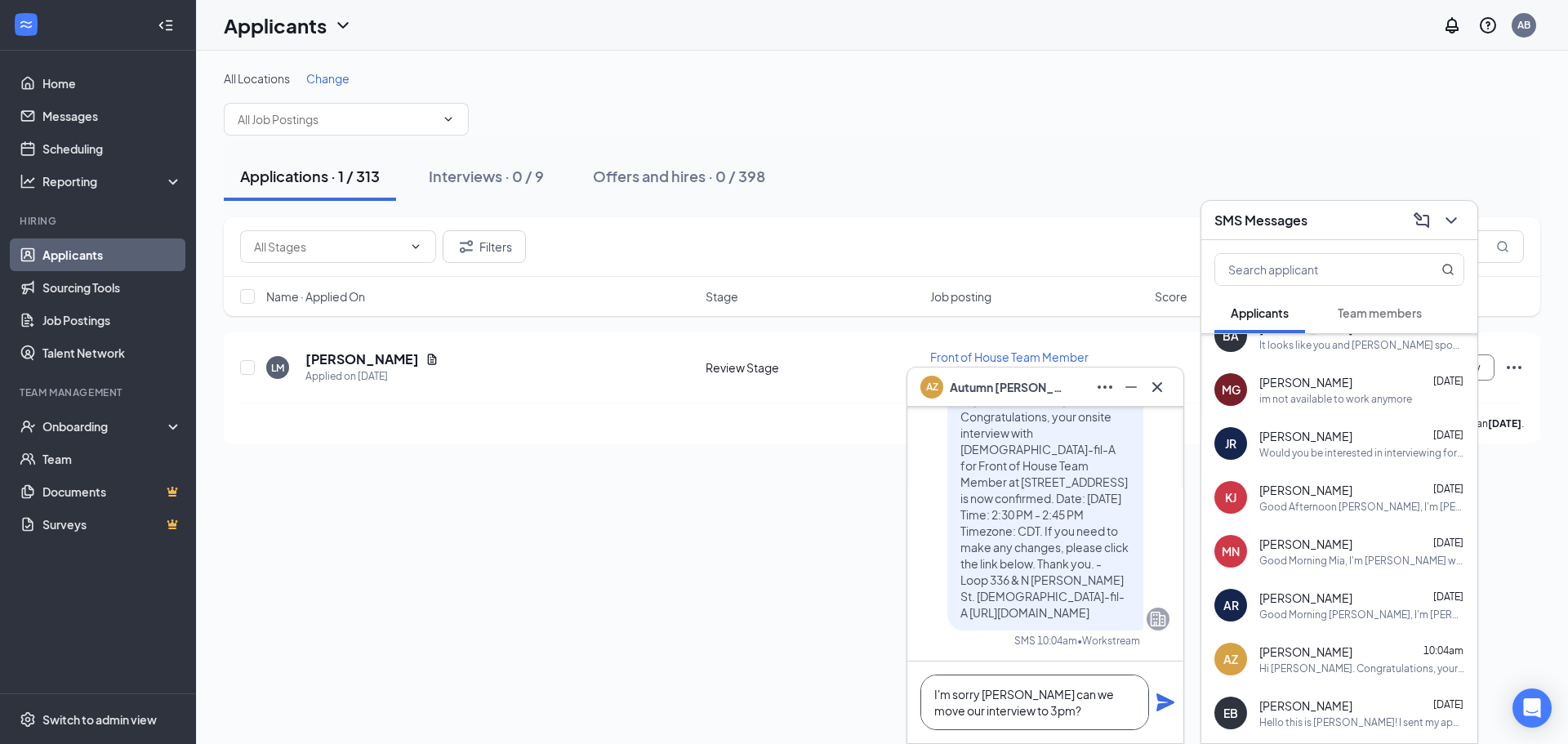
type textarea "I'm sorry [PERSON_NAME] can we move our interview to 3pm?"
click at [1167, 704] on icon "Plane" at bounding box center [1165, 702] width 18 height 18
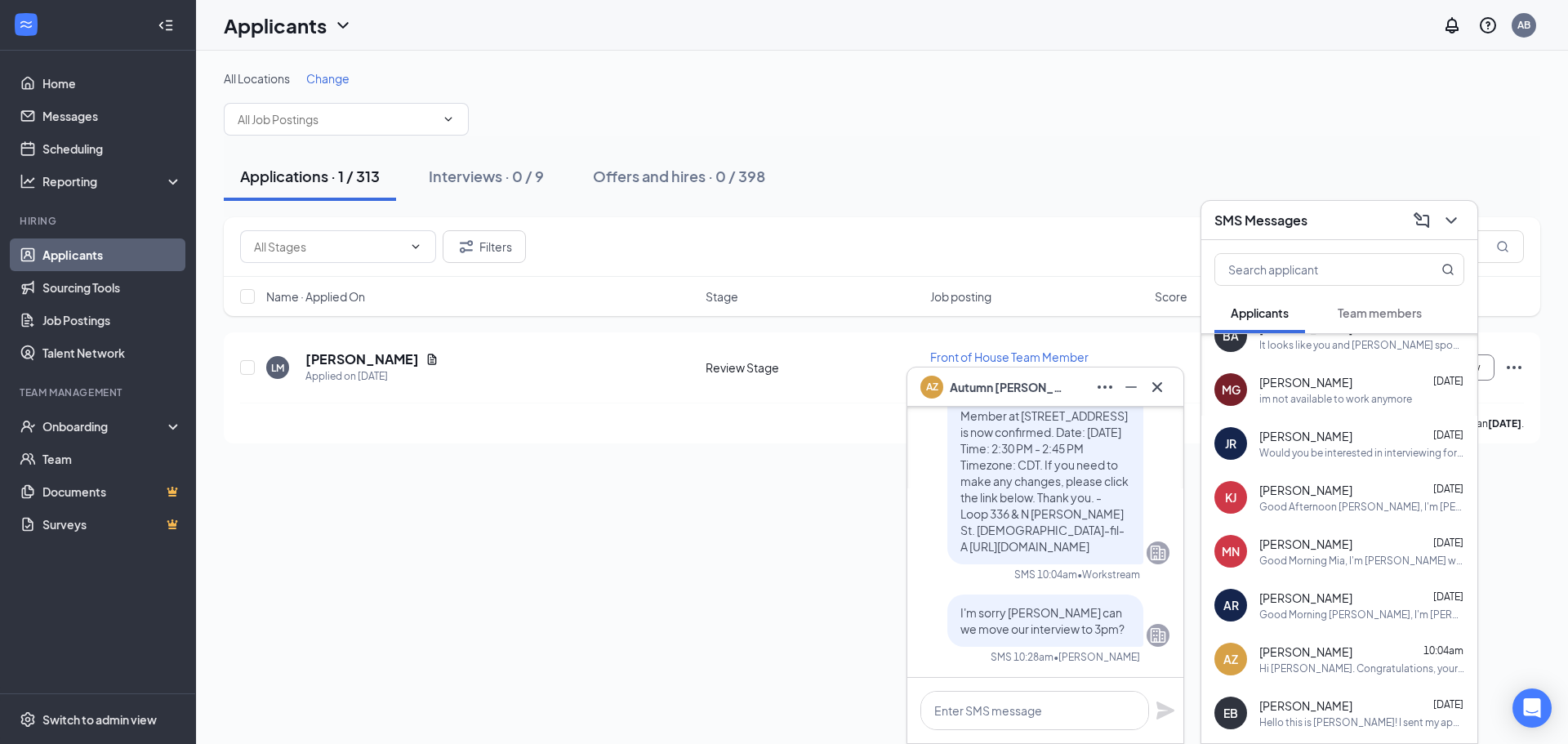
scroll to position [0, 0]
click at [1158, 392] on icon "Cross" at bounding box center [1157, 387] width 20 height 20
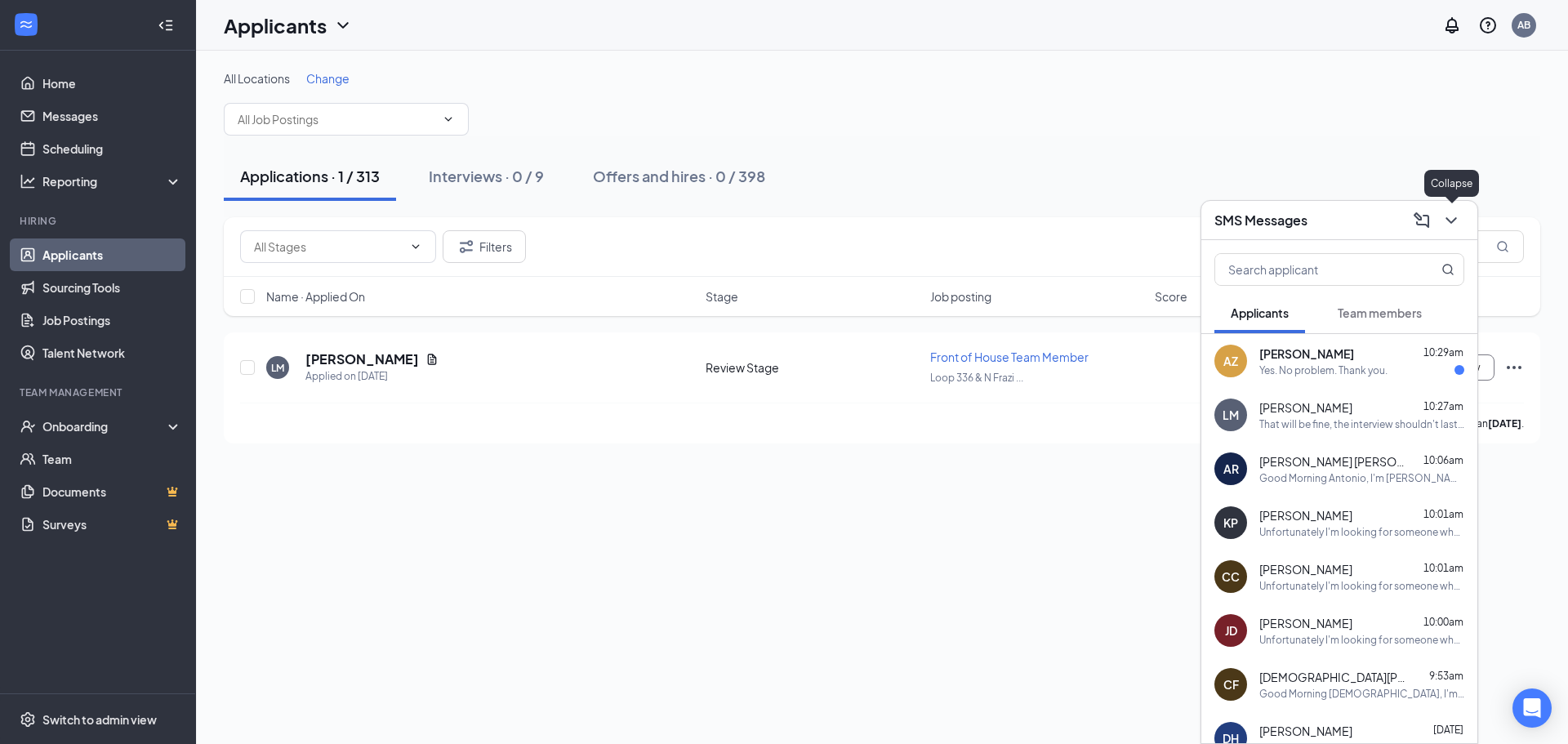
click at [1452, 216] on icon "ChevronDown" at bounding box center [1451, 221] width 20 height 20
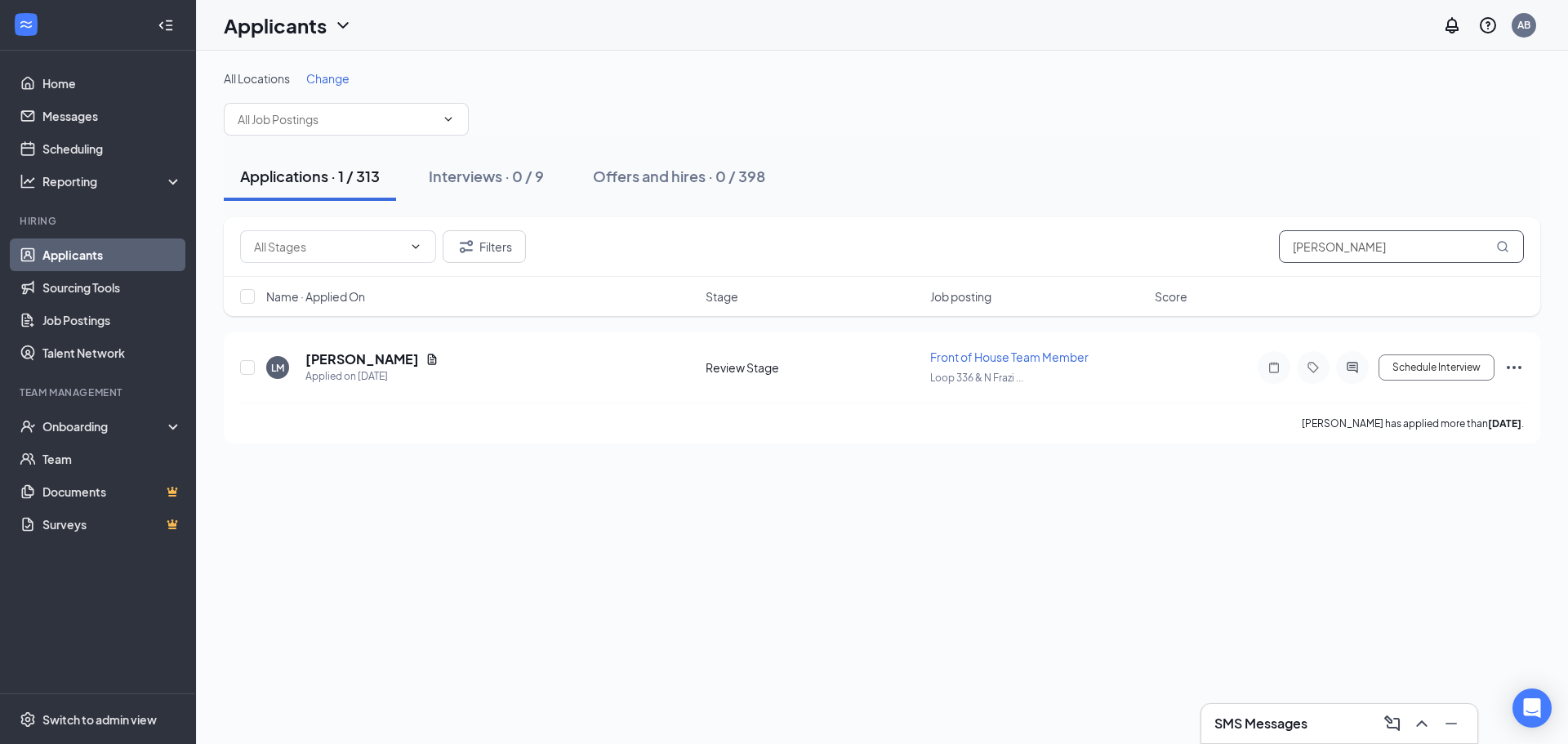
drag, startPoint x: 1352, startPoint y: 254, endPoint x: 975, endPoint y: 315, distance: 381.9
click at [979, 314] on div "Filters lenny Name · Applied On Stage Job posting Score" at bounding box center [881, 266] width 1316 height 99
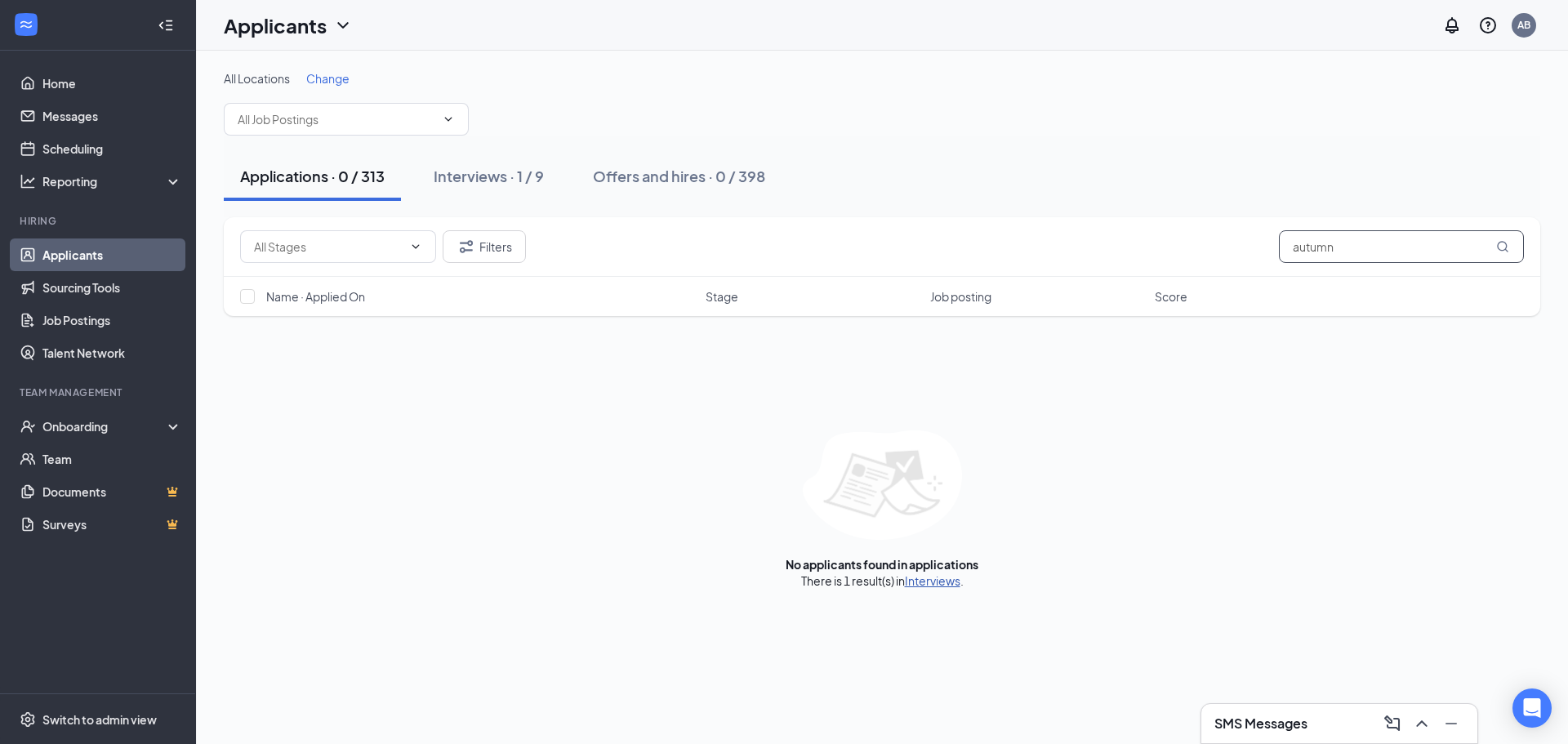
type input "autumn"
click at [920, 585] on link "Interviews" at bounding box center [932, 581] width 55 height 14
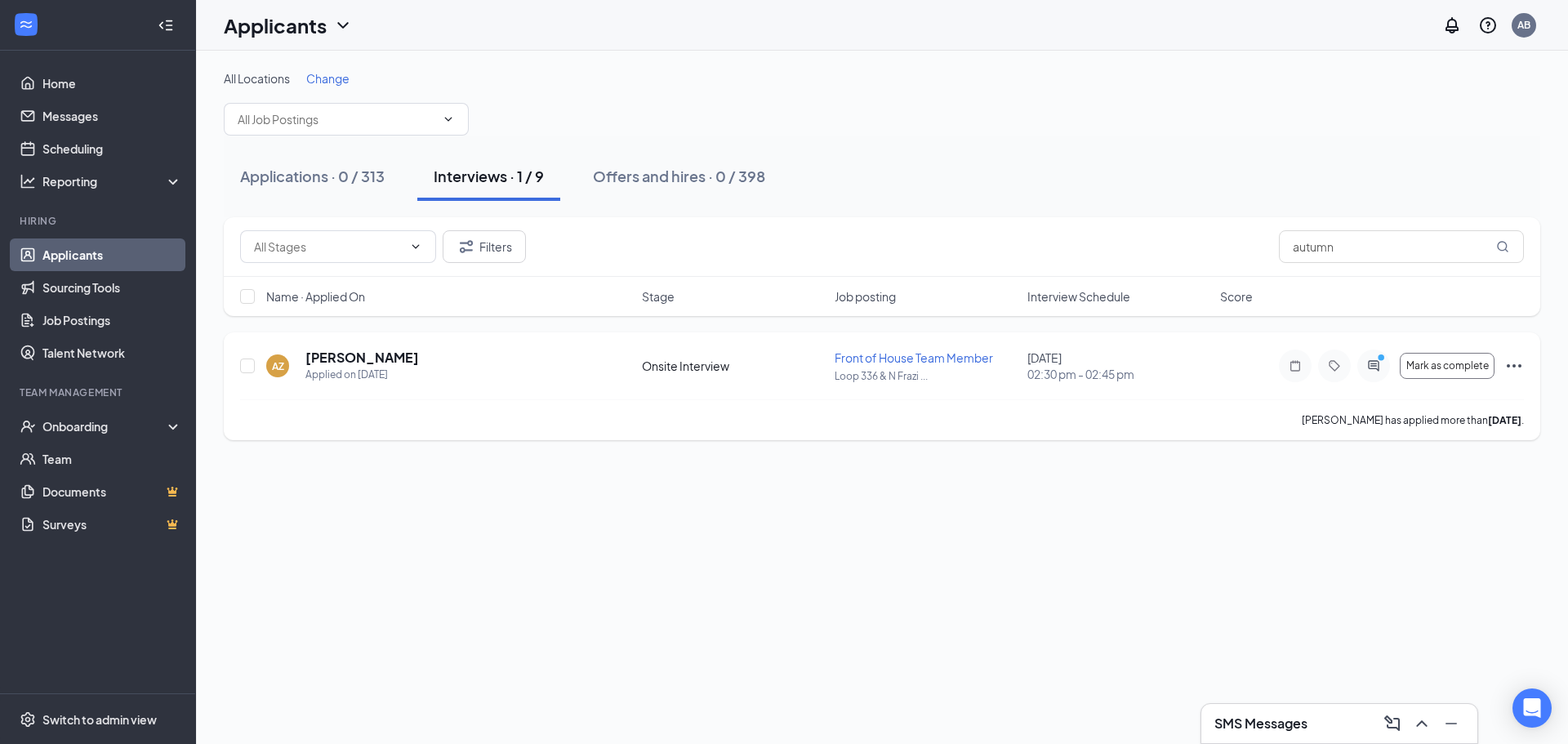
click at [1518, 366] on icon "Ellipses" at bounding box center [1514, 366] width 14 height 4
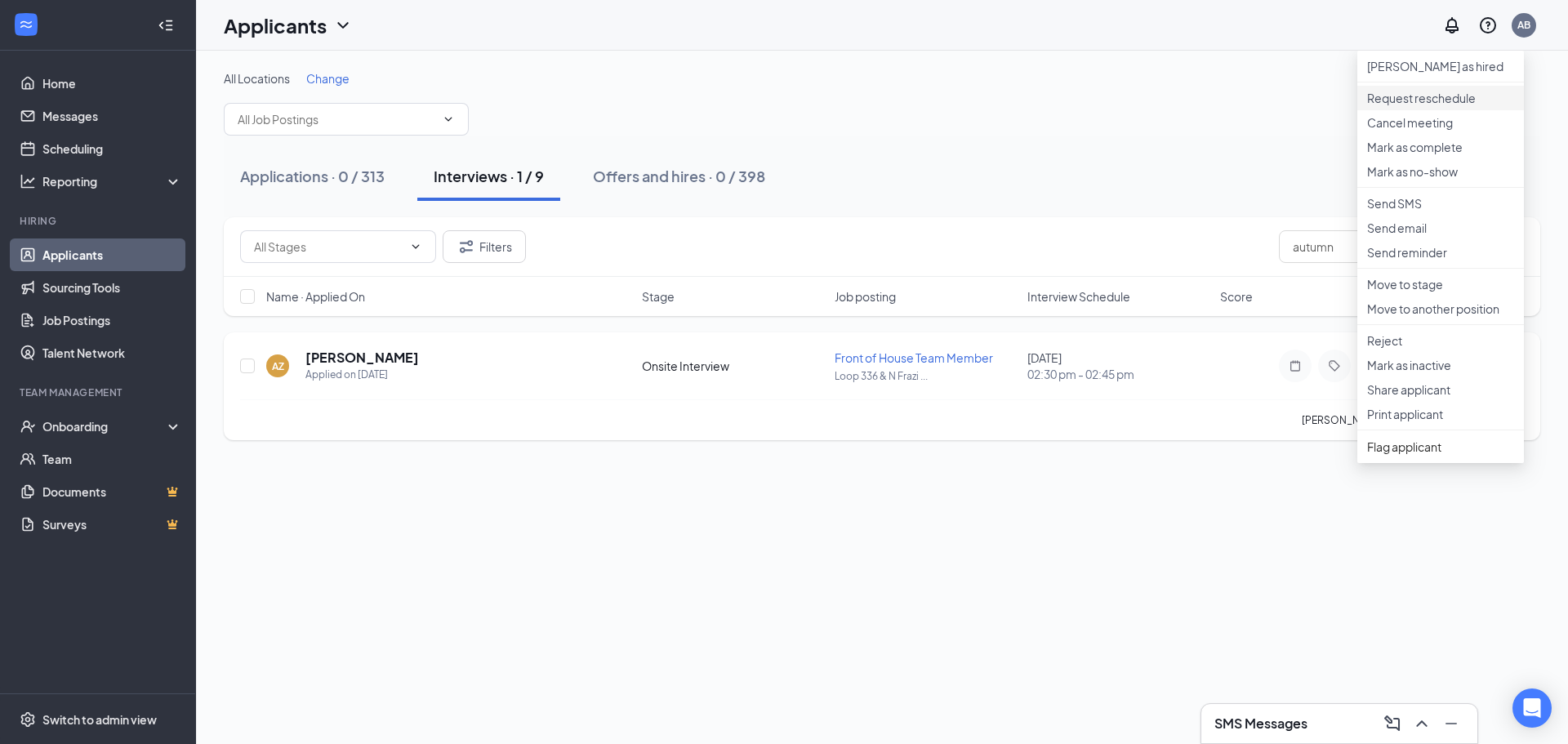
click at [1428, 106] on p "Request reschedule" at bounding box center [1440, 98] width 147 height 16
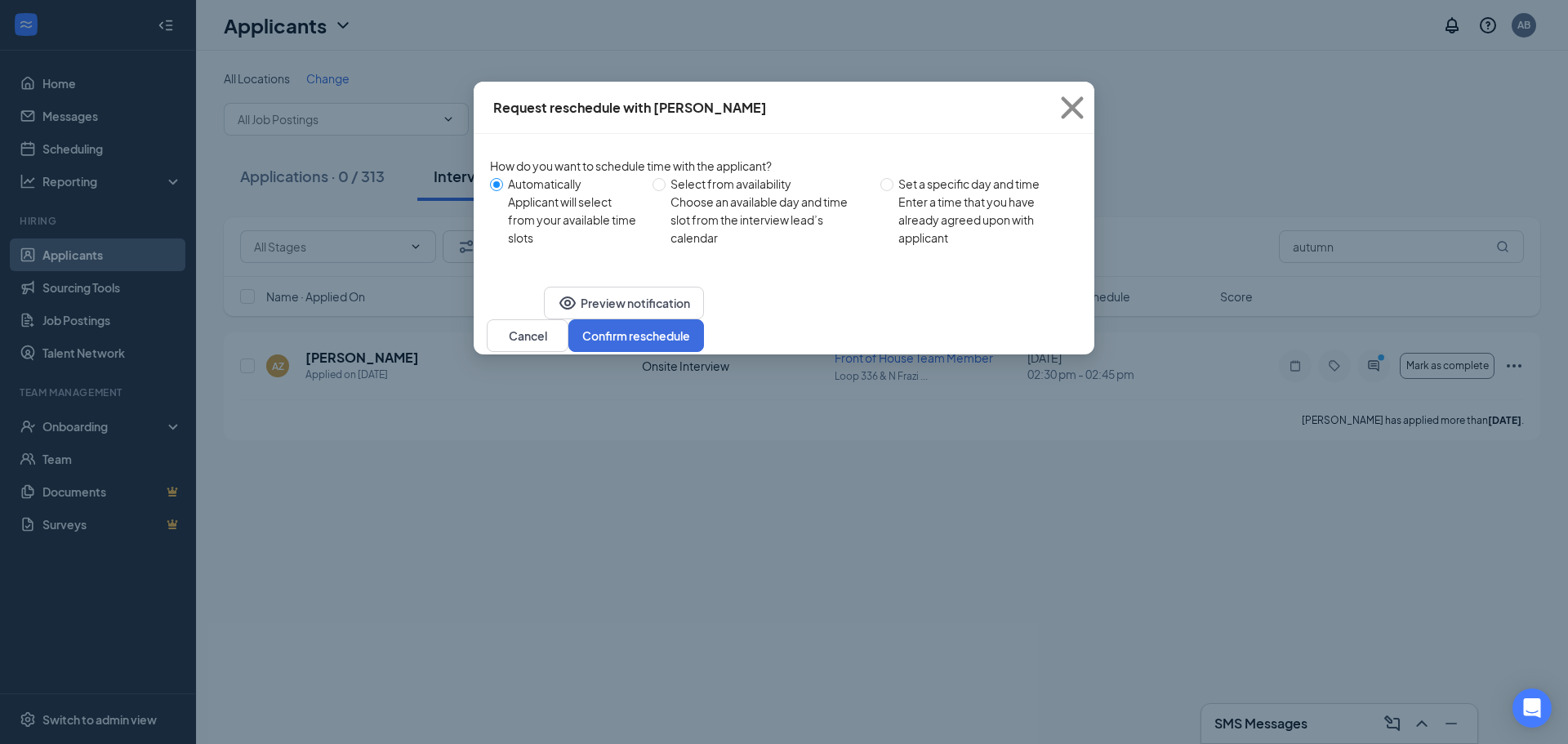
click at [899, 182] on span "Set a specific day and time Enter a time that you have already agreed upon with…" at bounding box center [982, 210] width 178 height 72
click at [893, 182] on input "Set a specific day and time Enter a time that you have already agreed upon with…" at bounding box center [887, 184] width 13 height 13
radio input "true"
radio input "false"
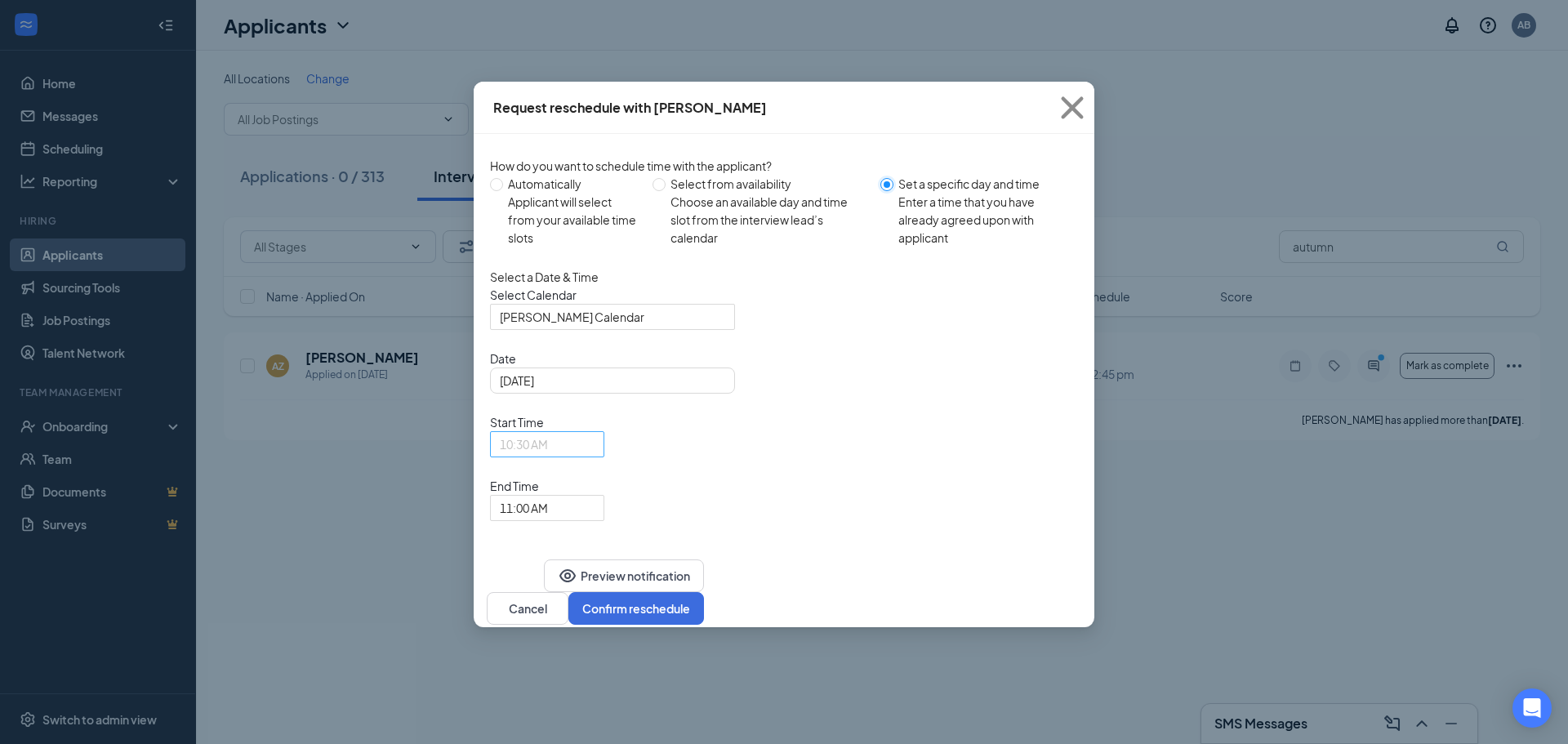
click at [594, 432] on span "10:30 AM" at bounding box center [547, 444] width 95 height 24
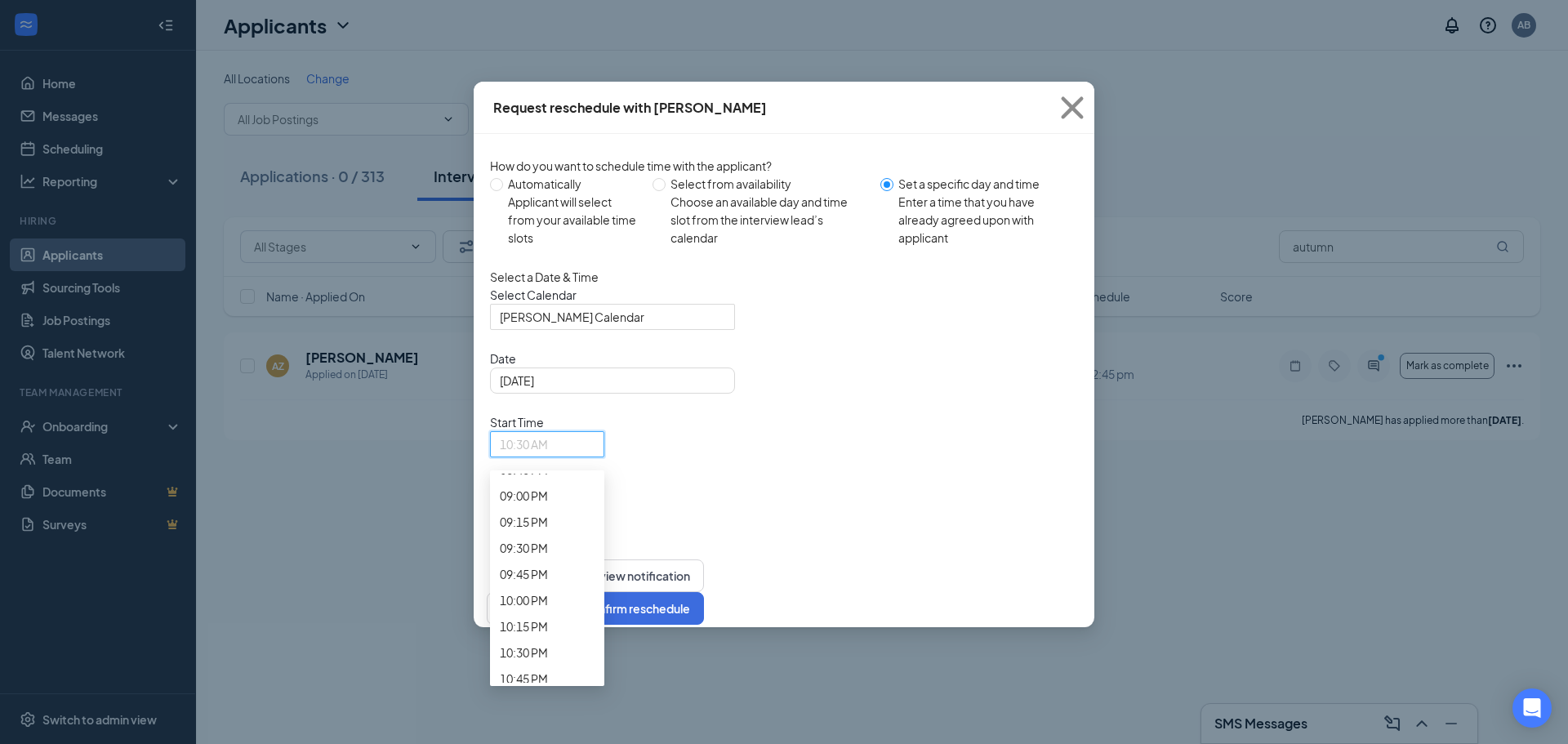
scroll to position [2225, 0]
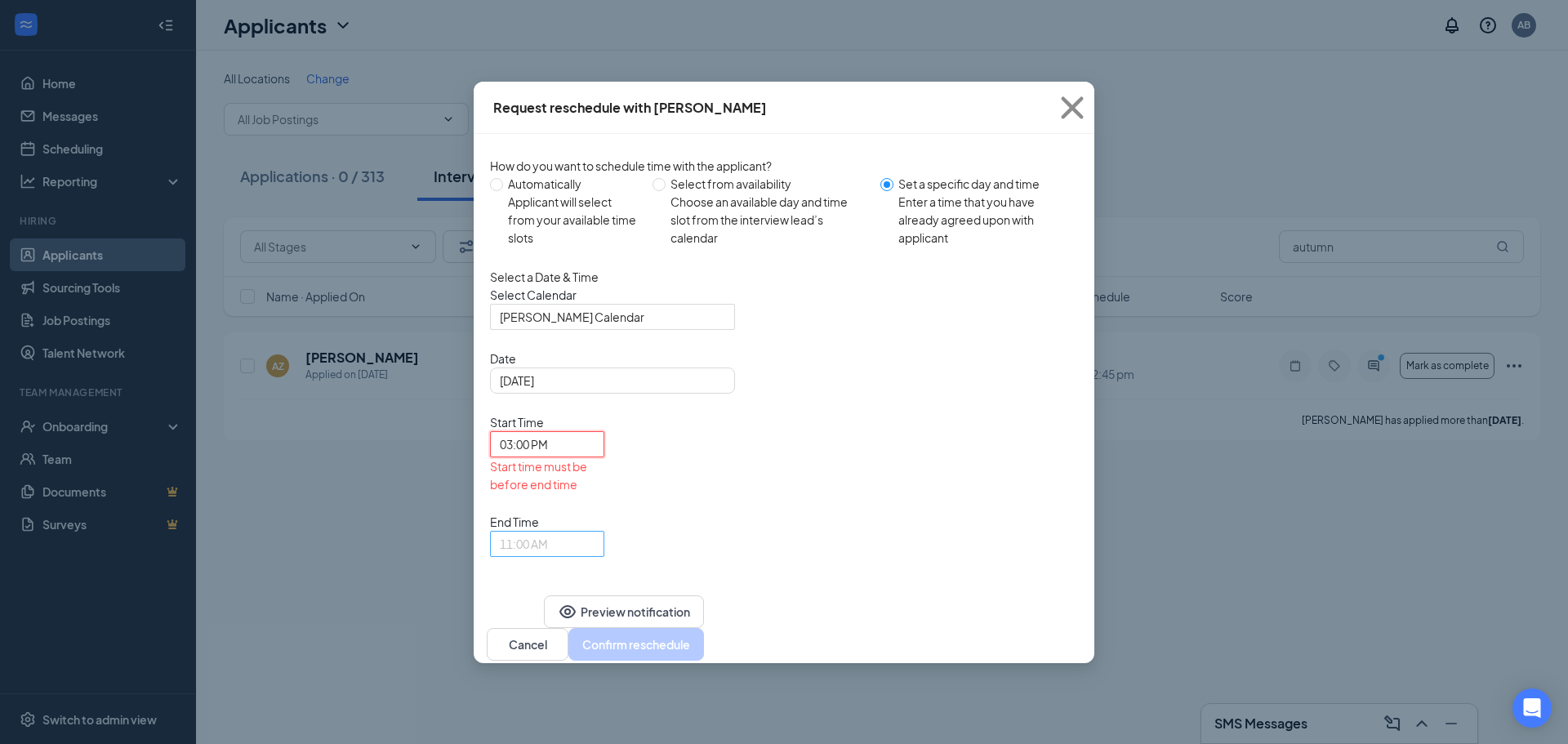
click at [580, 532] on span "11:00 AM" at bounding box center [540, 554] width 80 height 44
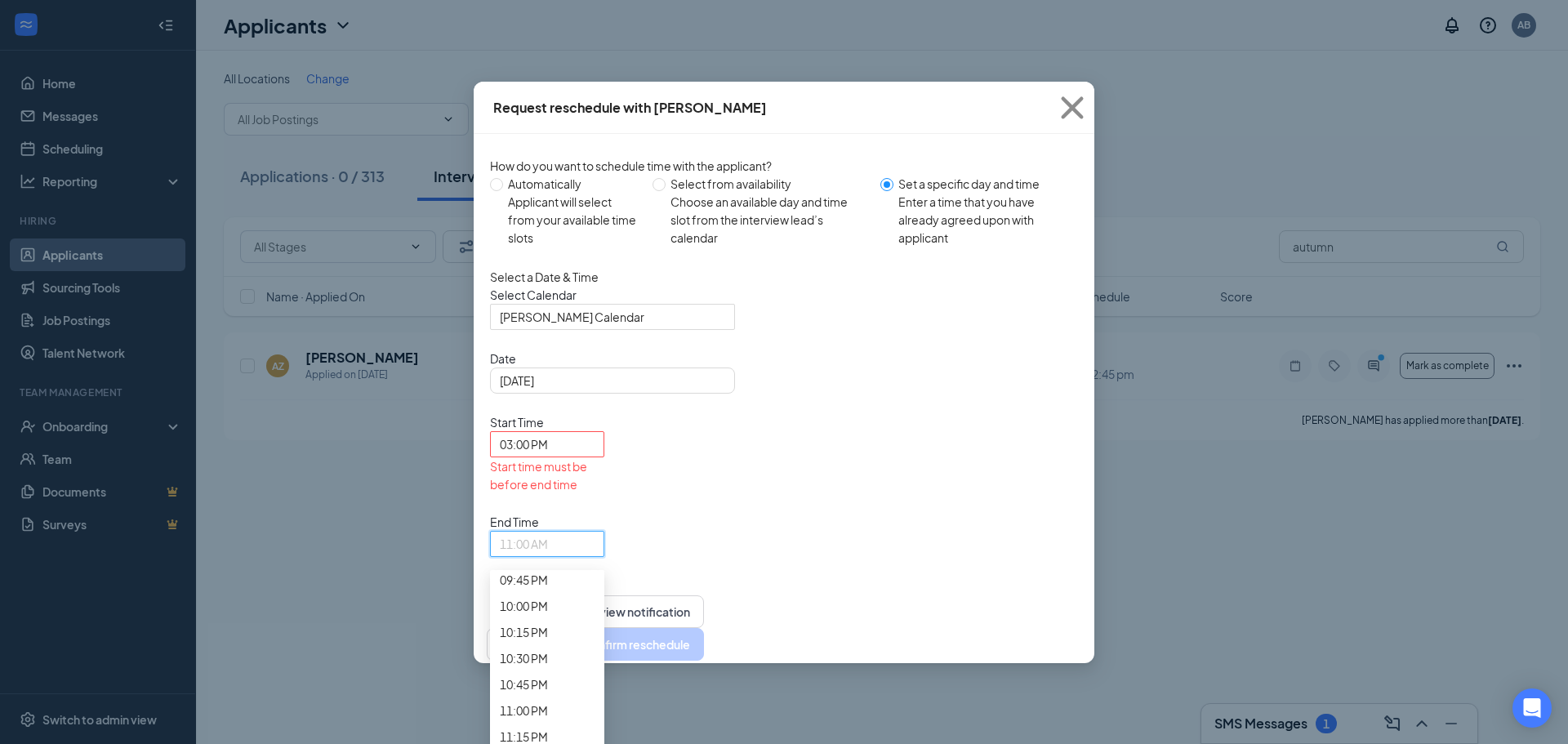
scroll to position [2218, 0]
click at [548, 17] on span "03:30 PM" at bounding box center [524, 8] width 48 height 18
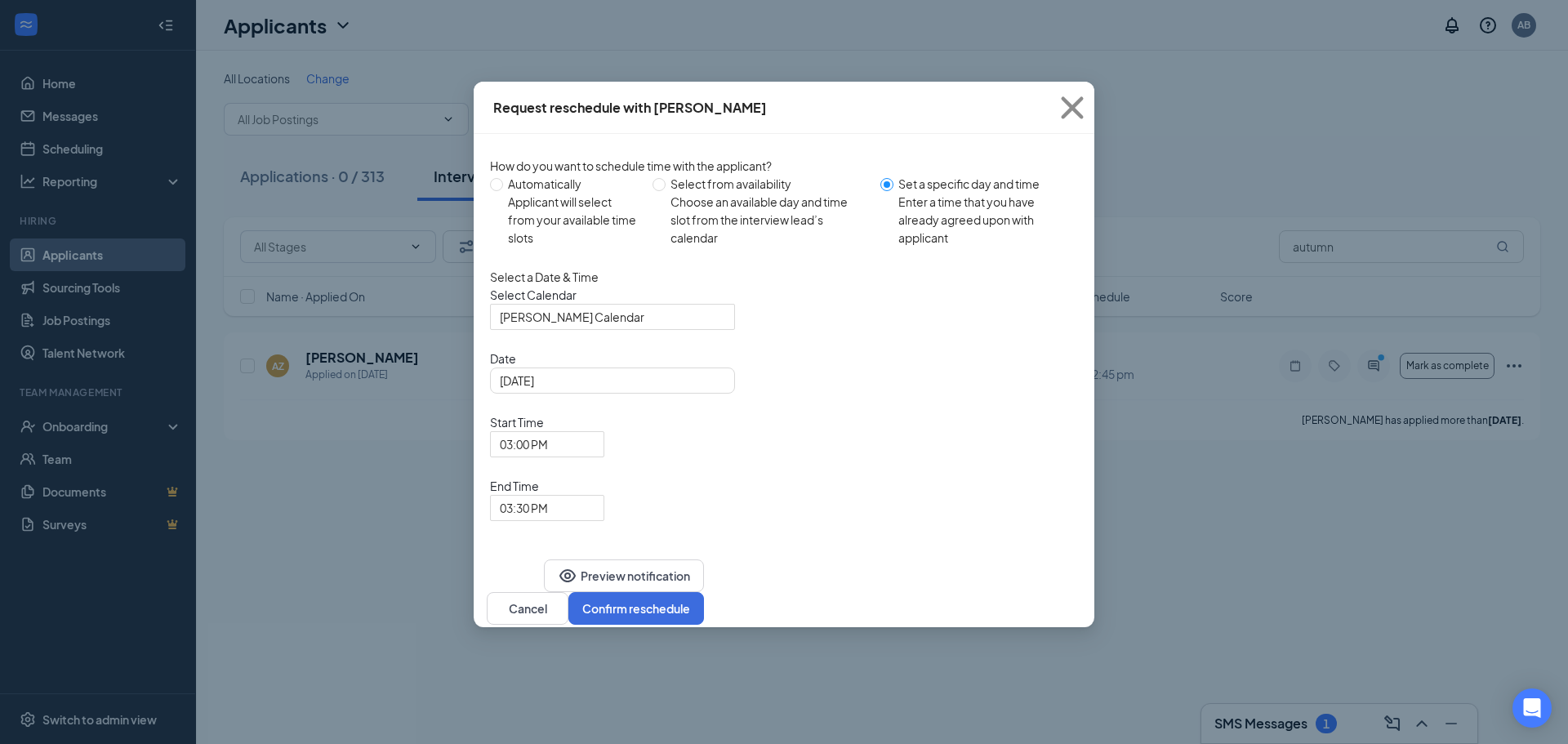
click at [604, 477] on div "End Time 03:30 PM 03:15 PM 03:30 PM 03:45 PM 12:00 AM 12:15 AM 12:30 AM 12:45 A…" at bounding box center [547, 498] width 114 height 44
click at [594, 496] on span "03:30 PM" at bounding box center [547, 507] width 95 height 24
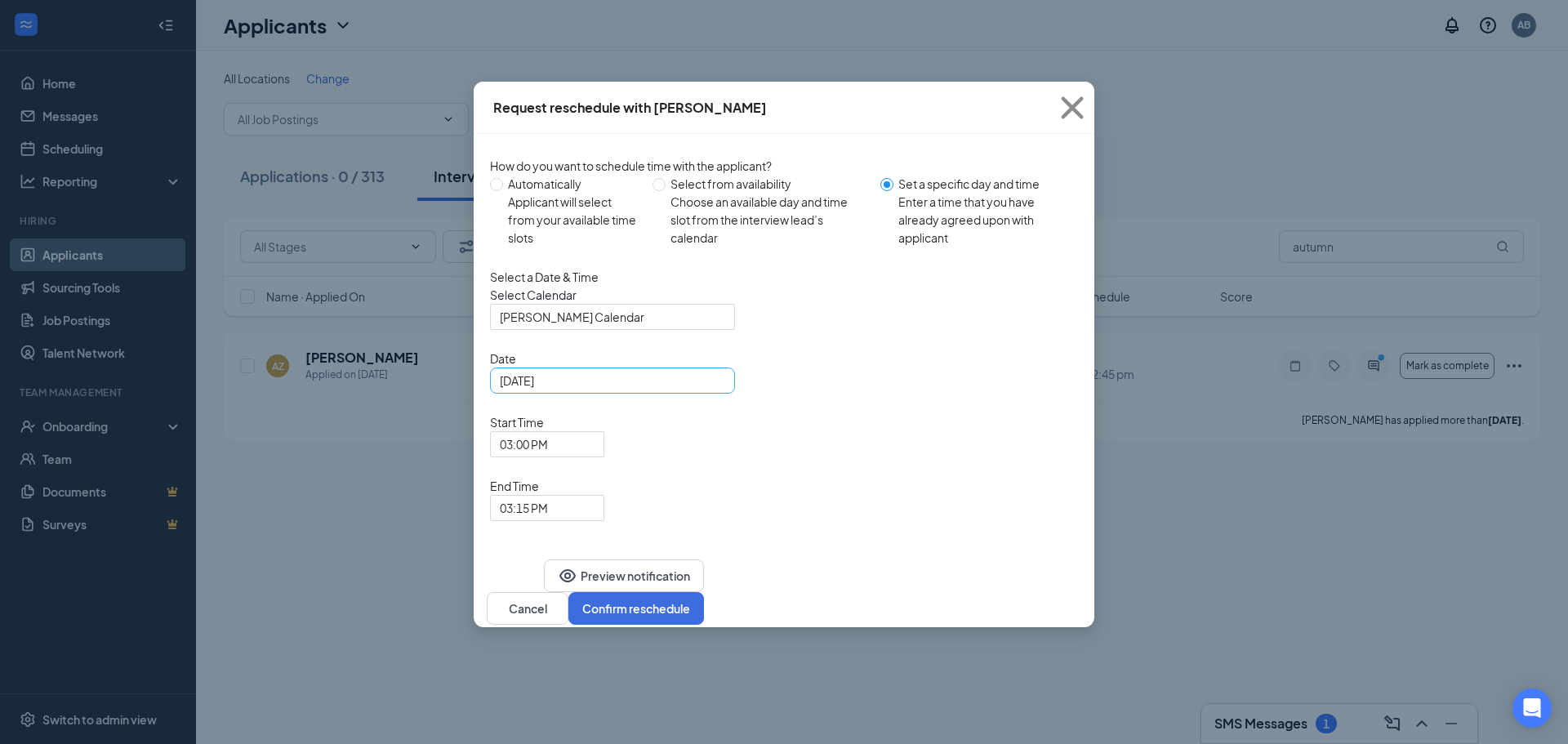
click at [726, 393] on div "[DATE]" at bounding box center [612, 381] width 245 height 26
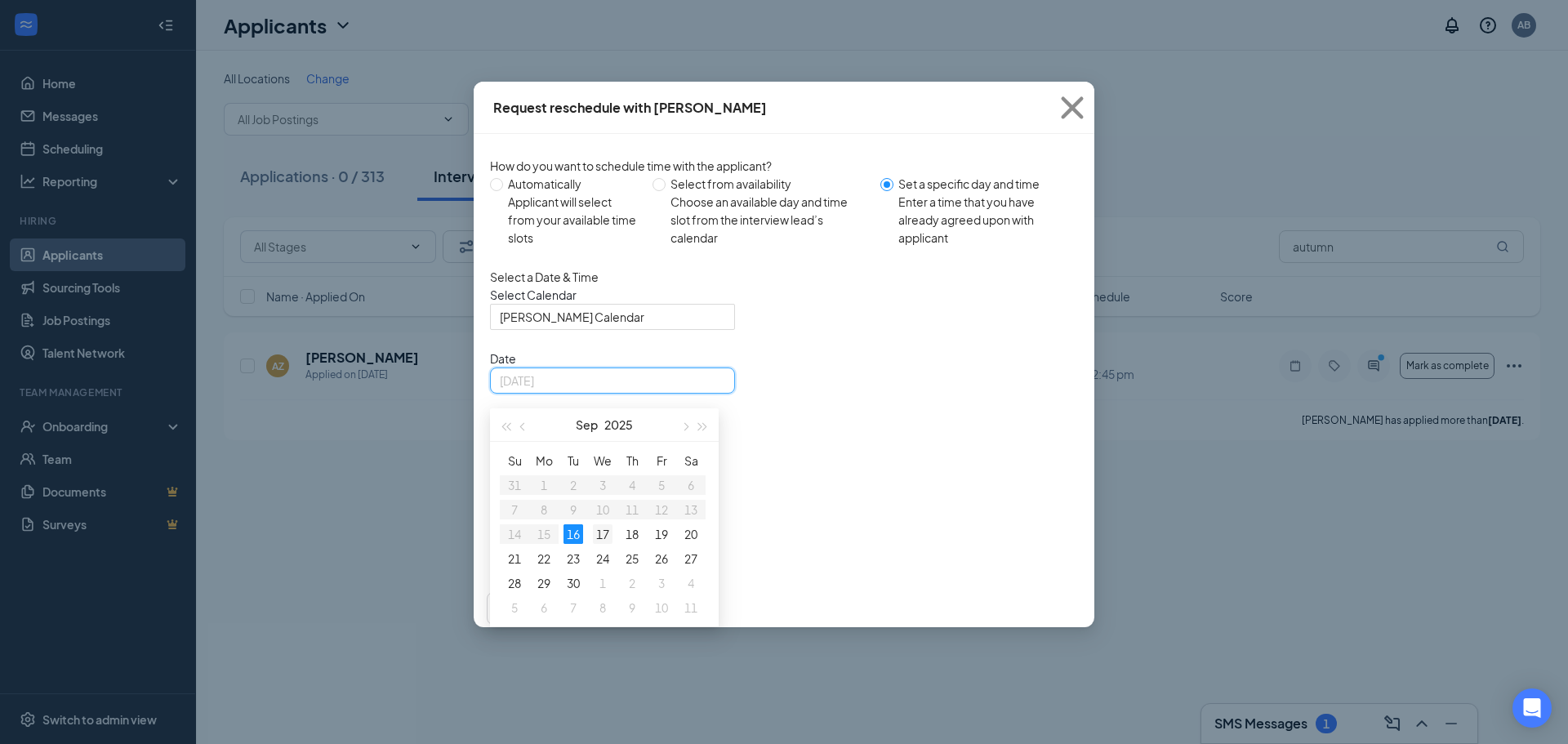
type input "[DATE]"
click at [610, 544] on div "17" at bounding box center [602, 535] width 20 height 20
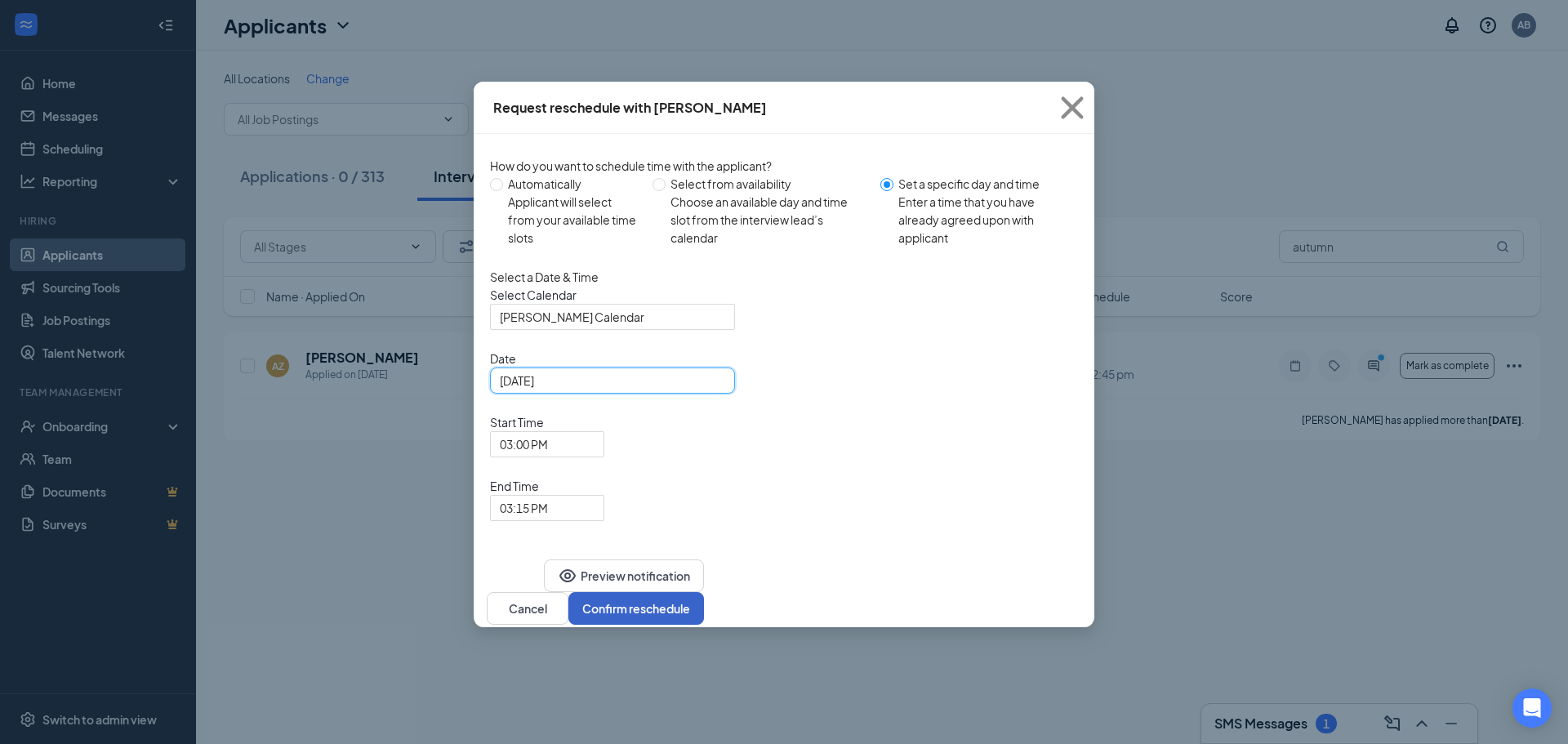
click at [704, 592] on button "Confirm reschedule" at bounding box center [636, 608] width 136 height 33
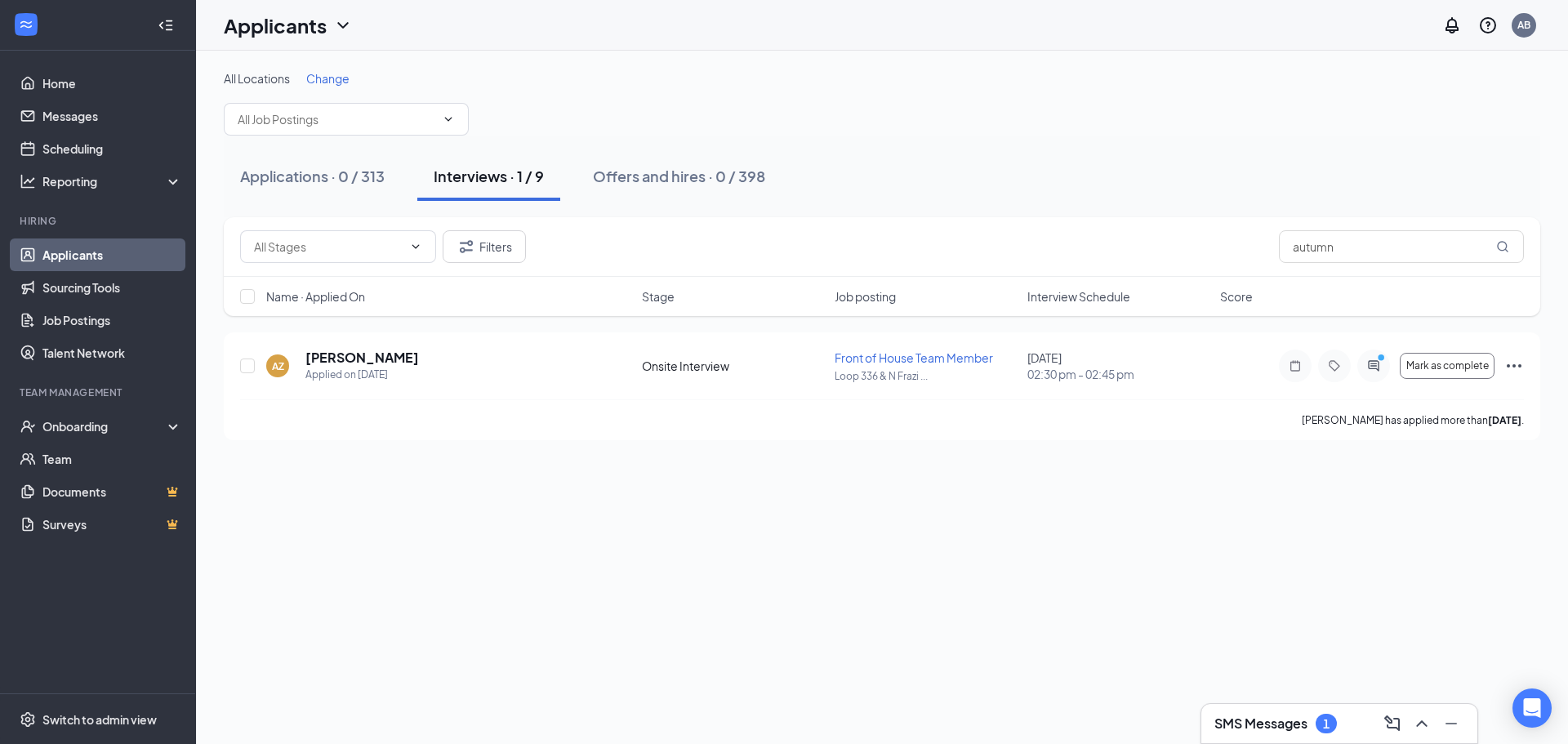
click at [1307, 723] on h3 "SMS Messages" at bounding box center [1260, 724] width 93 height 18
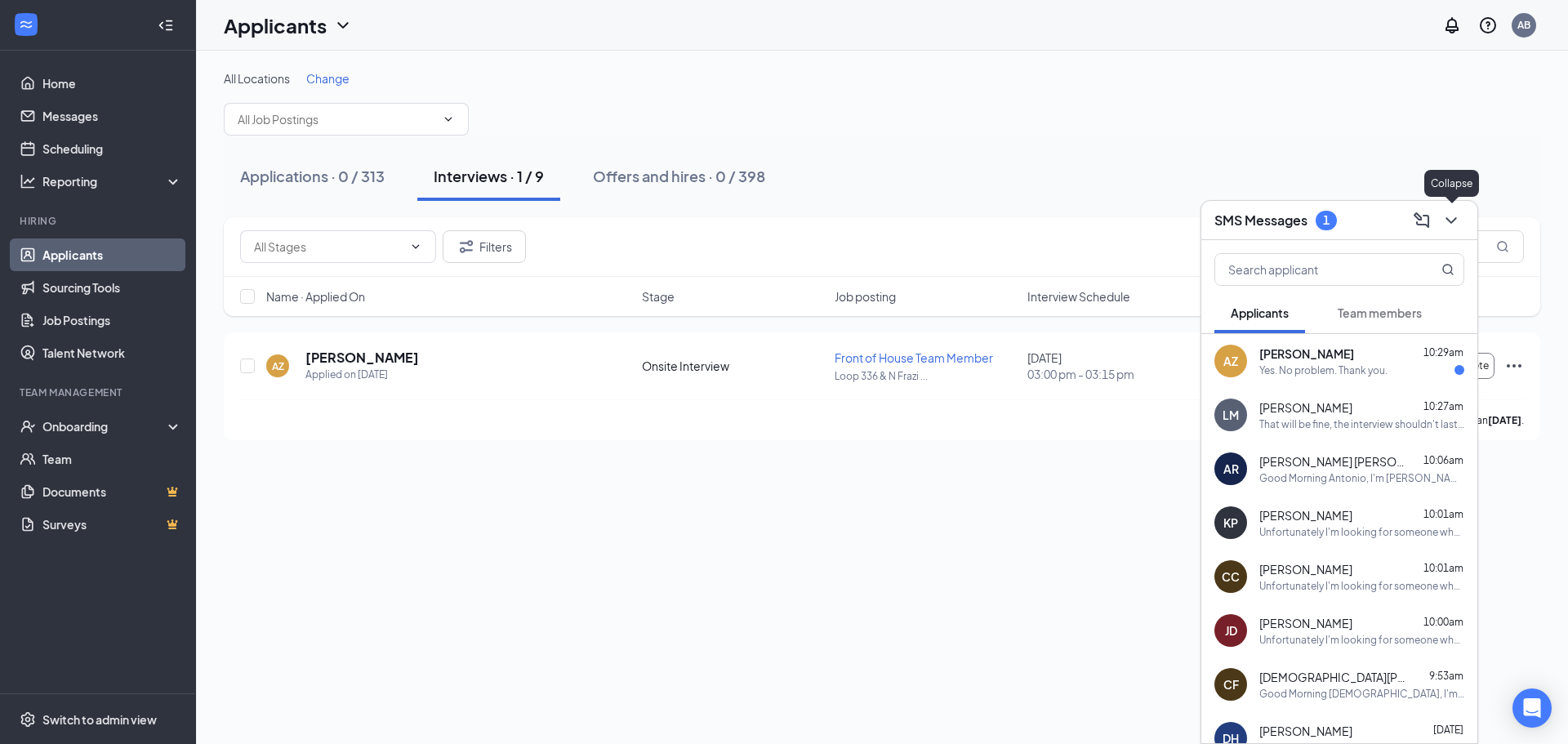
click at [1460, 223] on icon "ChevronDown" at bounding box center [1451, 221] width 20 height 20
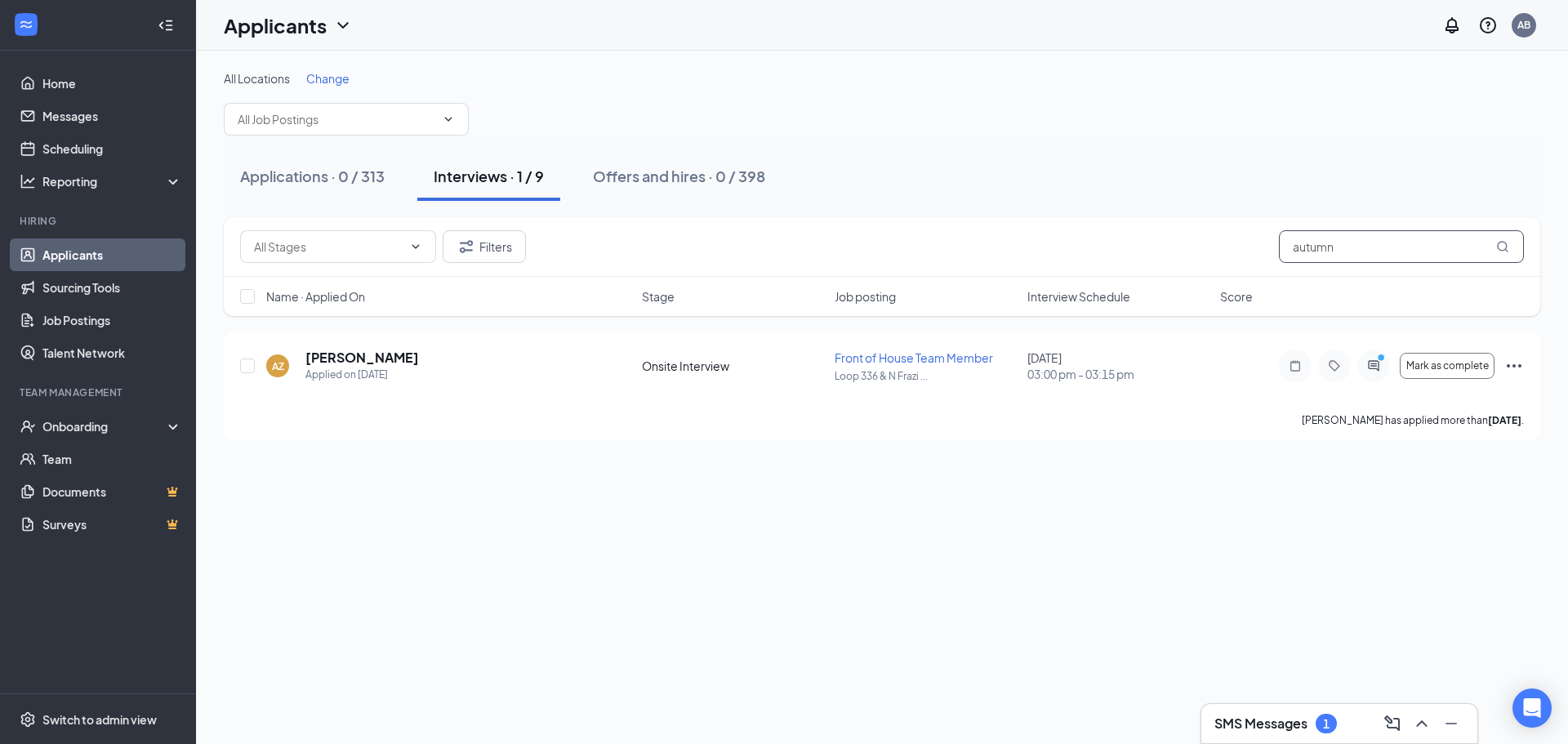
drag, startPoint x: 1387, startPoint y: 253, endPoint x: 871, endPoint y: 289, distance: 517.3
click at [871, 289] on div "Filters autumn Name · Applied On Stage Job posting Interview Schedule Score" at bounding box center [881, 266] width 1316 height 99
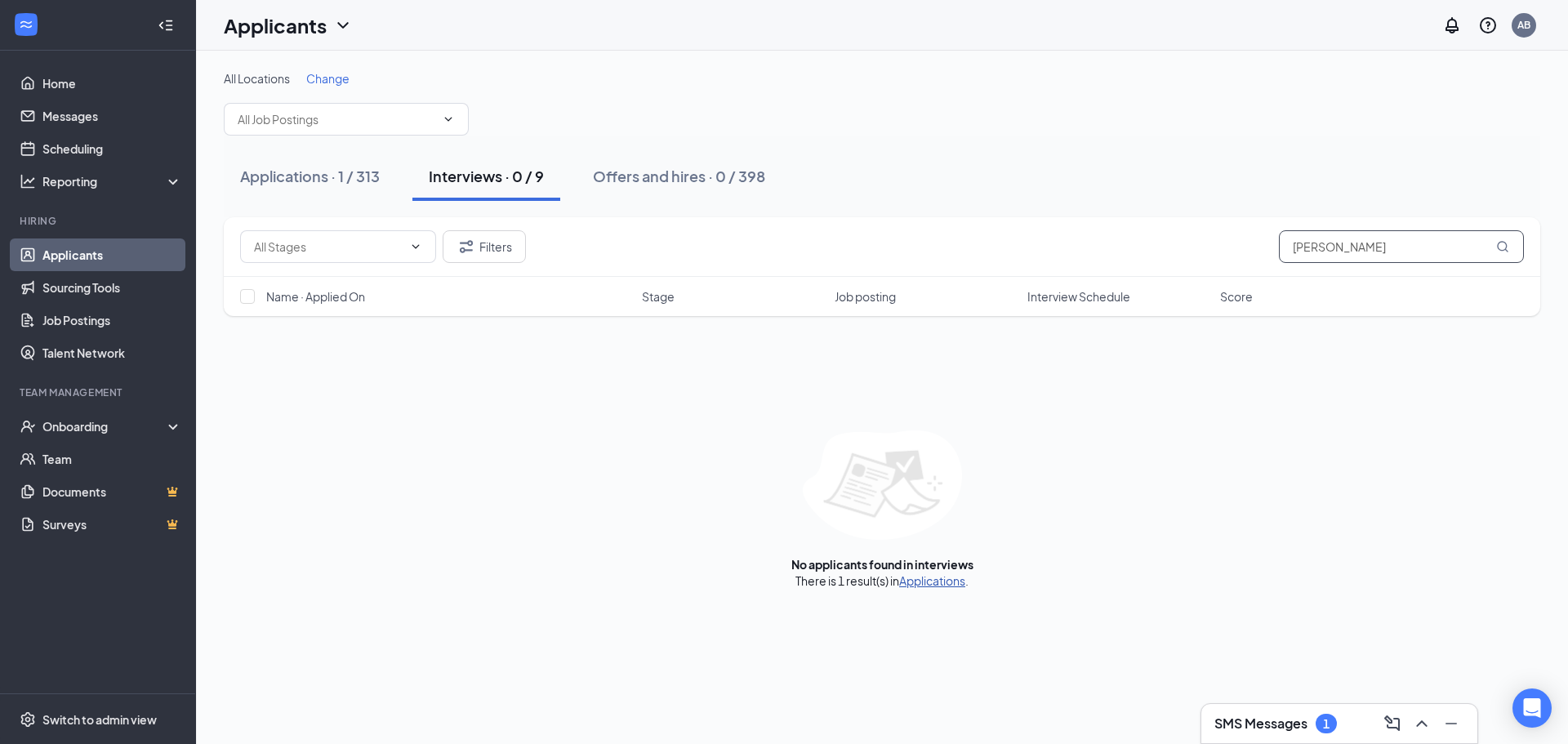
type input "[PERSON_NAME]"
click at [934, 585] on link "Applications" at bounding box center [931, 581] width 66 height 14
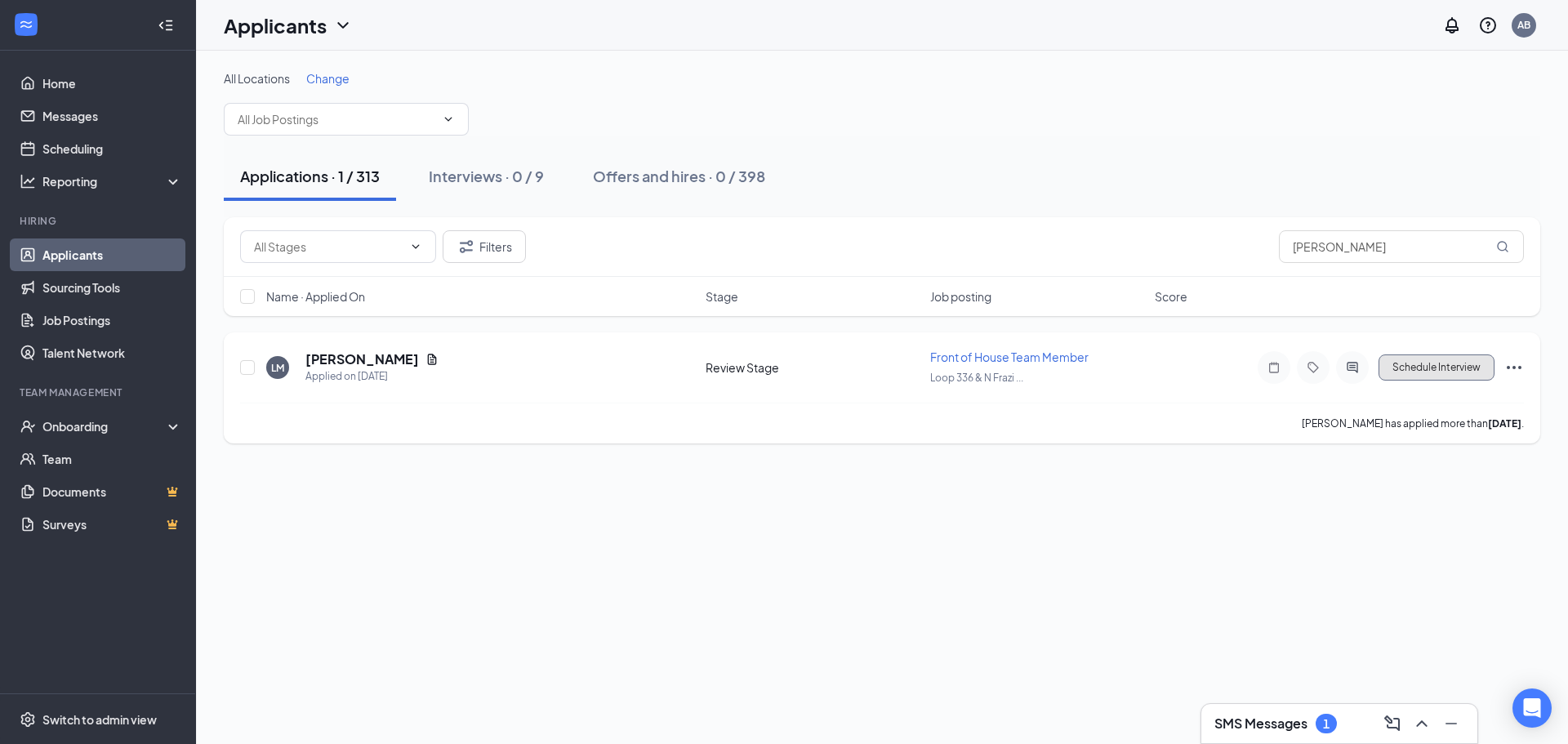
click at [1467, 372] on button "Schedule Interview" at bounding box center [1436, 367] width 116 height 26
type input "Onsite Interview (next stage)"
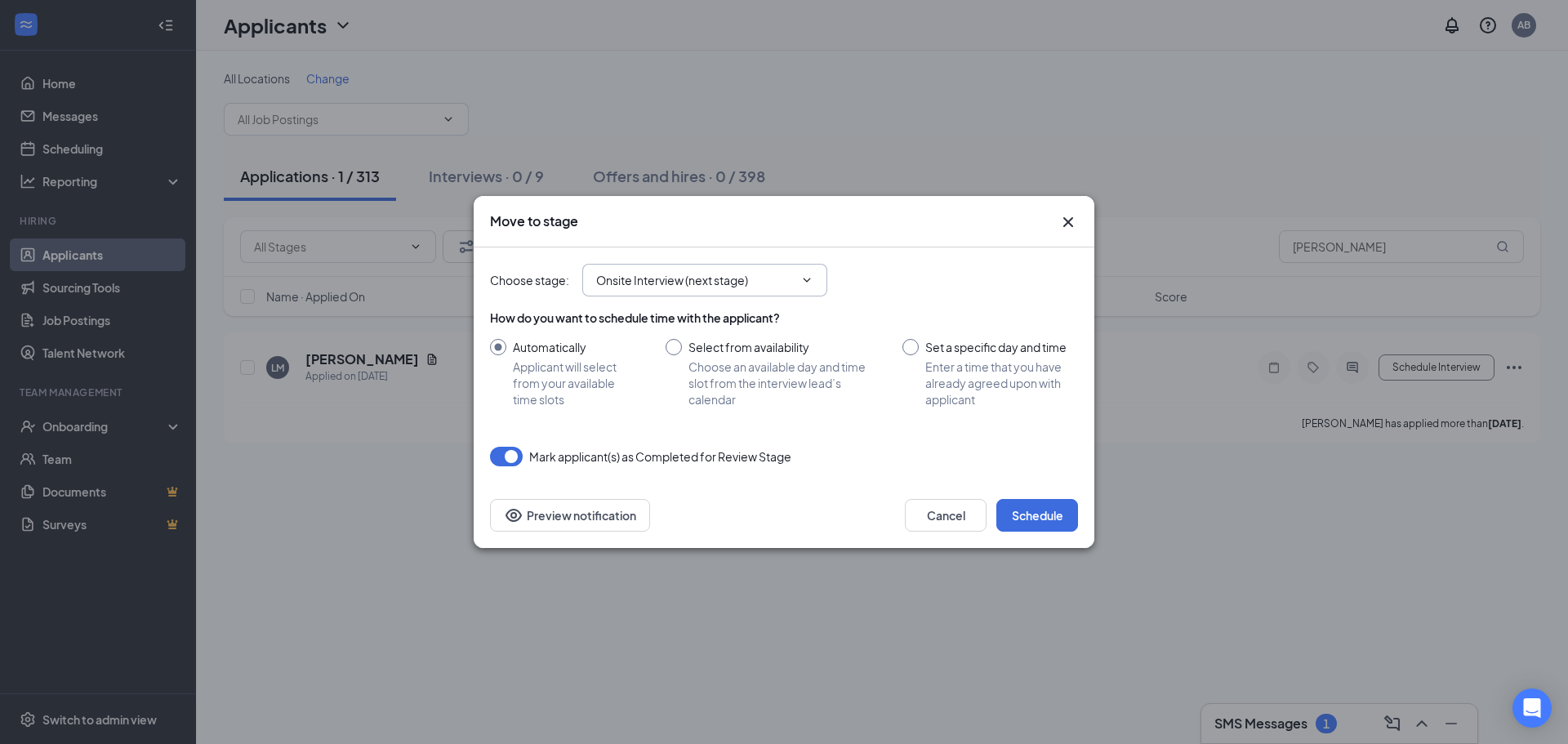
click at [699, 288] on input "Onsite Interview (next stage)" at bounding box center [695, 280] width 197 height 18
click at [997, 236] on div "Move to stage" at bounding box center [784, 221] width 620 height 52
click at [912, 345] on input "Set a specific day and time Enter a time that you have already agreed upon with…" at bounding box center [990, 373] width 176 height 69
radio input "true"
radio input "false"
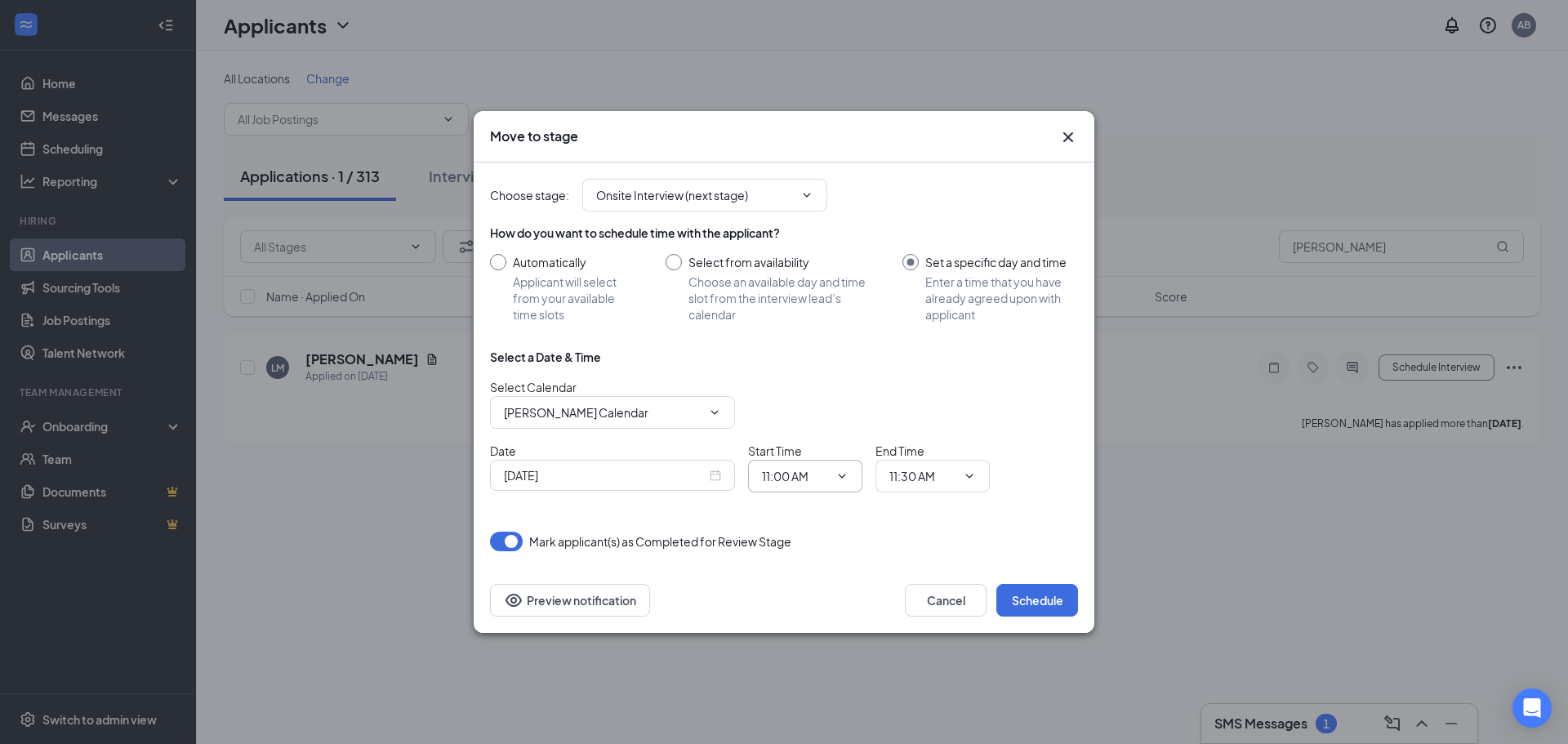
click at [774, 478] on input "11:00 AM" at bounding box center [795, 477] width 67 height 18
click at [803, 377] on div "02:30 PM" at bounding box center [798, 375] width 48 height 18
type input "02:30 PM"
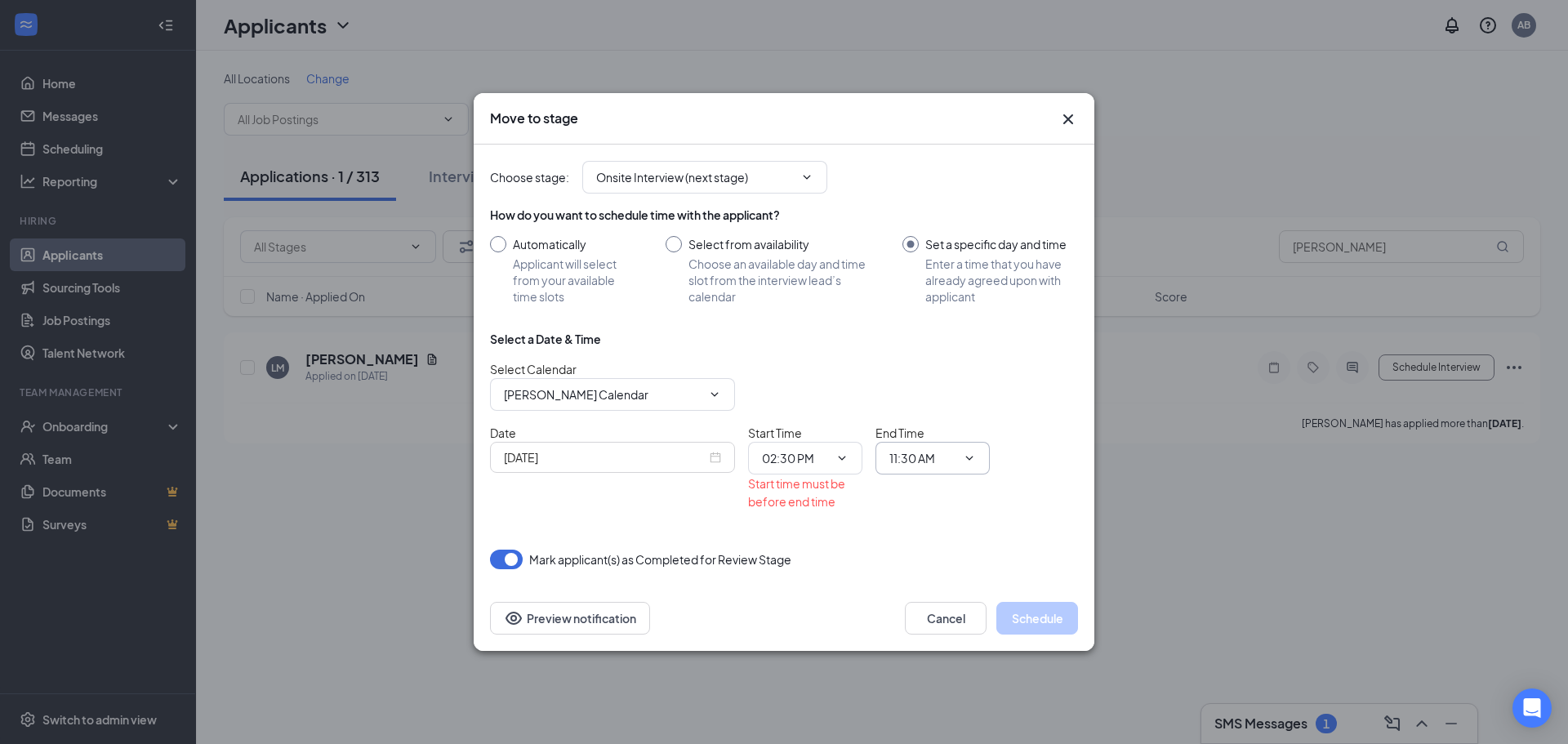
click at [928, 462] on input "11:30 AM" at bounding box center [923, 459] width 67 height 18
click at [914, 312] on div "02:45 PM" at bounding box center [926, 313] width 48 height 18
type input "02:45 PM"
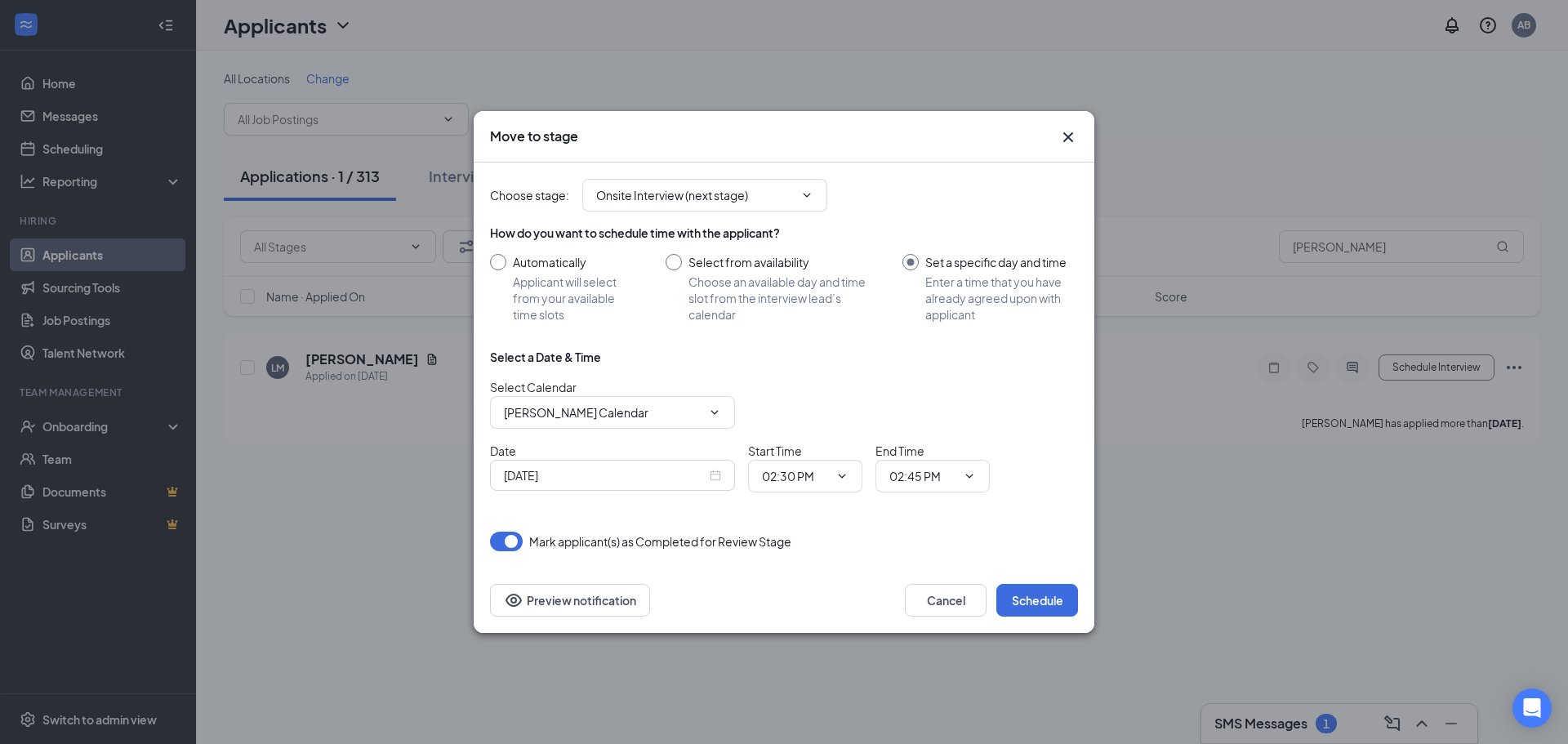
click at [684, 488] on div "[DATE]" at bounding box center [612, 475] width 245 height 31
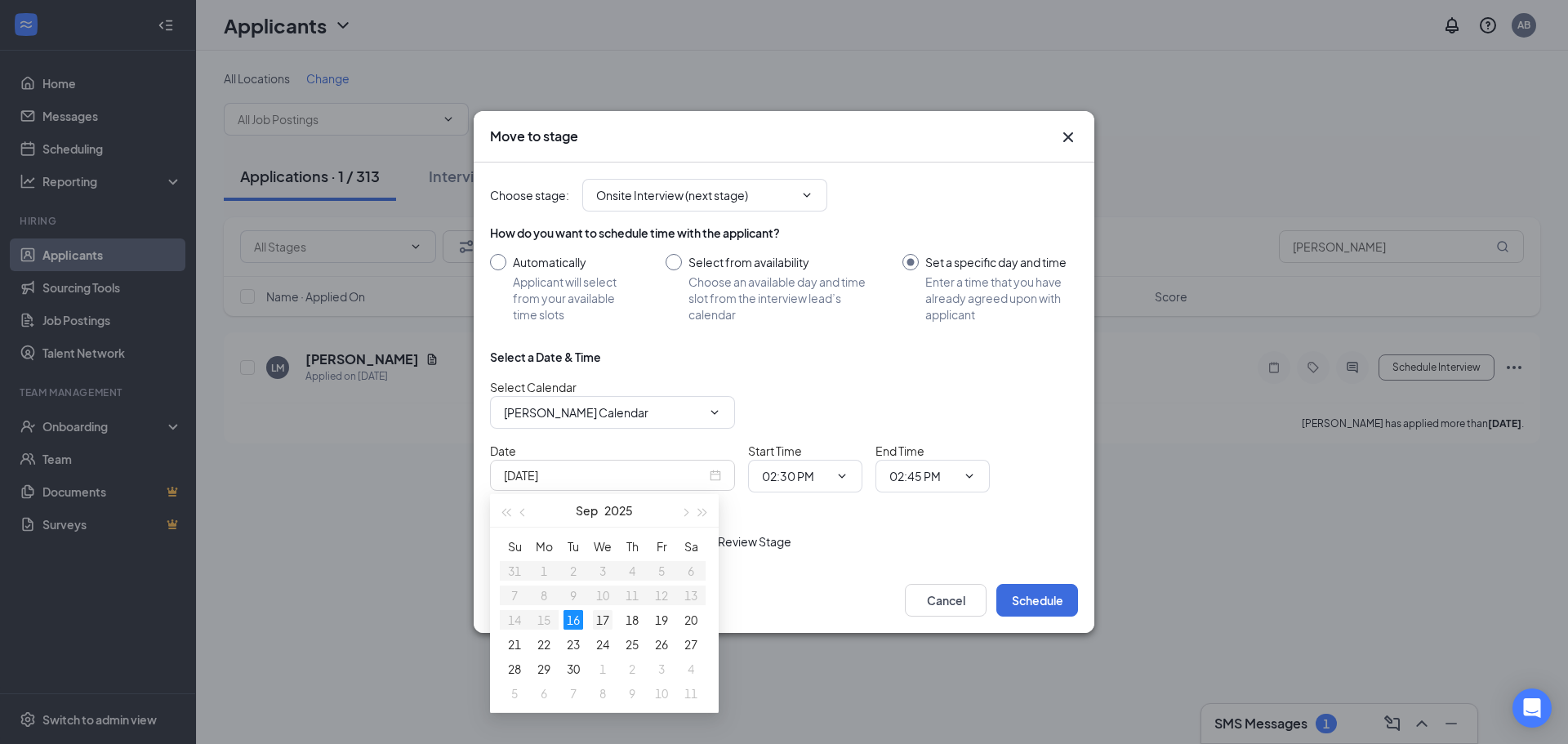
type input "[DATE]"
click at [609, 617] on div "17" at bounding box center [602, 620] width 20 height 20
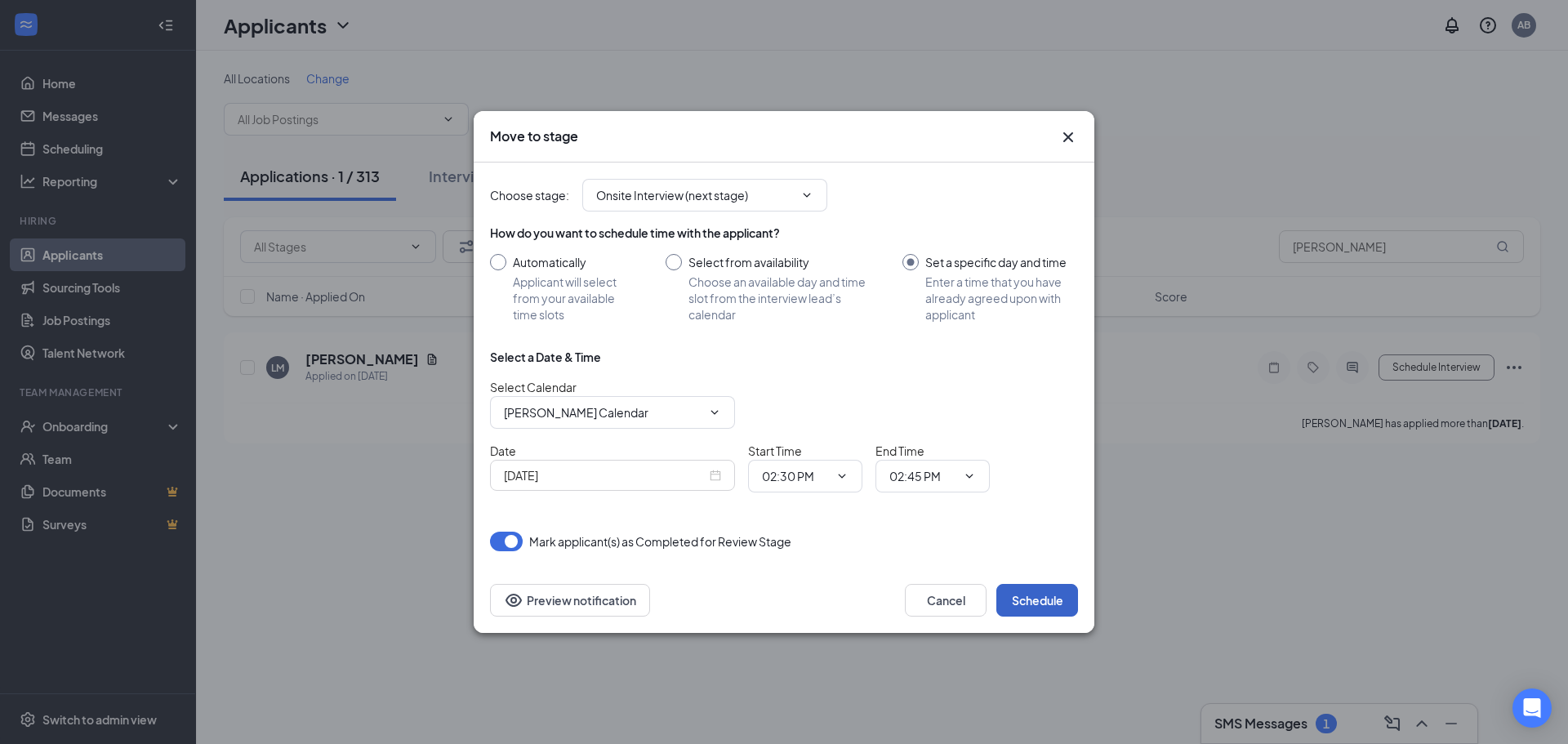
click at [1037, 606] on button "Schedule" at bounding box center [1037, 600] width 82 height 33
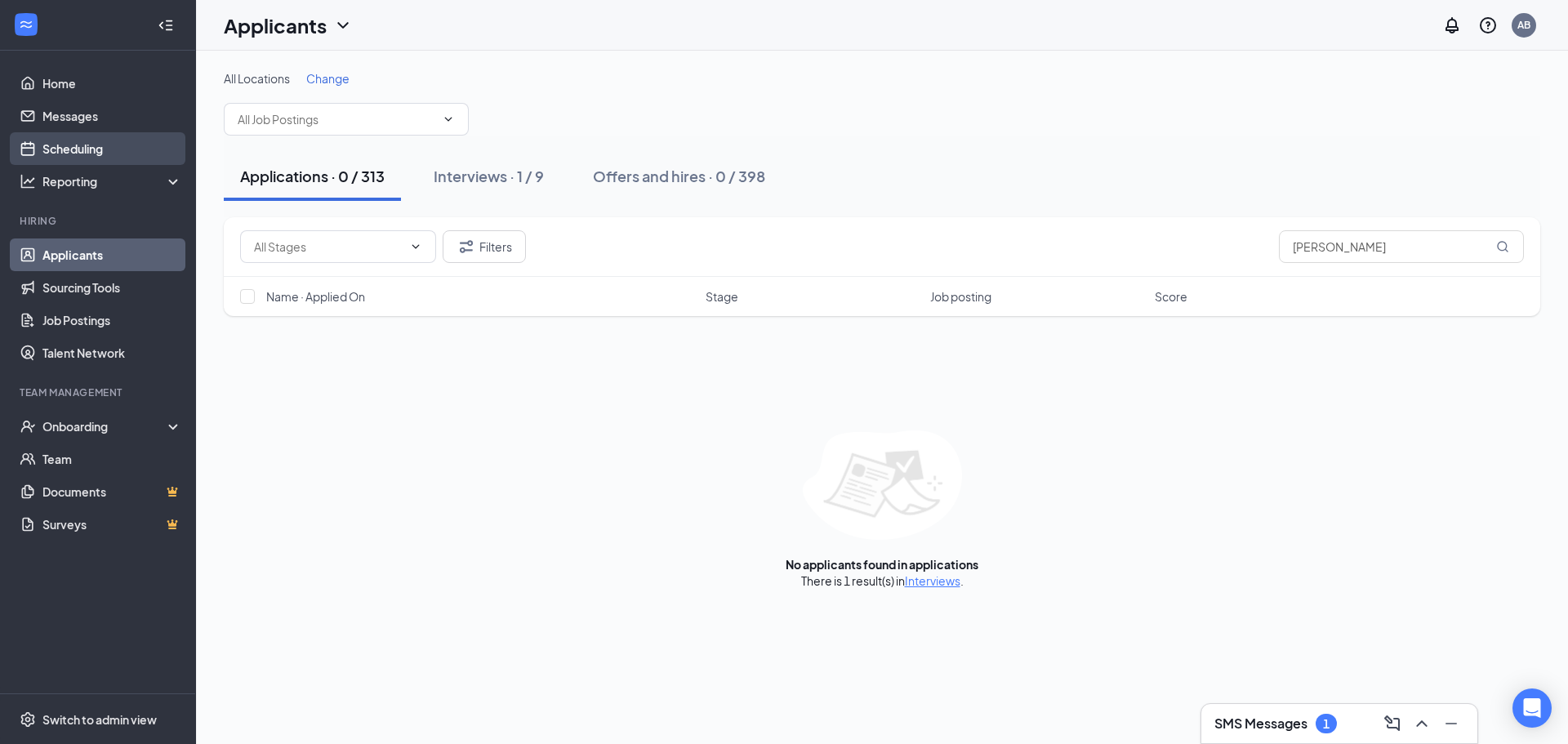
click at [81, 143] on link "Scheduling" at bounding box center [112, 149] width 139 height 33
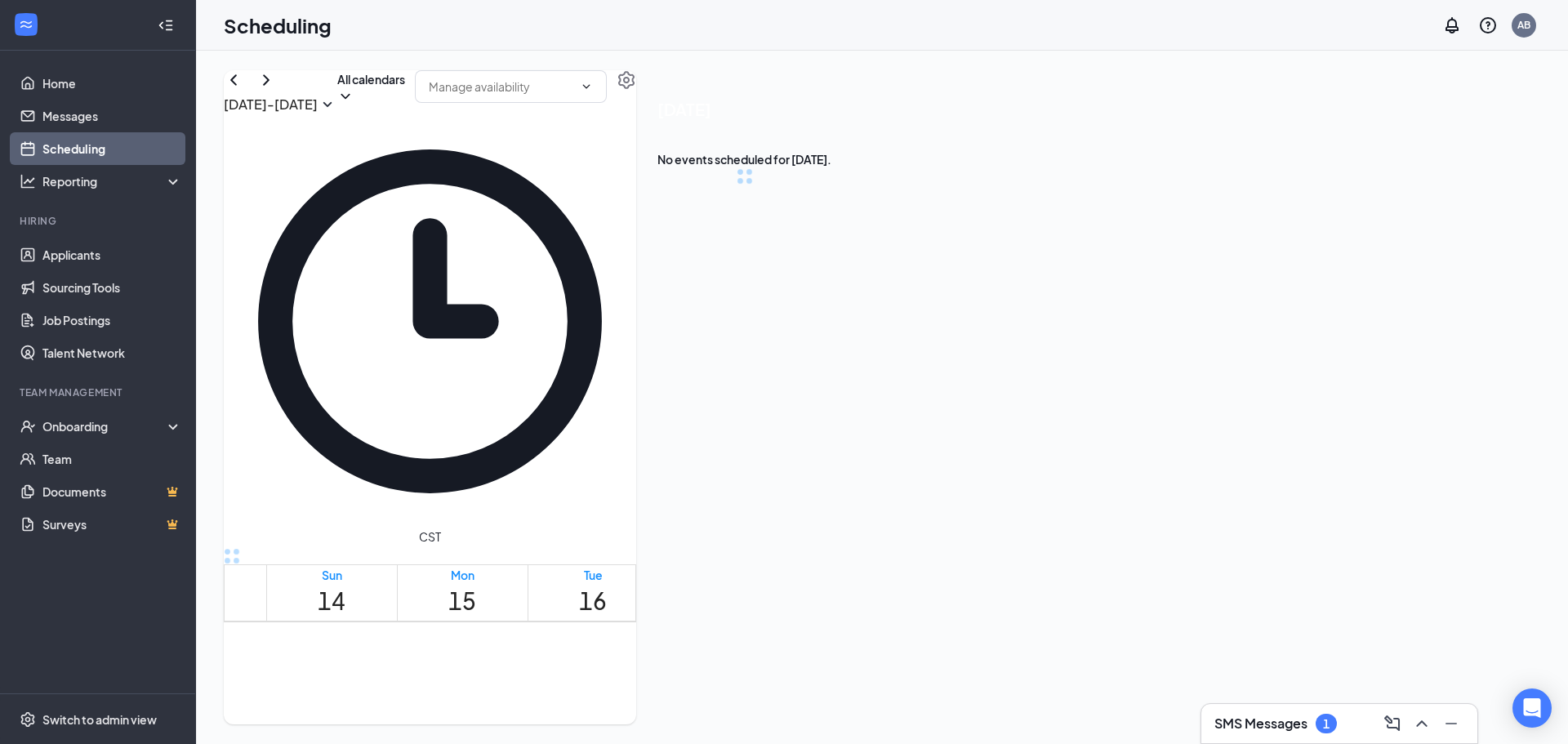
scroll to position [803, 0]
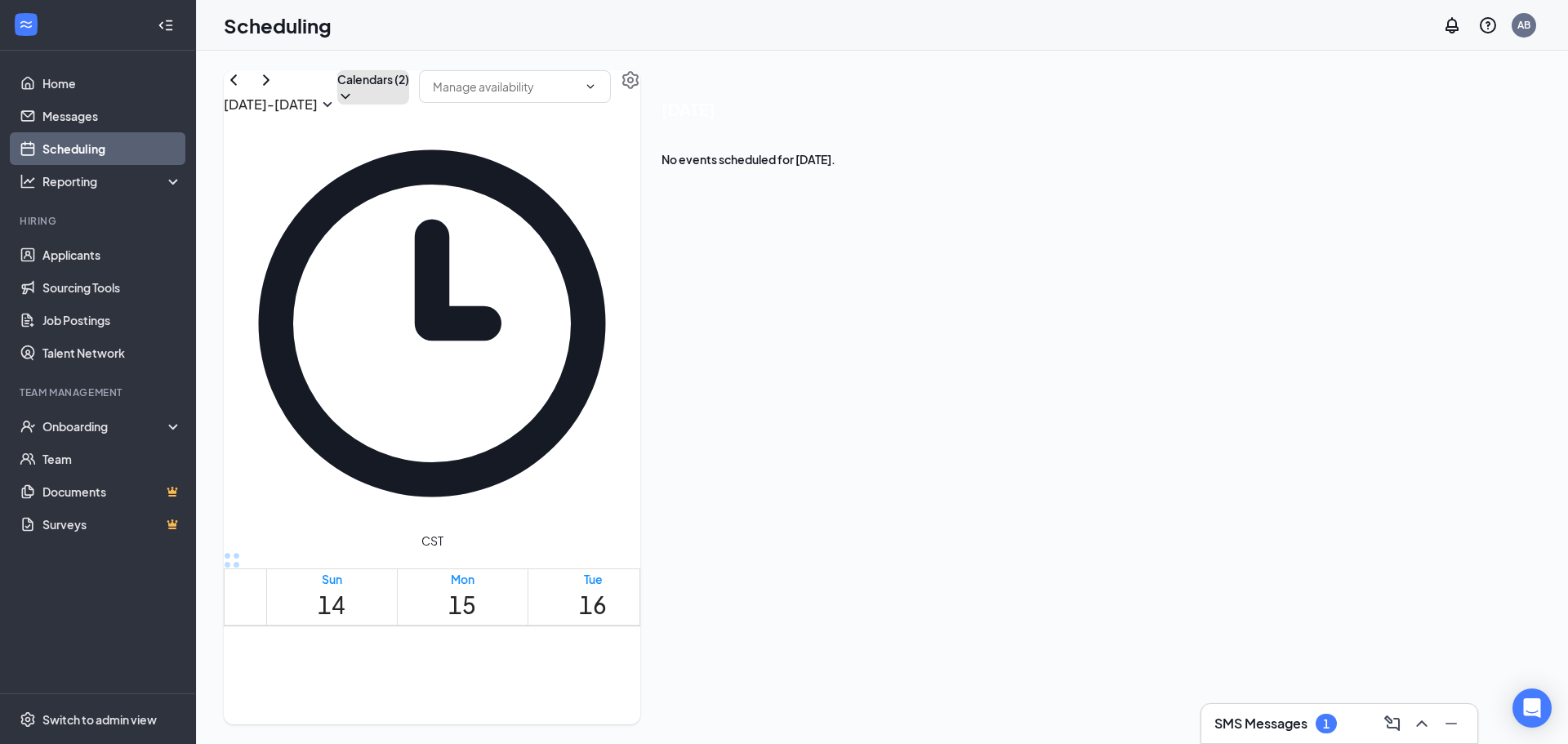
click at [409, 104] on button "Calendars (2)" at bounding box center [372, 88] width 72 height 34
click at [577, 95] on input "text" at bounding box center [505, 87] width 145 height 18
click at [1028, 63] on div "[DATE] - [DATE] Calendars (2) Delete all availability CST Sun 14 Mon 15 Tue 16 …" at bounding box center [881, 397] width 1371 height 693
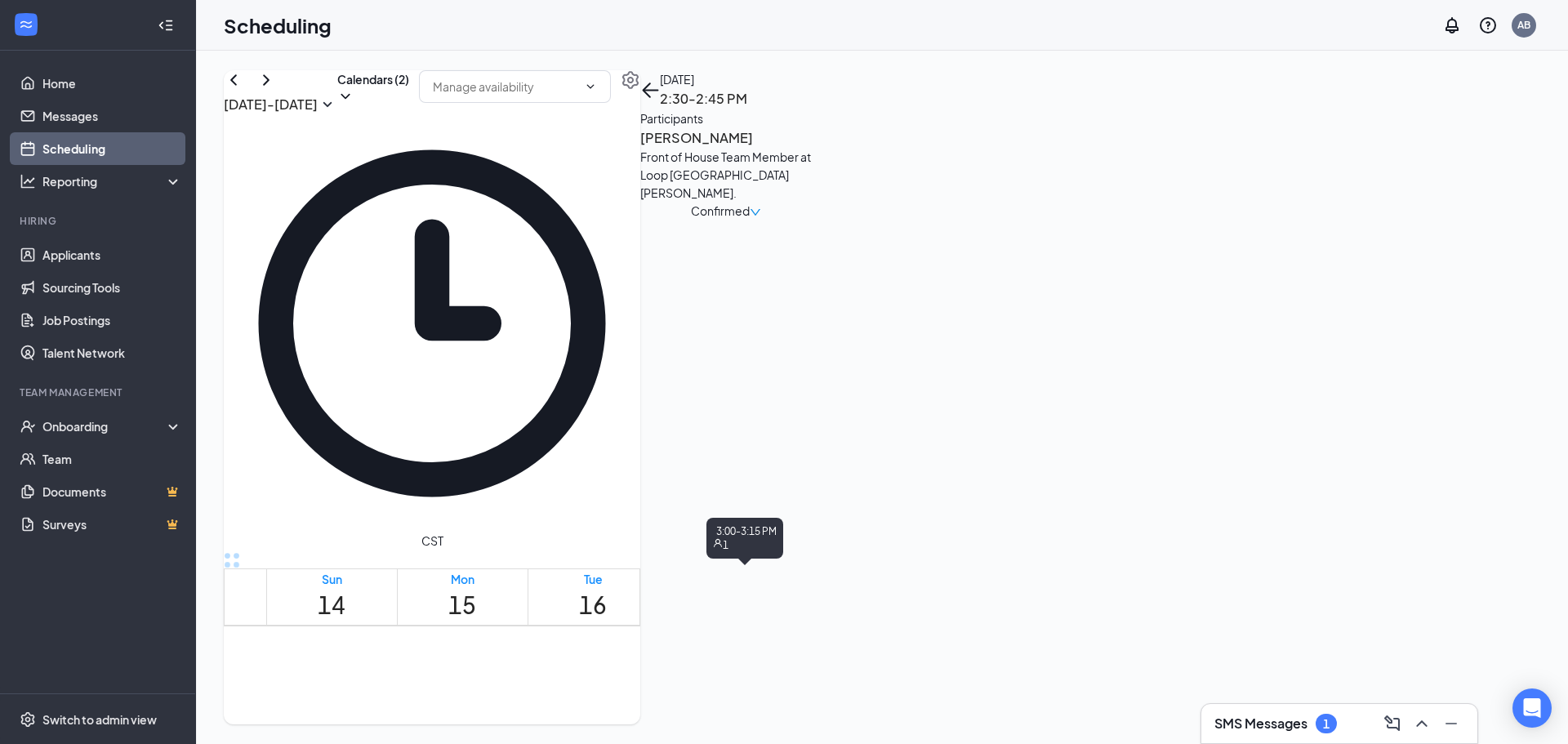
click at [714, 535] on span "3:00-3:15 PM" at bounding box center [745, 530] width 63 height 17
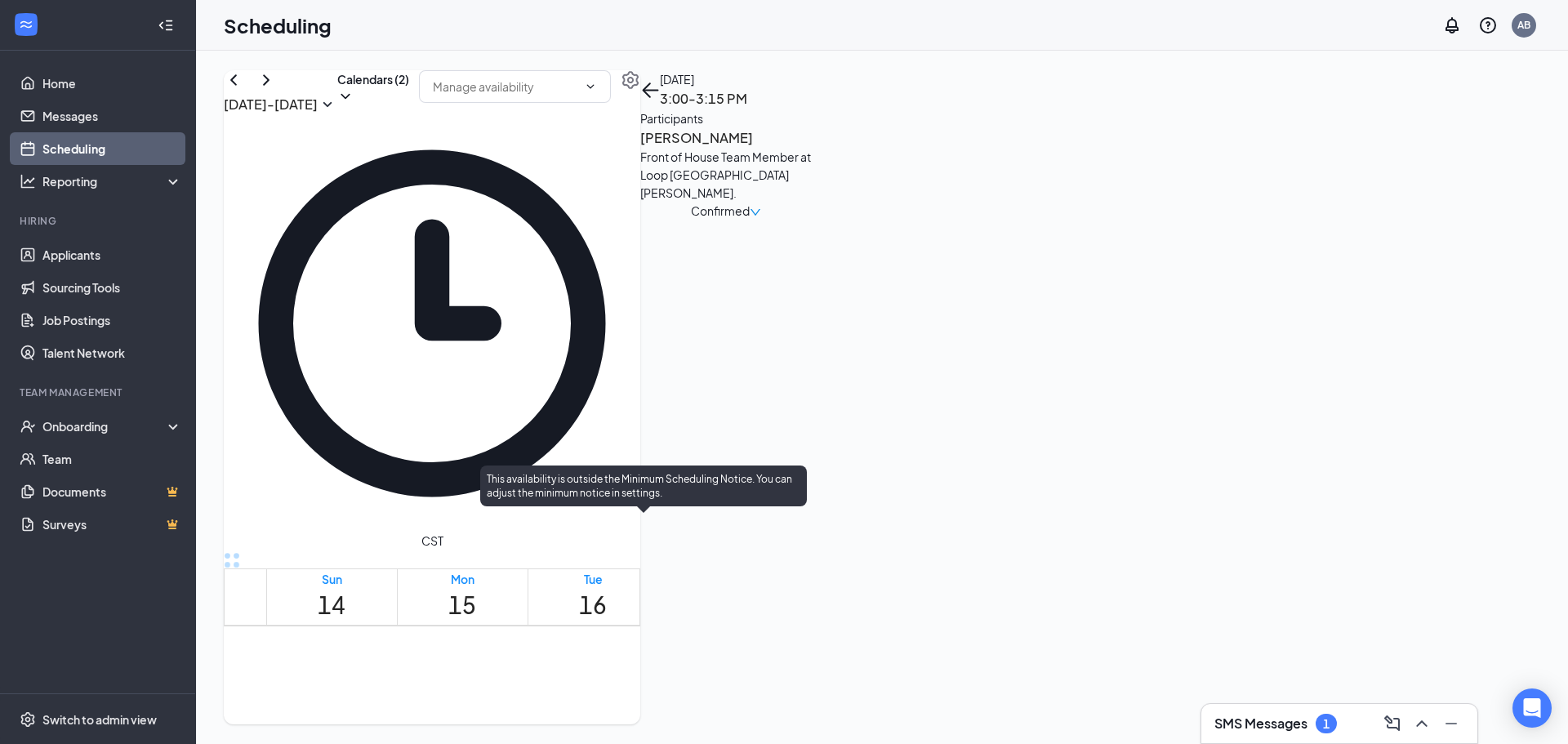
scroll to position [1293, 0]
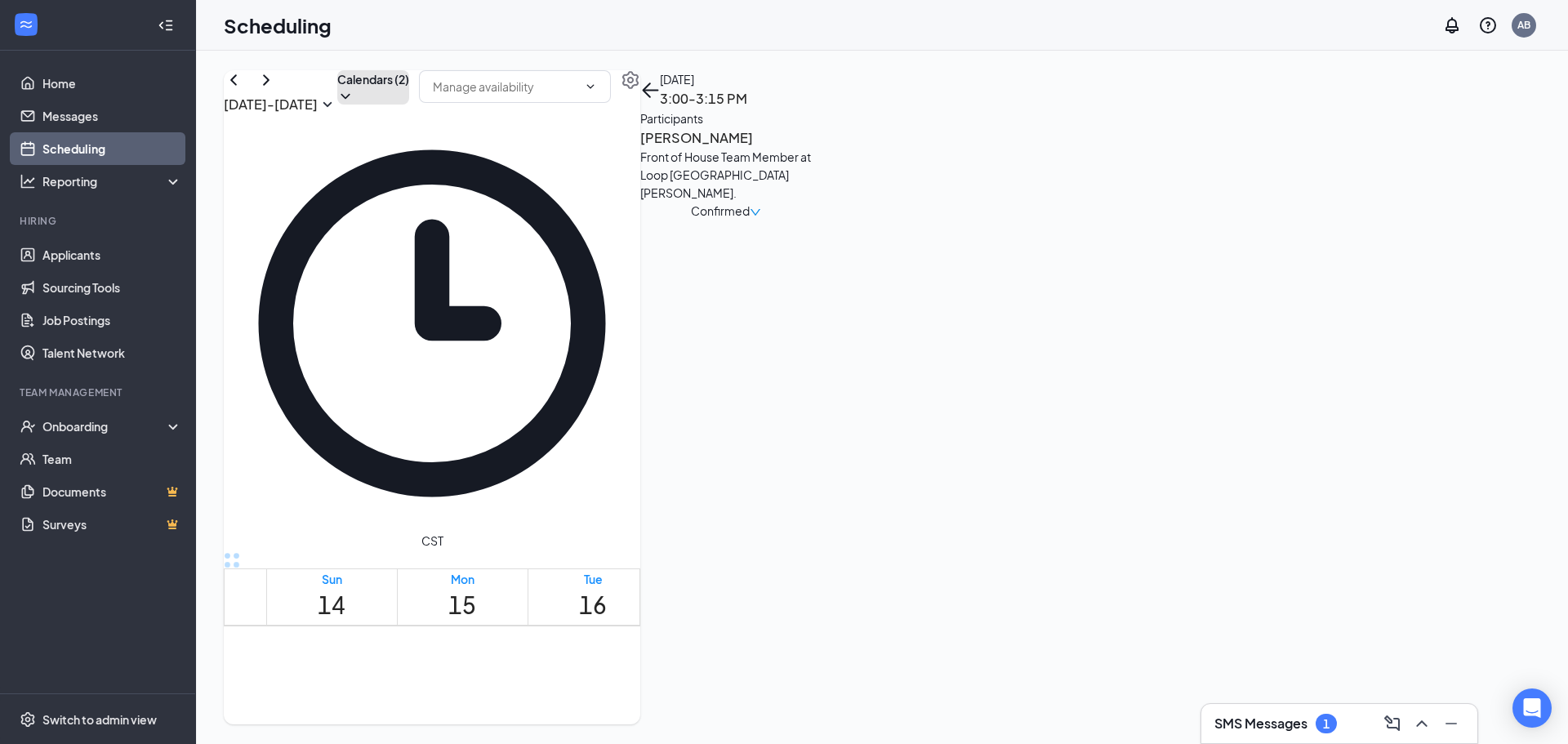
click at [409, 104] on button "Calendars (2)" at bounding box center [372, 88] width 72 height 34
click at [576, 108] on div "[DATE] - [DATE] Calendars (2) Delete all availability" at bounding box center [432, 93] width 417 height 45
click at [1304, 716] on h3 "SMS Messages" at bounding box center [1260, 724] width 93 height 18
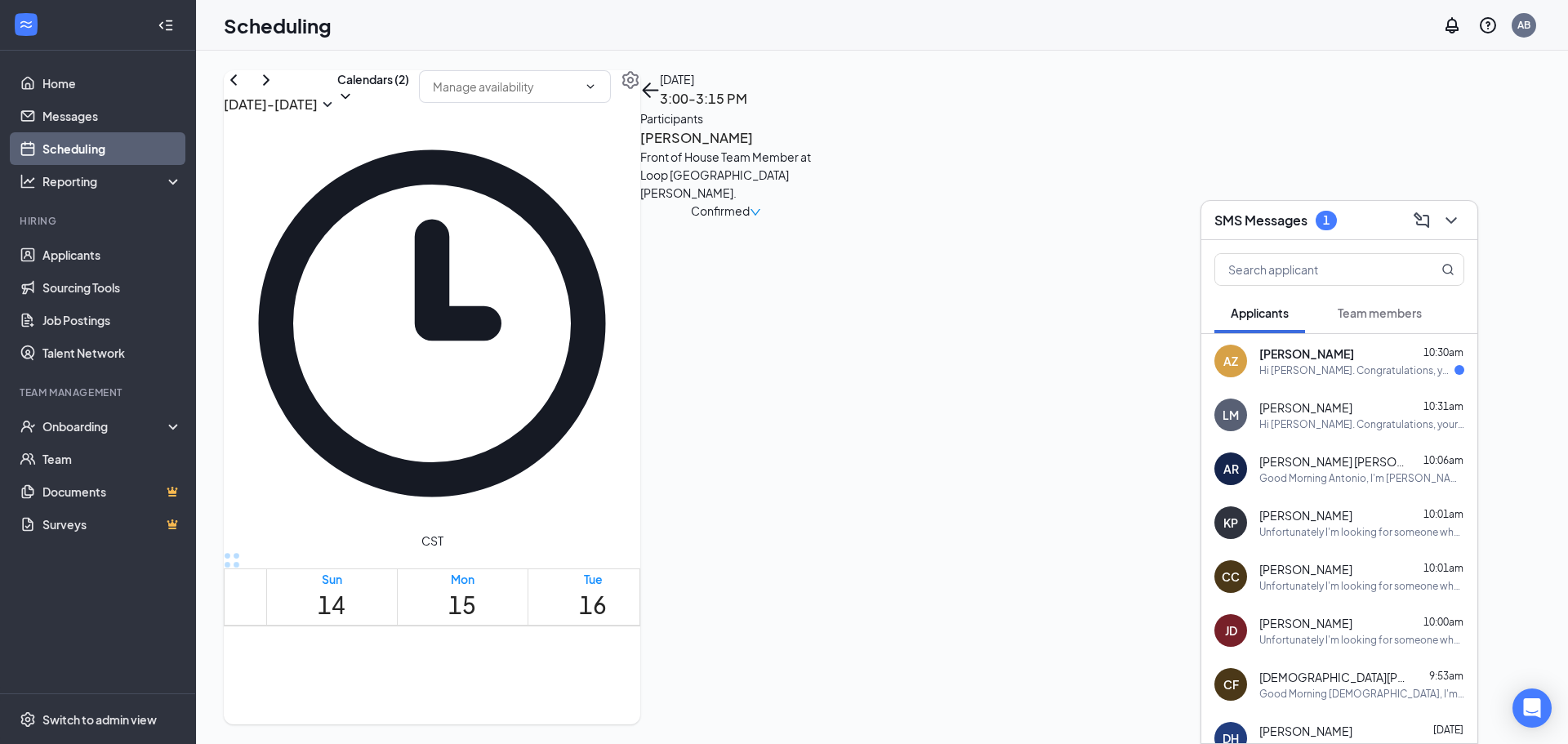
click at [1258, 367] on div "AZ [PERSON_NAME] 10:30am Hi [PERSON_NAME]. Congratulations, your onsite intervi…" at bounding box center [1339, 361] width 276 height 53
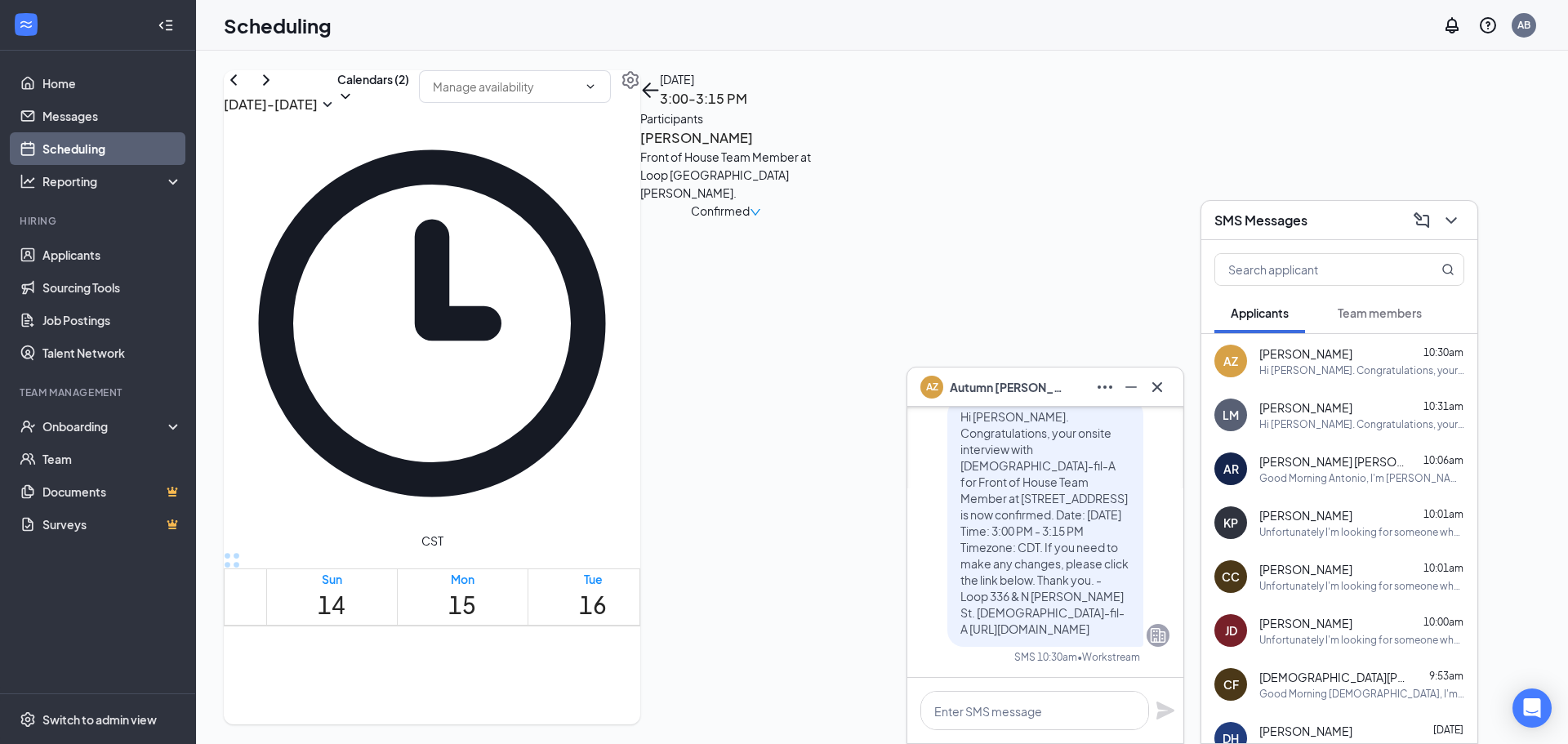
click at [1159, 391] on icon "Cross" at bounding box center [1157, 387] width 20 height 20
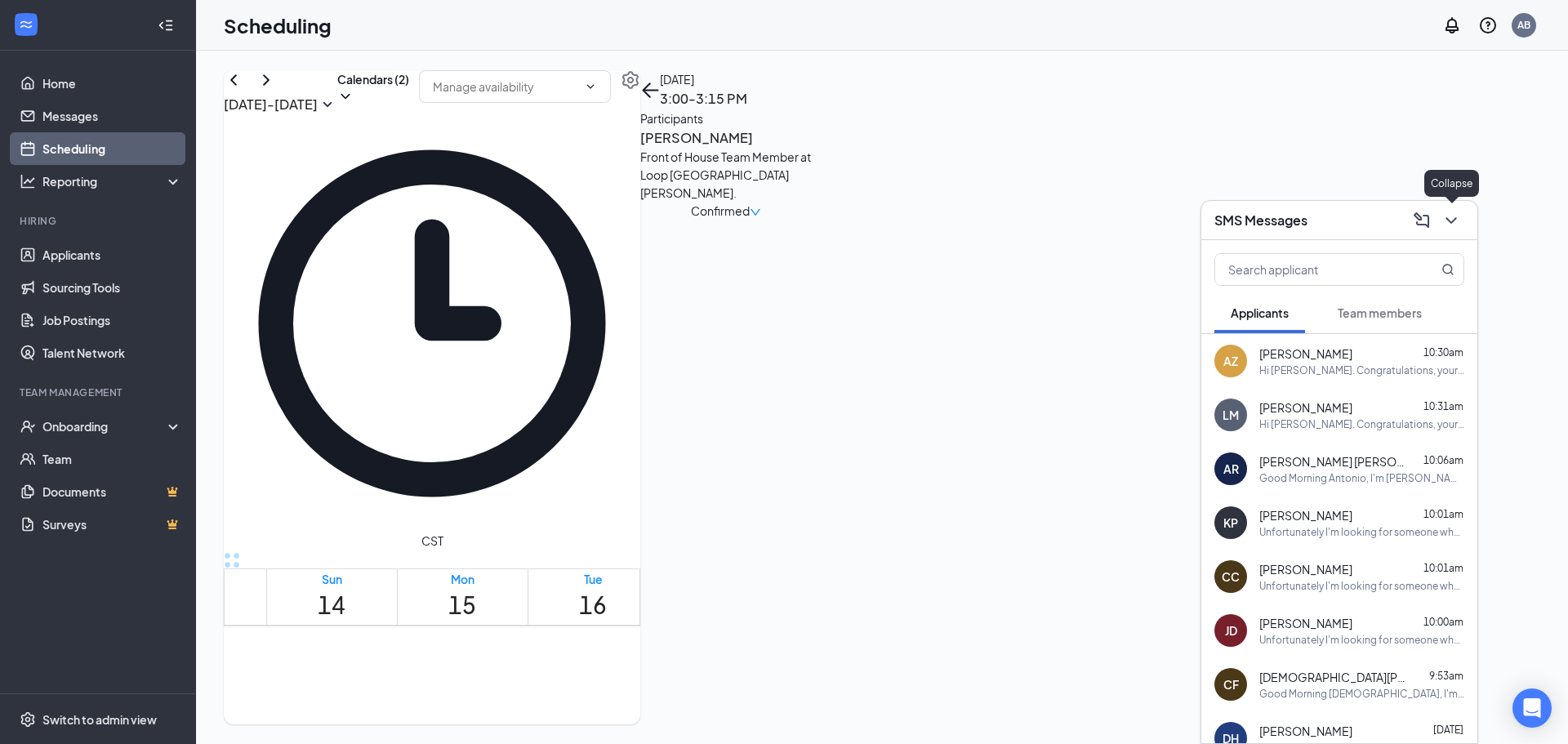
click at [1447, 220] on icon "ChevronDown" at bounding box center [1451, 221] width 20 height 20
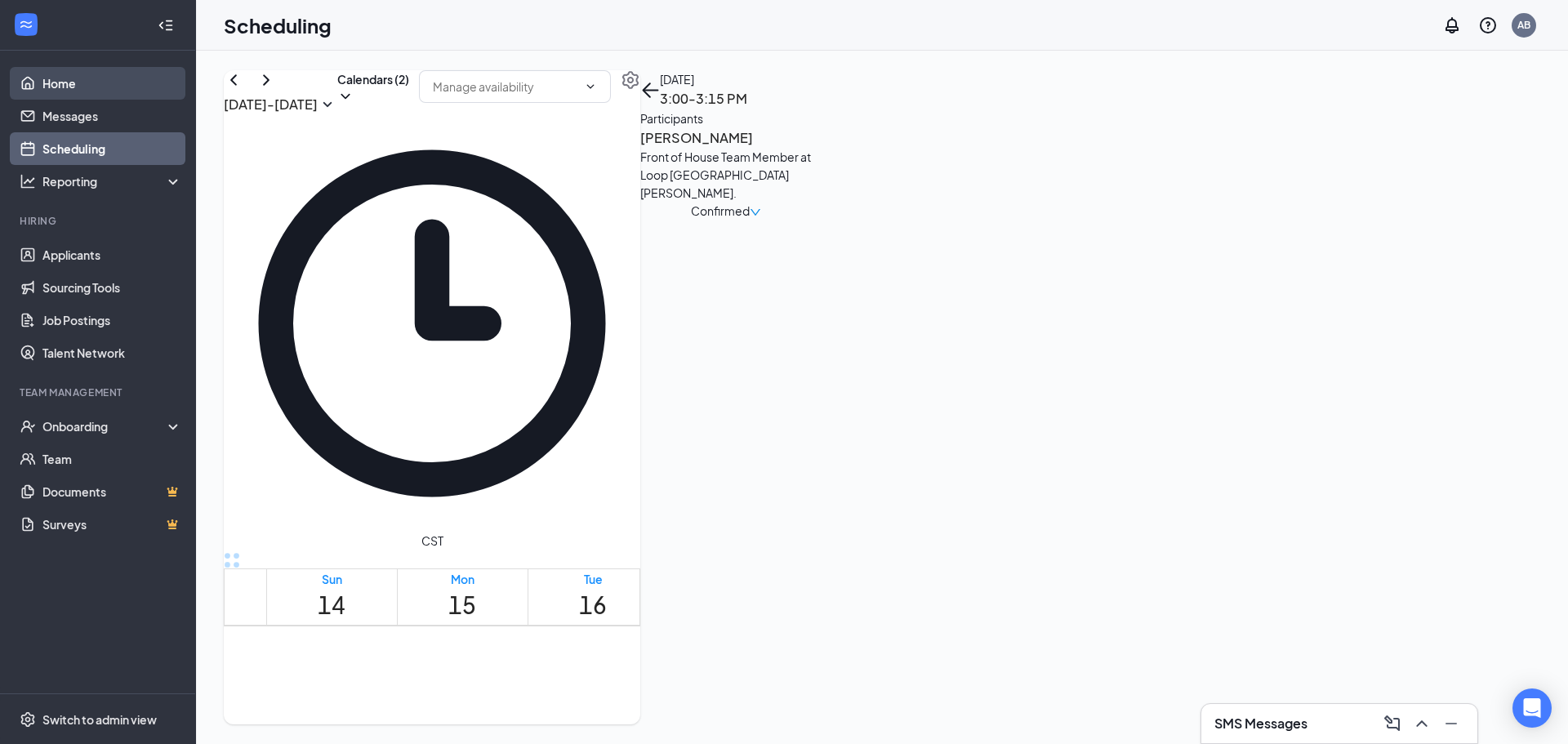
click at [54, 89] on link "Home" at bounding box center [112, 83] width 139 height 33
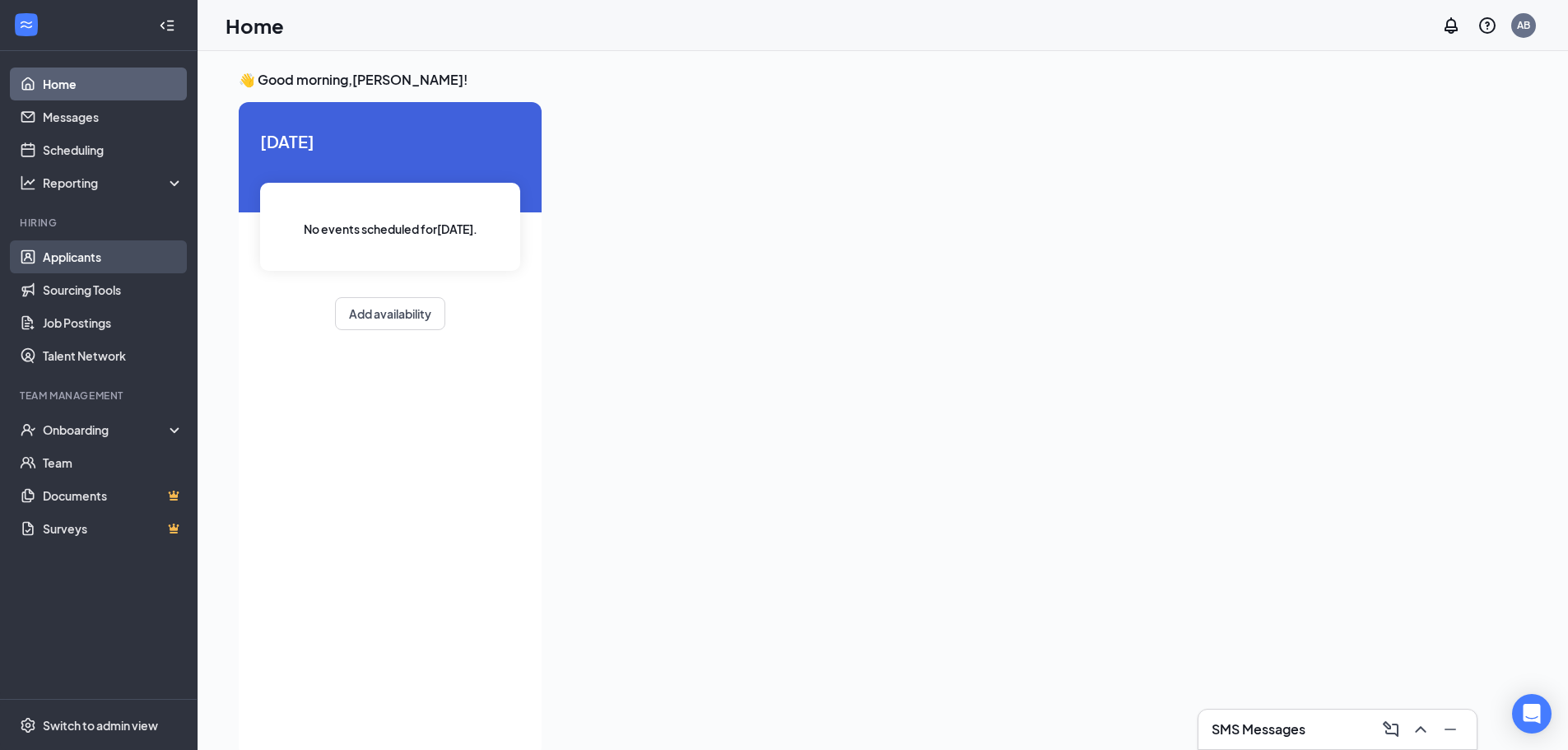
click at [71, 247] on link "Applicants" at bounding box center [113, 257] width 141 height 33
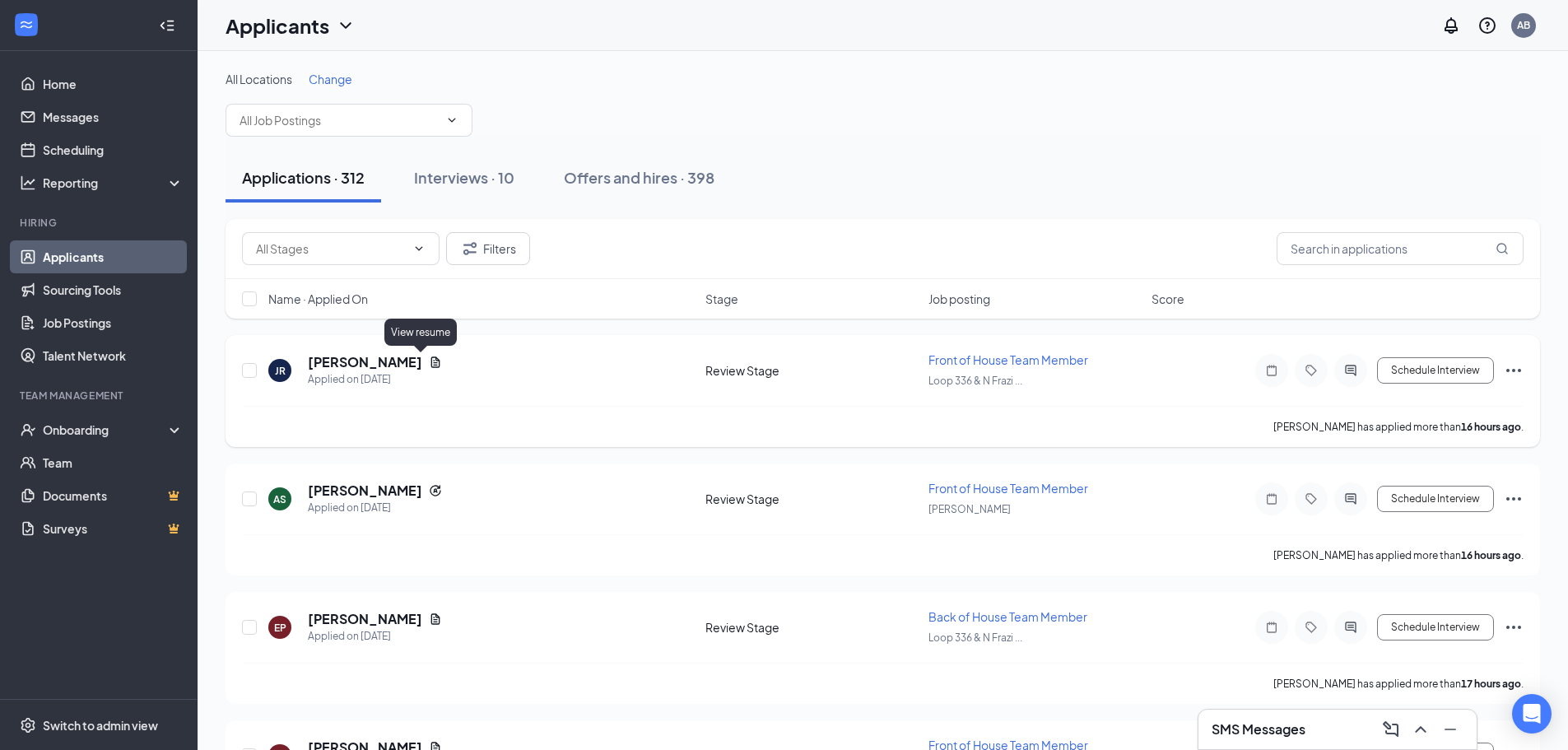
click at [429, 362] on icon "Document" at bounding box center [436, 362] width 13 height 13
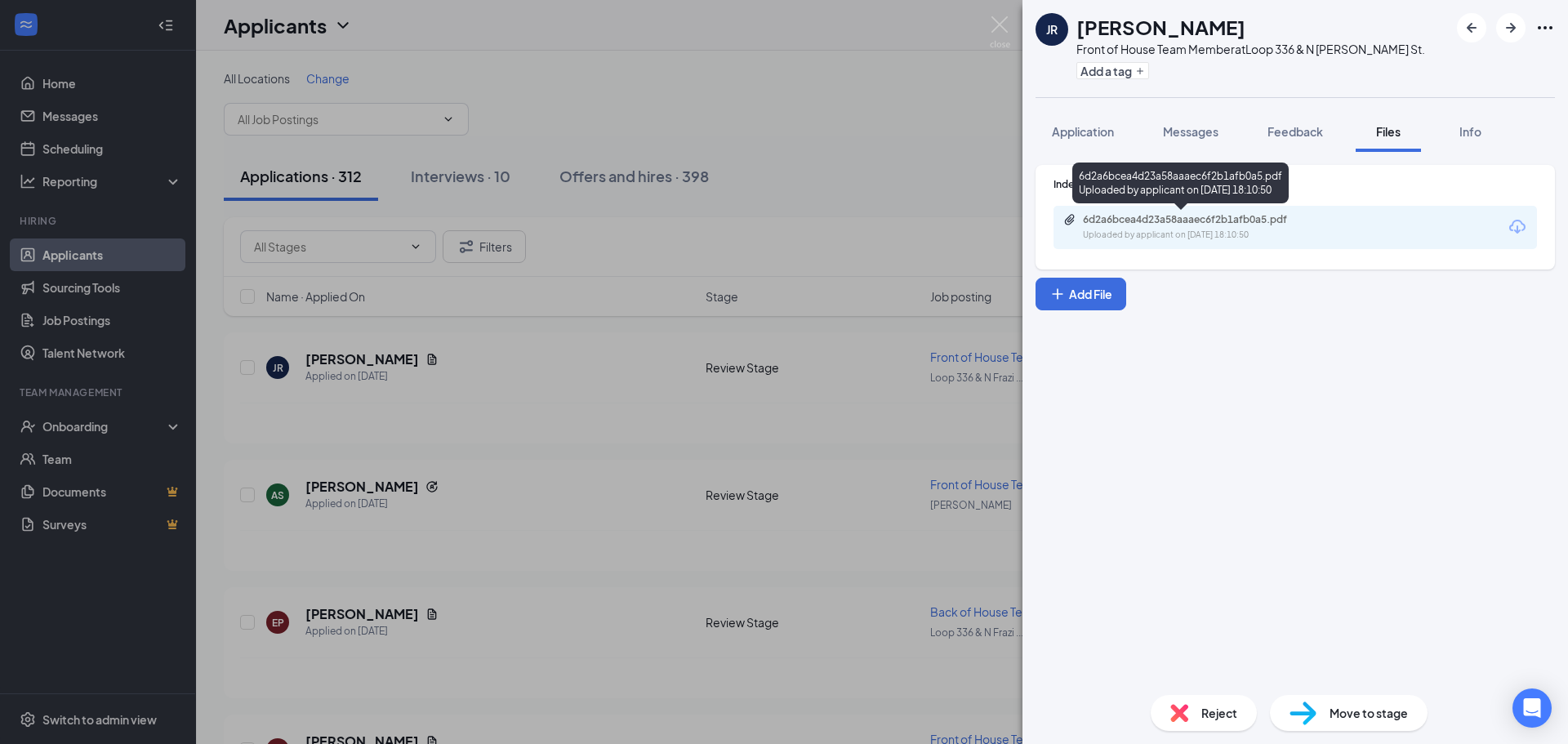
click at [1179, 232] on div "Uploaded by applicant on [DATE] 18:10:50" at bounding box center [1205, 235] width 245 height 13
